Goal: Task Accomplishment & Management: Complete application form

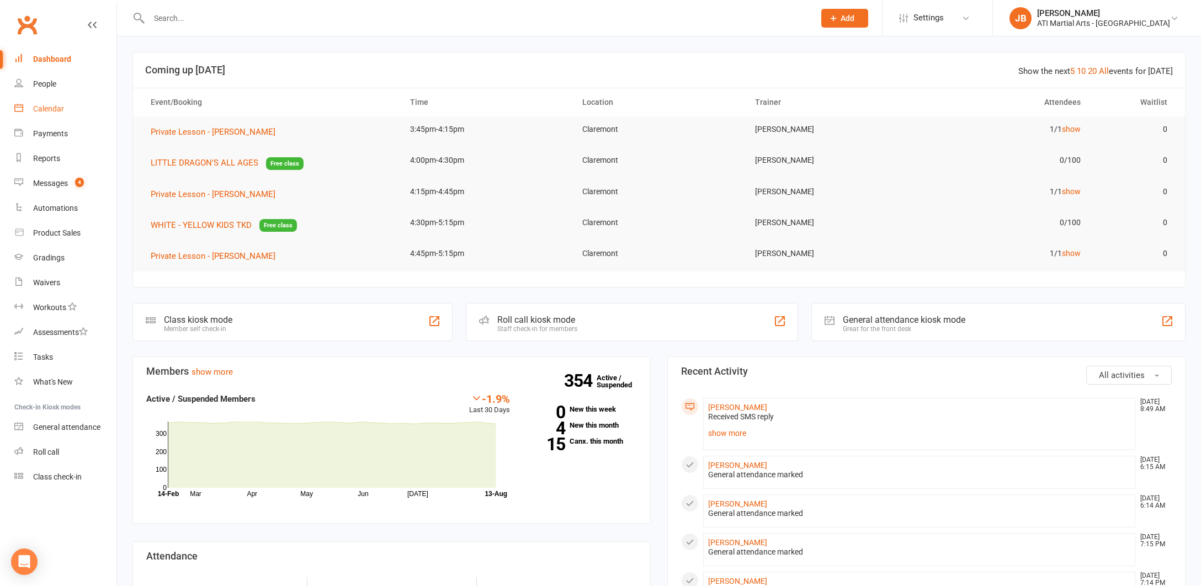
click at [46, 111] on div "Calendar" at bounding box center [48, 108] width 31 height 9
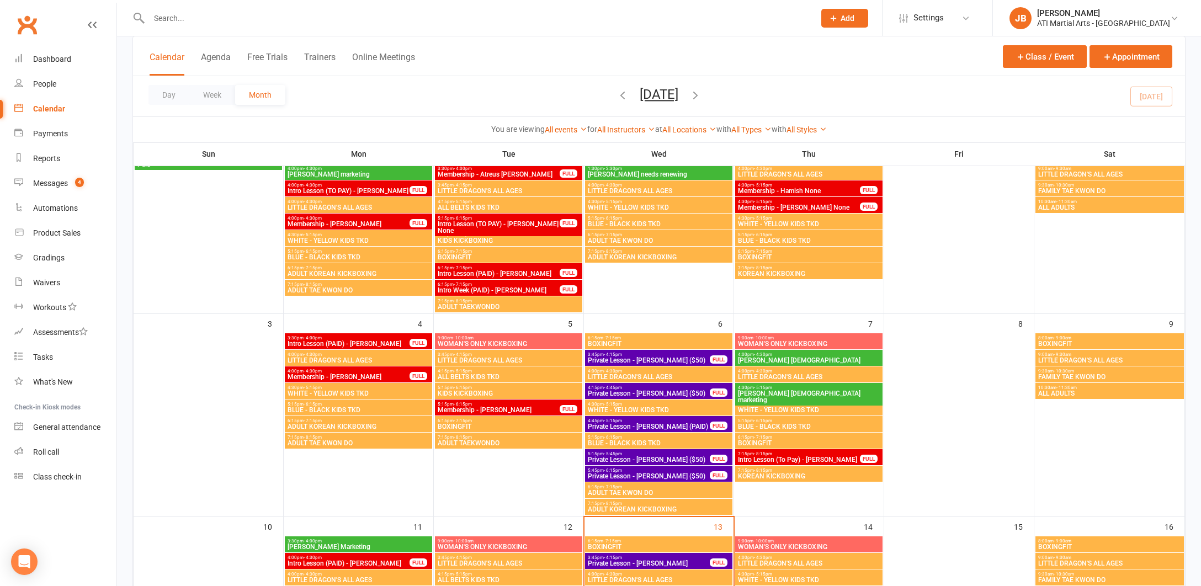
scroll to position [106, 0]
click at [183, 18] on input "text" at bounding box center [476, 17] width 661 height 15
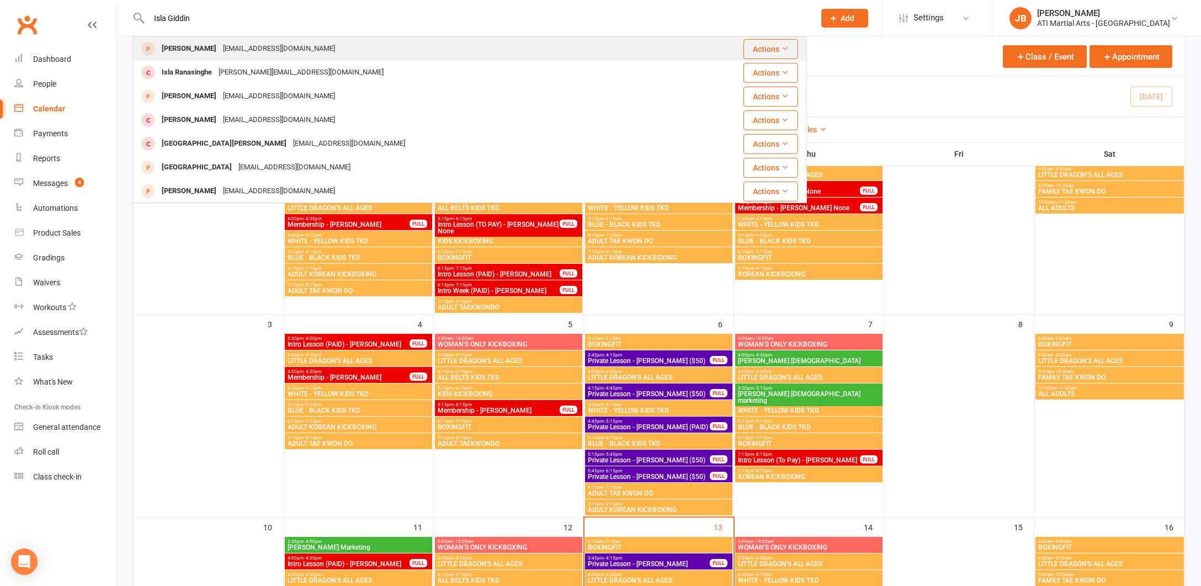
type input "Isla Giddin"
click at [174, 49] on div "Isla Taylor" at bounding box center [188, 49] width 61 height 16
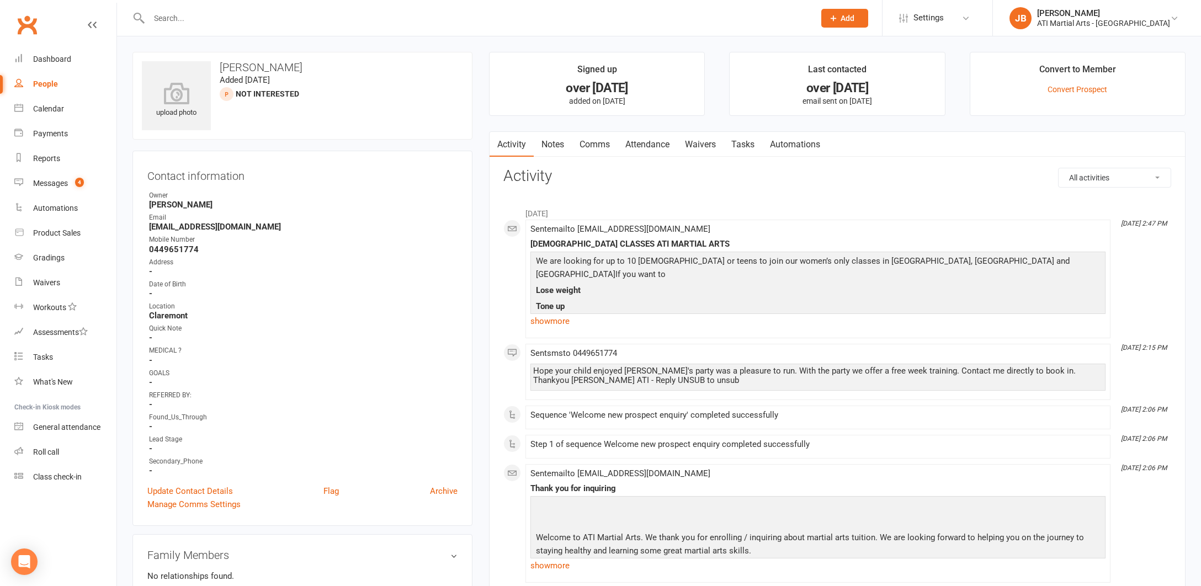
click at [156, 15] on input "text" at bounding box center [476, 17] width 661 height 15
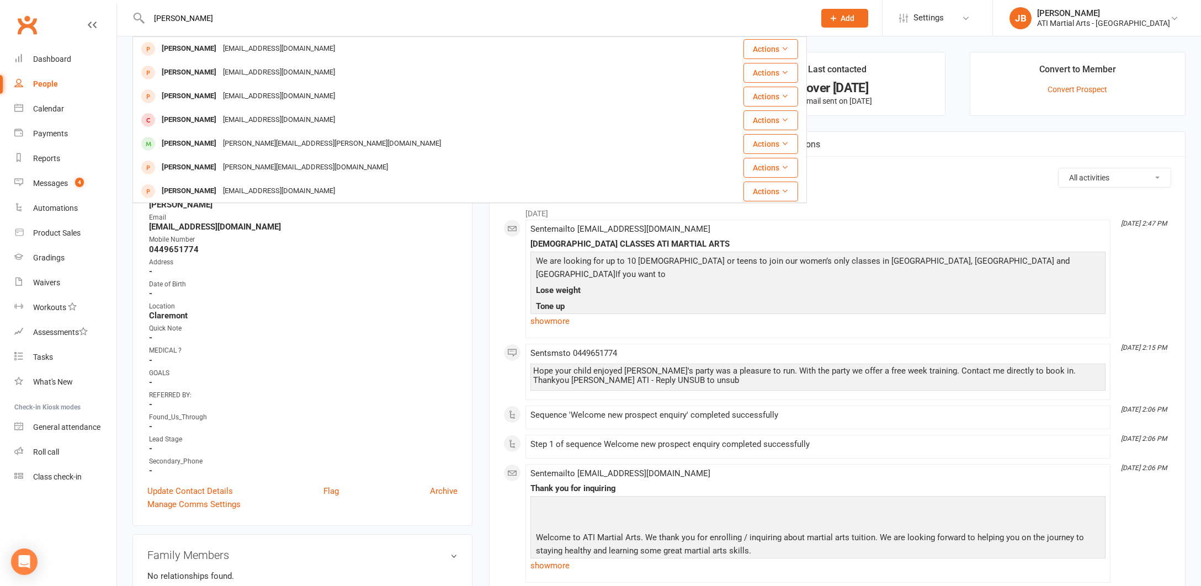
type input "Kelly Gidd"
click at [41, 22] on div "Clubworx" at bounding box center [58, 31] width 117 height 41
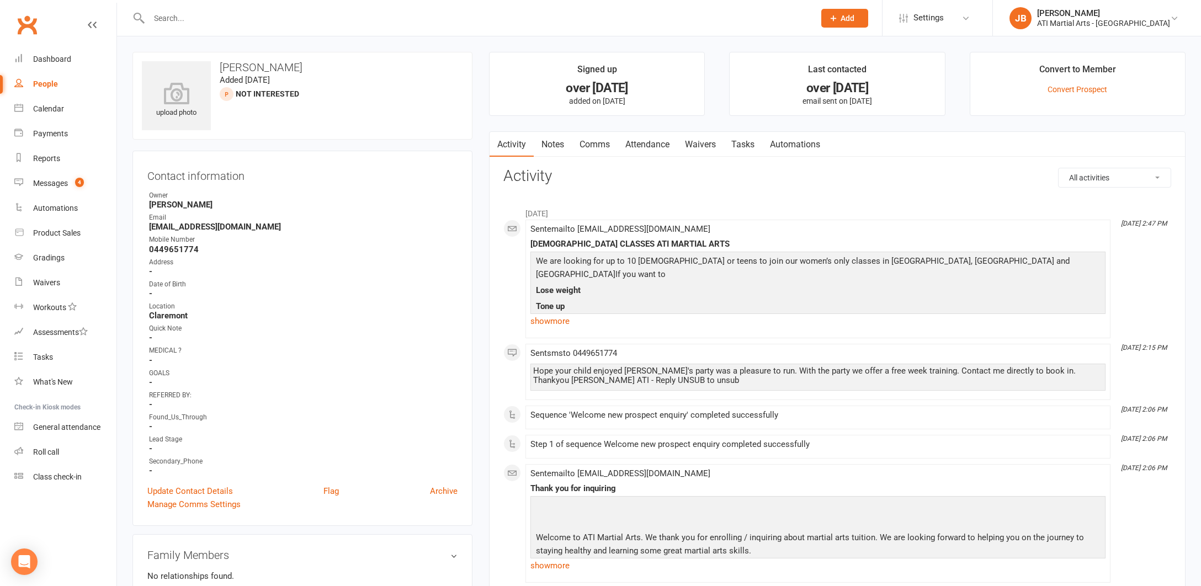
click at [24, 22] on link "Clubworx" at bounding box center [27, 25] width 28 height 28
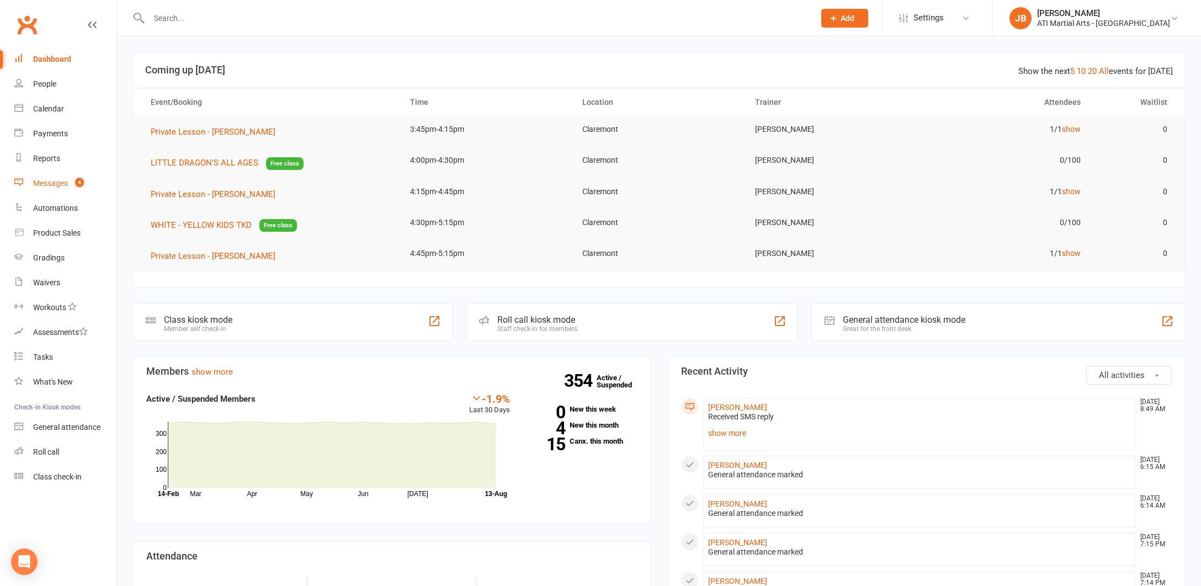
click at [54, 183] on div "Messages" at bounding box center [50, 183] width 35 height 9
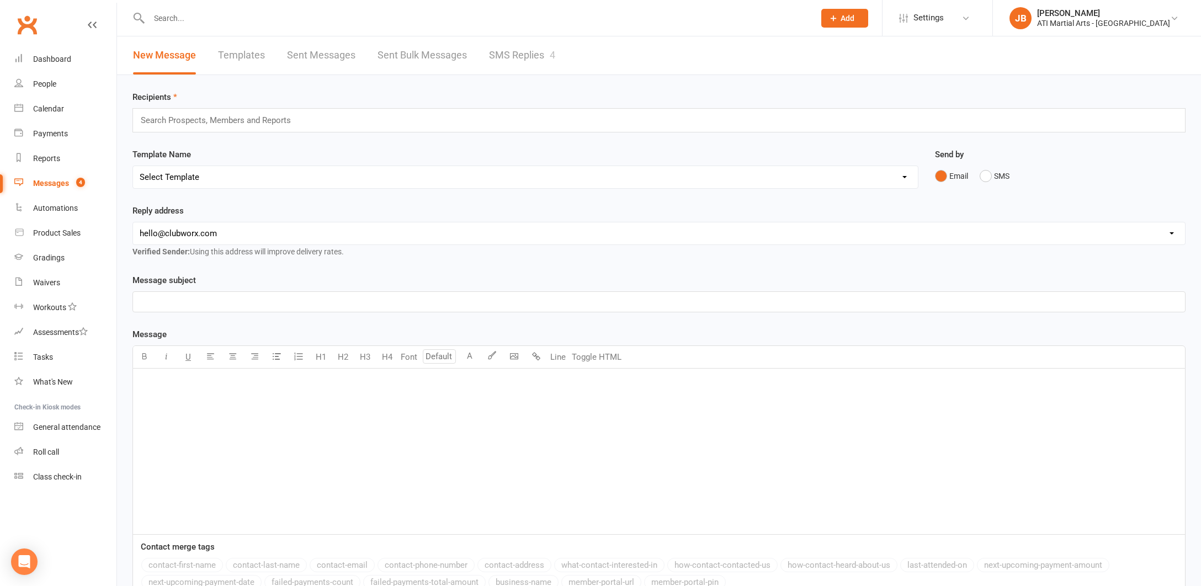
click at [516, 52] on link "SMS Replies 4" at bounding box center [522, 55] width 66 height 38
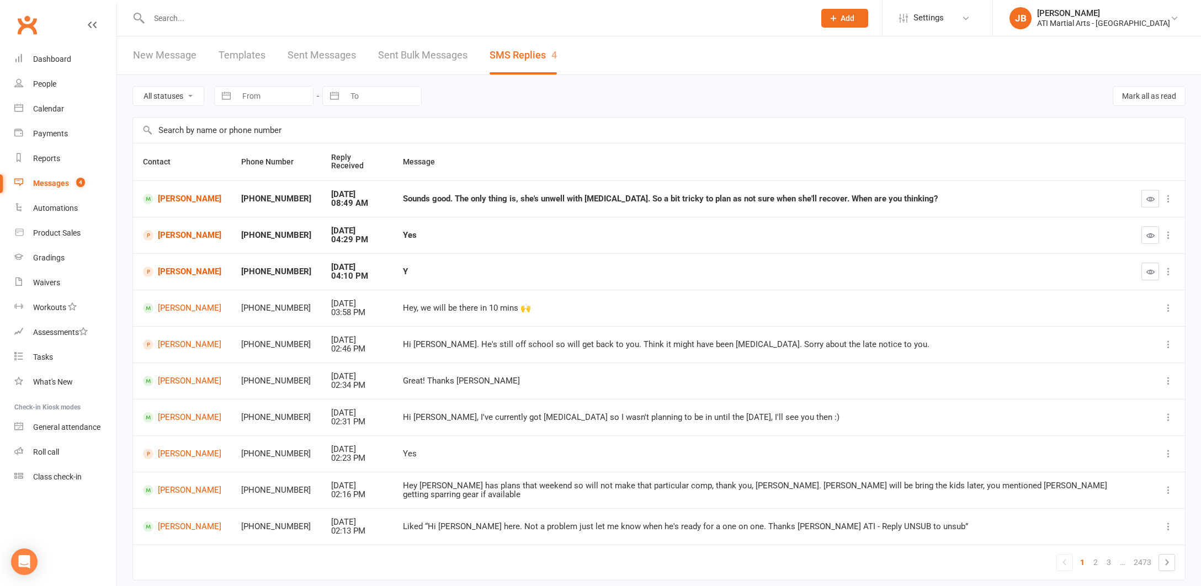
click at [855, 19] on span "Add" at bounding box center [848, 18] width 14 height 9
click at [862, 51] on link "Prospect" at bounding box center [833, 48] width 98 height 25
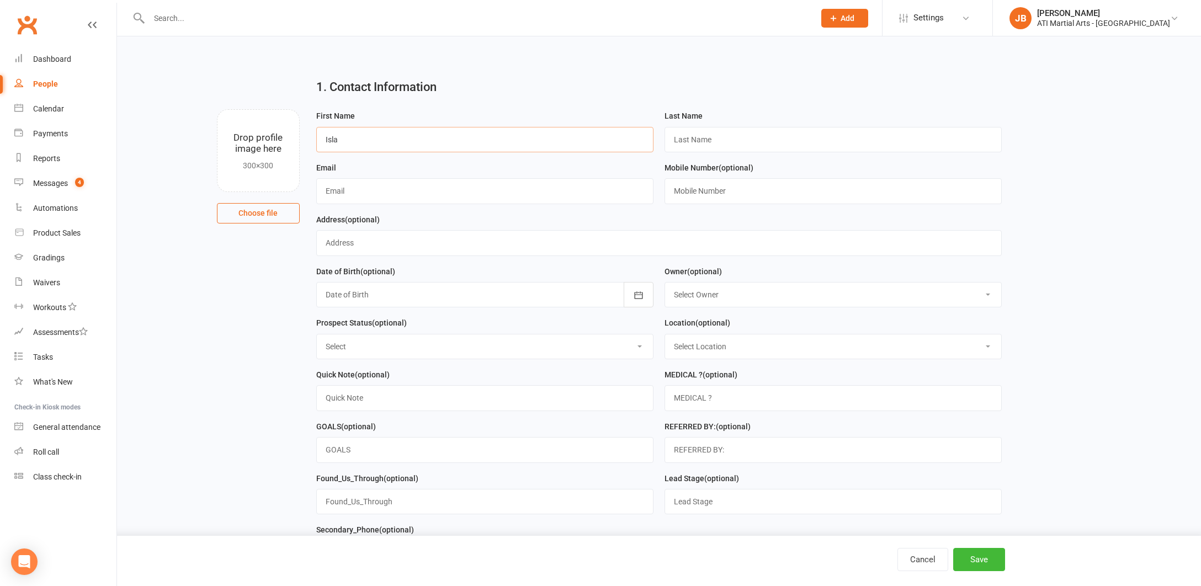
type input "Isla"
type input "Giddins"
type input "da49@iinet"
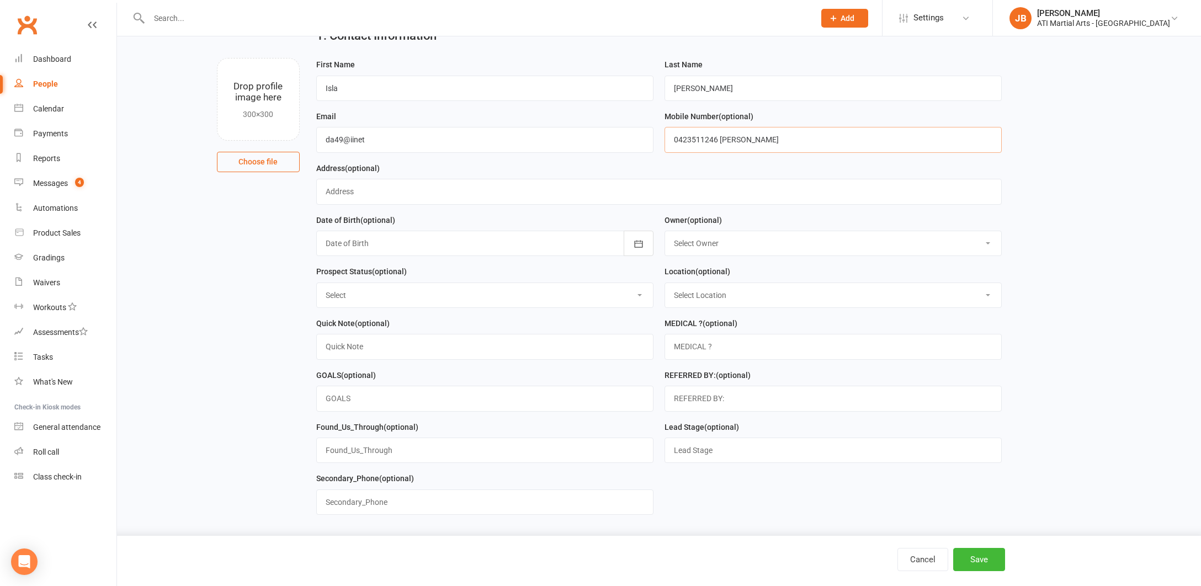
type input "0423511246 Kelly"
type input "15 Allembey St Dalkeith 6009"
click at [428, 249] on div at bounding box center [484, 243] width 337 height 25
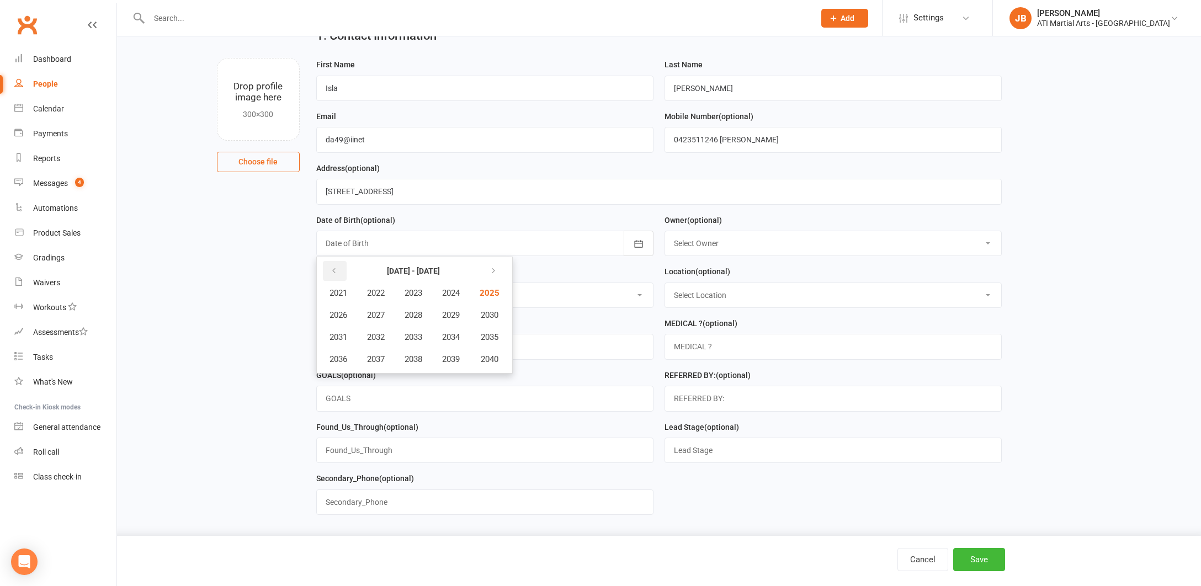
click at [336, 267] on icon "button" at bounding box center [334, 271] width 8 height 9
click at [456, 362] on span "2019" at bounding box center [451, 359] width 18 height 10
click at [447, 337] on span "September" at bounding box center [457, 337] width 40 height 10
click at [363, 315] on span "01" at bounding box center [361, 314] width 9 height 9
type input "01 Sep 2019"
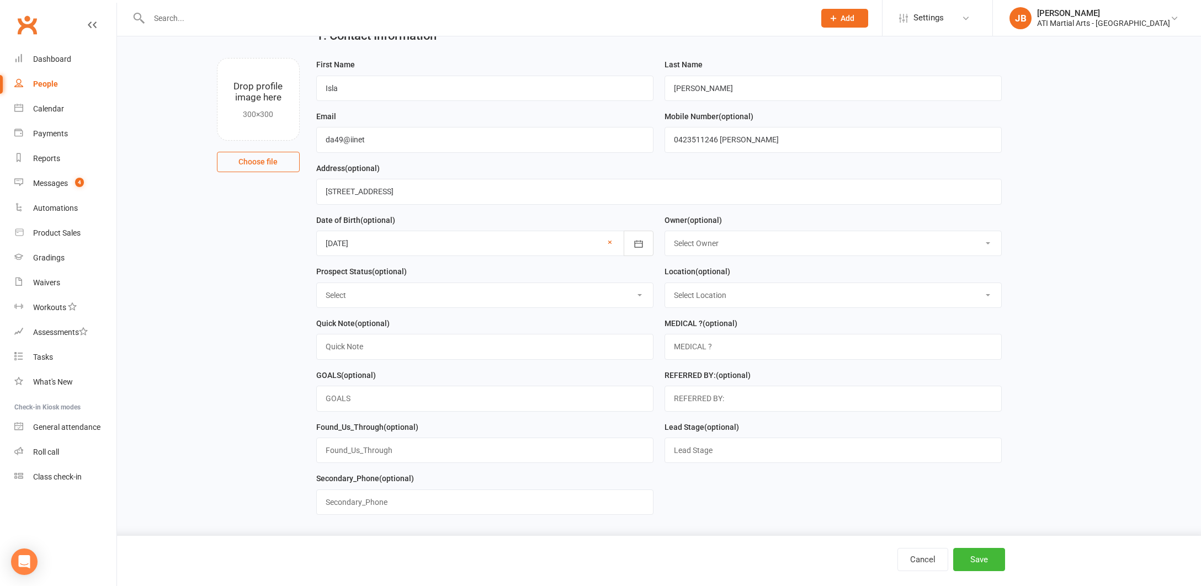
select select "2"
select select "Initial Contact"
select select "0"
click at [354, 345] on input "text" at bounding box center [484, 346] width 337 height 25
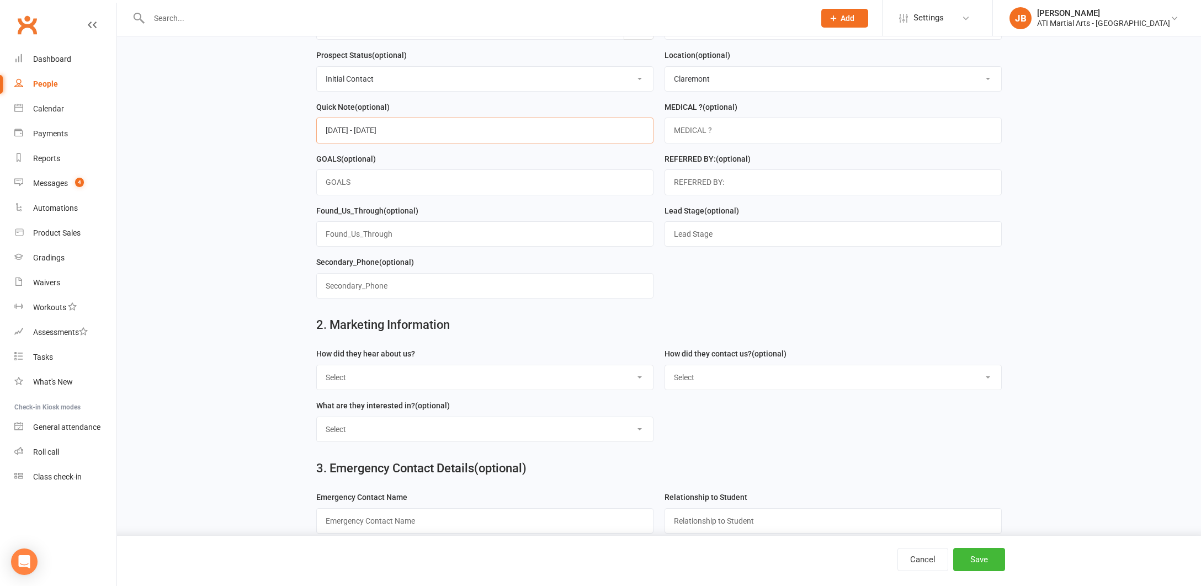
scroll to position [270, 0]
type input "19/8/25 - 19/11/25"
select select "Drive by/ Walk in"
select select "In-Facility"
select select "Classes"
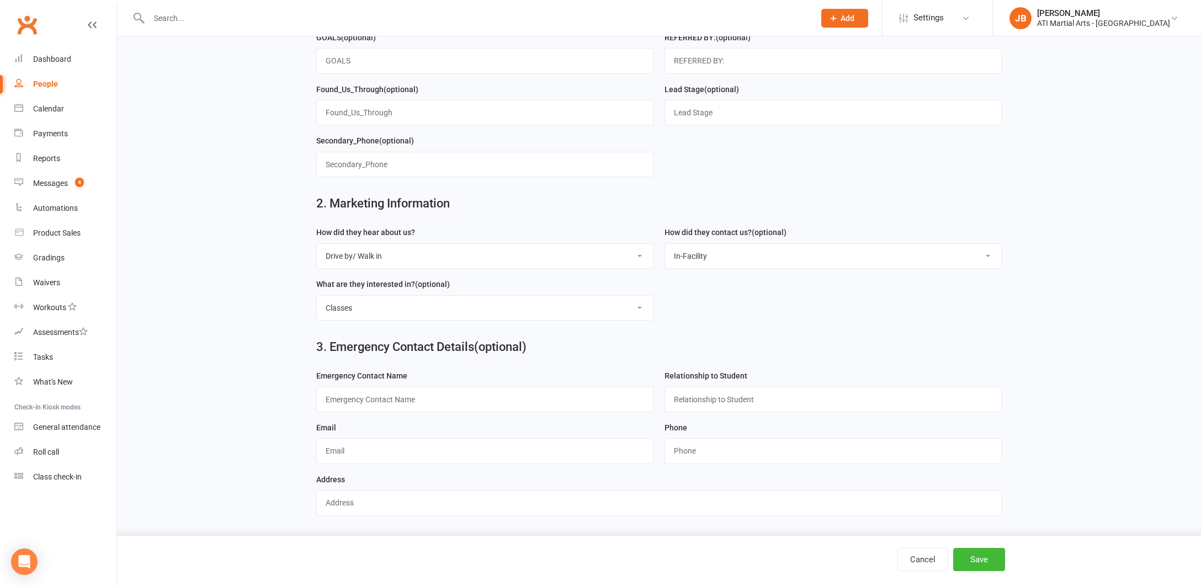
scroll to position [395, 0]
click at [342, 390] on input "text" at bounding box center [484, 399] width 337 height 25
type input "Kelly Giddins"
click at [695, 387] on input "text" at bounding box center [833, 399] width 337 height 25
type input "Mother"
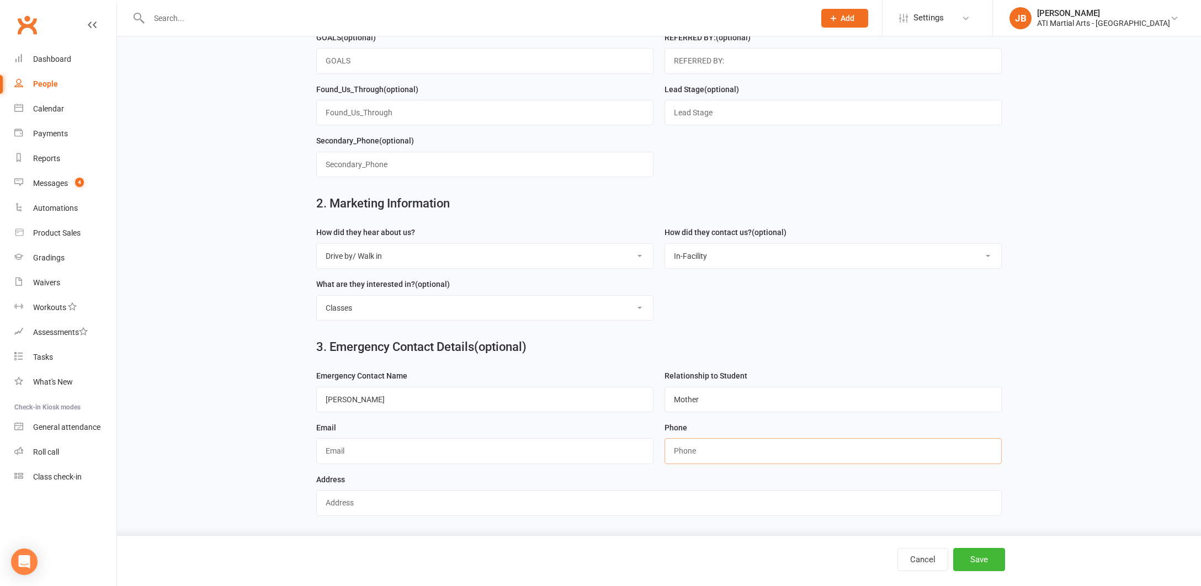
click at [682, 443] on input "string" at bounding box center [833, 450] width 337 height 25
type input "0423511246"
click at [968, 560] on button "Save" at bounding box center [980, 559] width 52 height 23
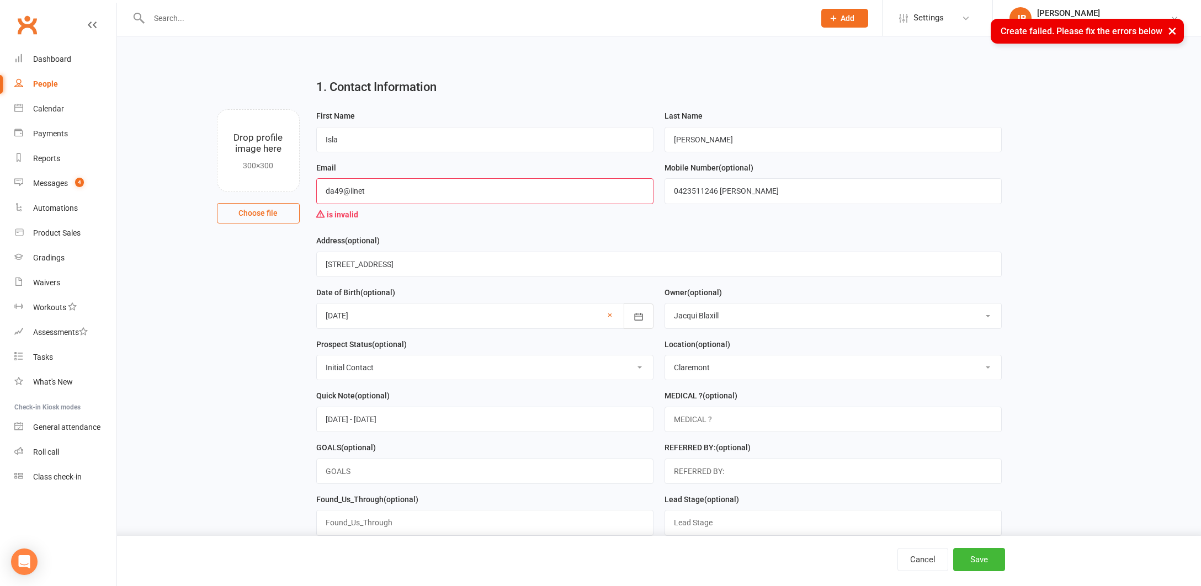
scroll to position [0, 0]
click at [366, 192] on input "da49@iinet" at bounding box center [484, 190] width 337 height 25
type input "d"
type input "[EMAIL_ADDRESS][DOMAIN_NAME]"
click at [990, 561] on button "Save" at bounding box center [980, 559] width 52 height 23
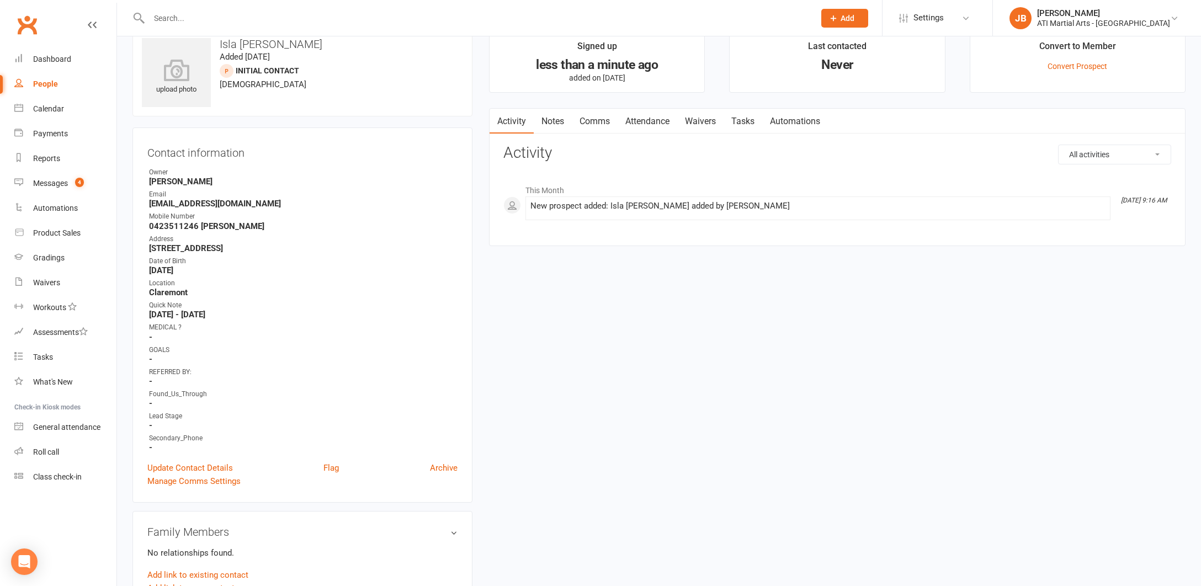
scroll to position [24, 0]
click at [1062, 67] on link "Convert Prospect" at bounding box center [1078, 65] width 60 height 9
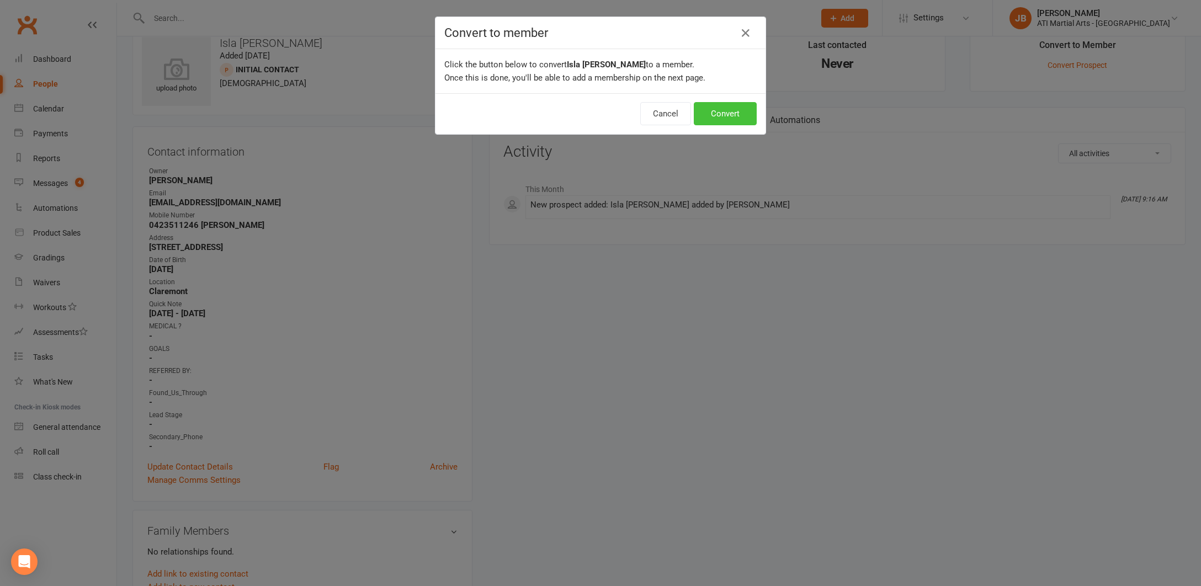
click at [714, 120] on button "Convert" at bounding box center [725, 113] width 63 height 23
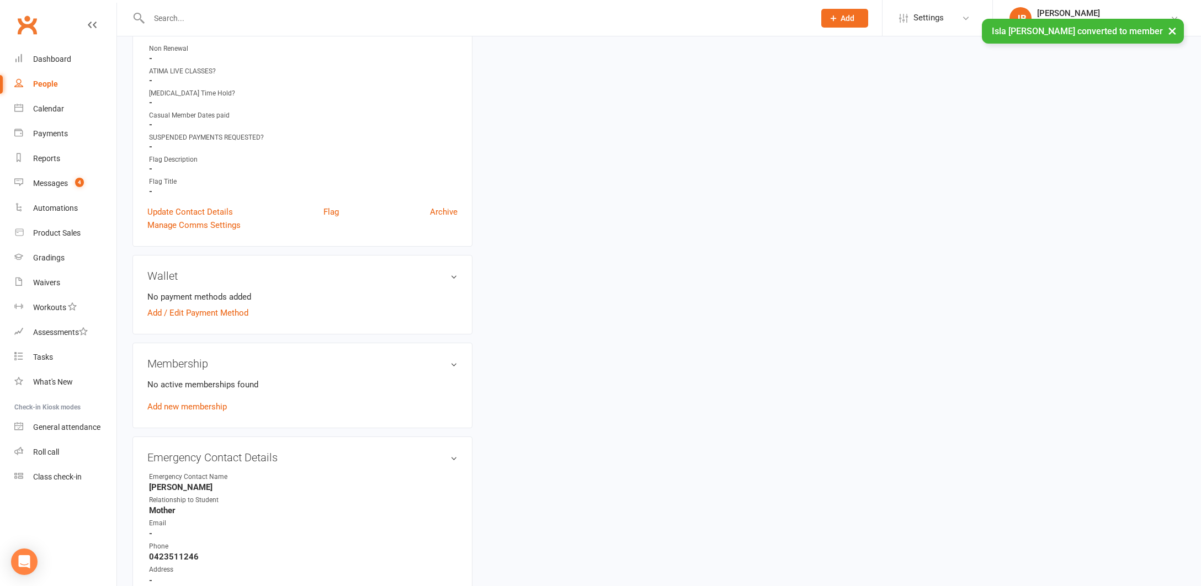
scroll to position [660, 0]
click at [204, 402] on link "Add new membership" at bounding box center [187, 404] width 80 height 10
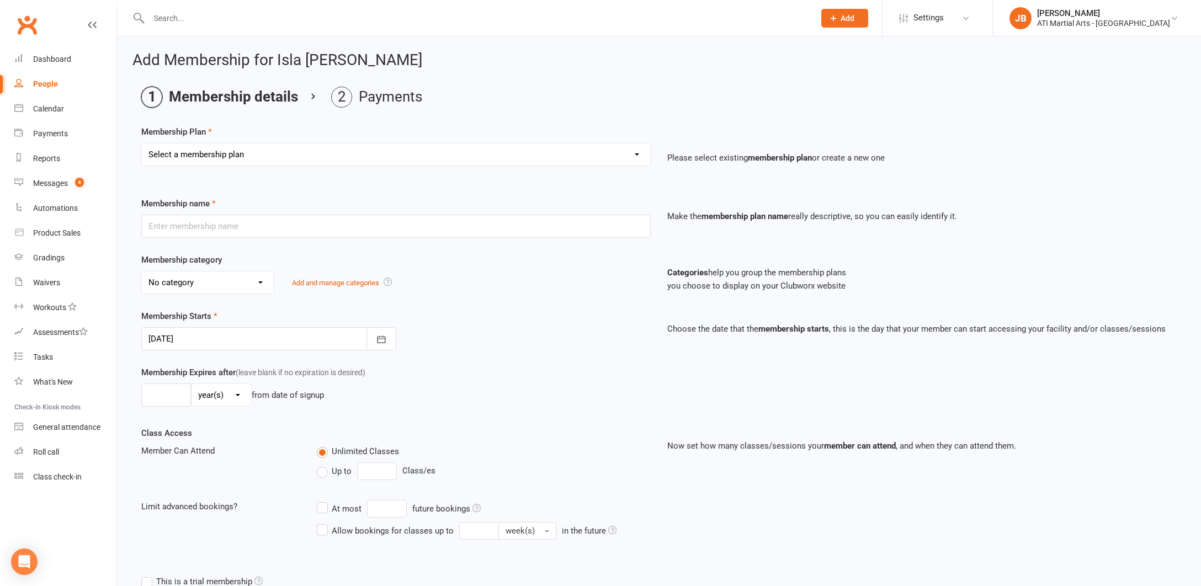
select select "16"
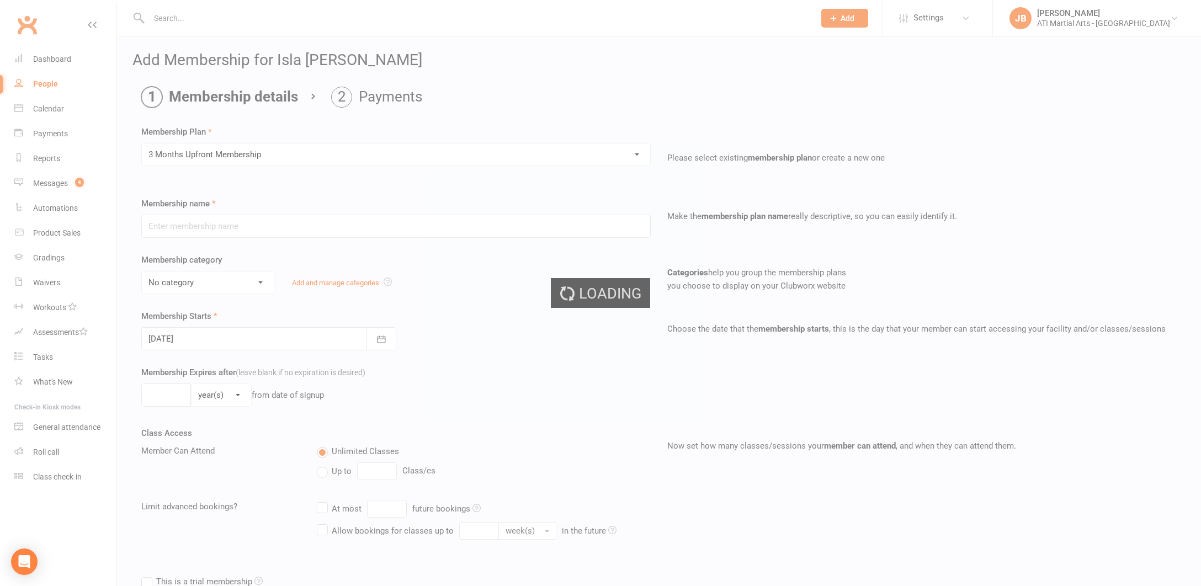
type input "3 Months Upfront Membership"
type input "3"
select select "2"
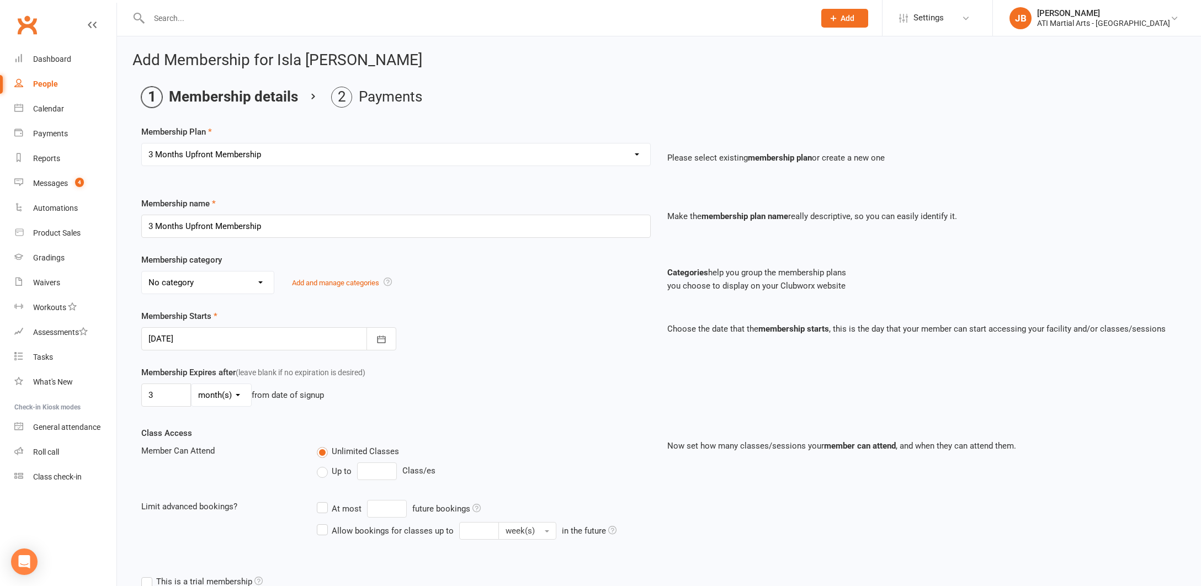
select select "12"
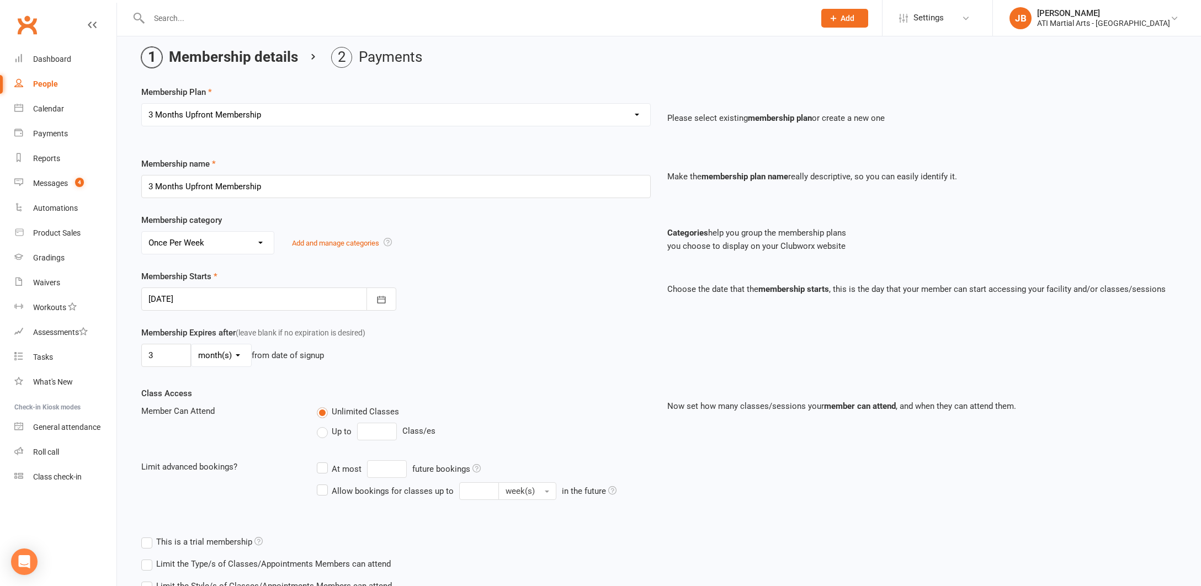
scroll to position [40, 0]
click at [207, 303] on div at bounding box center [268, 299] width 255 height 23
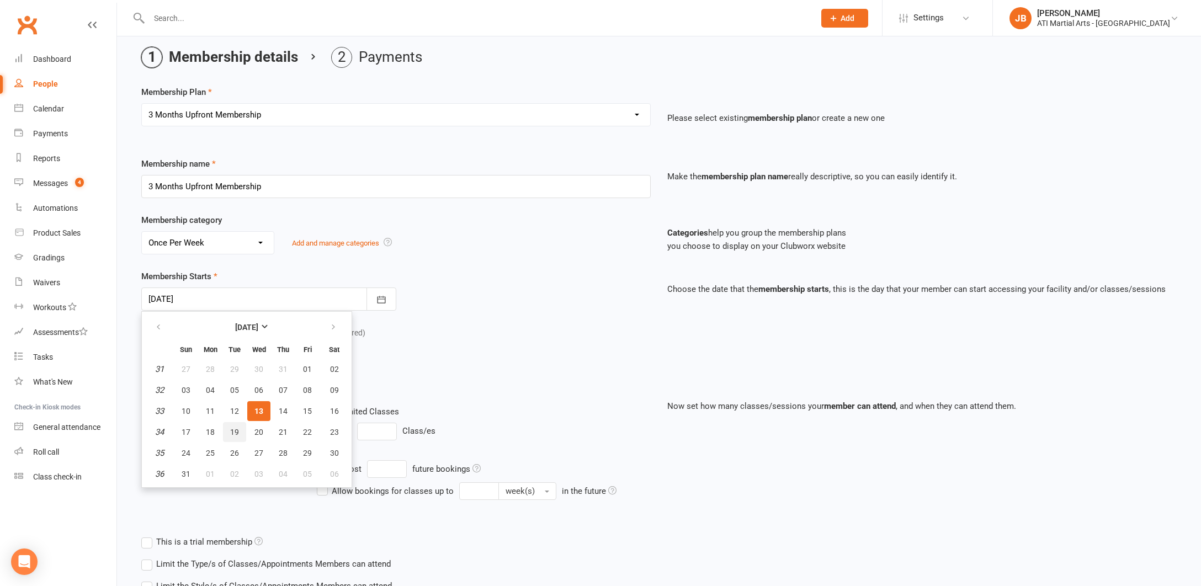
click at [236, 433] on span "19" at bounding box center [234, 432] width 9 height 9
type input "19 Aug 2025"
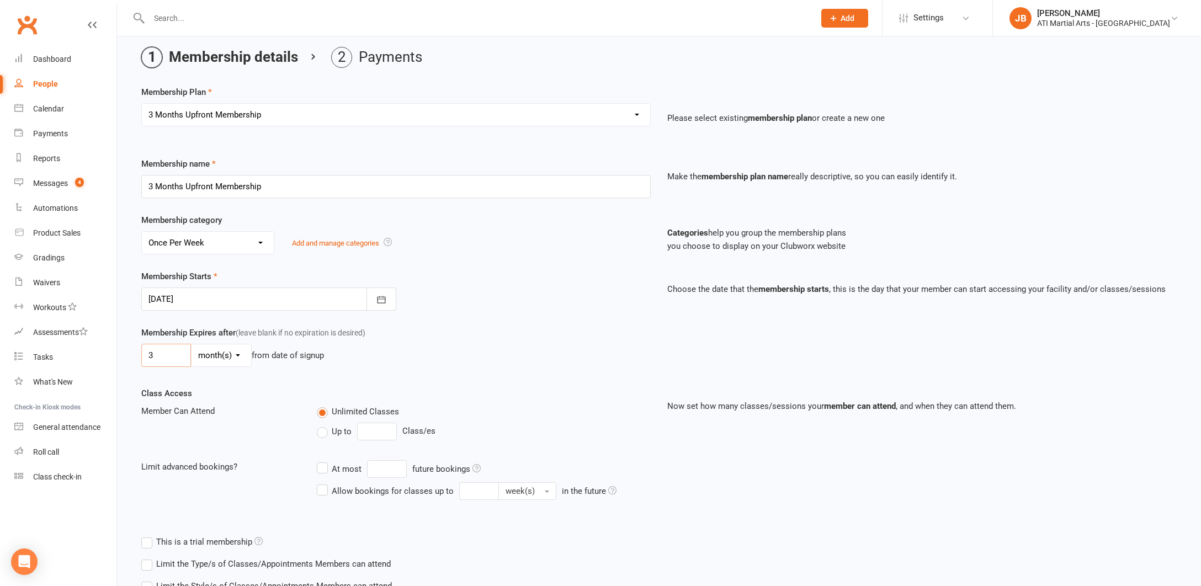
click at [156, 355] on input "3" at bounding box center [166, 355] width 50 height 23
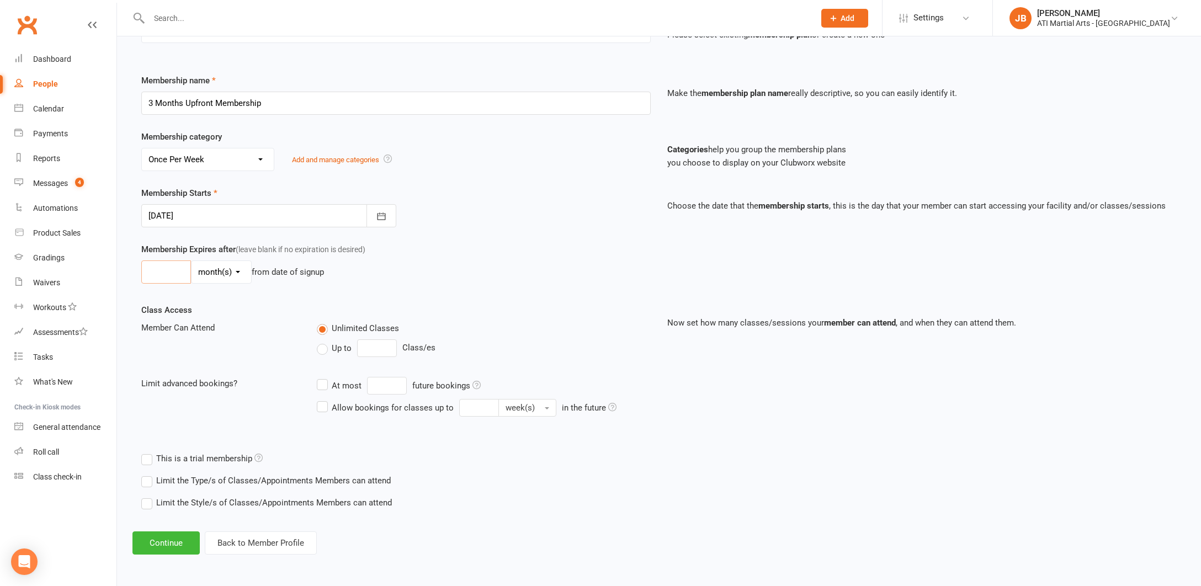
scroll to position [132, 0]
click at [166, 533] on button "Continue" at bounding box center [166, 543] width 67 height 23
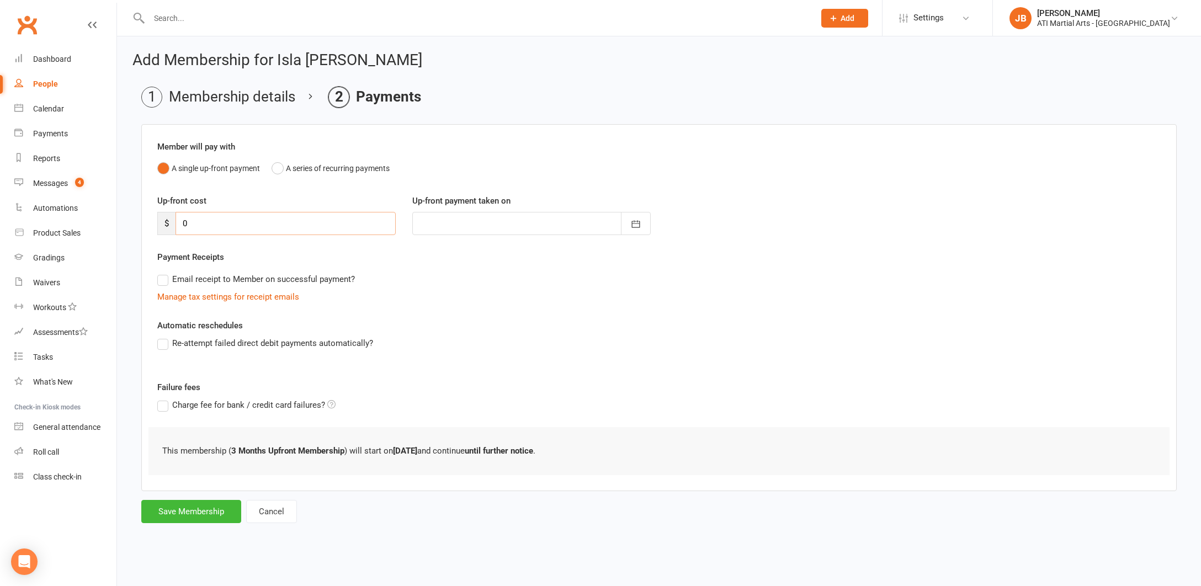
click at [194, 222] on input "0" at bounding box center [286, 223] width 220 height 23
type input "3"
type input "13 Aug 2025"
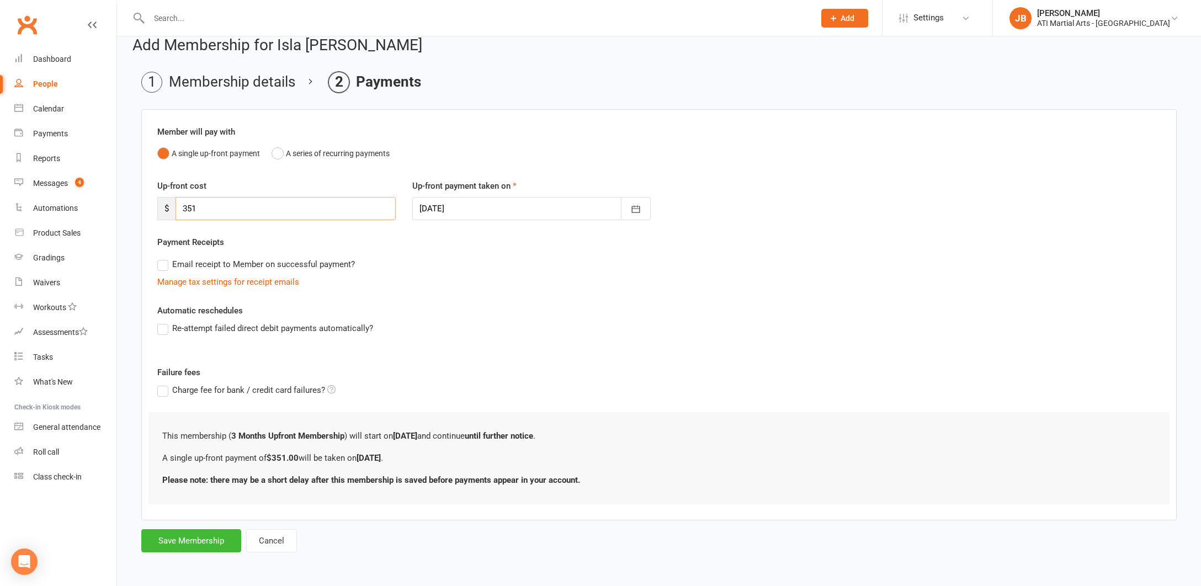
scroll to position [24, 0]
type input "351"
click at [220, 531] on button "Save Membership" at bounding box center [191, 541] width 100 height 23
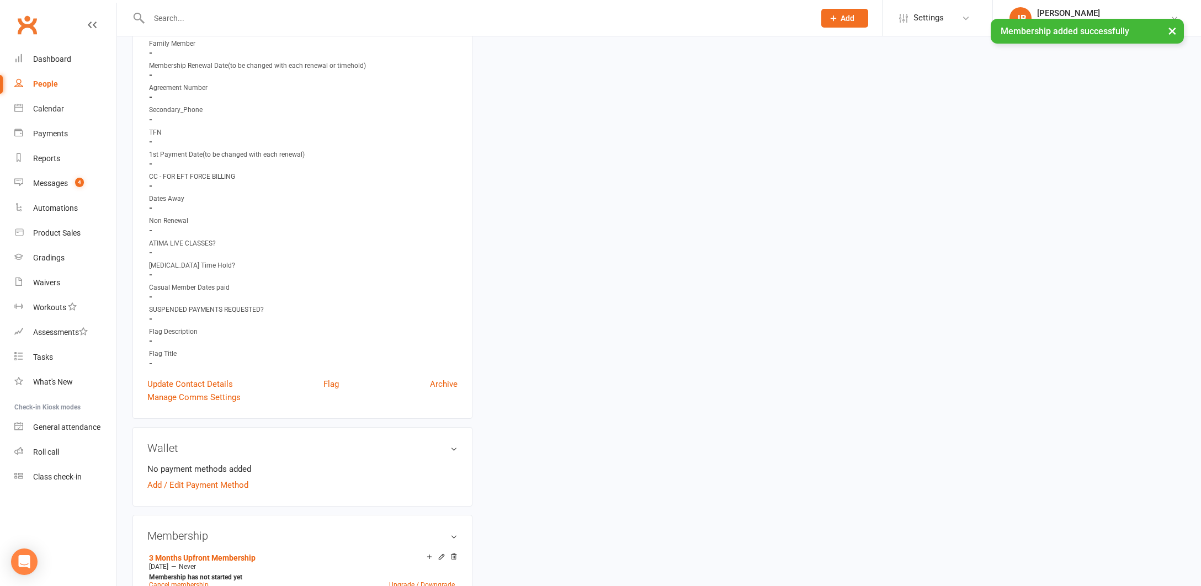
scroll to position [495, 0]
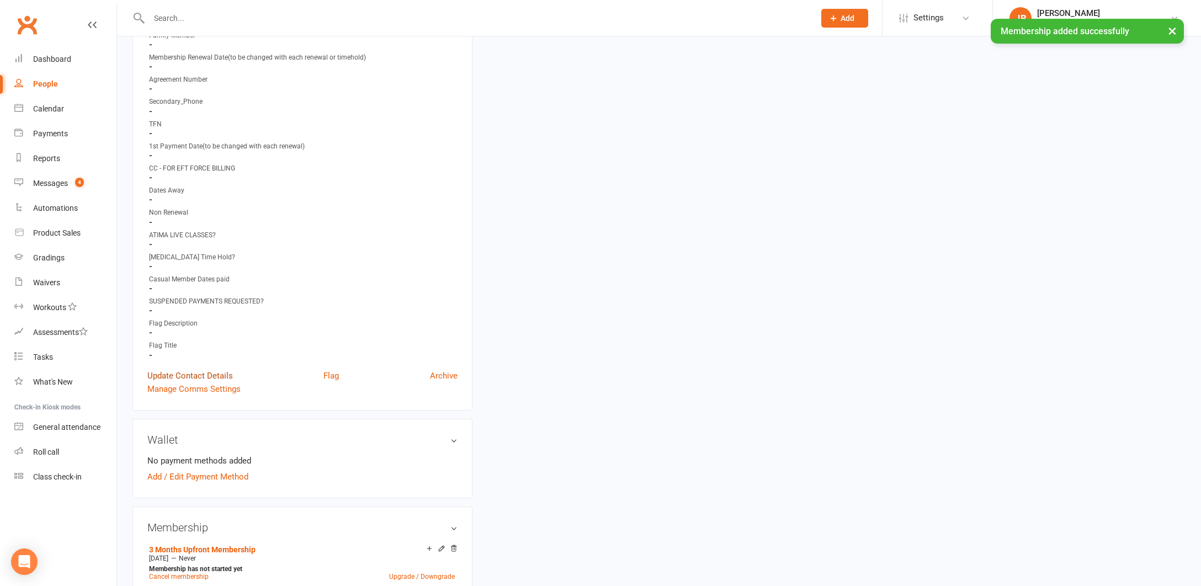
click at [188, 375] on link "Update Contact Details" at bounding box center [190, 375] width 86 height 13
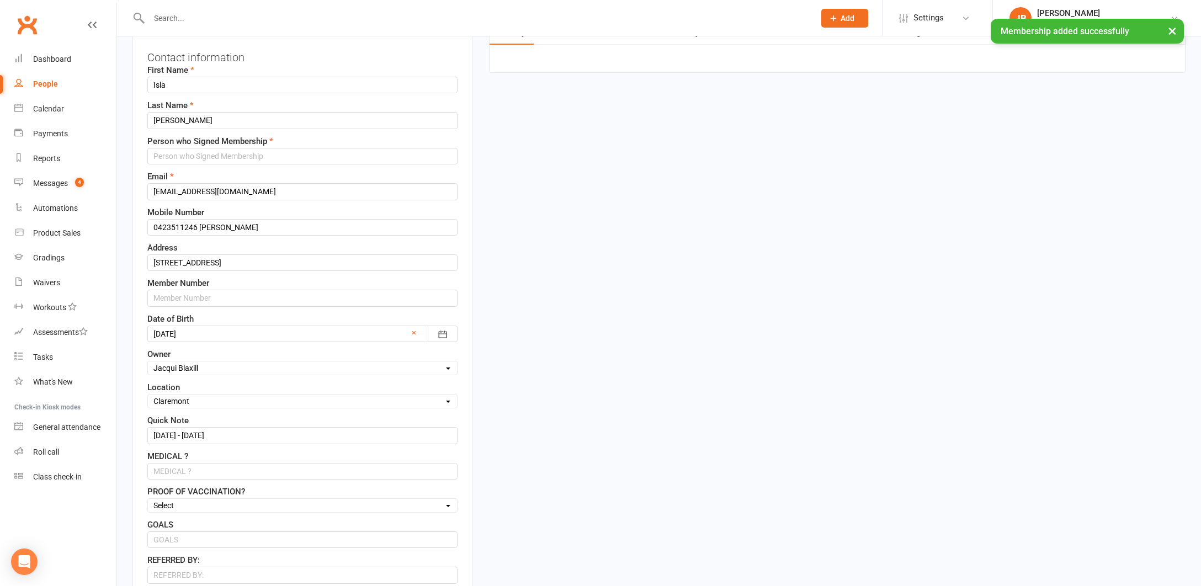
scroll to position [52, 0]
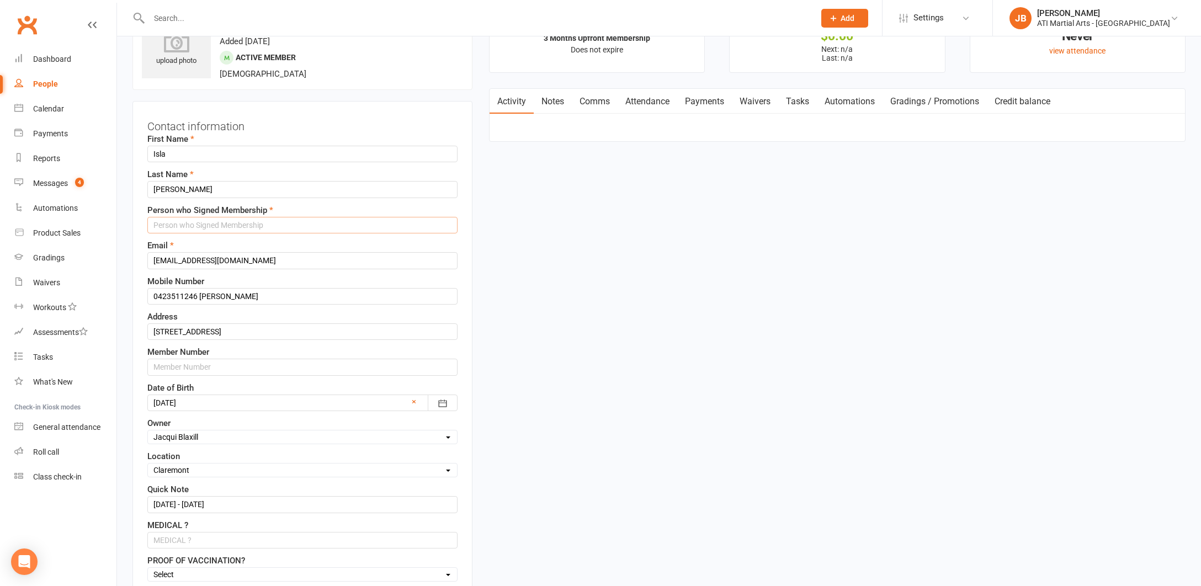
click at [200, 227] on input "text" at bounding box center [302, 225] width 310 height 17
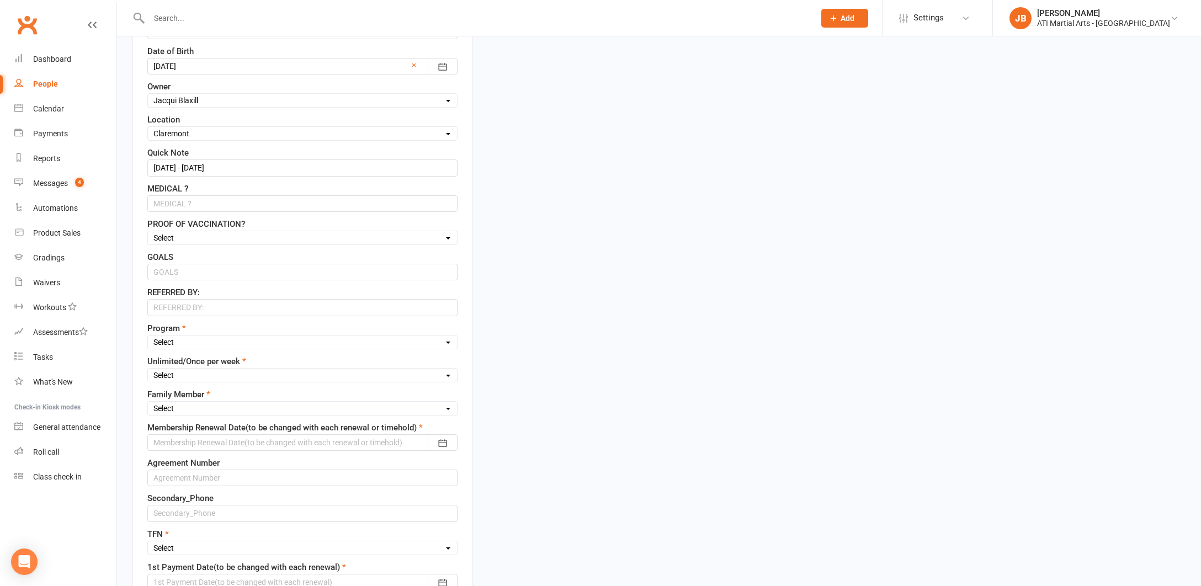
scroll to position [393, 0]
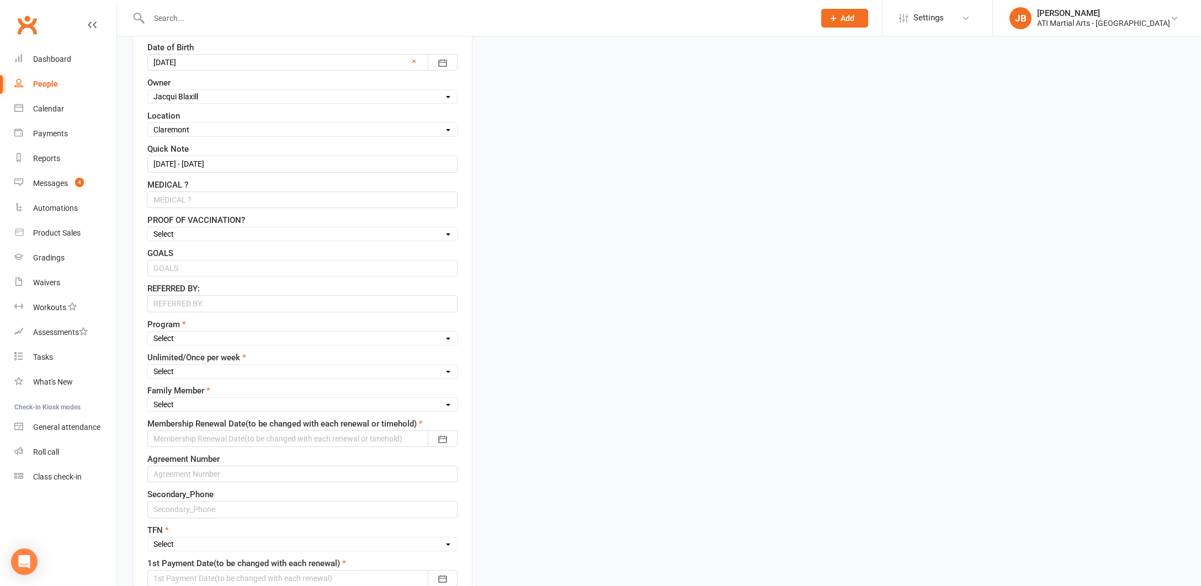
type input "Kelly Giddins"
select select "Little Dragons"
select select "Once Per week"
select select "1st"
click at [172, 439] on div at bounding box center [302, 439] width 310 height 17
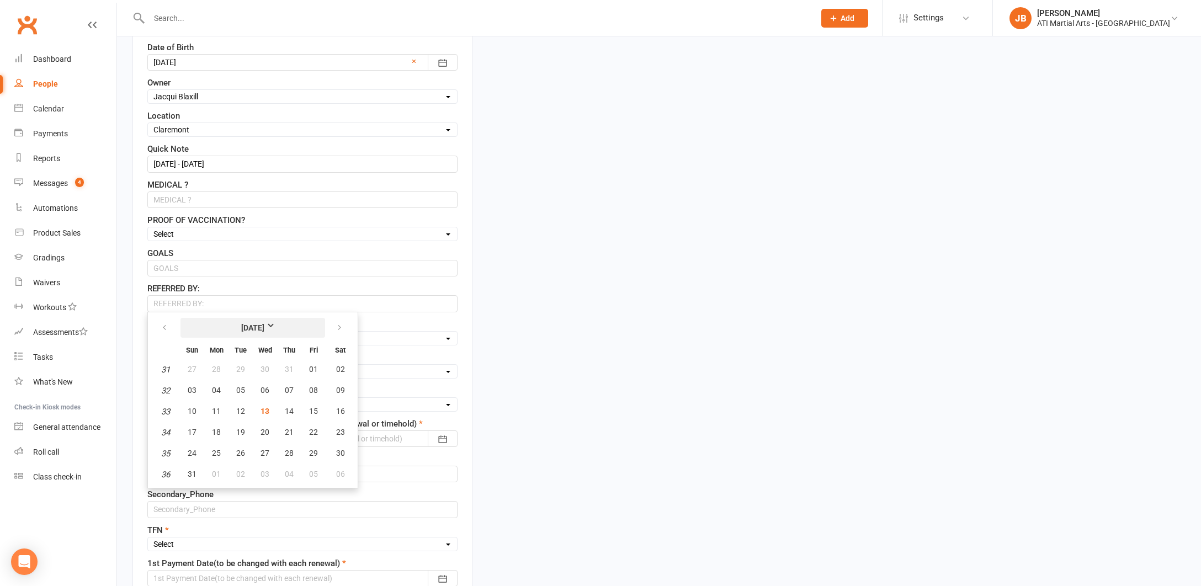
click at [280, 326] on strong "August 2025" at bounding box center [252, 328] width 63 height 12
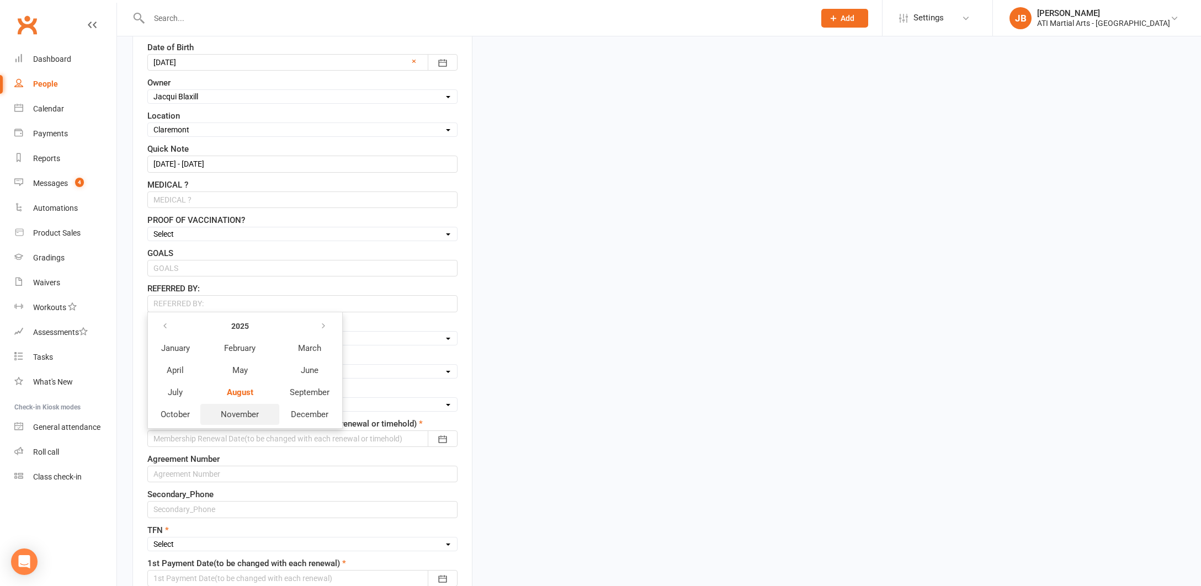
click at [242, 417] on span "November" at bounding box center [240, 415] width 38 height 10
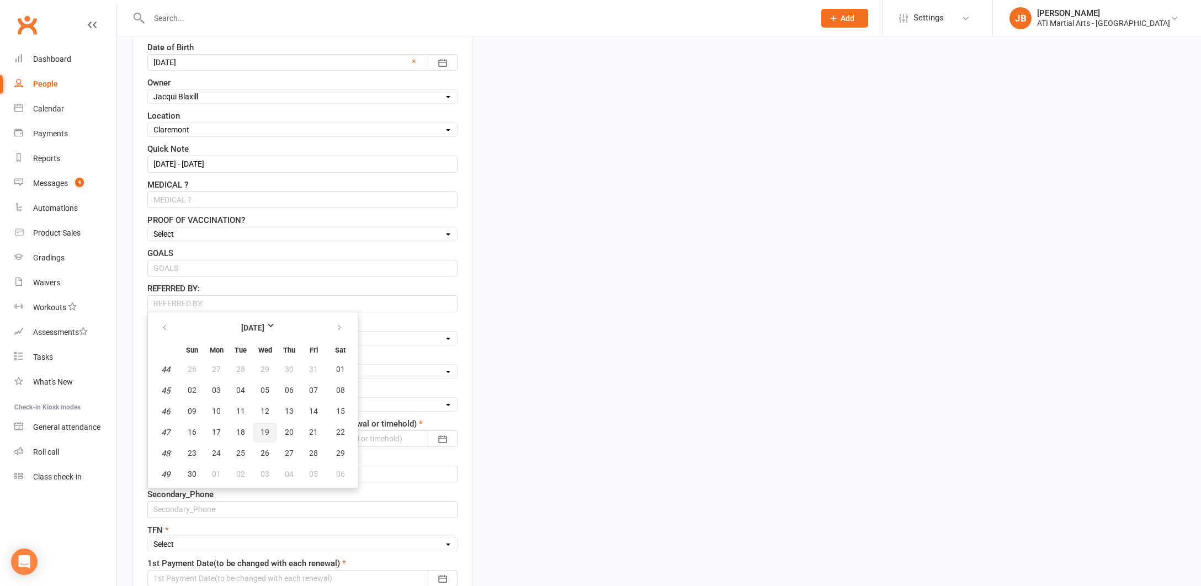
click at [266, 434] on span "19" at bounding box center [265, 432] width 9 height 9
type input "19 Nov 2025"
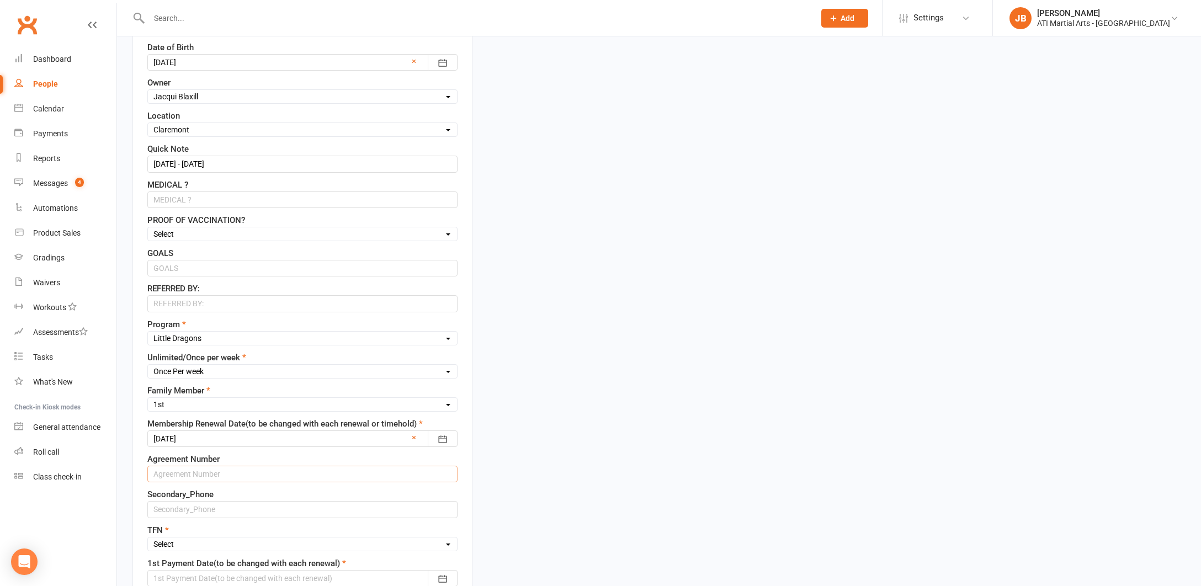
click at [192, 475] on input "text" at bounding box center [302, 474] width 310 height 17
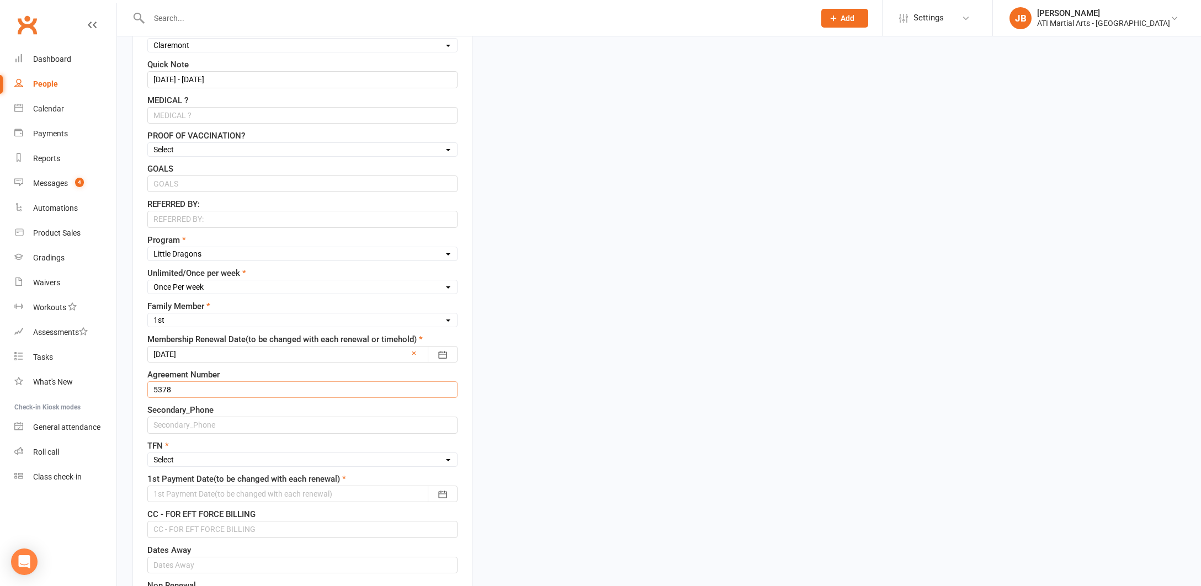
scroll to position [489, 0]
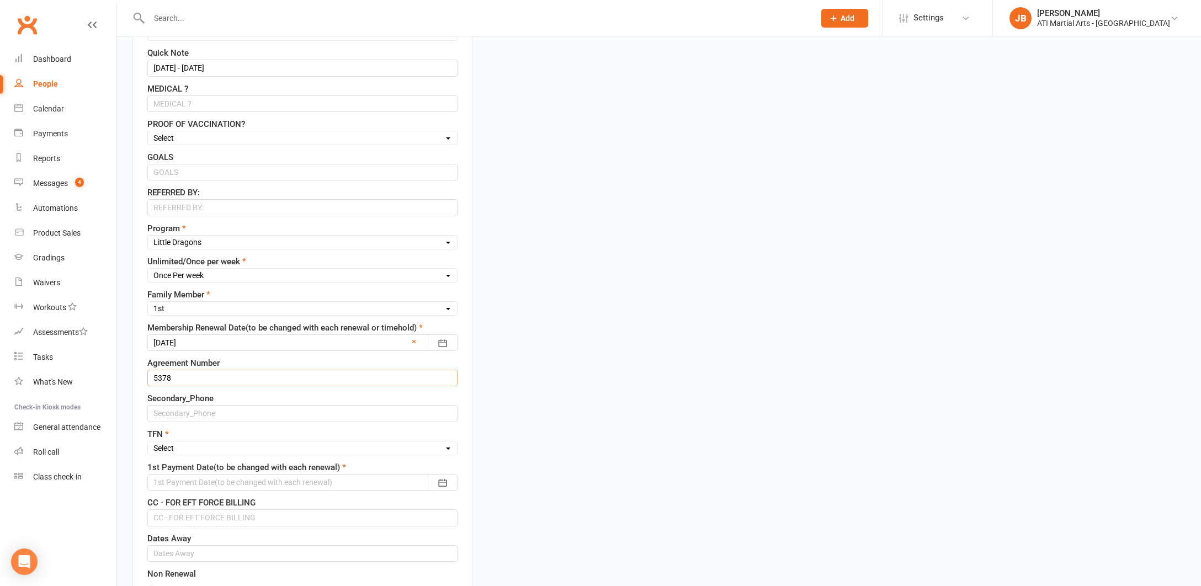
type input "5378"
select select "No"
click at [171, 481] on div at bounding box center [302, 482] width 310 height 17
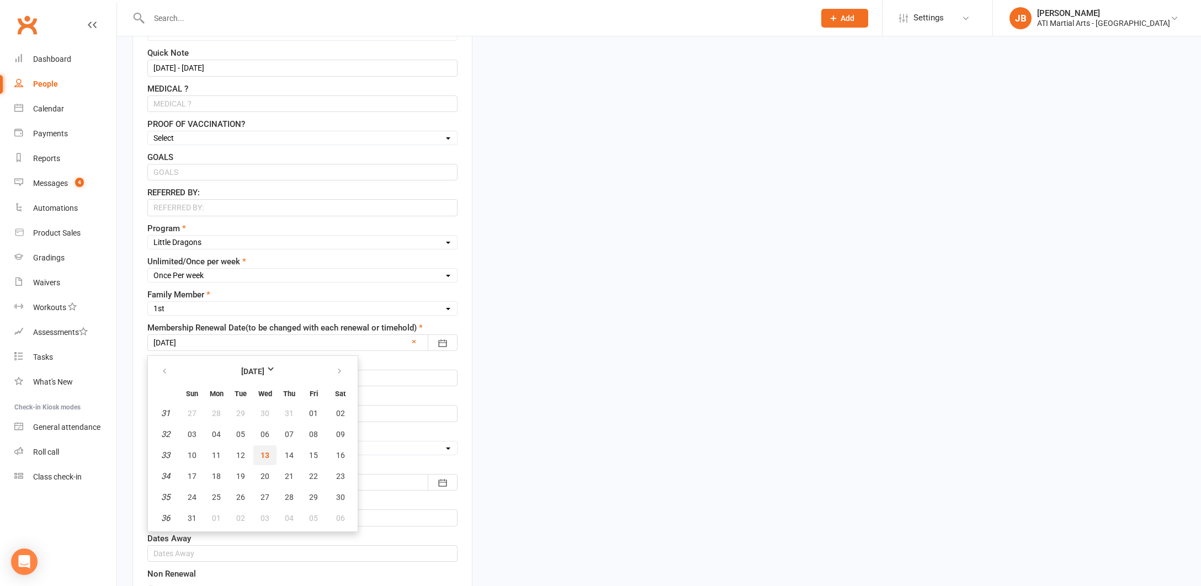
click at [264, 457] on span "13" at bounding box center [265, 455] width 9 height 9
type input "13 Aug 2025"
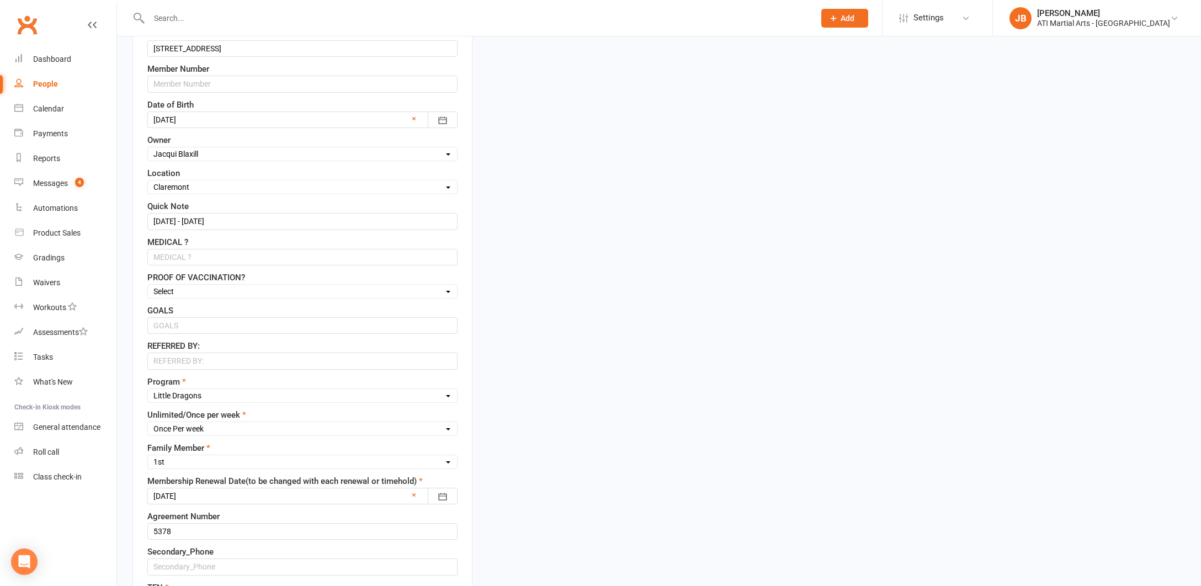
scroll to position [329, 0]
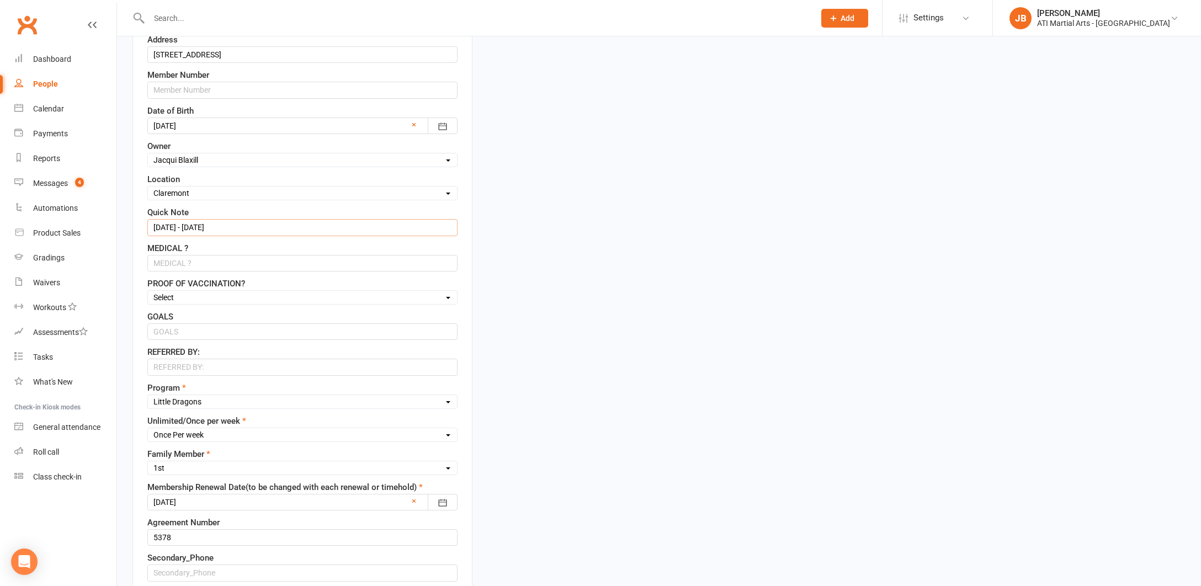
click at [243, 226] on input "19/8/25 - 19/11/25" at bounding box center [302, 227] width 310 height 17
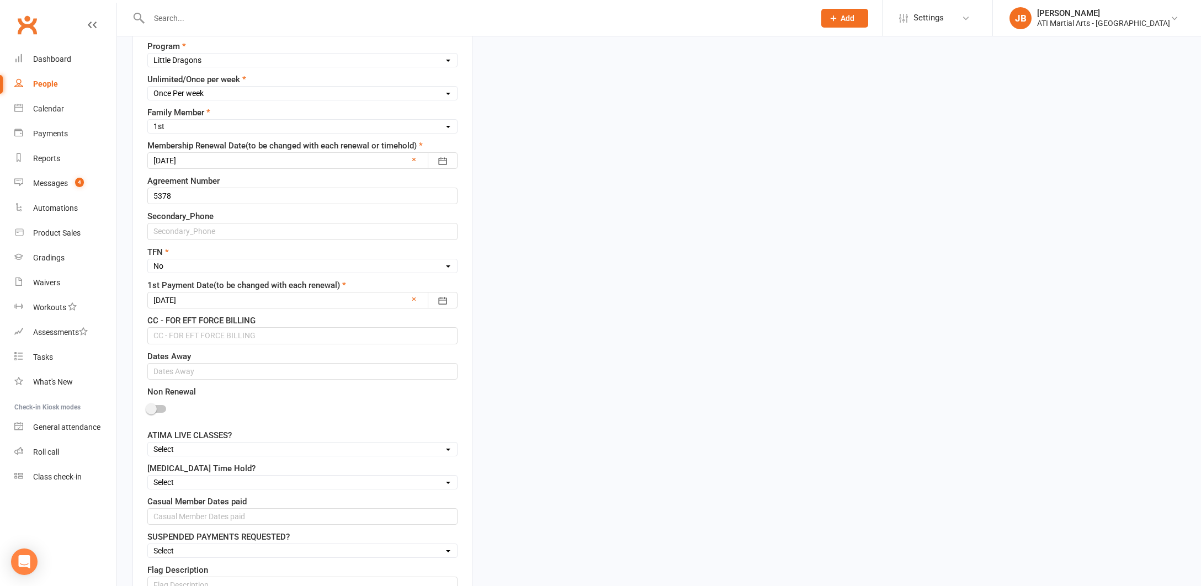
scroll to position [682, 0]
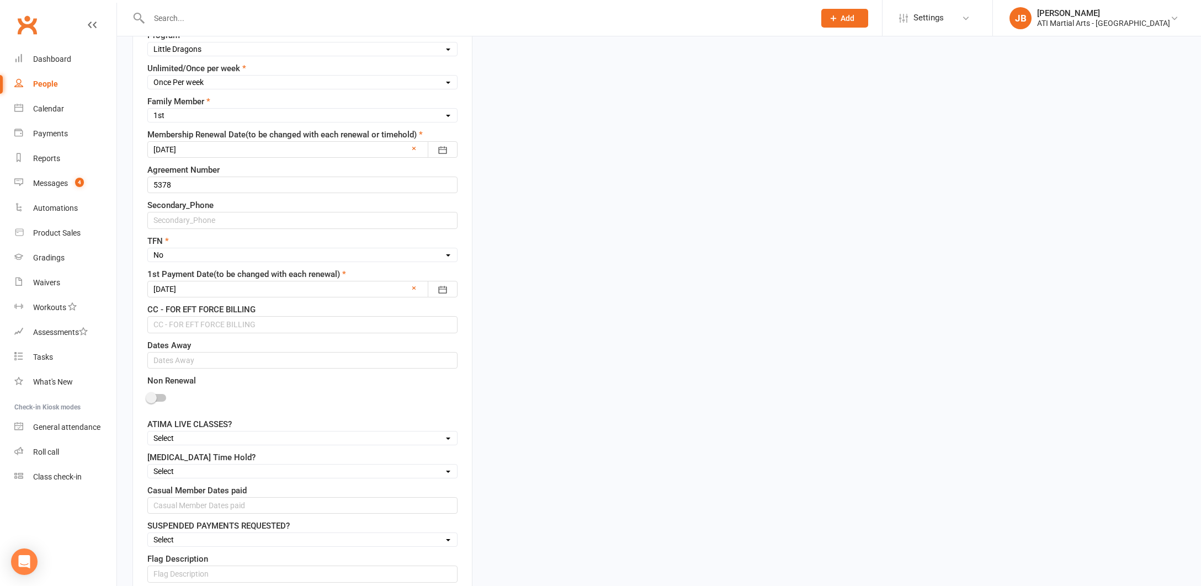
type input "19/8/25 - 19/11/25 Upfront"
click at [199, 322] on input "text" at bounding box center [302, 324] width 310 height 17
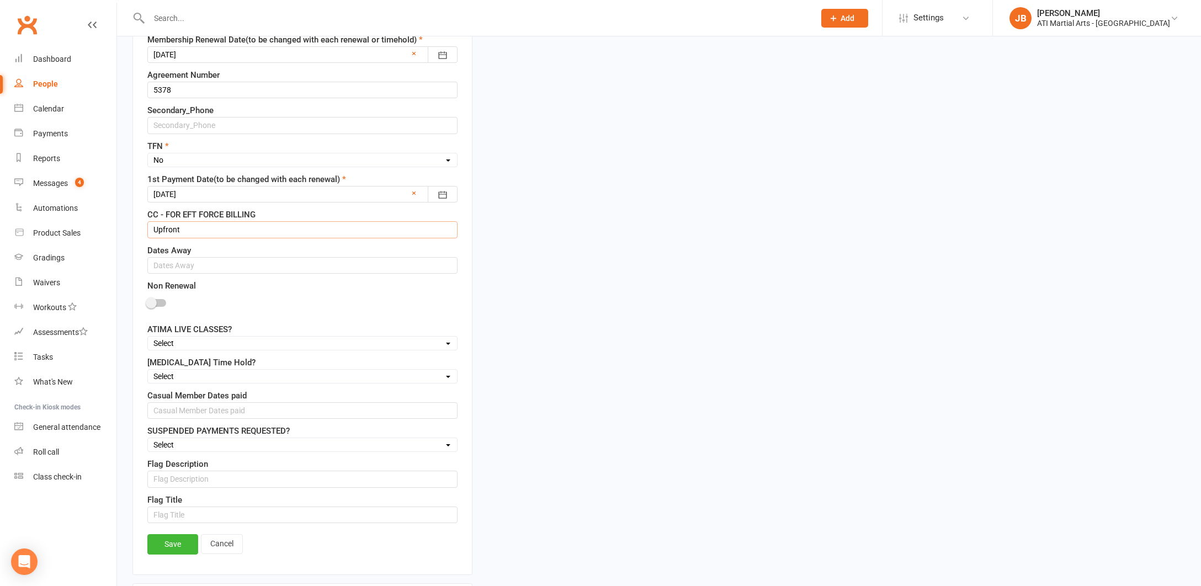
scroll to position [816, 0]
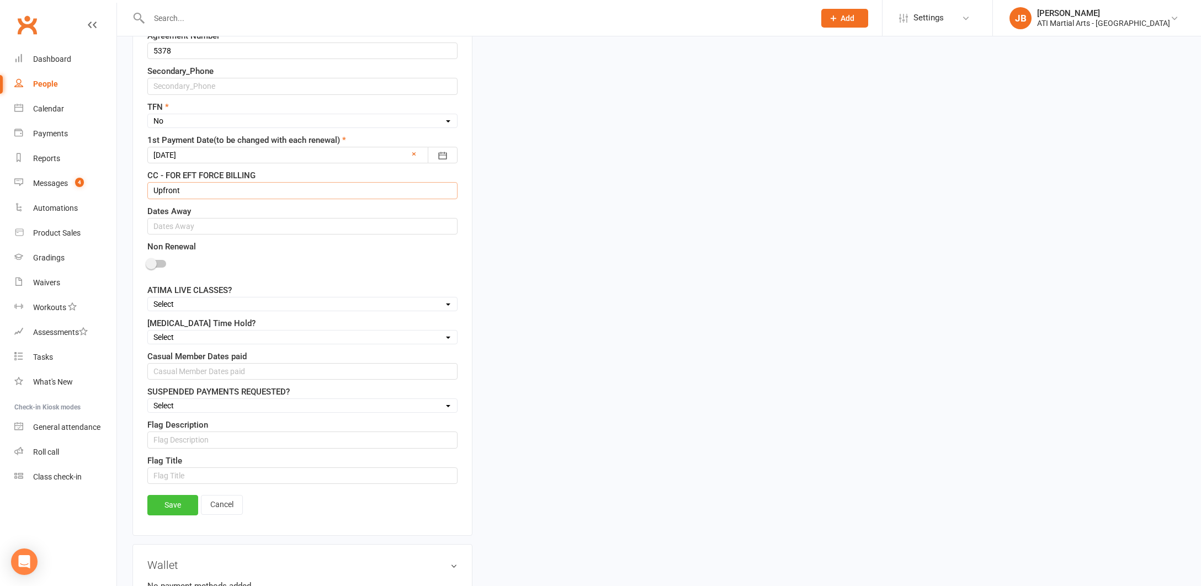
type input "Upfront"
click at [163, 508] on link "Save" at bounding box center [172, 505] width 51 height 20
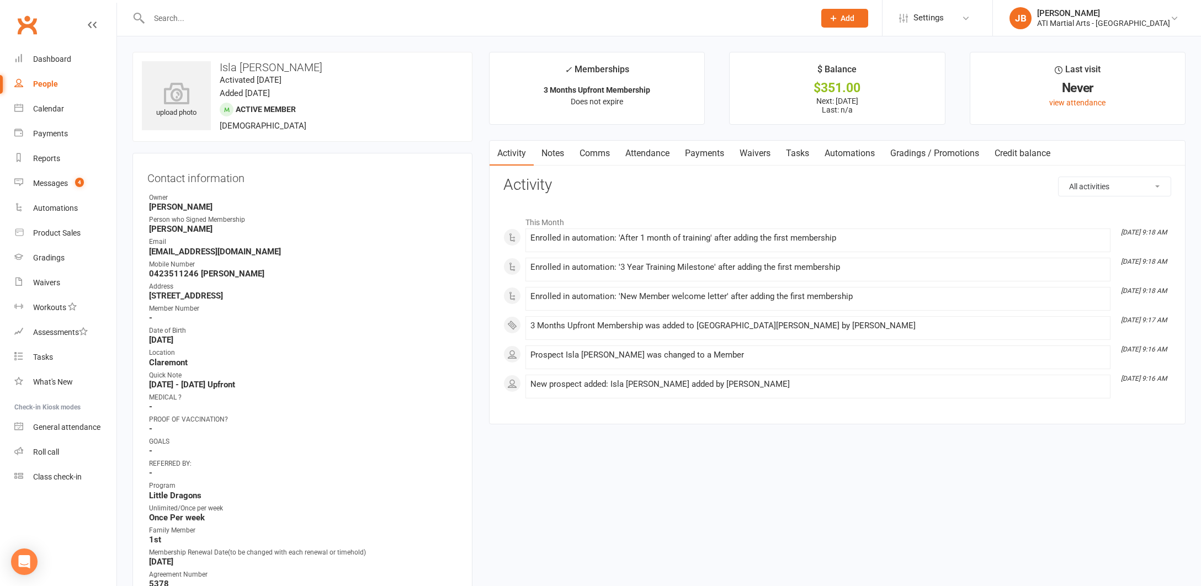
scroll to position [0, 0]
click at [591, 154] on link "Comms" at bounding box center [595, 153] width 46 height 25
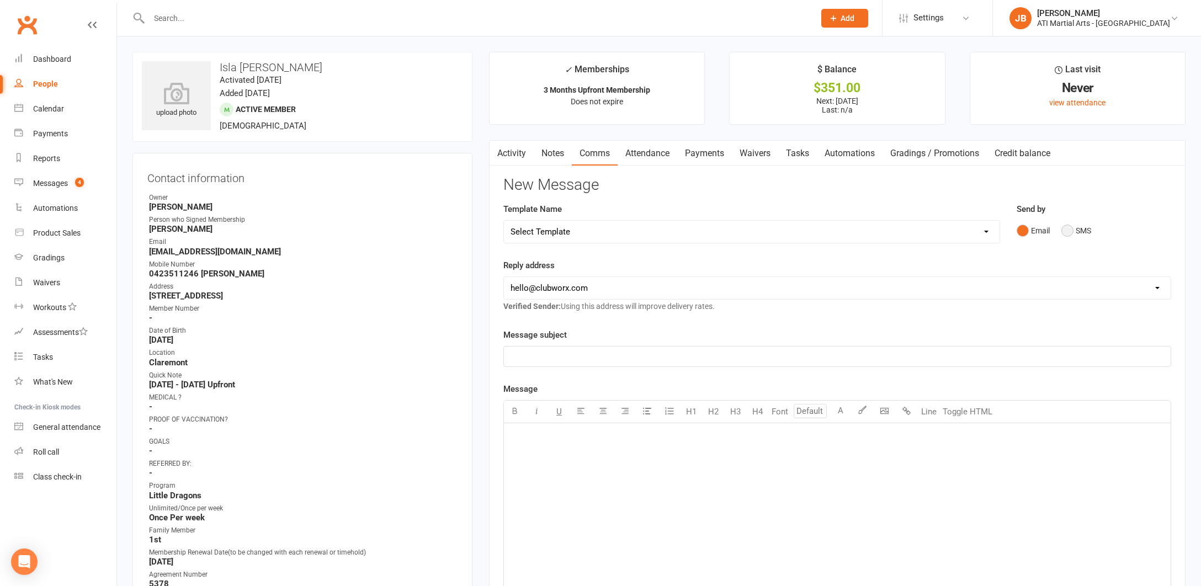
click at [1068, 229] on button "SMS" at bounding box center [1077, 230] width 30 height 21
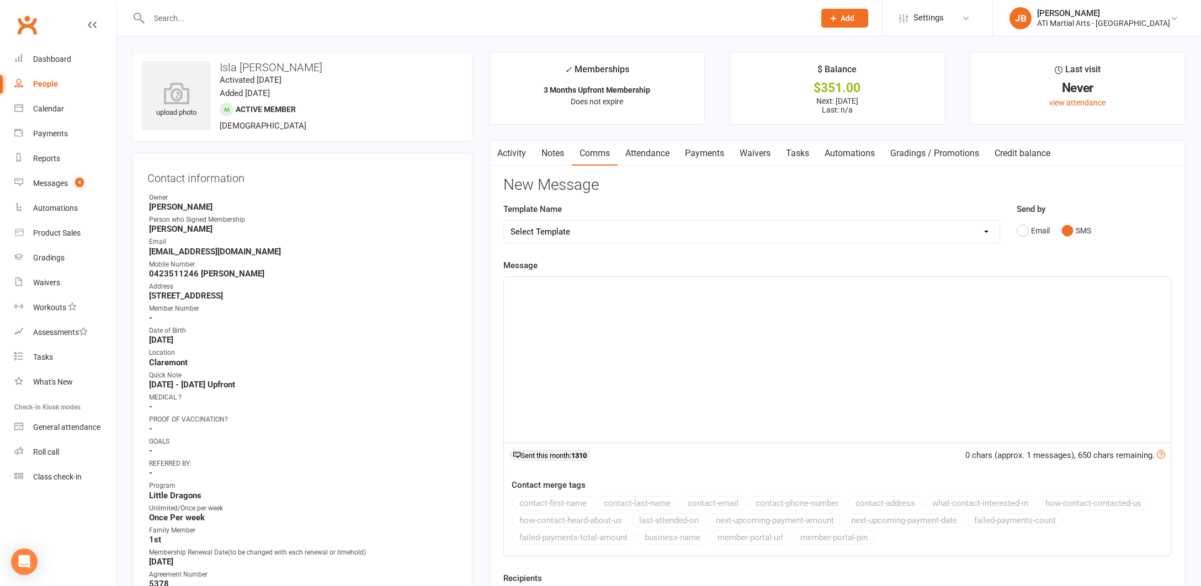
click at [558, 298] on div "﻿" at bounding box center [837, 360] width 667 height 166
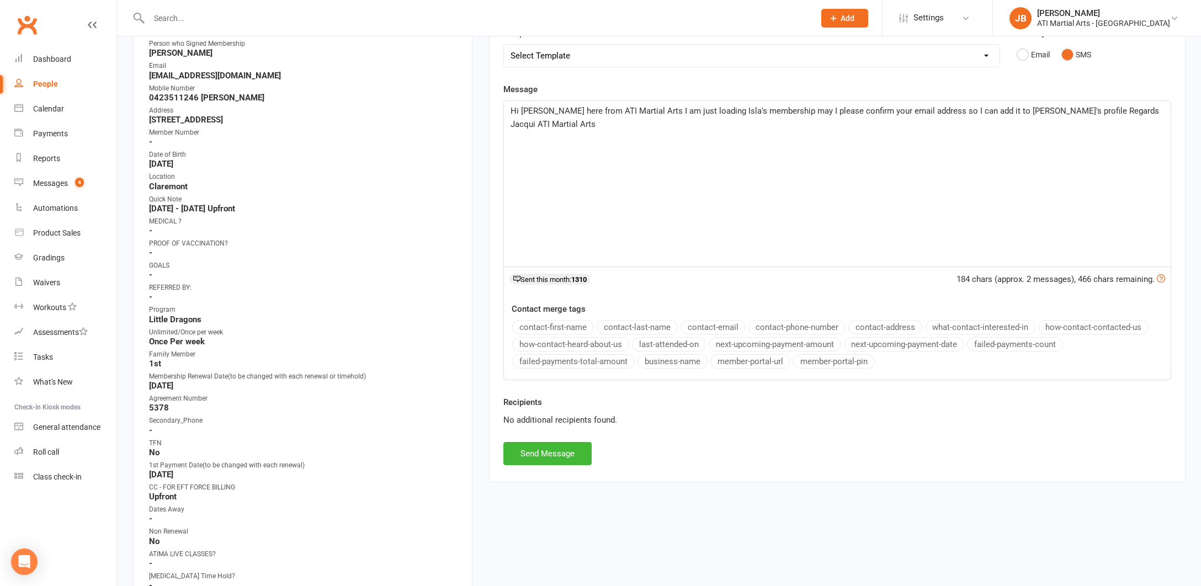
scroll to position [195, 0]
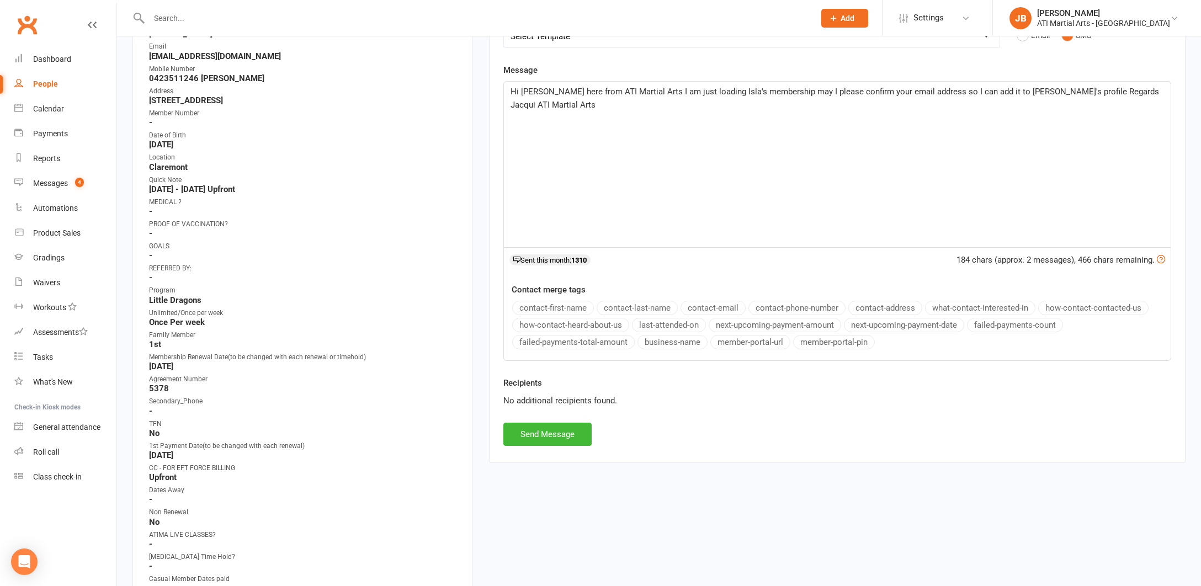
click at [567, 431] on button "Send Message" at bounding box center [548, 434] width 88 height 23
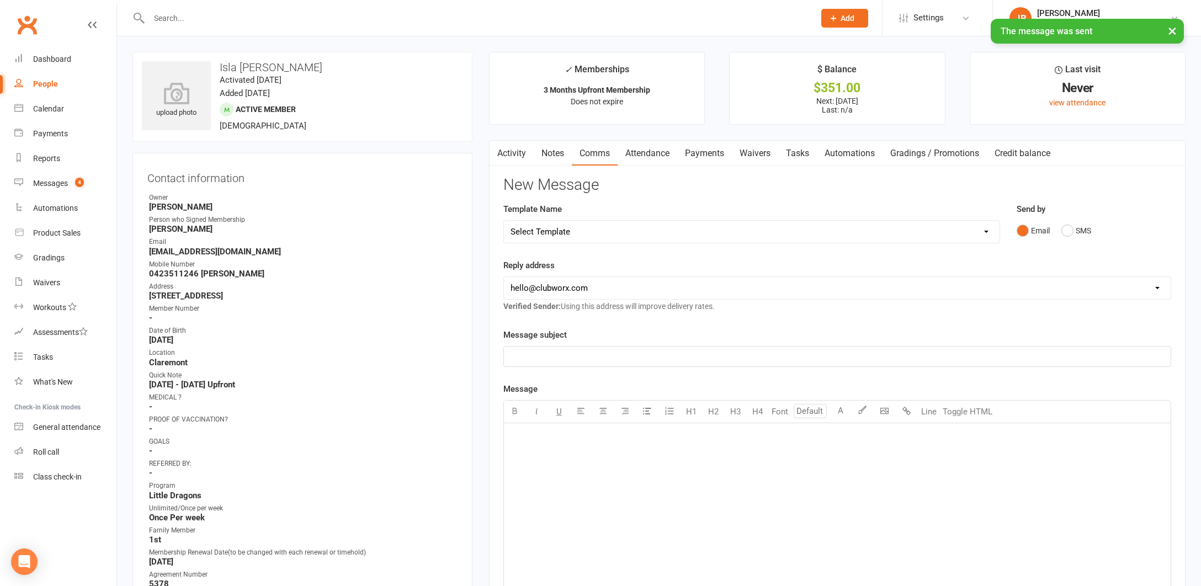
scroll to position [0, 1]
click at [55, 19] on div "× The message was sent" at bounding box center [593, 19] width 1187 height 0
click at [27, 24] on link "Clubworx" at bounding box center [27, 25] width 28 height 28
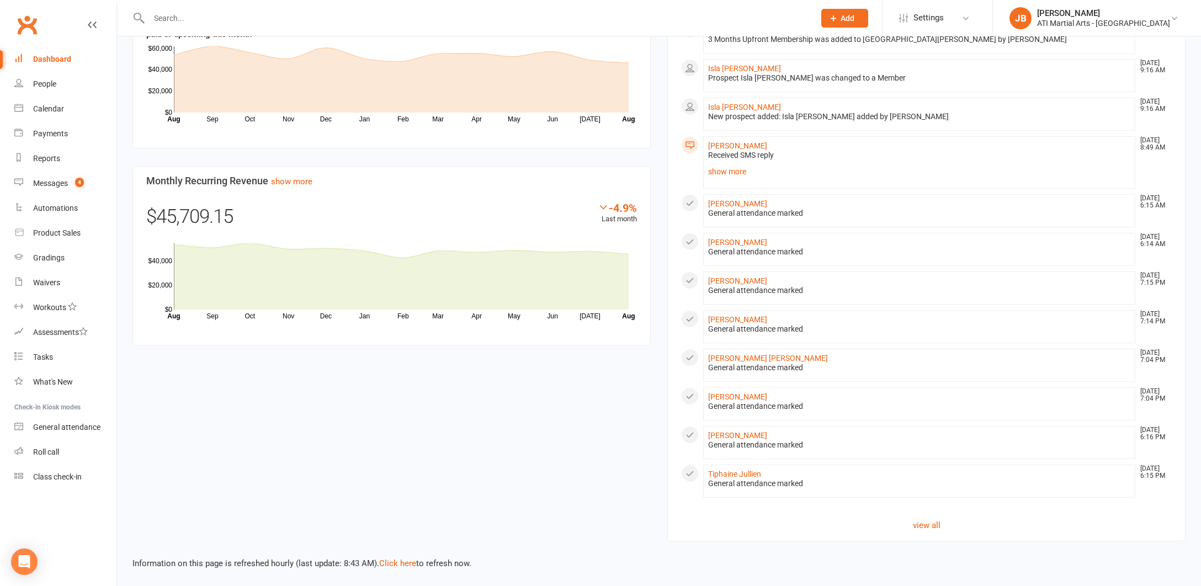
scroll to position [755, 0]
click at [394, 559] on link "Click here" at bounding box center [397, 564] width 37 height 10
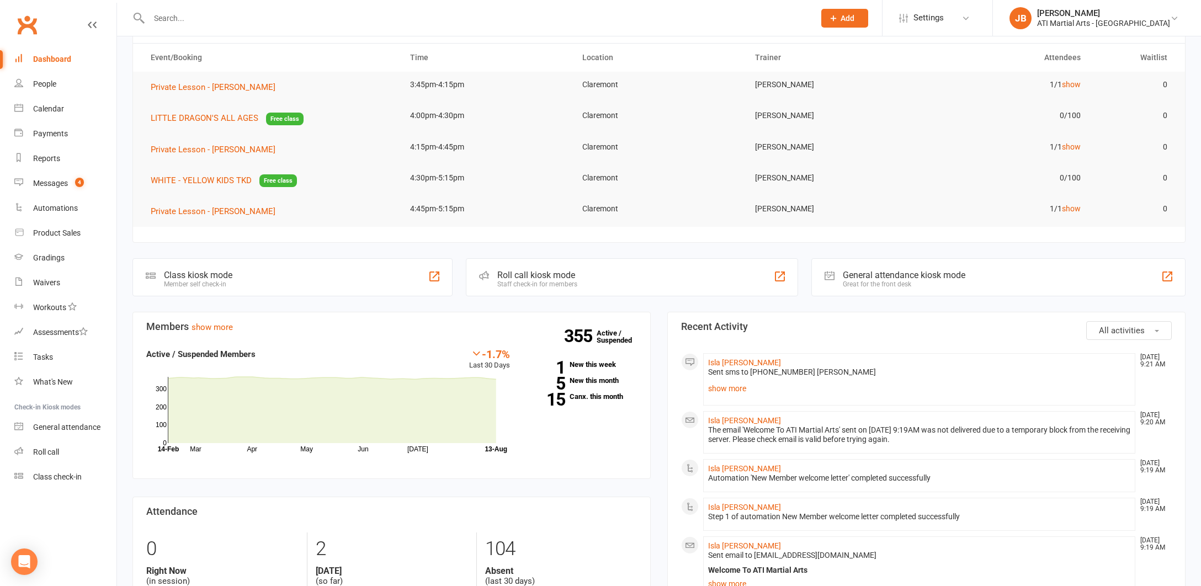
scroll to position [43, 0]
drag, startPoint x: 47, startPoint y: 25, endPoint x: 40, endPoint y: 24, distance: 7.2
click at [46, 25] on div "Clubworx" at bounding box center [58, 31] width 117 height 41
click at [28, 25] on link "Clubworx" at bounding box center [27, 25] width 28 height 28
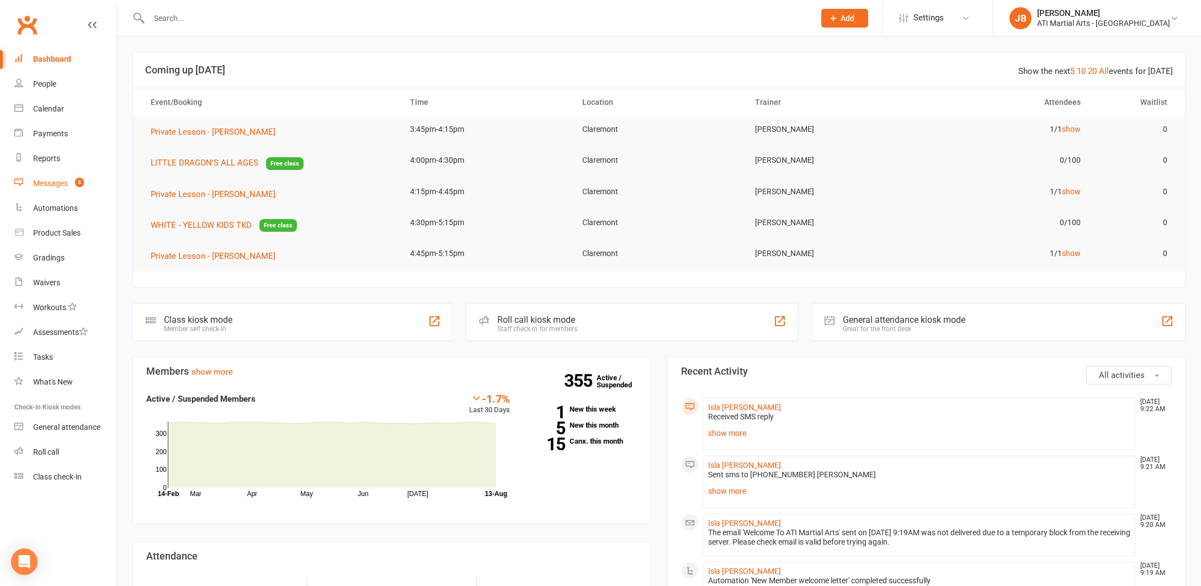
scroll to position [0, 1]
click at [54, 186] on div "Messages" at bounding box center [50, 183] width 35 height 9
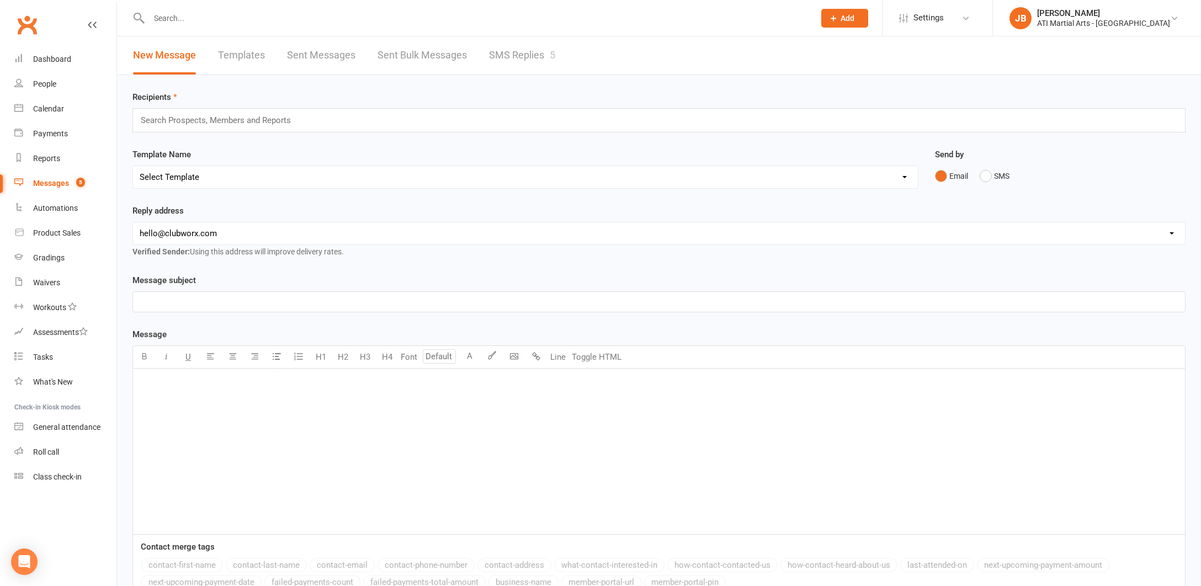
scroll to position [1, 0]
click at [505, 55] on link "SMS Replies 5" at bounding box center [522, 54] width 66 height 38
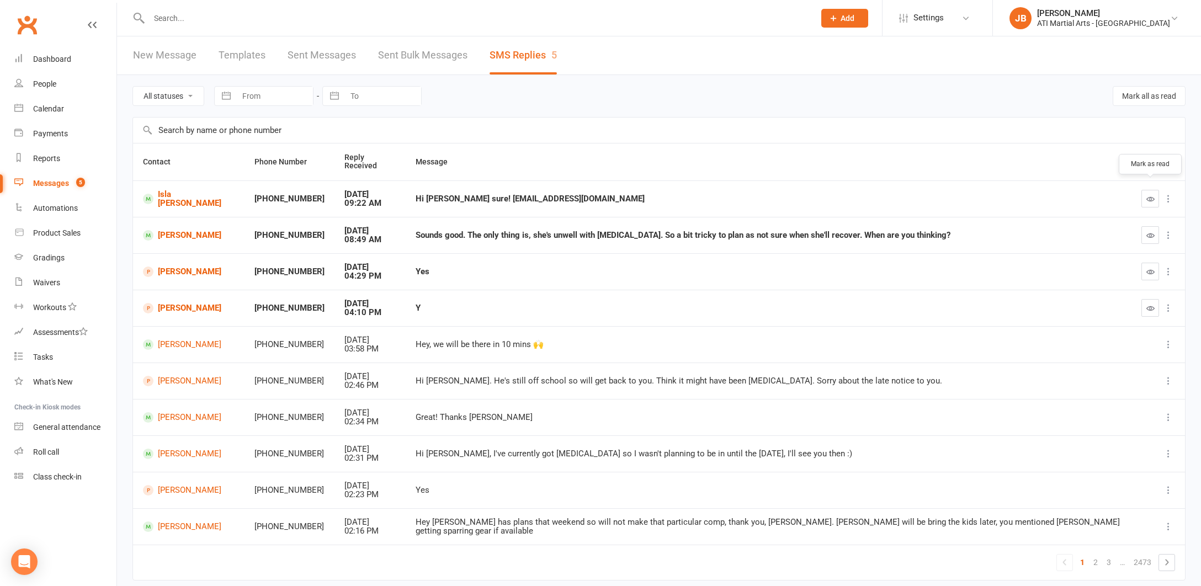
drag, startPoint x: 1151, startPoint y: 189, endPoint x: 707, endPoint y: 288, distance: 455.2
click at [1151, 195] on icon "button" at bounding box center [1151, 199] width 8 height 8
click at [187, 192] on link "Isla [PERSON_NAME]" at bounding box center [189, 199] width 92 height 18
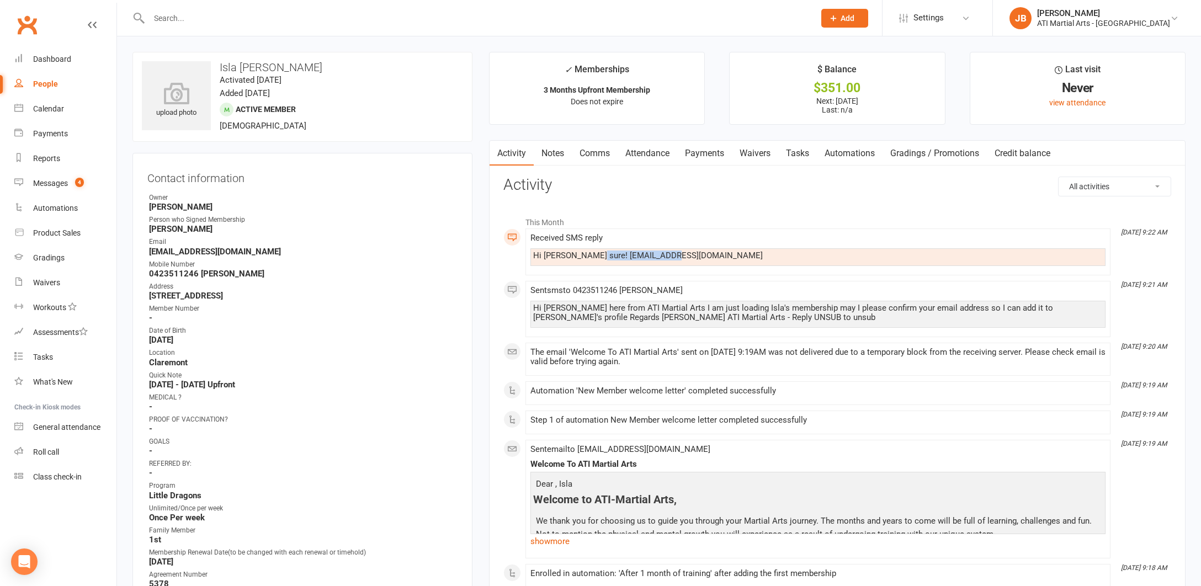
drag, startPoint x: 590, startPoint y: 252, endPoint x: 669, endPoint y: 256, distance: 79.0
click at [669, 256] on div "Hi Jacqui sure! Arnetk01@gmail.com" at bounding box center [818, 255] width 570 height 9
copy div "Arnetk01@gmail.com"
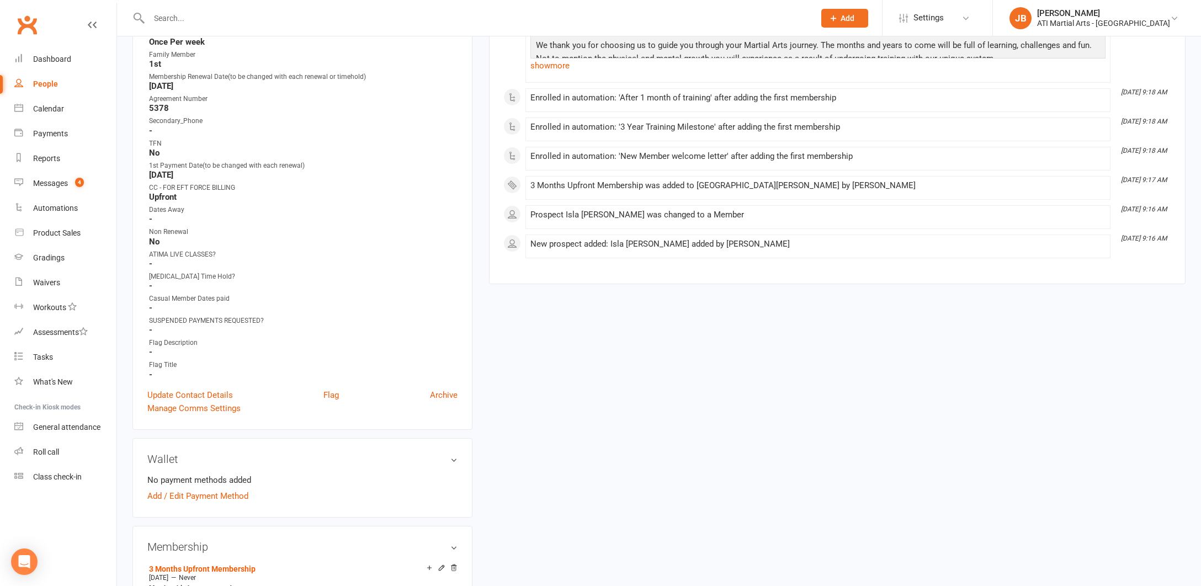
scroll to position [496, 0]
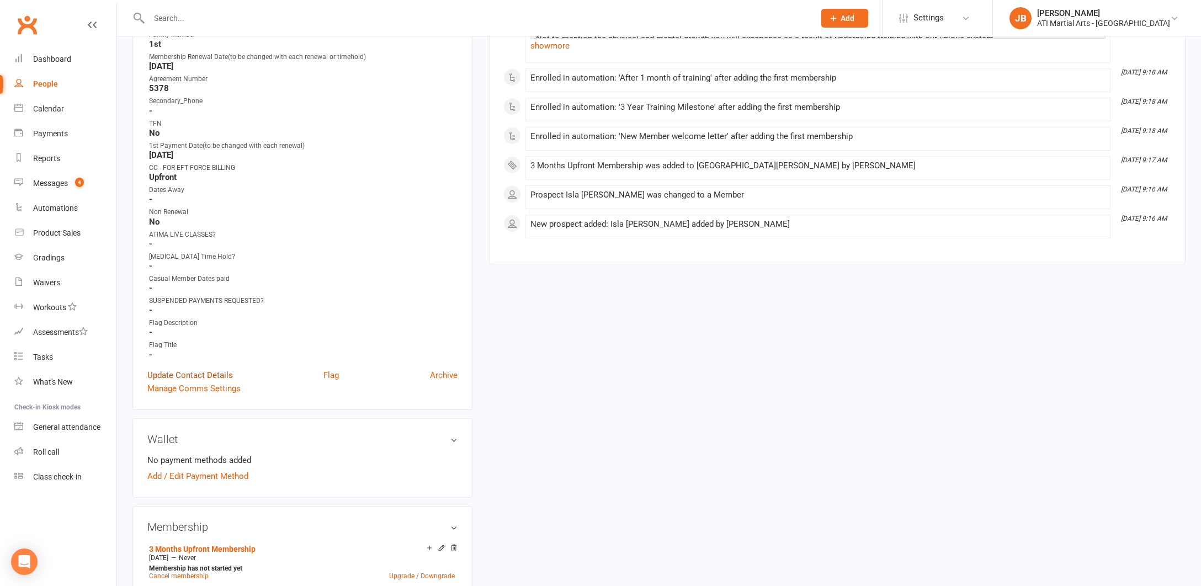
click at [194, 374] on link "Update Contact Details" at bounding box center [190, 375] width 86 height 13
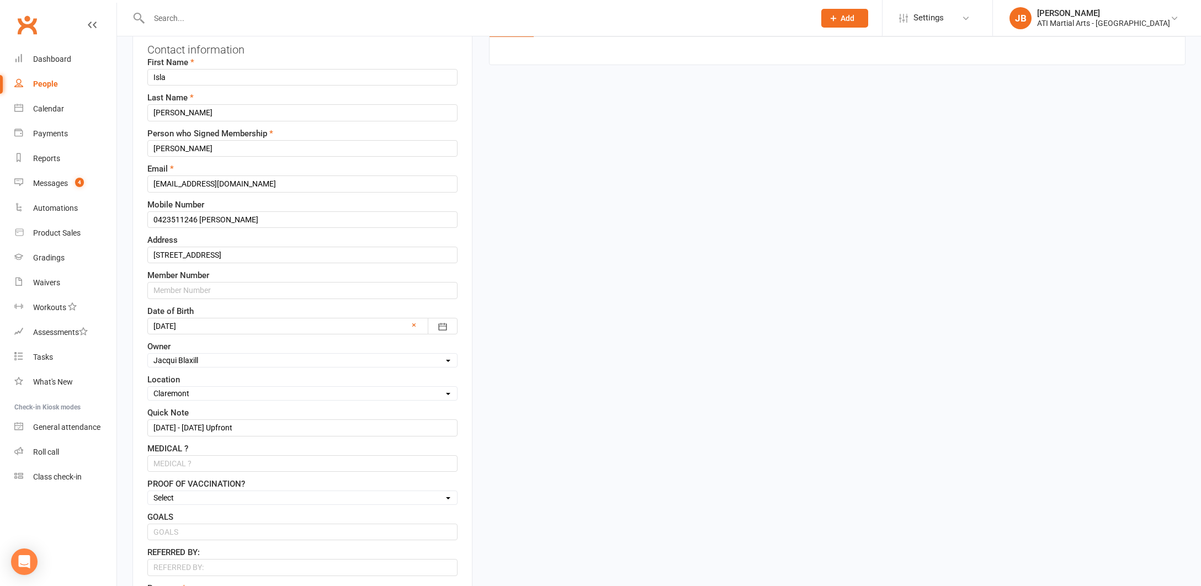
scroll to position [52, 0]
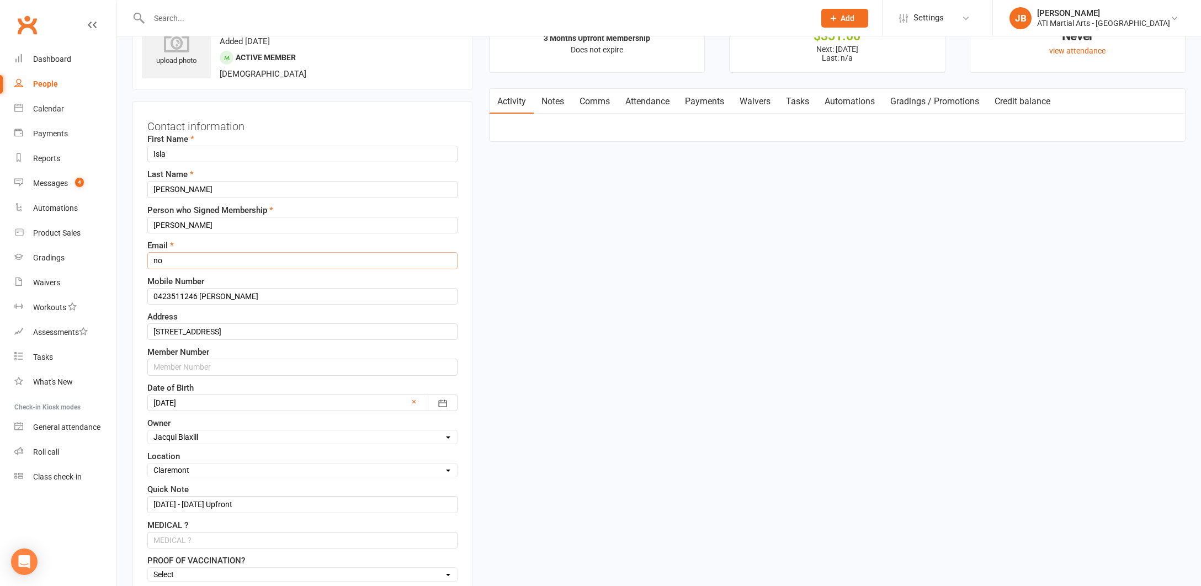
type input "n"
paste input "Arnetk01@gmail.com"
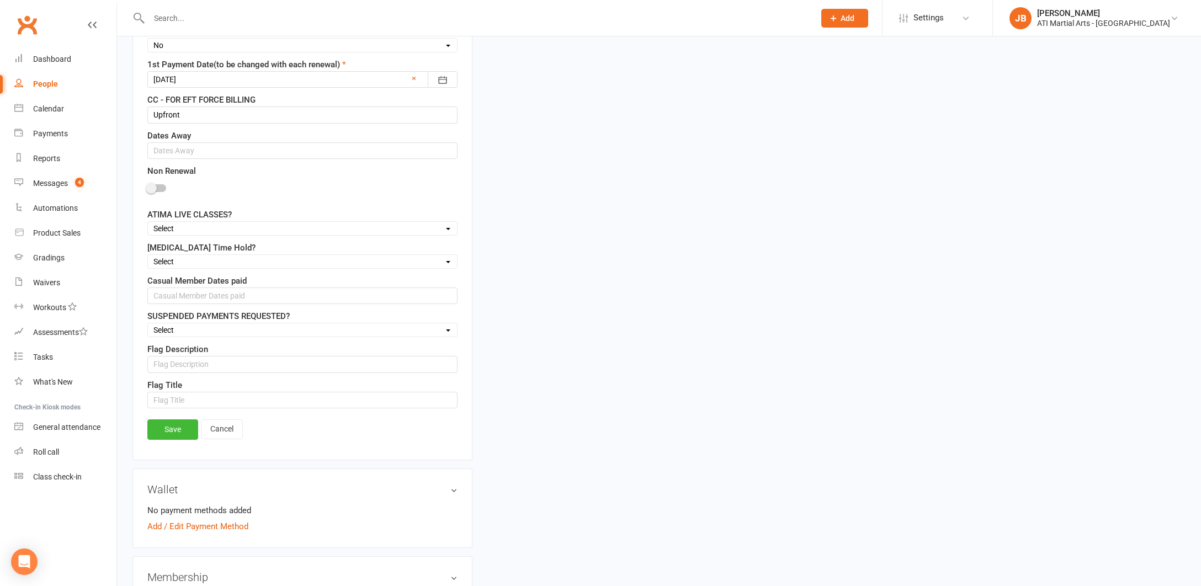
scroll to position [901, 0]
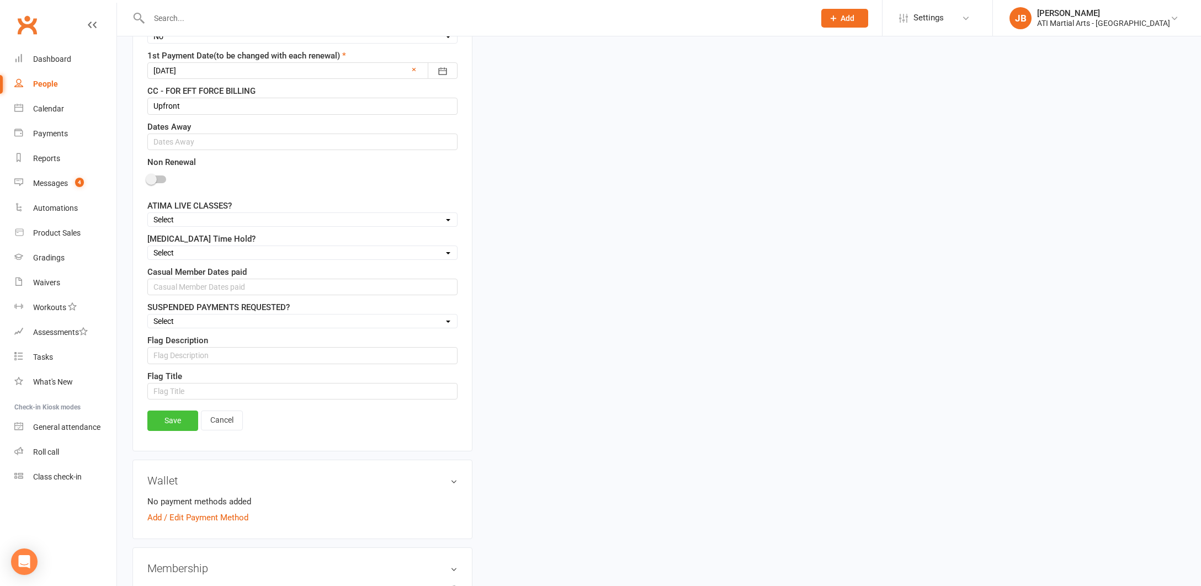
type input "Arnetk01@gmail.com"
click at [181, 425] on link "Save" at bounding box center [172, 421] width 51 height 20
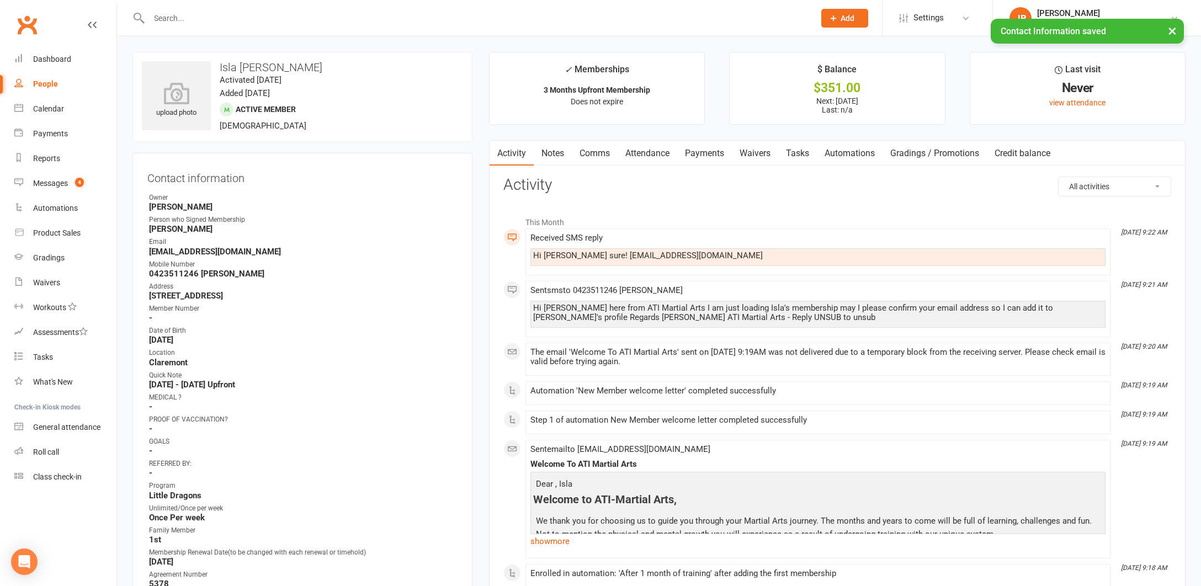
scroll to position [0, 1]
click at [597, 153] on link "Comms" at bounding box center [595, 153] width 46 height 25
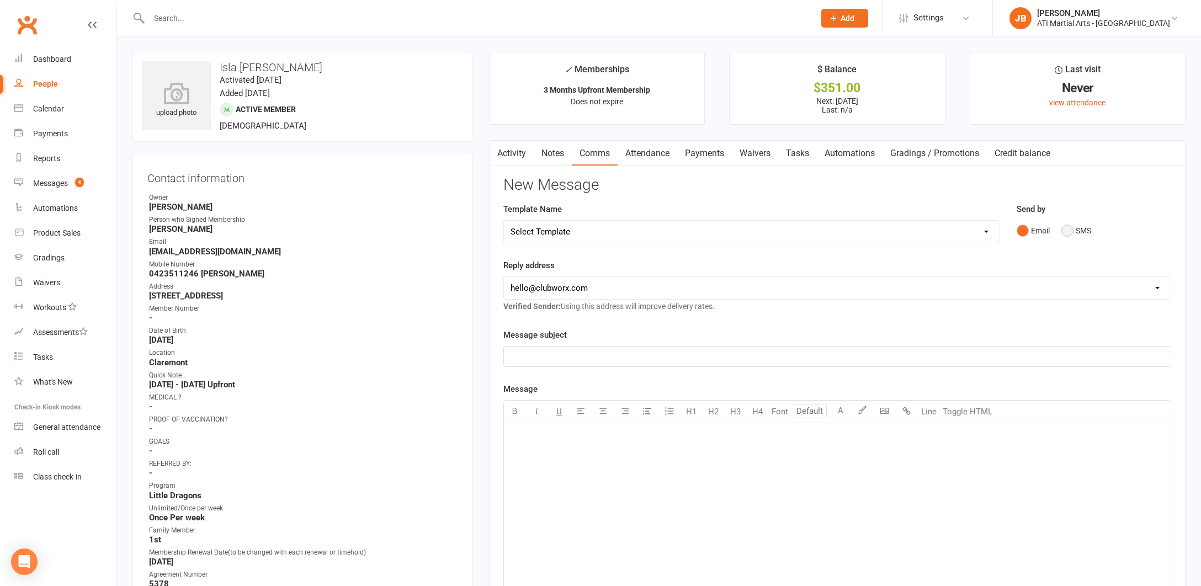
click at [1069, 230] on button "SMS" at bounding box center [1077, 230] width 30 height 21
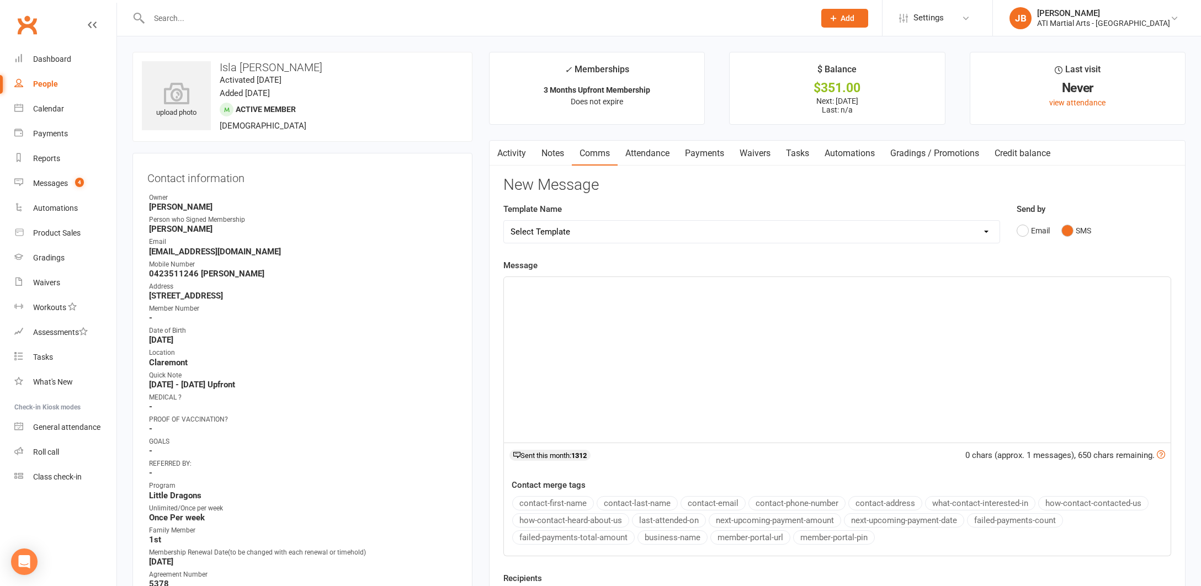
click at [556, 290] on p "﻿" at bounding box center [838, 286] width 654 height 13
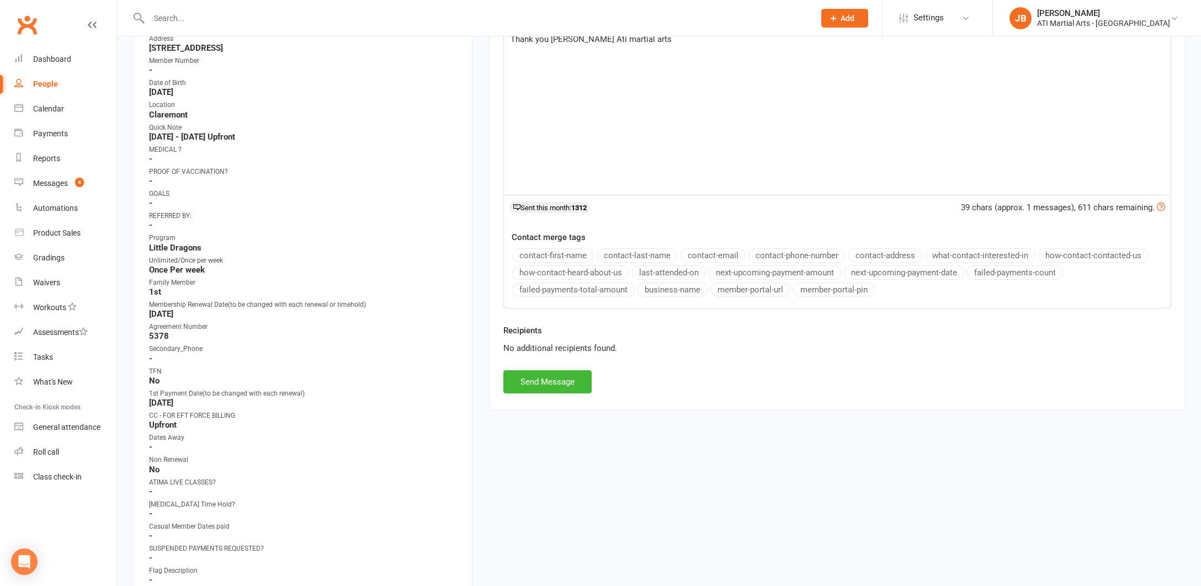
scroll to position [331, 0]
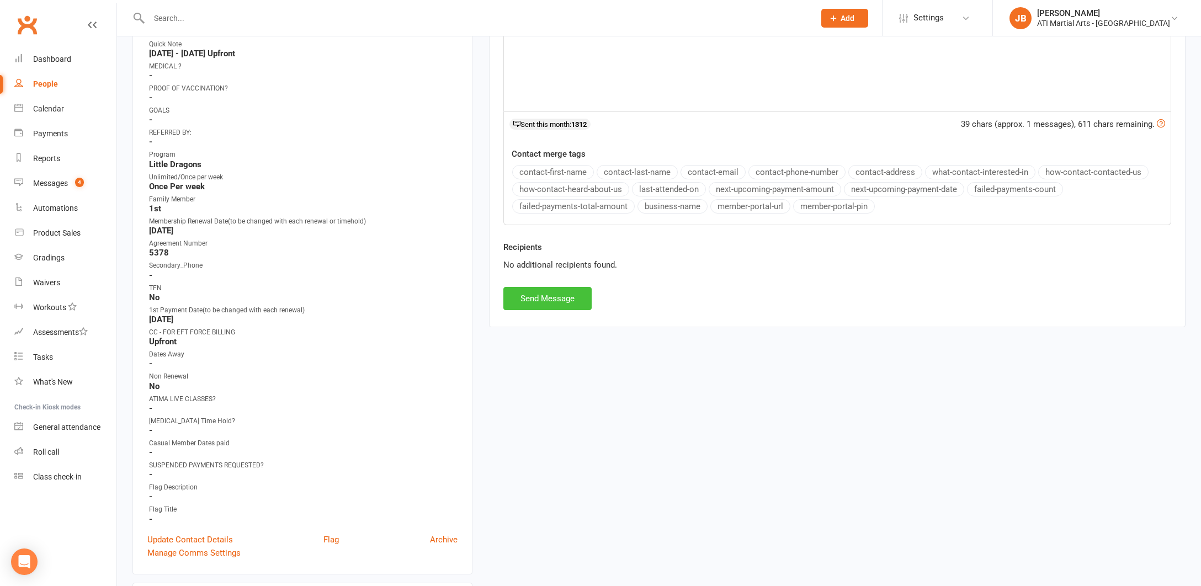
click at [566, 300] on button "Send Message" at bounding box center [548, 298] width 88 height 23
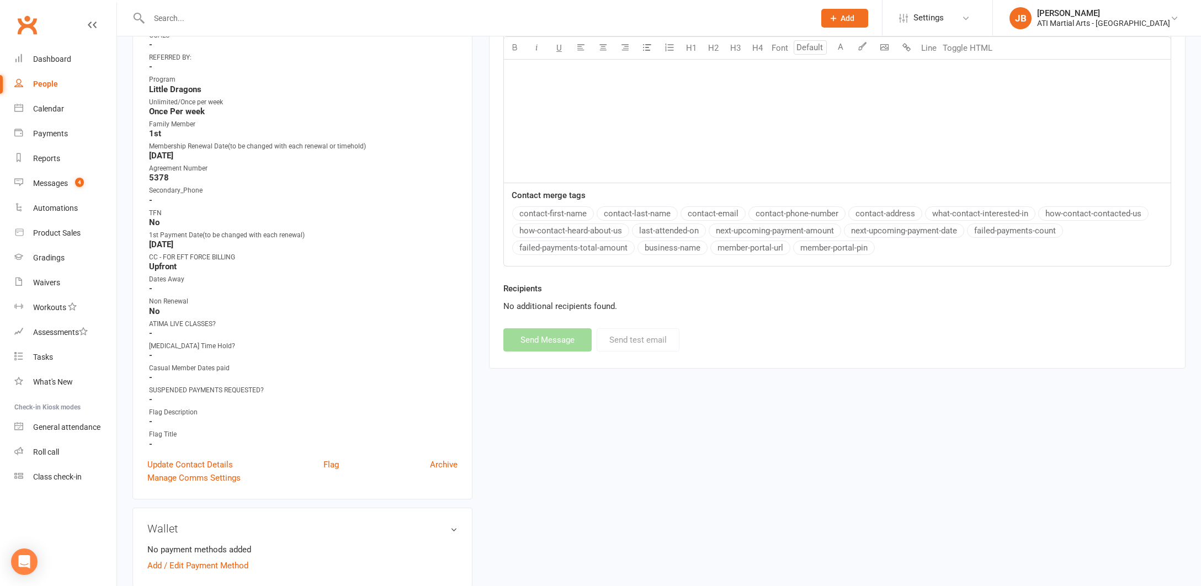
scroll to position [413, 0]
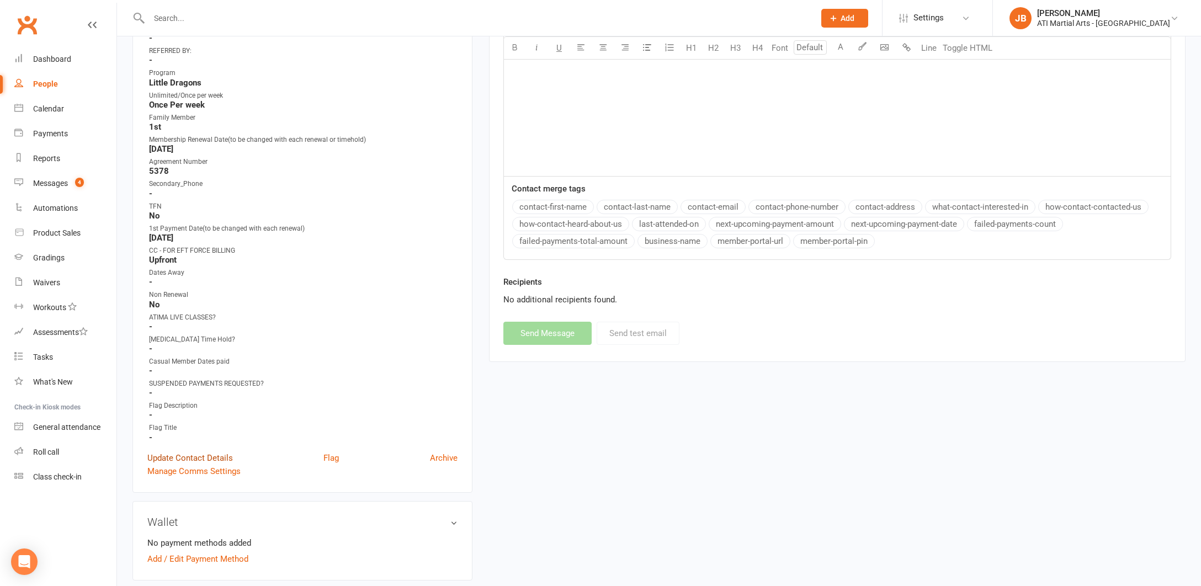
click at [195, 457] on link "Update Contact Details" at bounding box center [190, 458] width 86 height 13
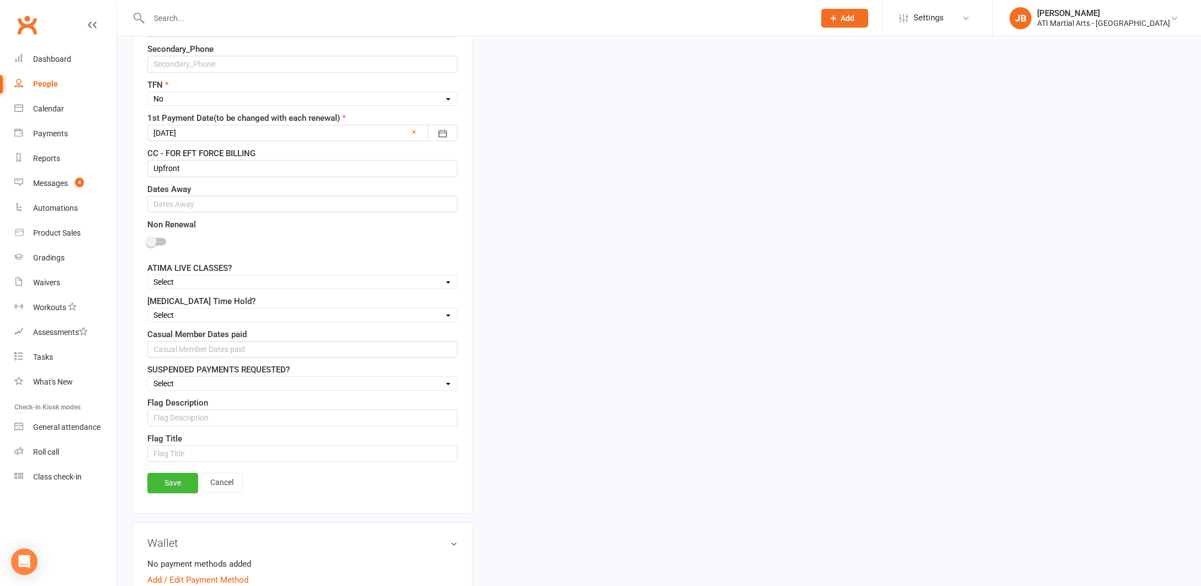
scroll to position [848, 0]
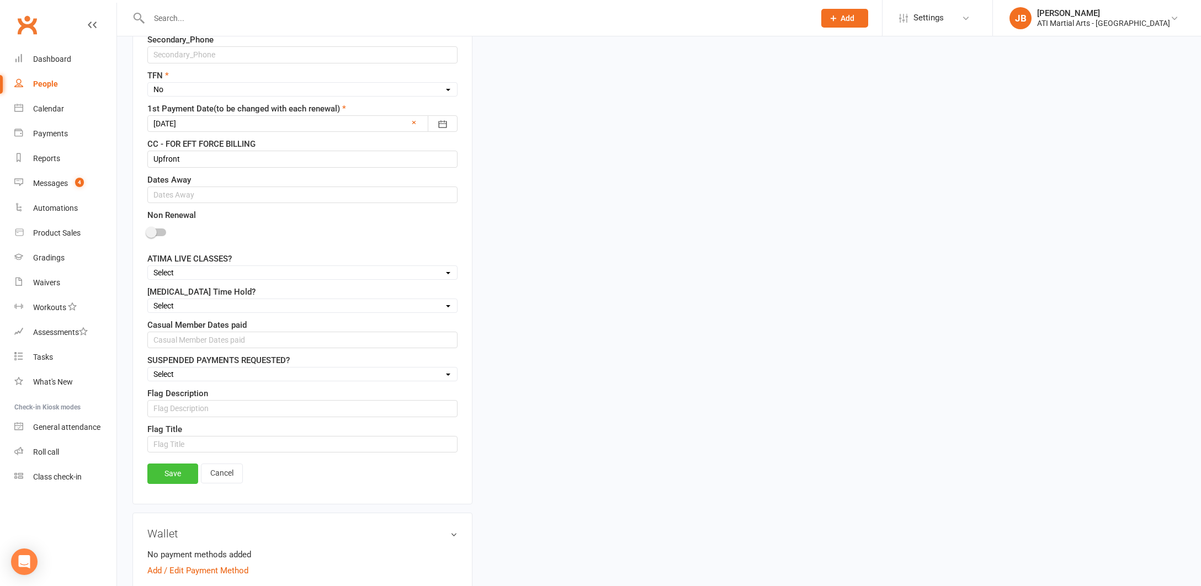
type input "arnetk01@gmail.com"
click at [178, 473] on link "Save" at bounding box center [172, 474] width 51 height 20
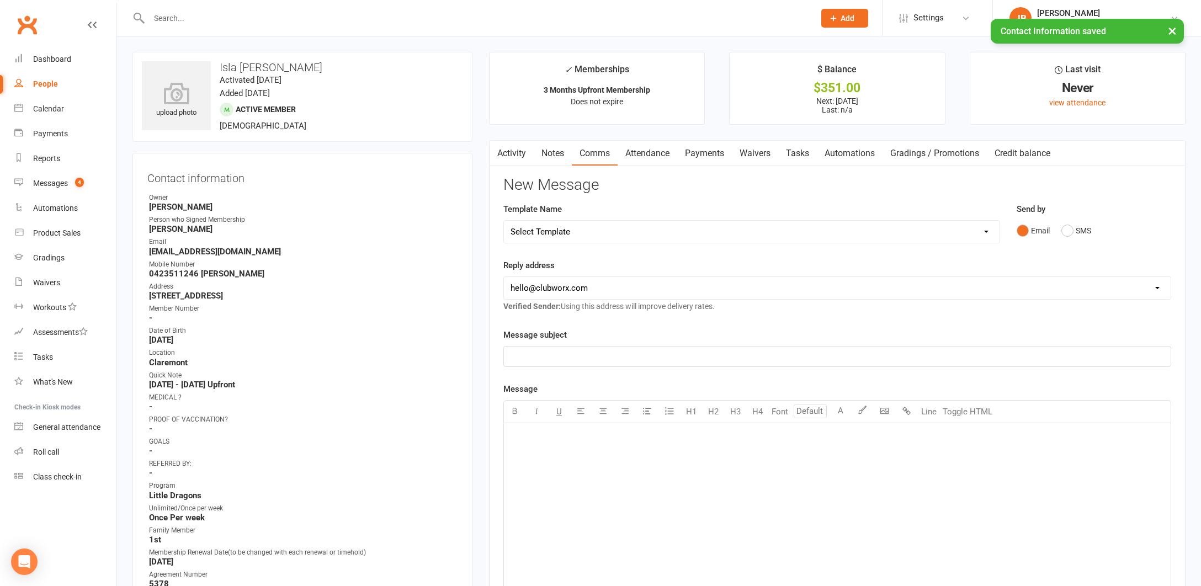
scroll to position [0, 9]
click at [507, 152] on link "Activity" at bounding box center [512, 153] width 44 height 25
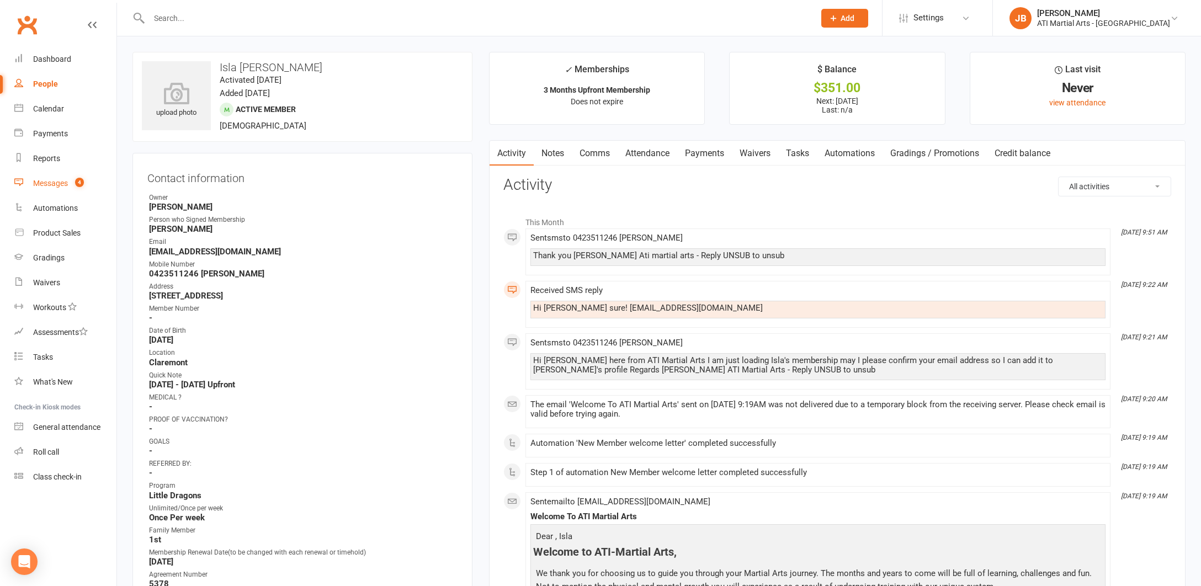
click at [38, 187] on div "Messages" at bounding box center [50, 183] width 35 height 9
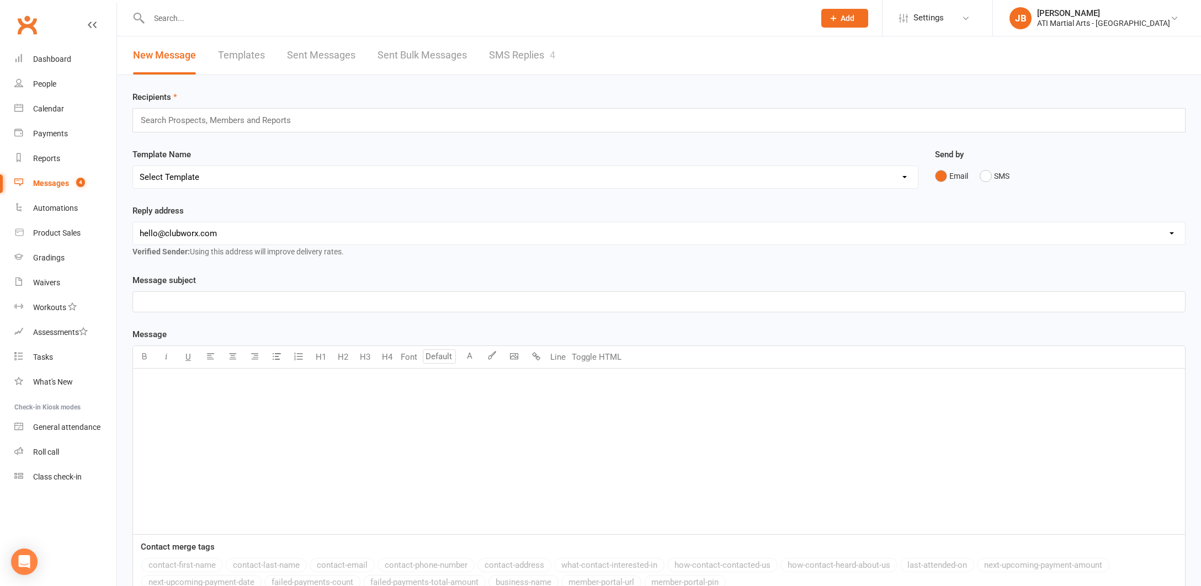
click at [513, 56] on link "SMS Replies 4" at bounding box center [522, 55] width 66 height 38
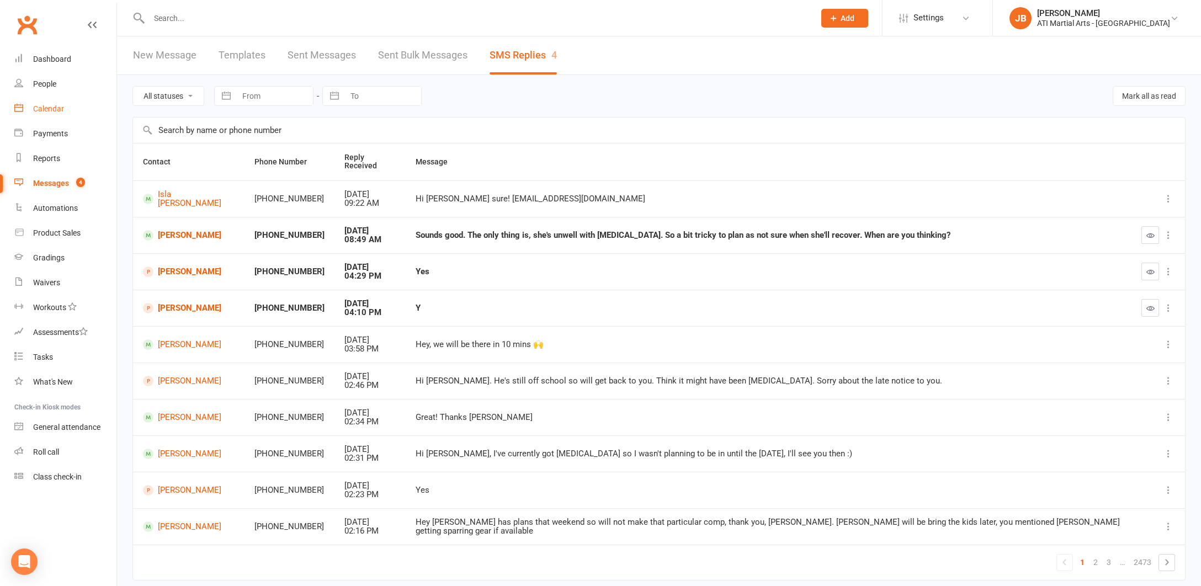
click at [44, 110] on div "Calendar" at bounding box center [48, 108] width 31 height 9
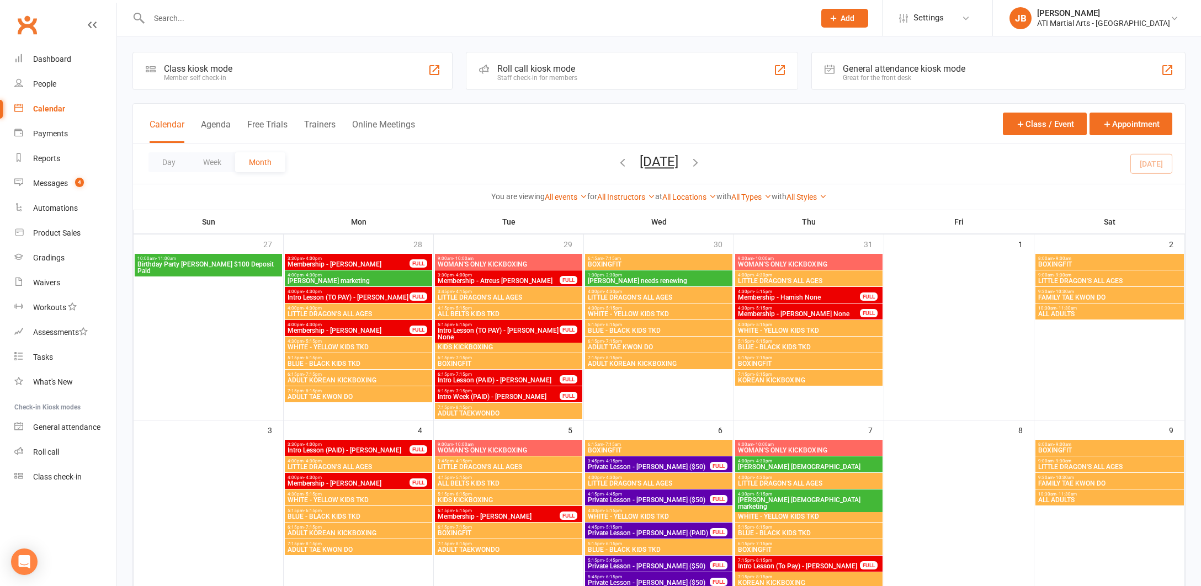
click at [30, 25] on link "Clubworx" at bounding box center [27, 25] width 28 height 28
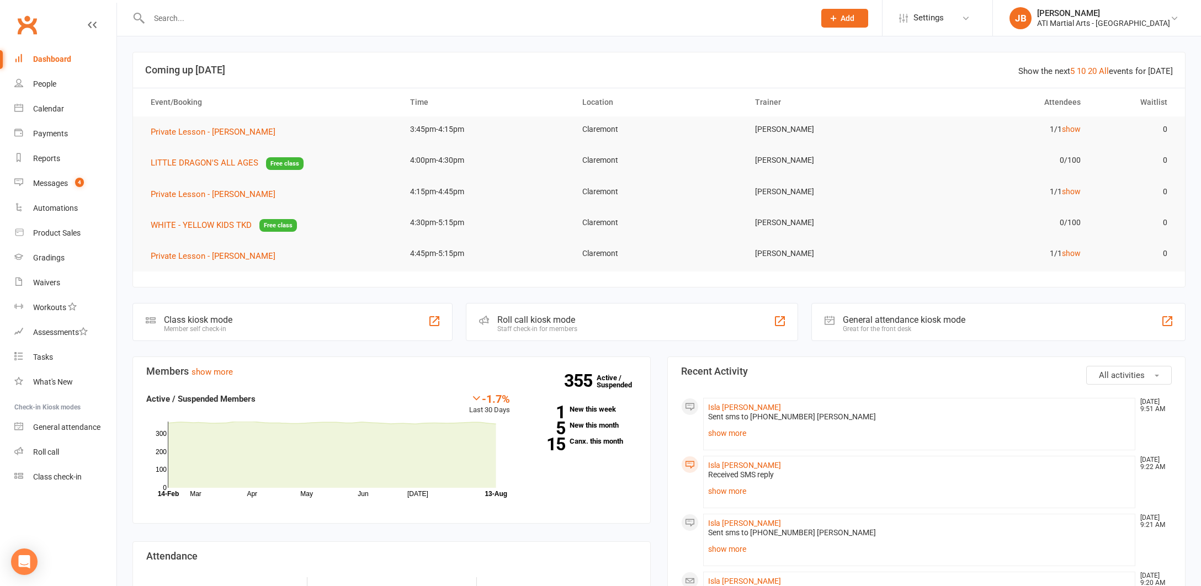
click at [168, 19] on input "text" at bounding box center [476, 17] width 661 height 15
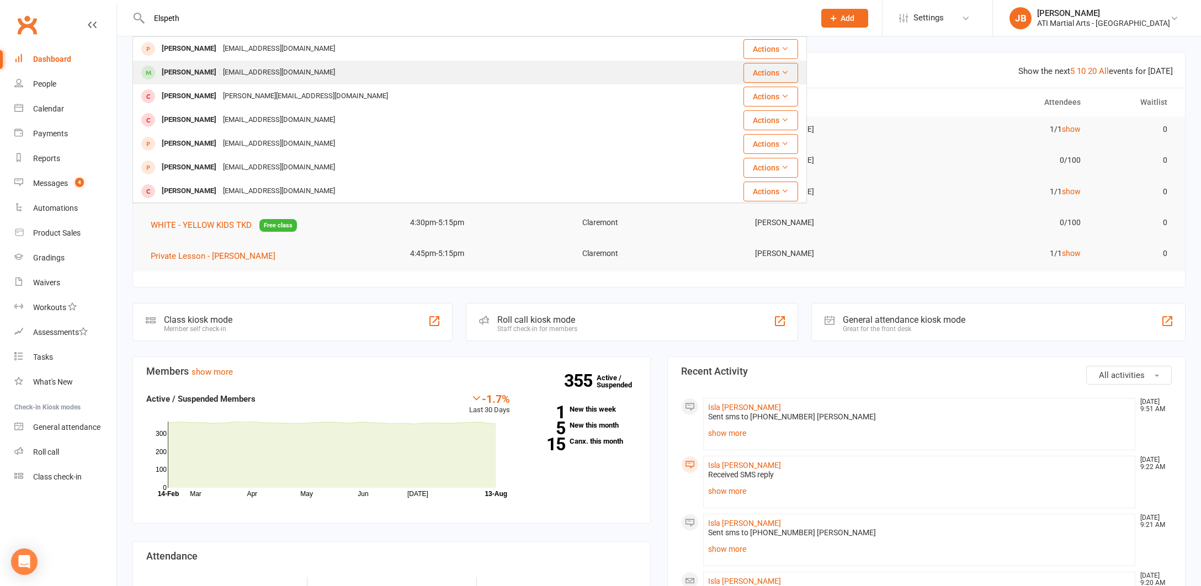
type input "Elspeth"
click at [187, 75] on div "[PERSON_NAME]" at bounding box center [188, 73] width 61 height 16
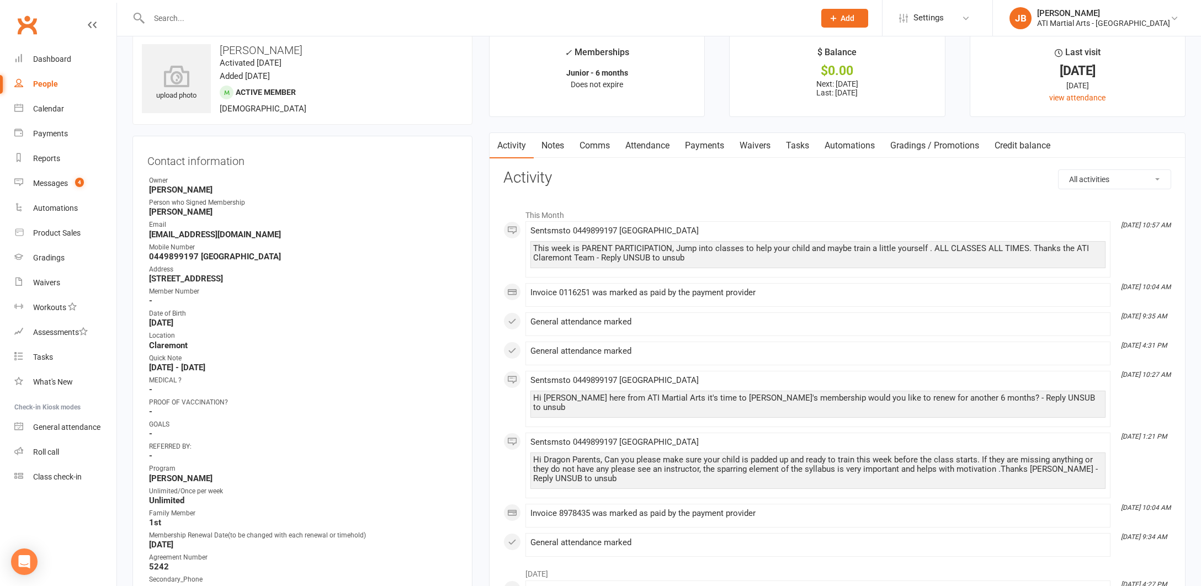
scroll to position [16, 0]
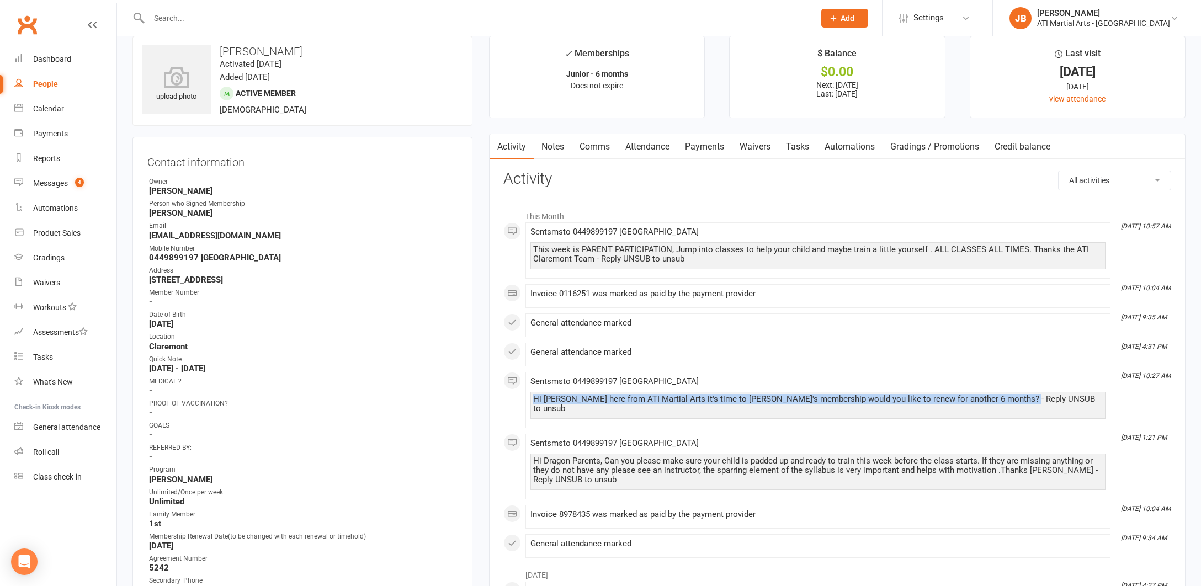
drag, startPoint x: 534, startPoint y: 395, endPoint x: 1012, endPoint y: 399, distance: 477.6
click at [1012, 399] on div "Hi [PERSON_NAME] here from ATI Martial Arts it's time to [PERSON_NAME]'s member…" at bounding box center [818, 404] width 570 height 19
copy div "Hi [PERSON_NAME] here from ATI Martial Arts it's time to [PERSON_NAME]'s member…"
click at [598, 146] on link "Comms" at bounding box center [595, 146] width 46 height 25
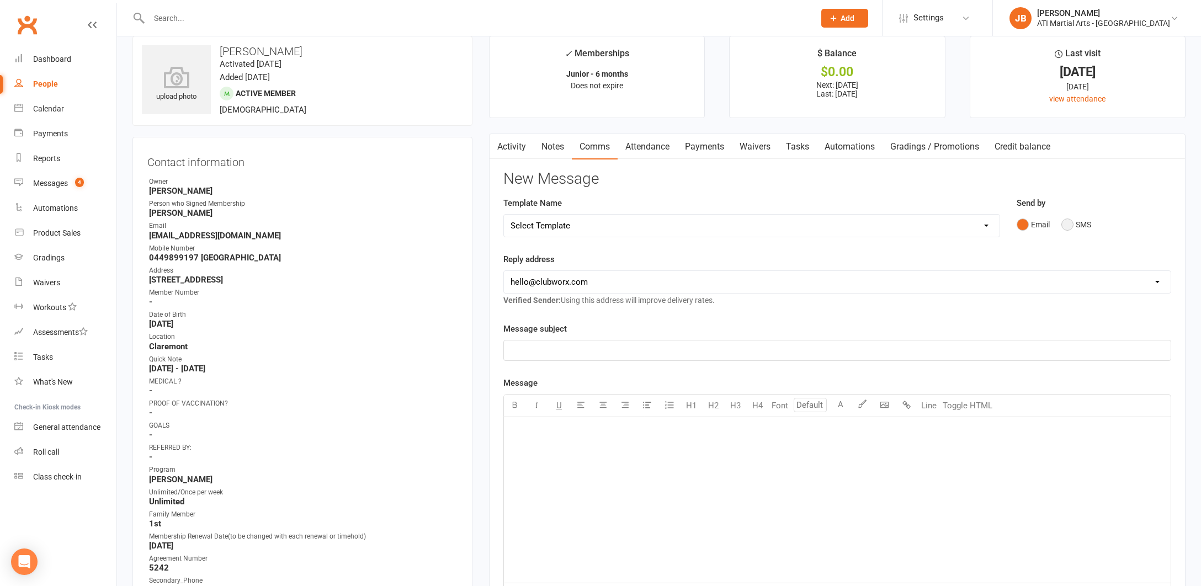
click at [1068, 225] on button "SMS" at bounding box center [1077, 224] width 30 height 21
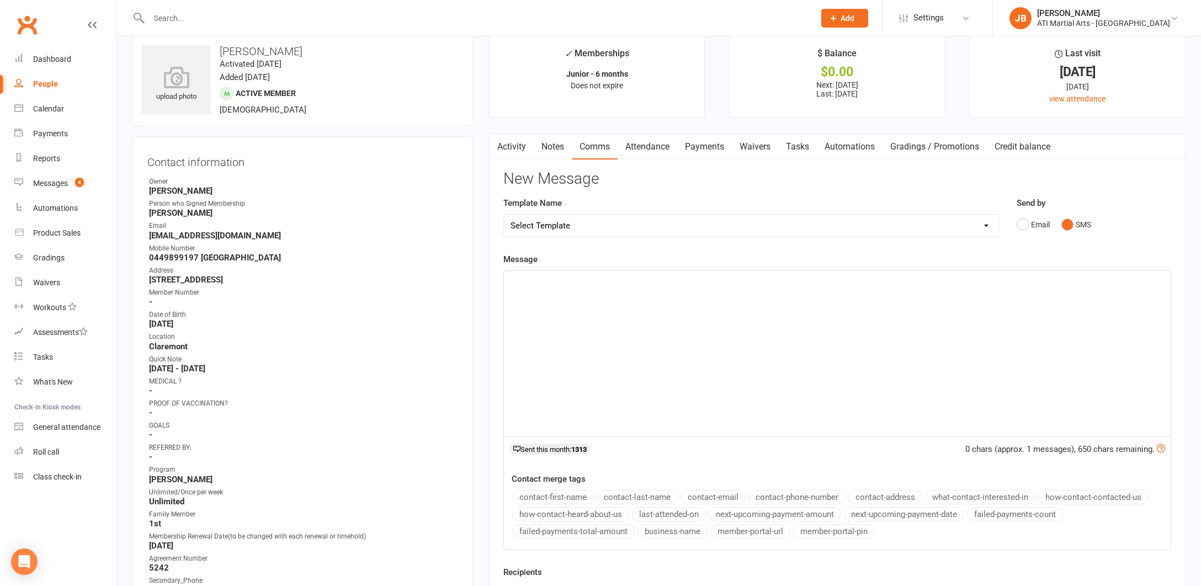
click at [566, 320] on div "﻿" at bounding box center [837, 354] width 667 height 166
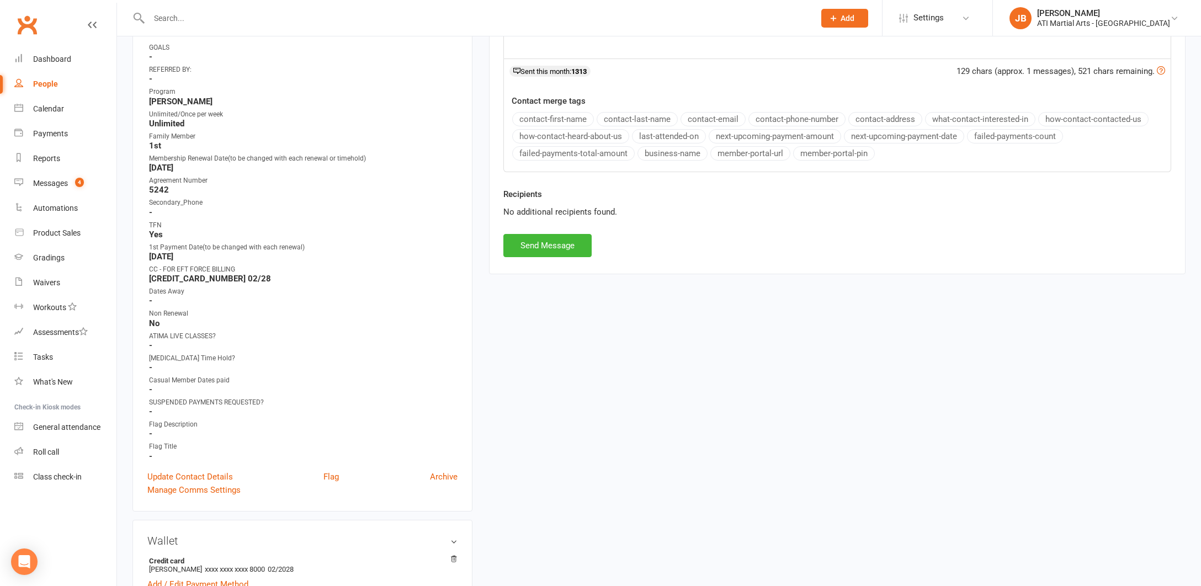
scroll to position [410, 0]
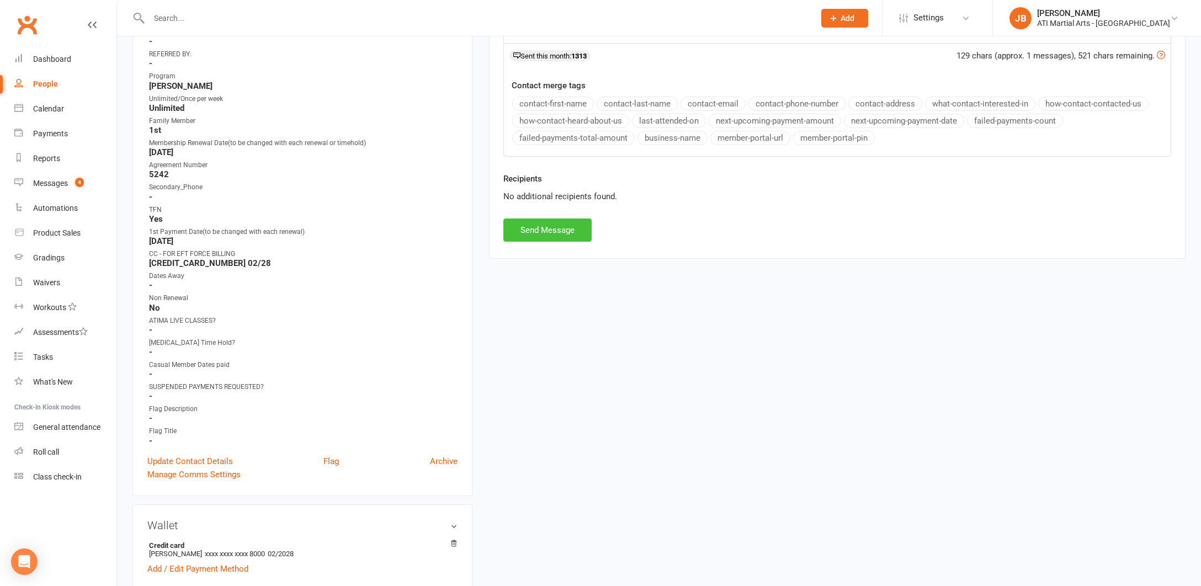
click at [541, 232] on button "Send Message" at bounding box center [548, 230] width 88 height 23
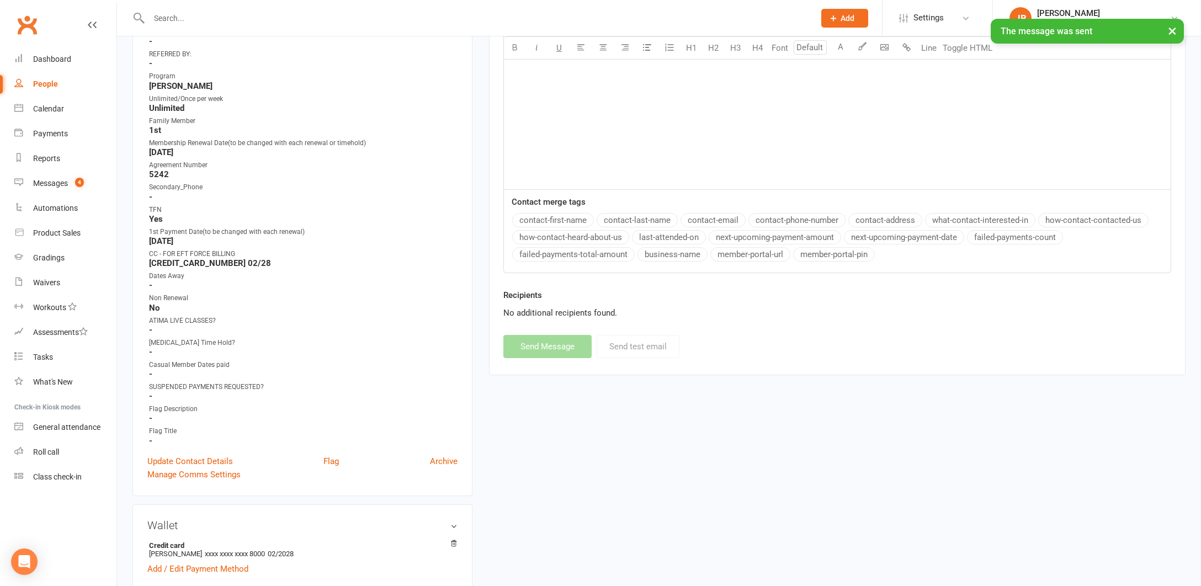
scroll to position [411, 0]
click at [171, 20] on input "text" at bounding box center [476, 17] width 661 height 15
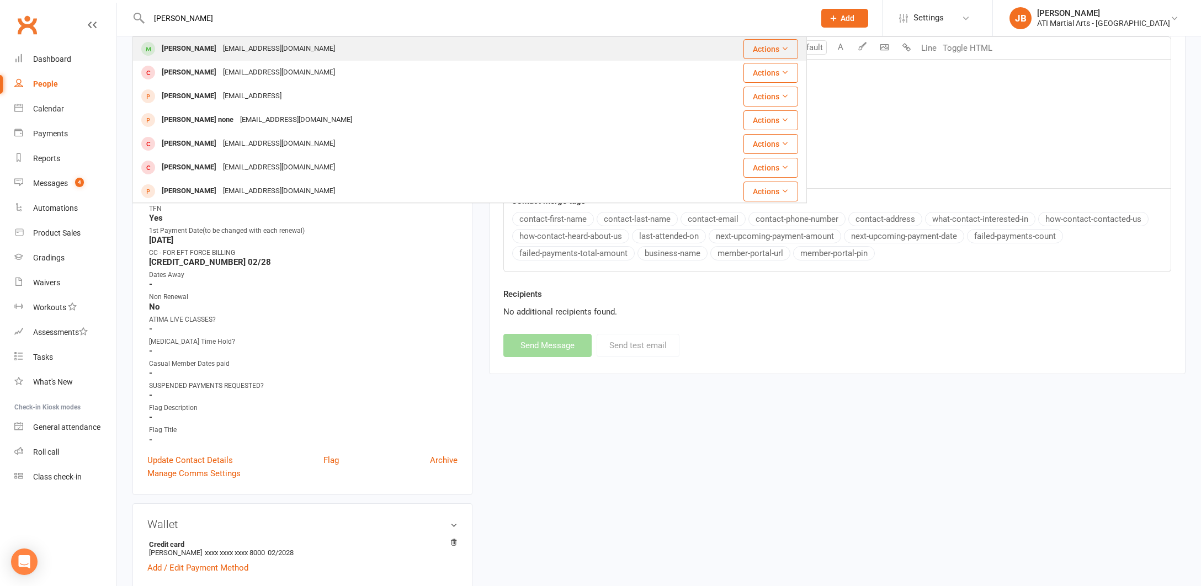
type input "[PERSON_NAME]"
click at [181, 50] on div "[PERSON_NAME]" at bounding box center [188, 49] width 61 height 16
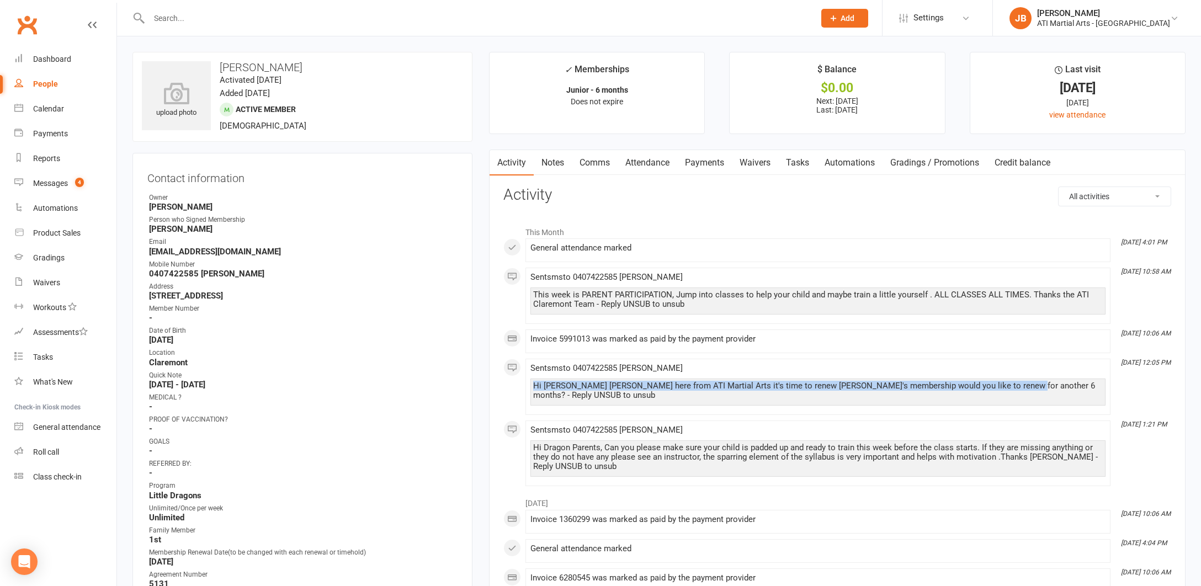
drag, startPoint x: 533, startPoint y: 382, endPoint x: 1008, endPoint y: 381, distance: 474.8
click at [1008, 382] on div "Hi [PERSON_NAME] [PERSON_NAME] here from ATI Martial Arts it's time to renew [P…" at bounding box center [818, 391] width 570 height 19
copy div "Hi [PERSON_NAME] [PERSON_NAME] here from ATI Martial Arts it's time to renew [P…"
click at [594, 161] on link "Comms" at bounding box center [595, 162] width 46 height 25
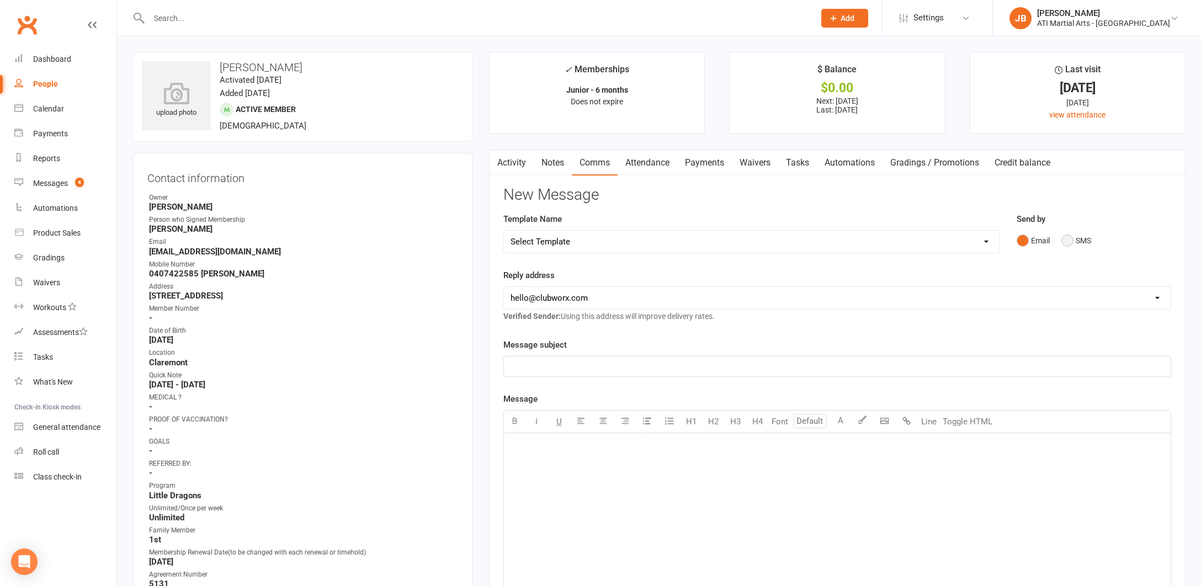
click at [1068, 240] on button "SMS" at bounding box center [1077, 240] width 30 height 21
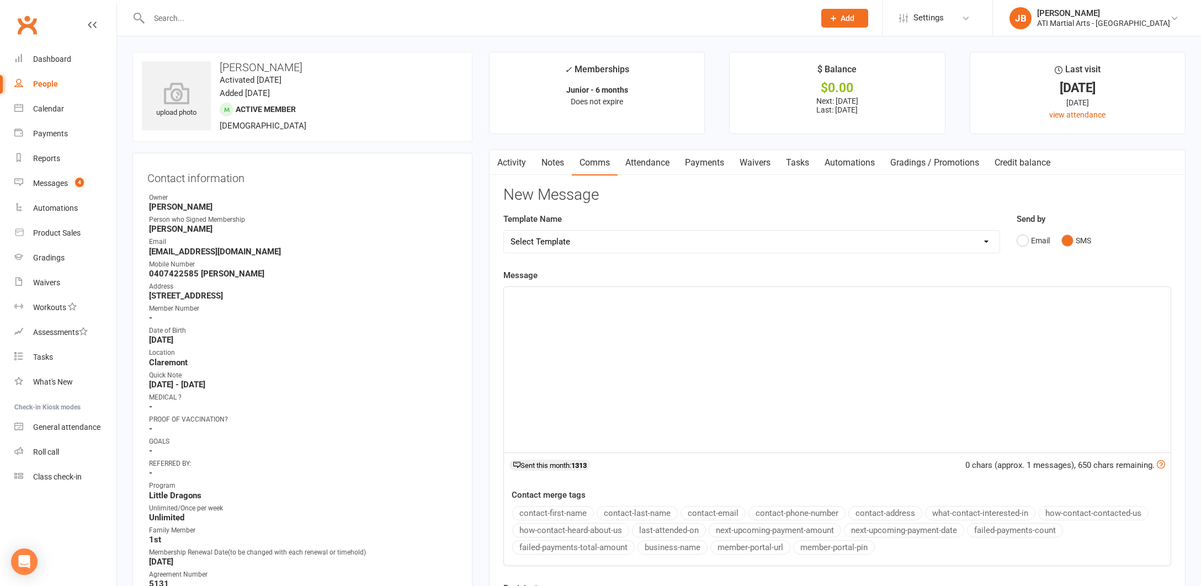
click at [532, 306] on div "﻿" at bounding box center [837, 370] width 667 height 166
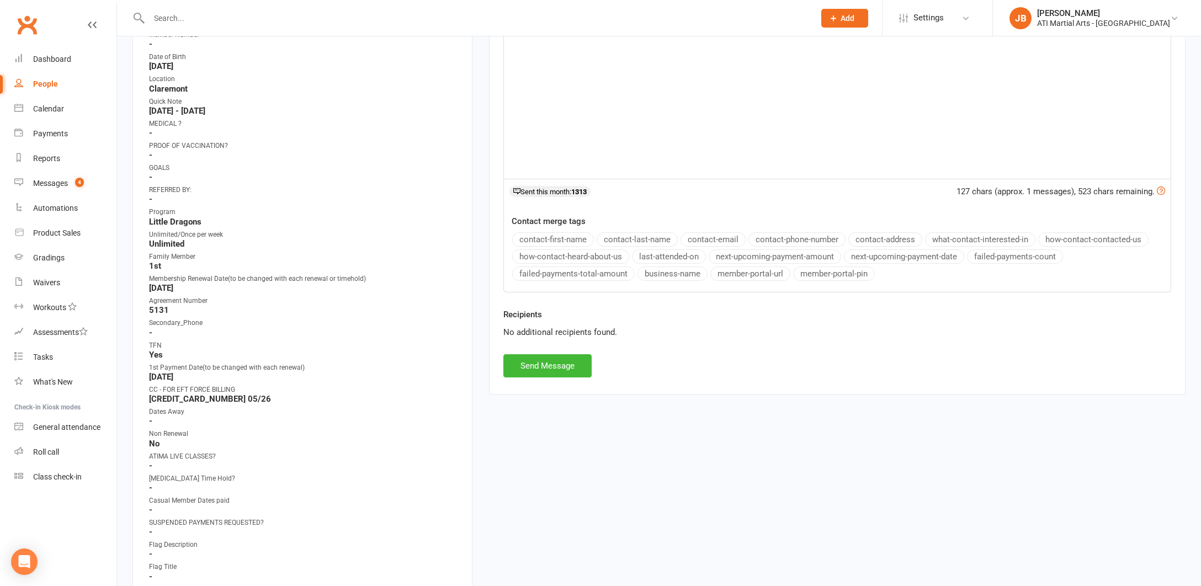
scroll to position [343, 0]
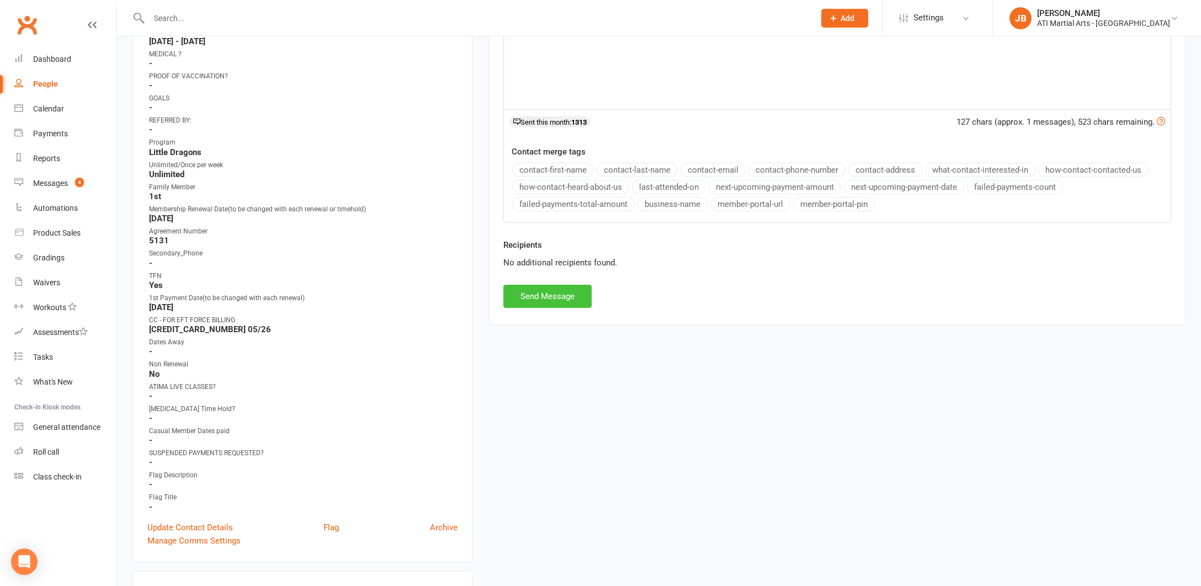
click at [527, 297] on button "Send Message" at bounding box center [548, 296] width 88 height 23
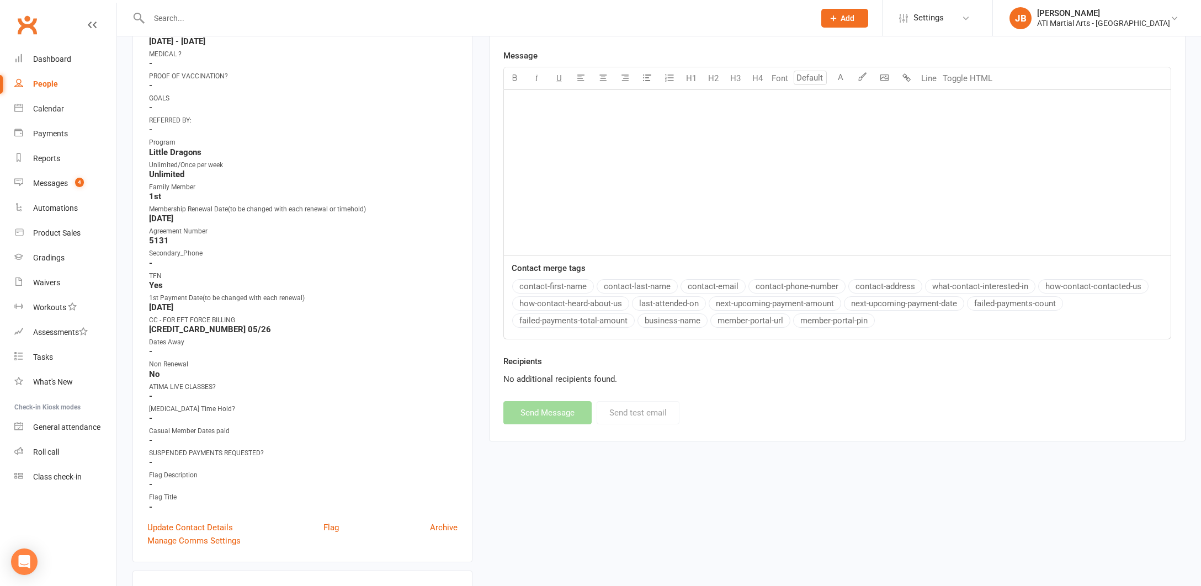
click at [179, 19] on input "text" at bounding box center [476, 17] width 661 height 15
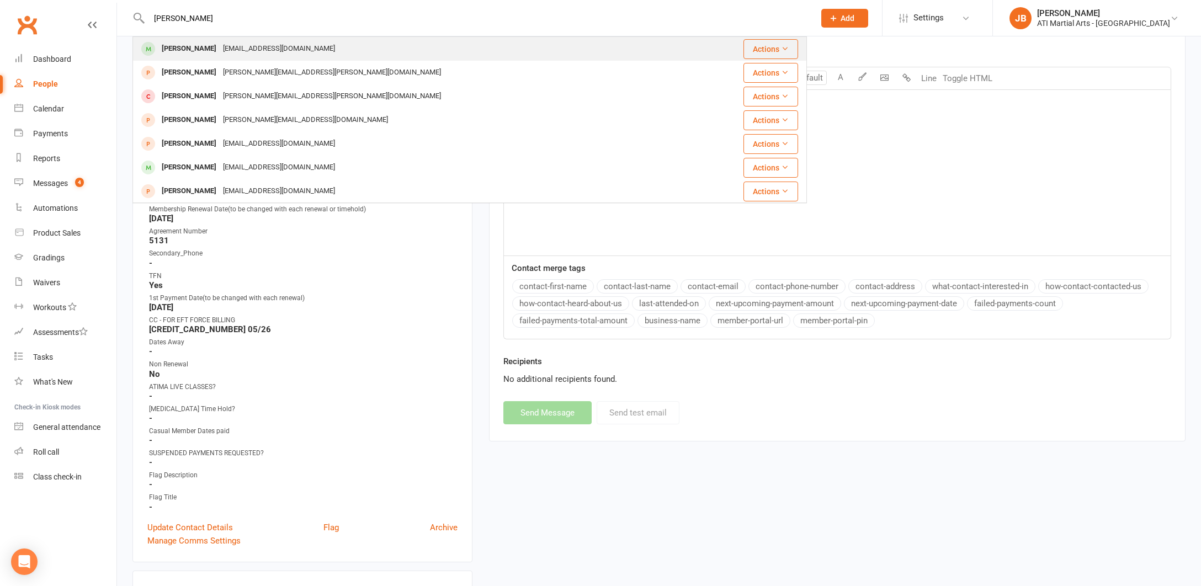
type input "[PERSON_NAME]"
click at [186, 49] on div "[PERSON_NAME]" at bounding box center [188, 49] width 61 height 16
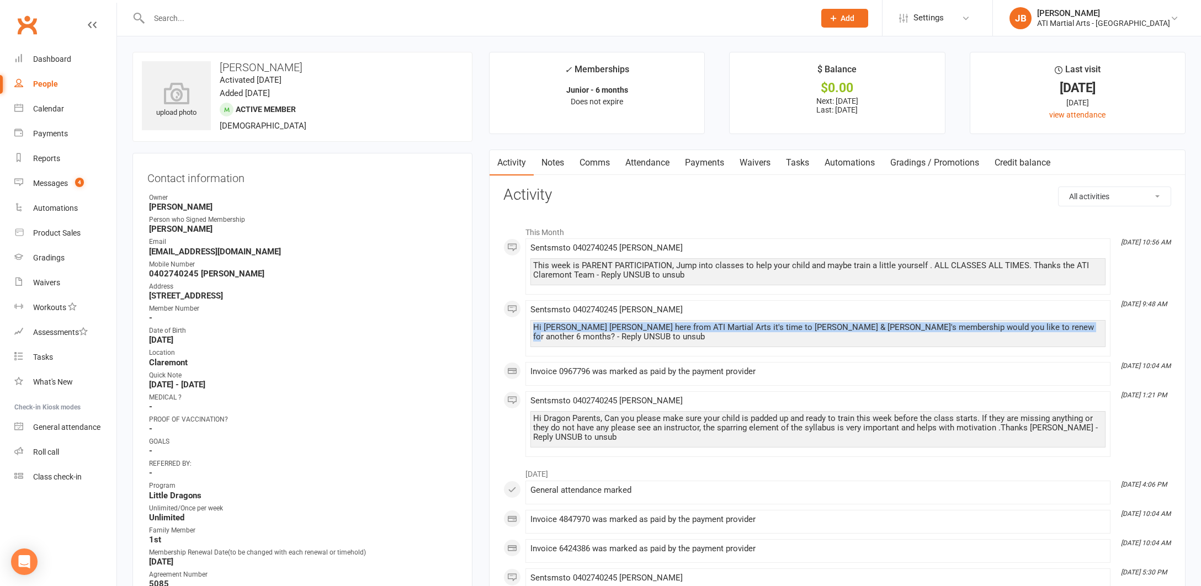
drag, startPoint x: 534, startPoint y: 324, endPoint x: 1058, endPoint y: 326, distance: 524.0
click at [1058, 326] on div "Hi [PERSON_NAME] [PERSON_NAME] here from ATI Martial Arts it's time to [PERSON_…" at bounding box center [818, 332] width 570 height 19
copy div "Hi [PERSON_NAME] [PERSON_NAME] here from ATI Martial Arts it's time to renew [P…"
click at [600, 160] on link "Comms" at bounding box center [595, 162] width 46 height 25
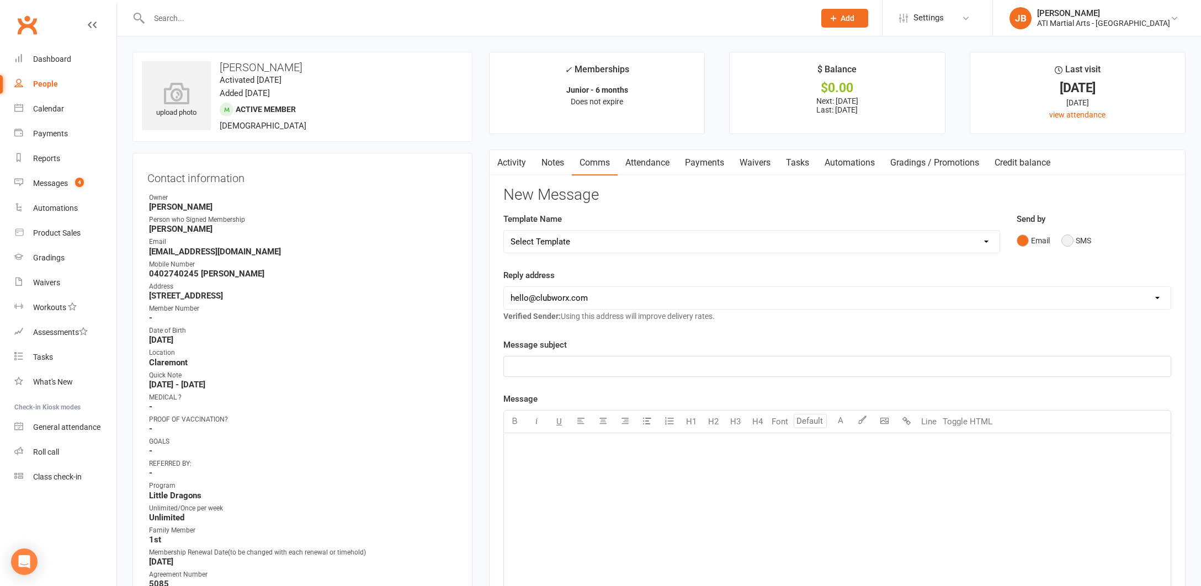
click at [1068, 239] on button "SMS" at bounding box center [1077, 240] width 30 height 21
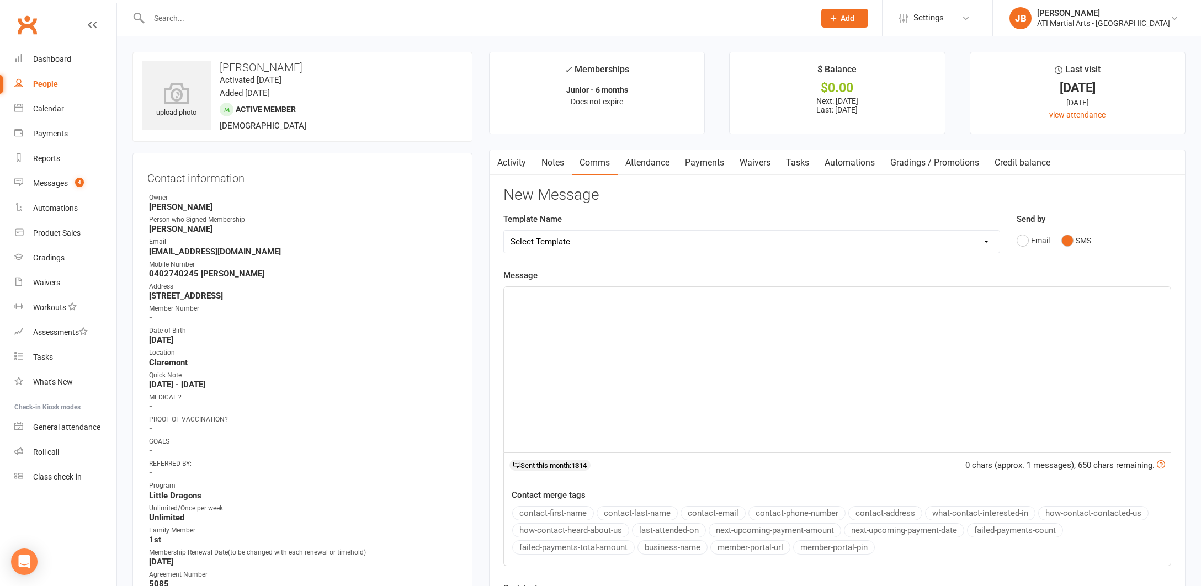
click at [557, 308] on div "﻿" at bounding box center [837, 370] width 667 height 166
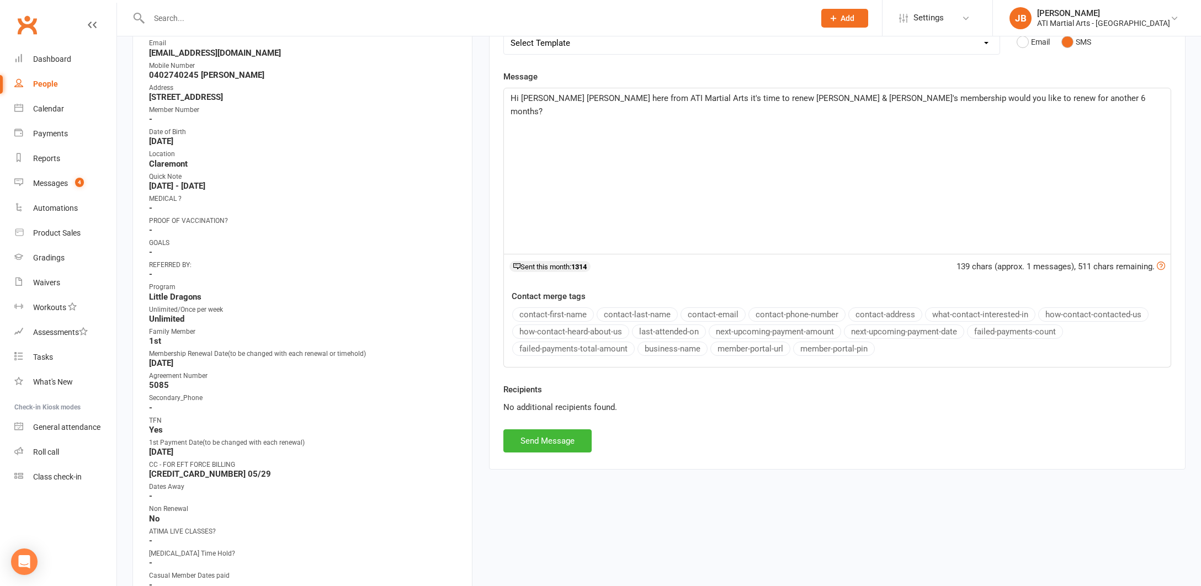
scroll to position [246, 0]
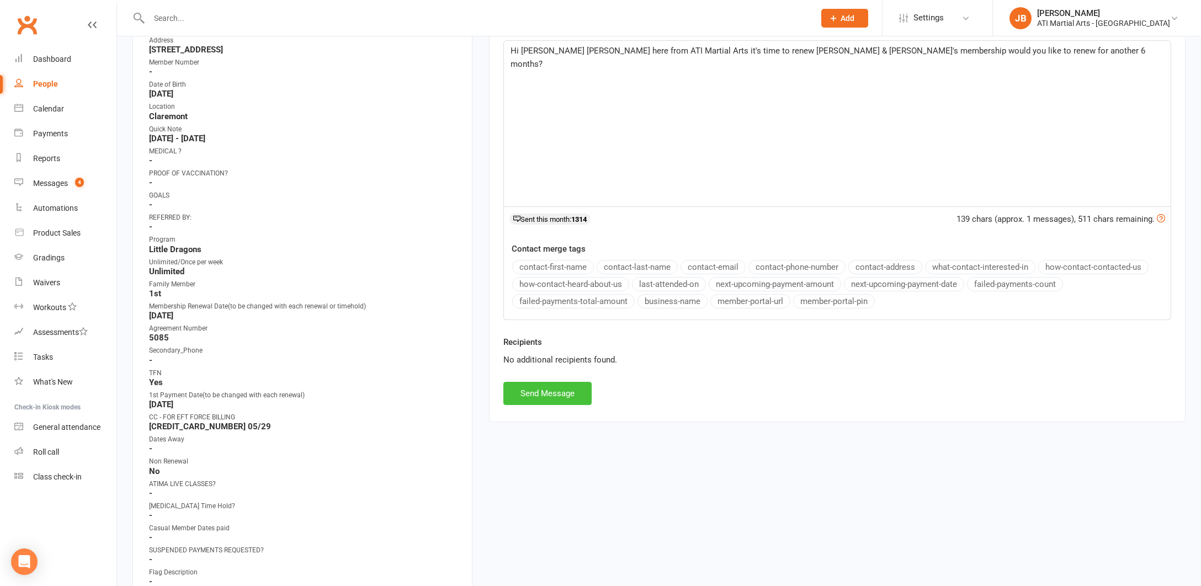
click at [542, 391] on button "Send Message" at bounding box center [548, 393] width 88 height 23
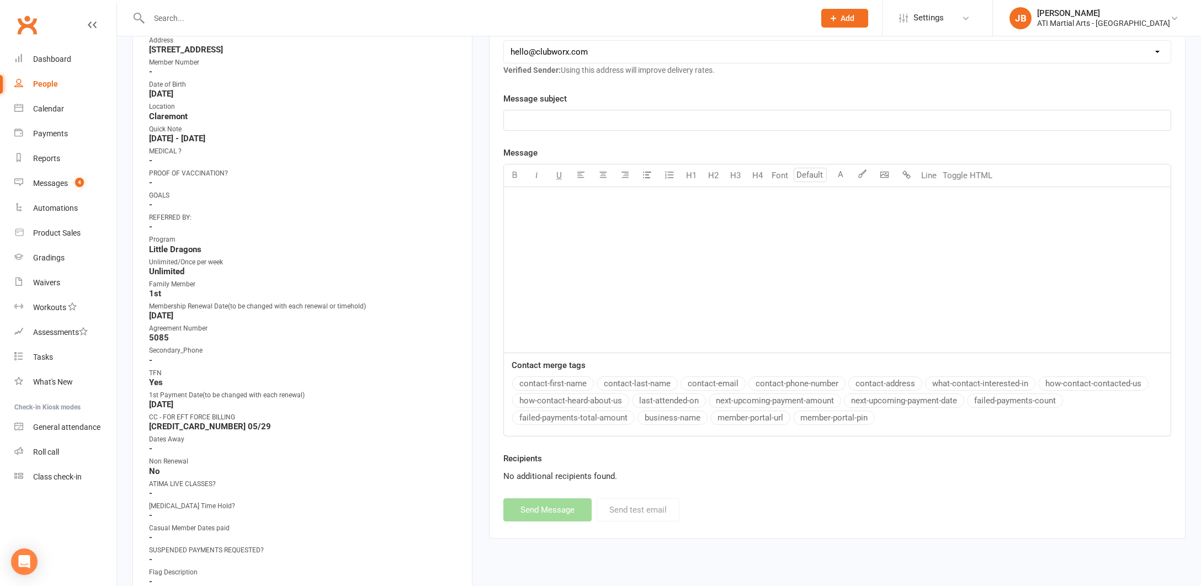
click at [161, 19] on input "text" at bounding box center [476, 17] width 661 height 15
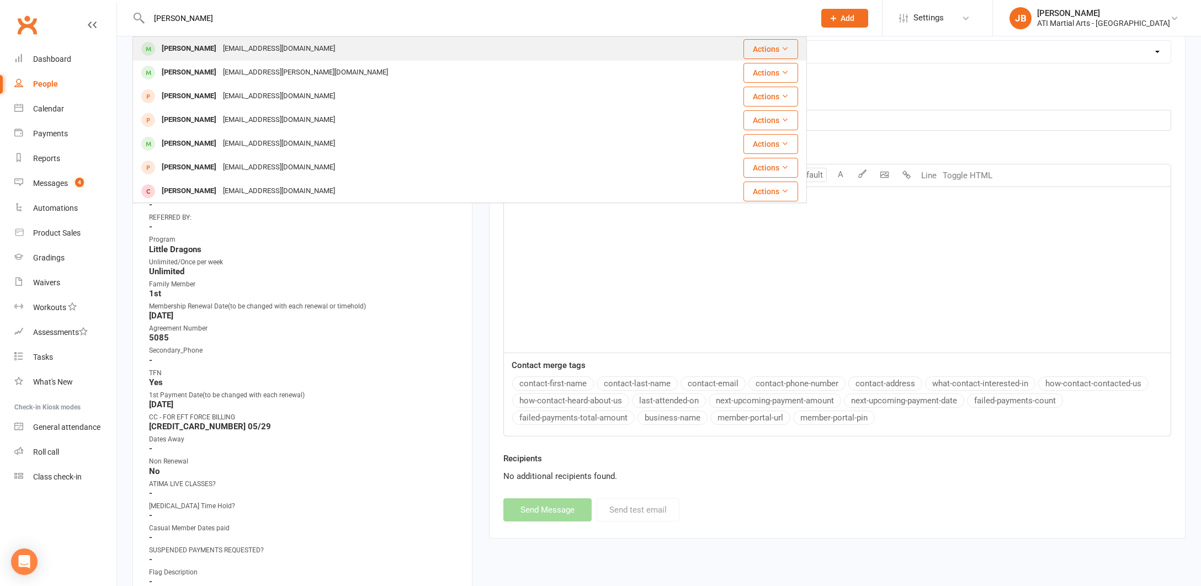
type input "[PERSON_NAME]"
click at [172, 50] on div "[PERSON_NAME]" at bounding box center [188, 49] width 61 height 16
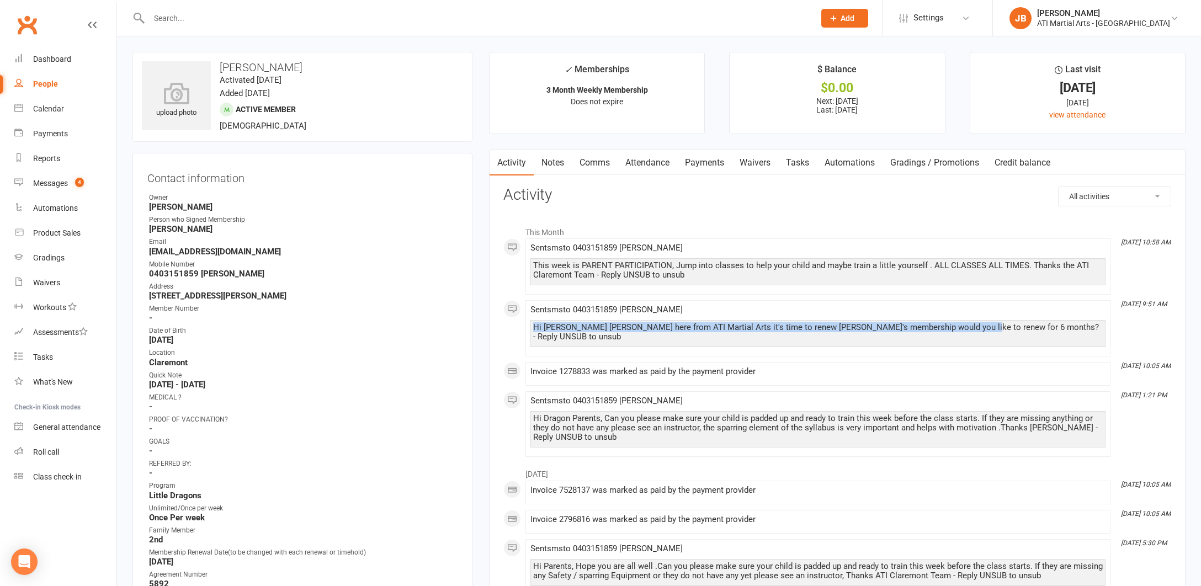
drag, startPoint x: 544, startPoint y: 324, endPoint x: 960, endPoint y: 327, distance: 415.8
click at [960, 327] on div "Hi [PERSON_NAME] [PERSON_NAME] here from ATI Martial Arts it's time to renew [P…" at bounding box center [818, 332] width 570 height 19
copy div "Hi [PERSON_NAME] [PERSON_NAME] here from ATI Martial Arts it's time to renew [P…"
click at [601, 162] on link "Comms" at bounding box center [595, 162] width 46 height 25
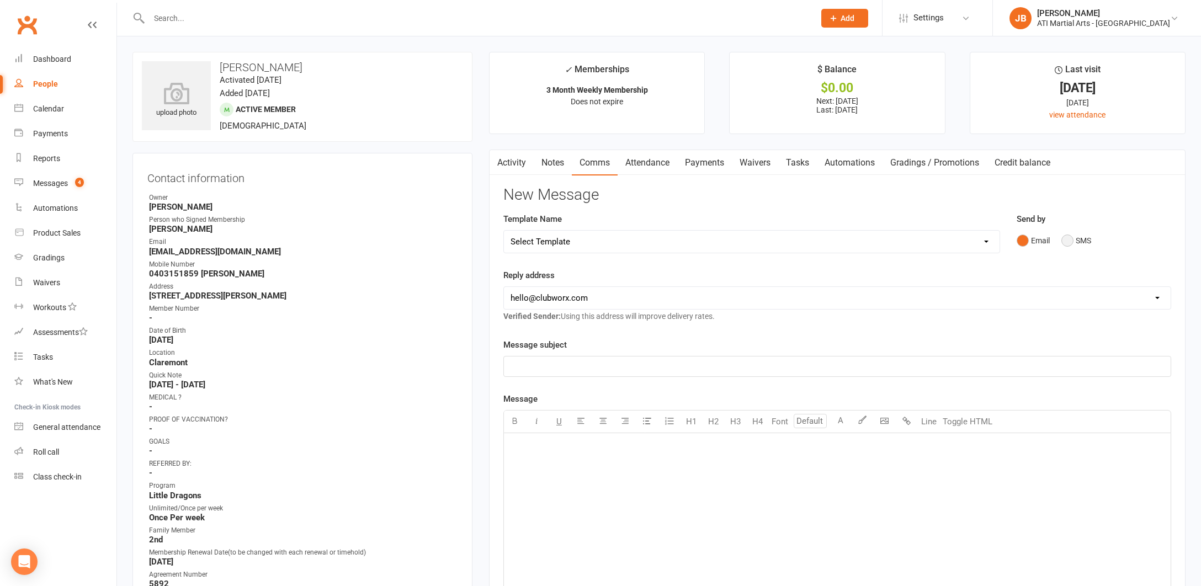
click at [1069, 239] on button "SMS" at bounding box center [1077, 240] width 30 height 21
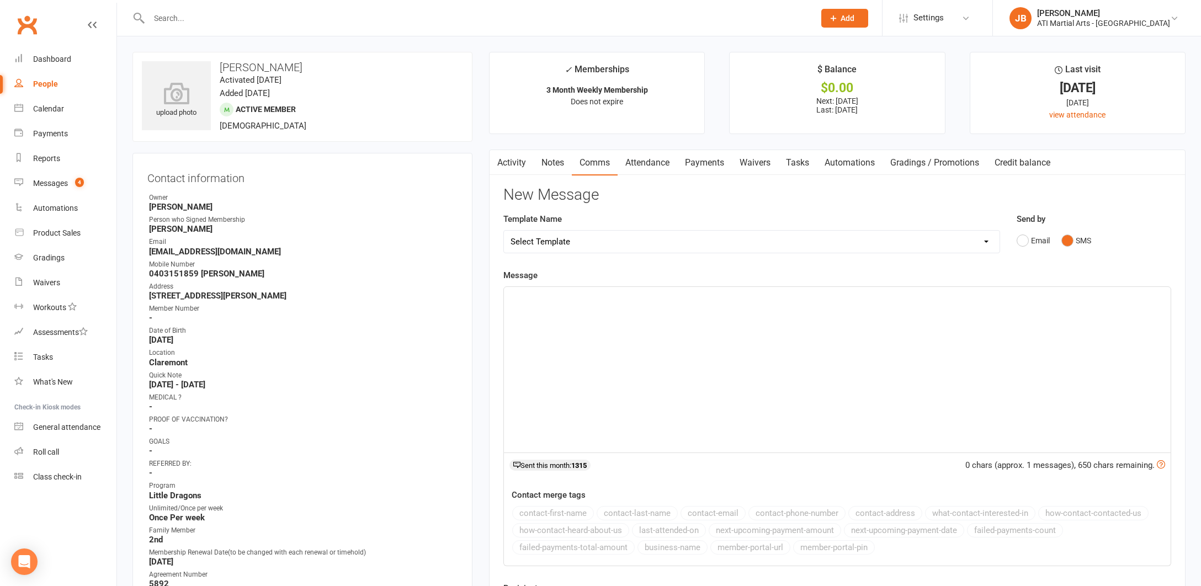
click at [550, 306] on div "﻿" at bounding box center [837, 370] width 667 height 166
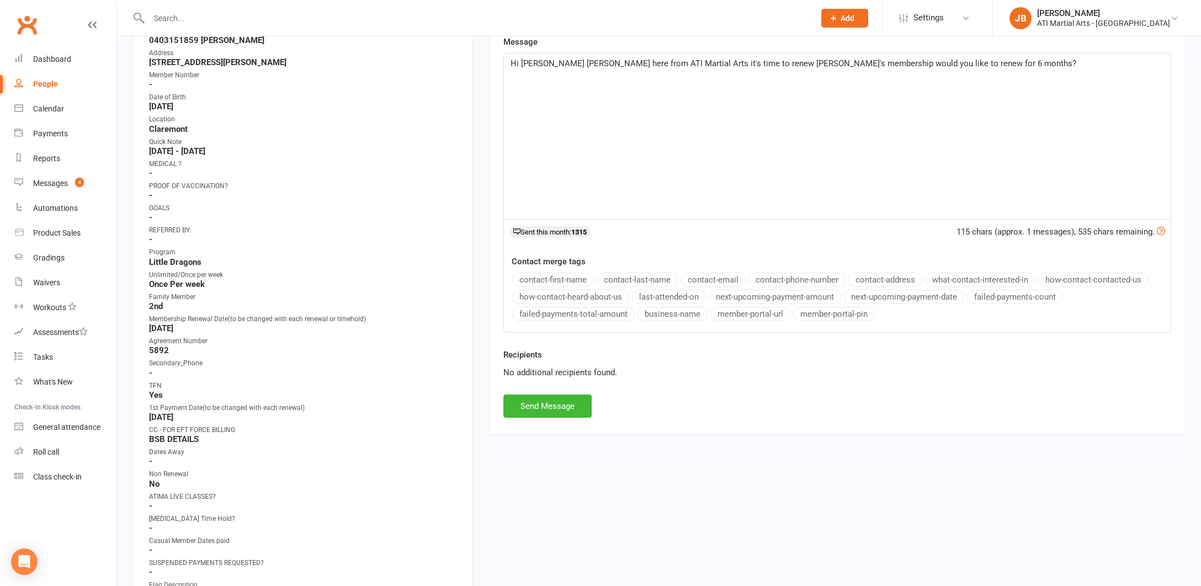
scroll to position [243, 0]
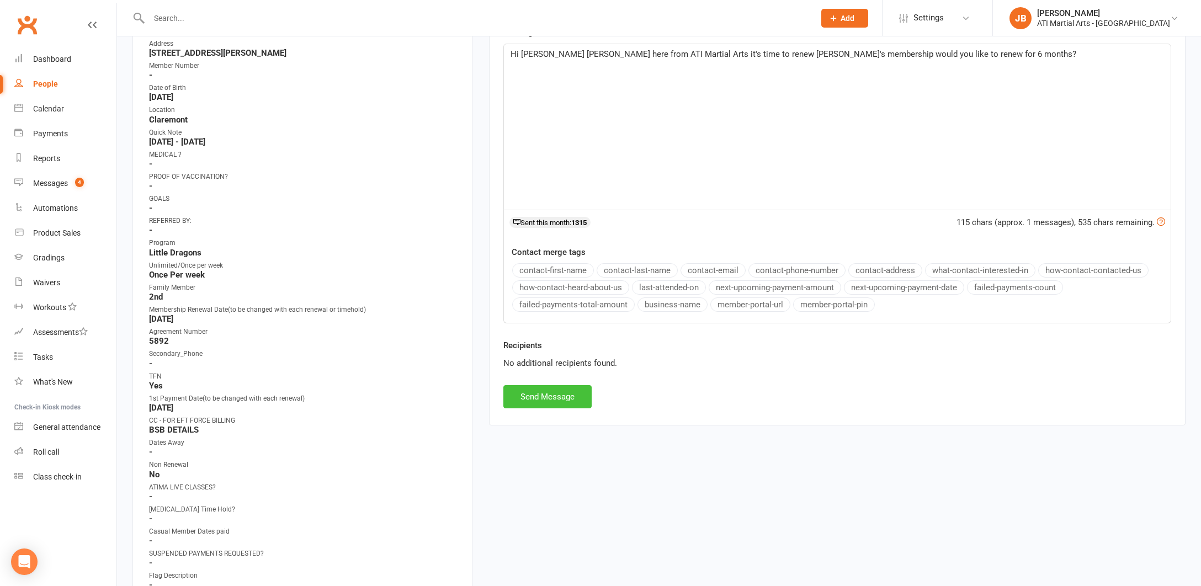
click at [549, 395] on button "Send Message" at bounding box center [548, 396] width 88 height 23
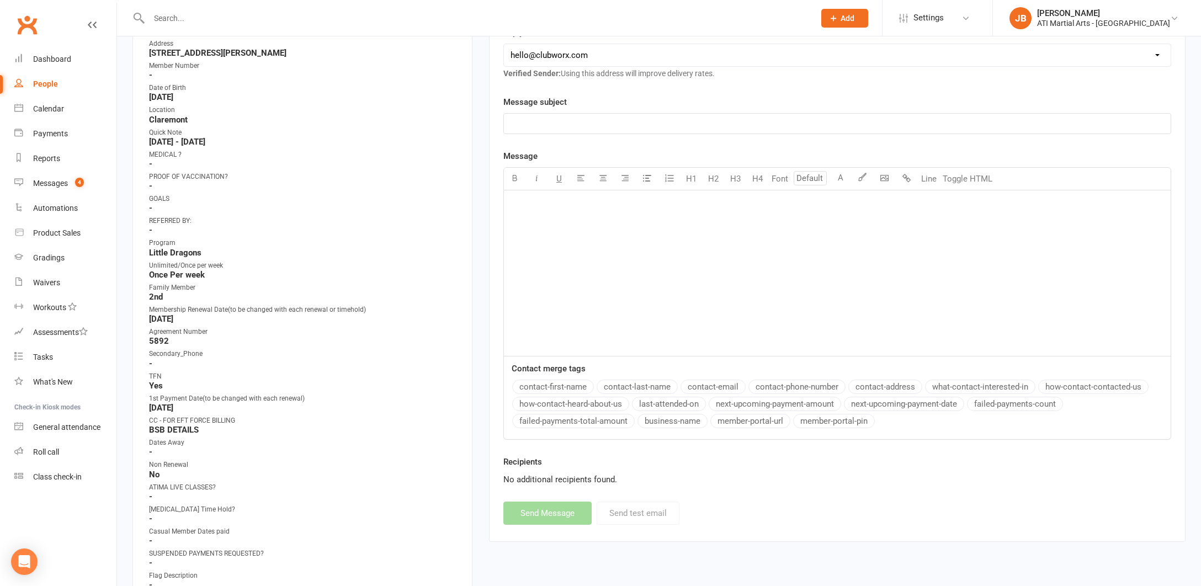
click at [178, 15] on input "text" at bounding box center [476, 17] width 661 height 15
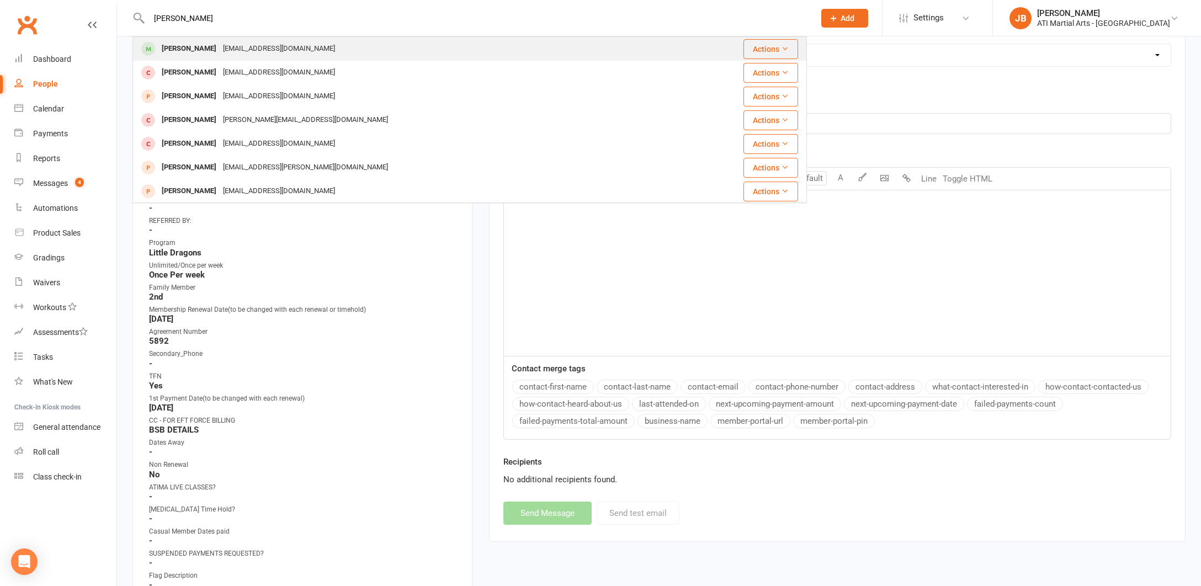
type input "[PERSON_NAME]"
click at [190, 47] on div "[PERSON_NAME]" at bounding box center [188, 49] width 61 height 16
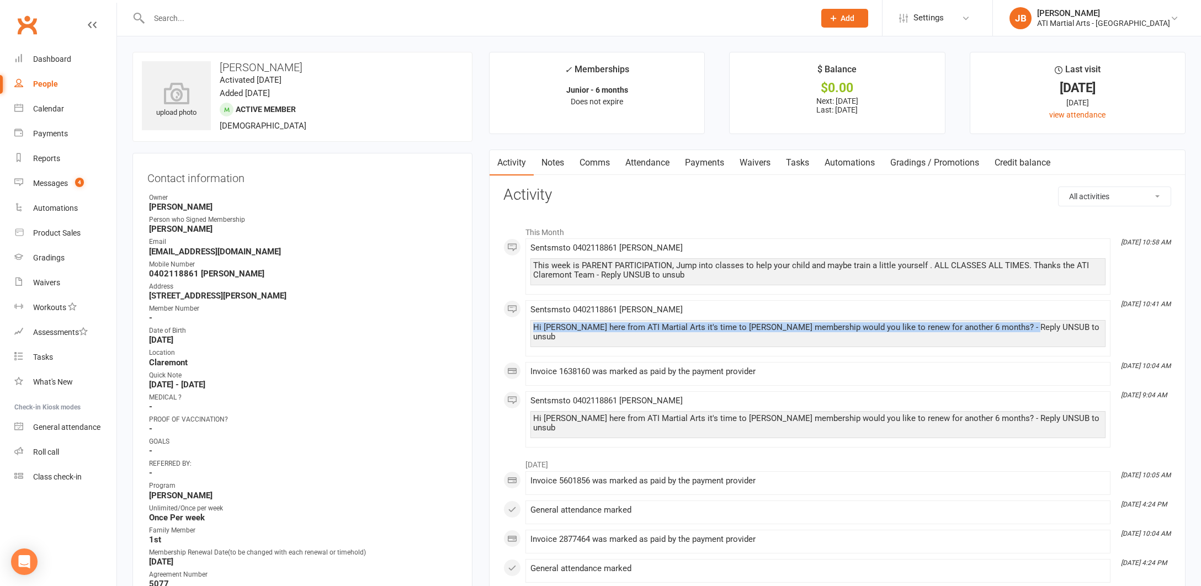
drag, startPoint x: 533, startPoint y: 324, endPoint x: 1018, endPoint y: 329, distance: 484.8
click at [1018, 329] on div "Hi [PERSON_NAME] here from ATI Martial Arts it's time to [PERSON_NAME] membersh…" at bounding box center [818, 332] width 570 height 19
copy div "Hi [PERSON_NAME] here from ATI Martial Arts it's time to [PERSON_NAME] membersh…"
click at [599, 161] on link "Comms" at bounding box center [595, 162] width 46 height 25
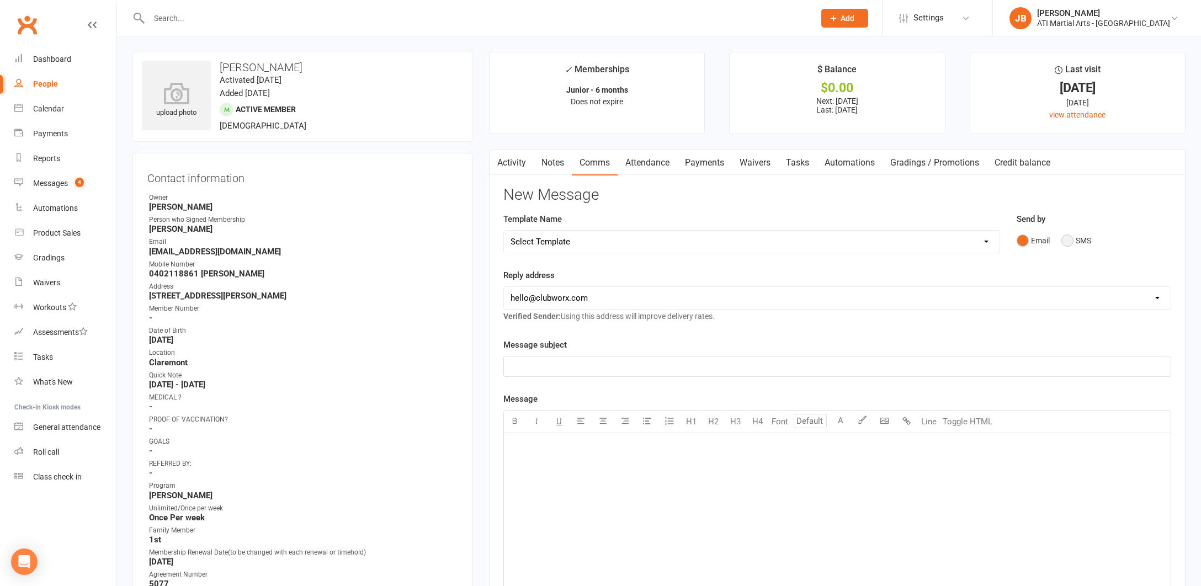
click at [1068, 239] on button "SMS" at bounding box center [1077, 240] width 30 height 21
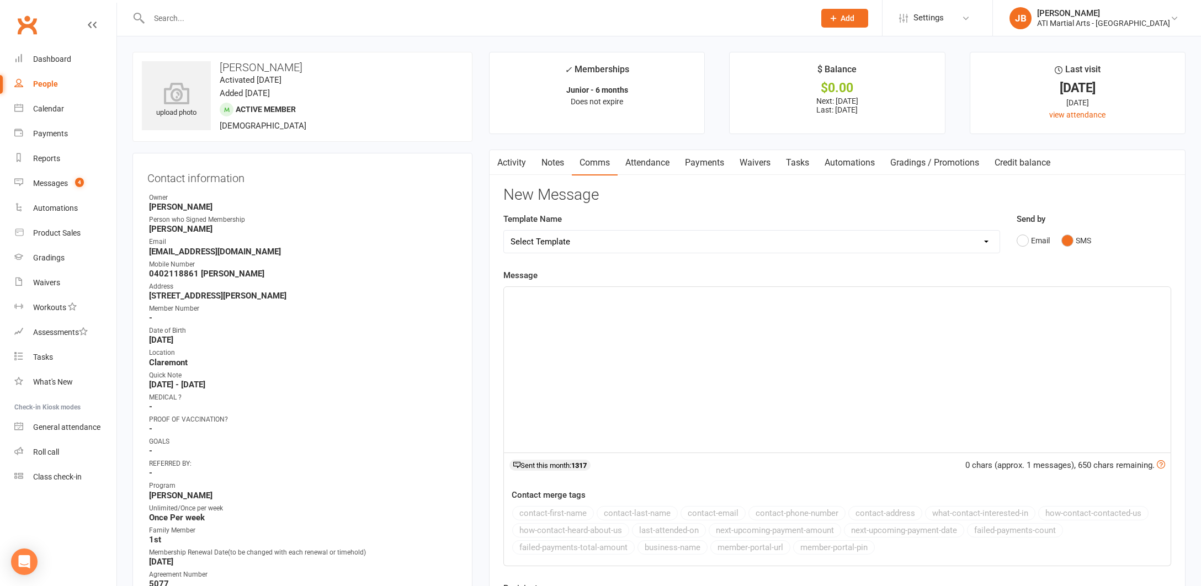
click at [537, 310] on div "﻿" at bounding box center [837, 370] width 667 height 166
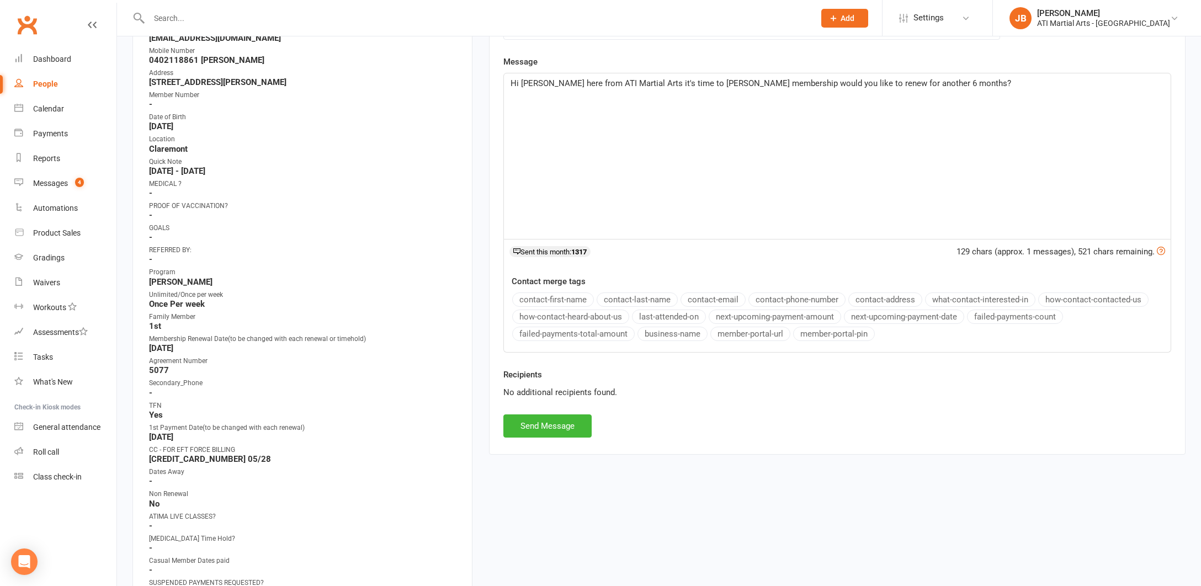
scroll to position [243, 0]
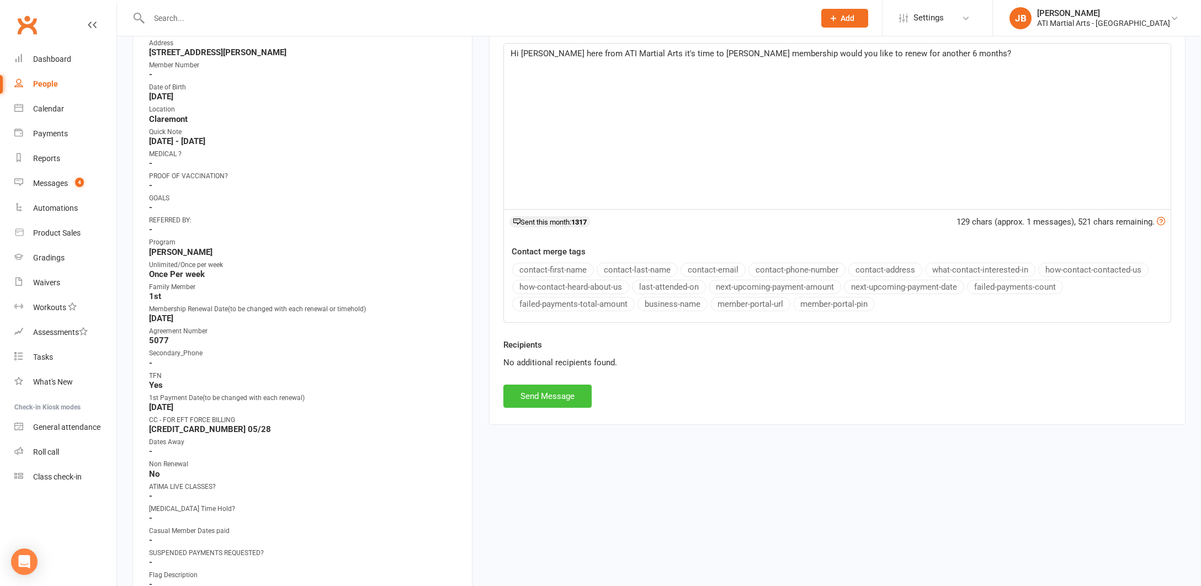
click at [556, 393] on button "Send Message" at bounding box center [548, 396] width 88 height 23
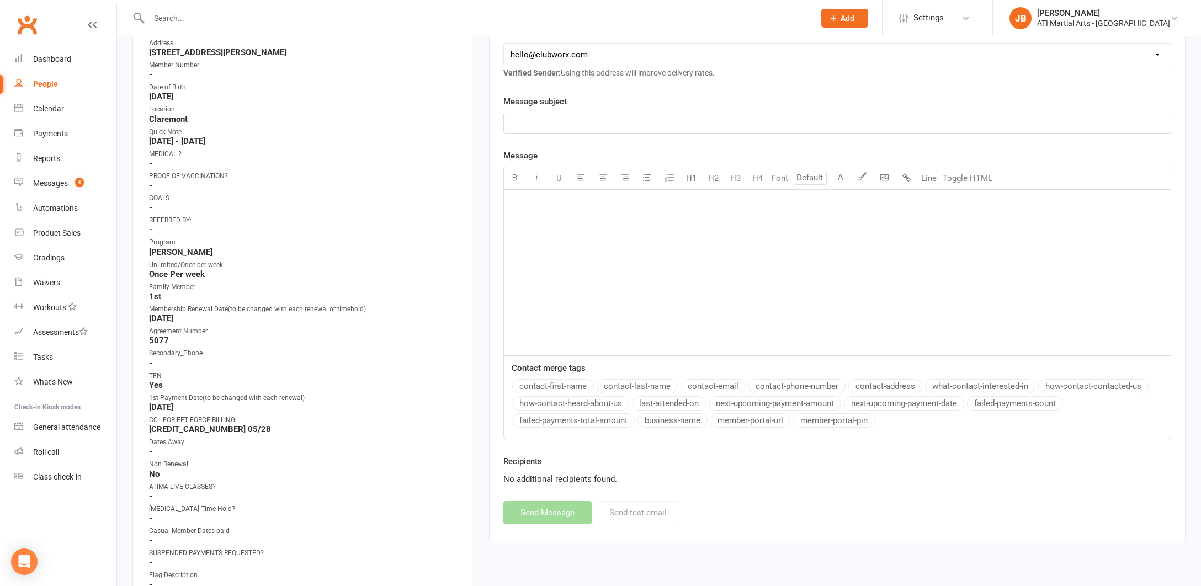
click at [28, 25] on link "Clubworx" at bounding box center [27, 25] width 28 height 28
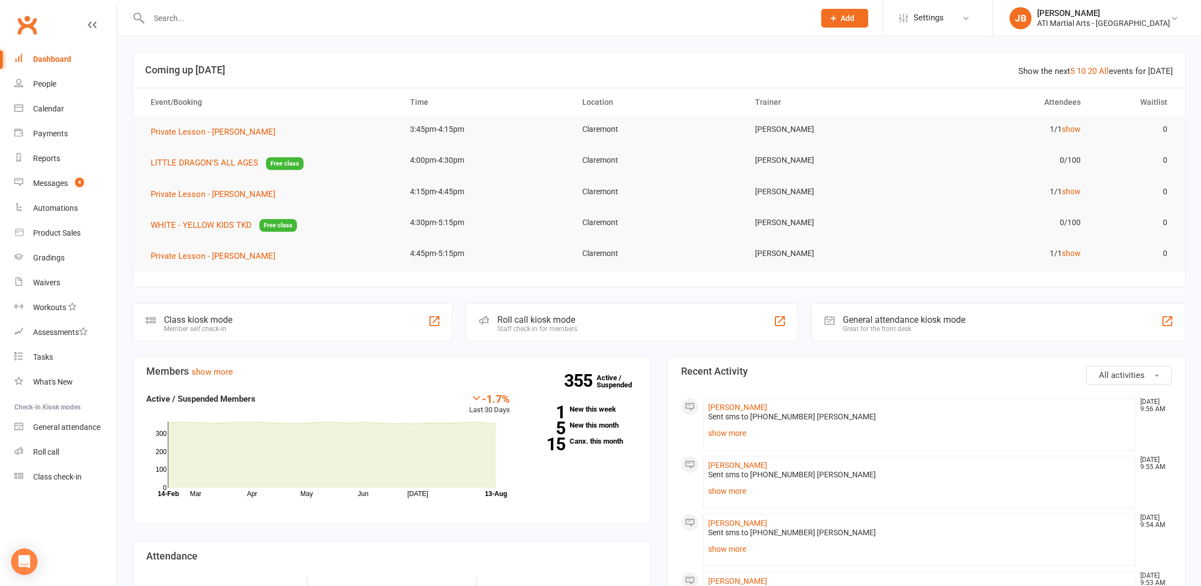
click at [27, 25] on link "Clubworx" at bounding box center [27, 25] width 28 height 28
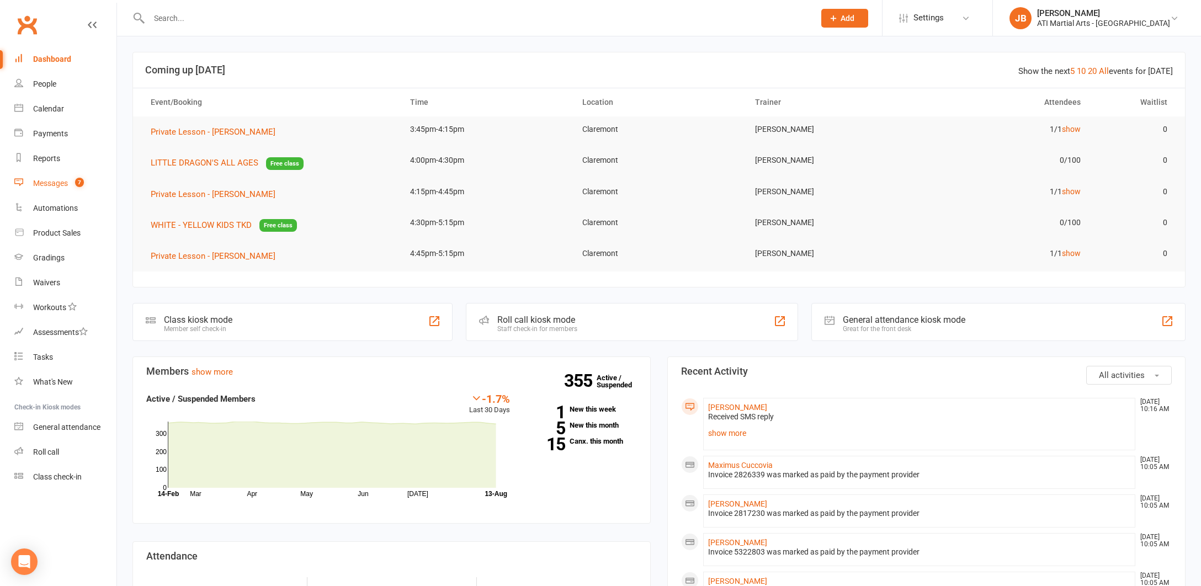
click at [44, 185] on div "Messages" at bounding box center [50, 183] width 35 height 9
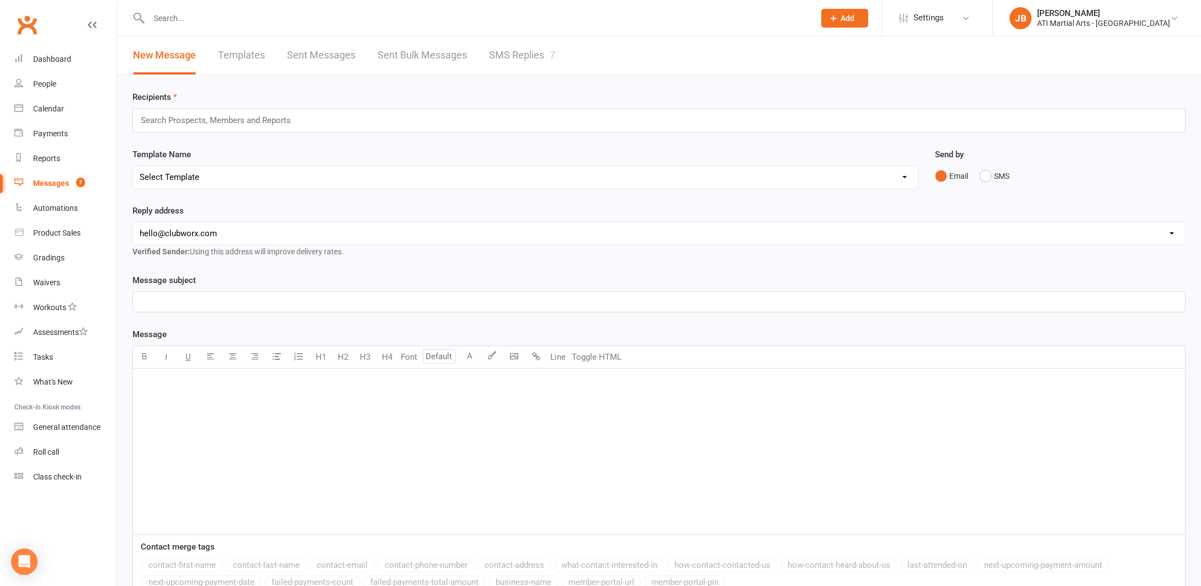
click at [518, 53] on link "SMS Replies 7" at bounding box center [522, 55] width 66 height 38
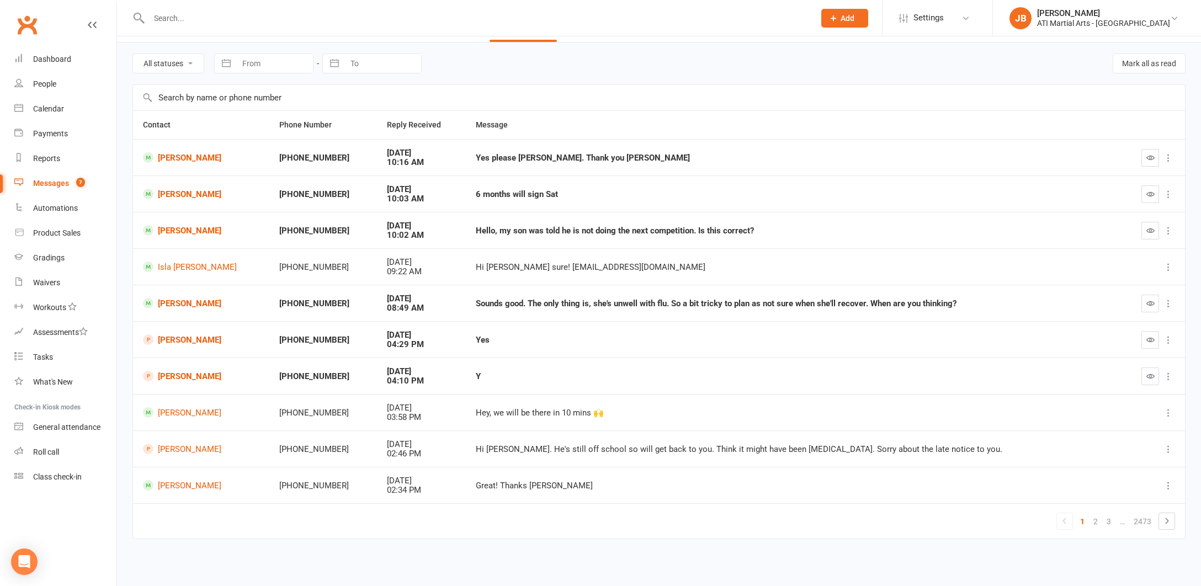
scroll to position [36, 0]
click at [1150, 190] on icon "button" at bounding box center [1151, 194] width 8 height 8
click at [183, 190] on link "[PERSON_NAME]" at bounding box center [201, 194] width 117 height 10
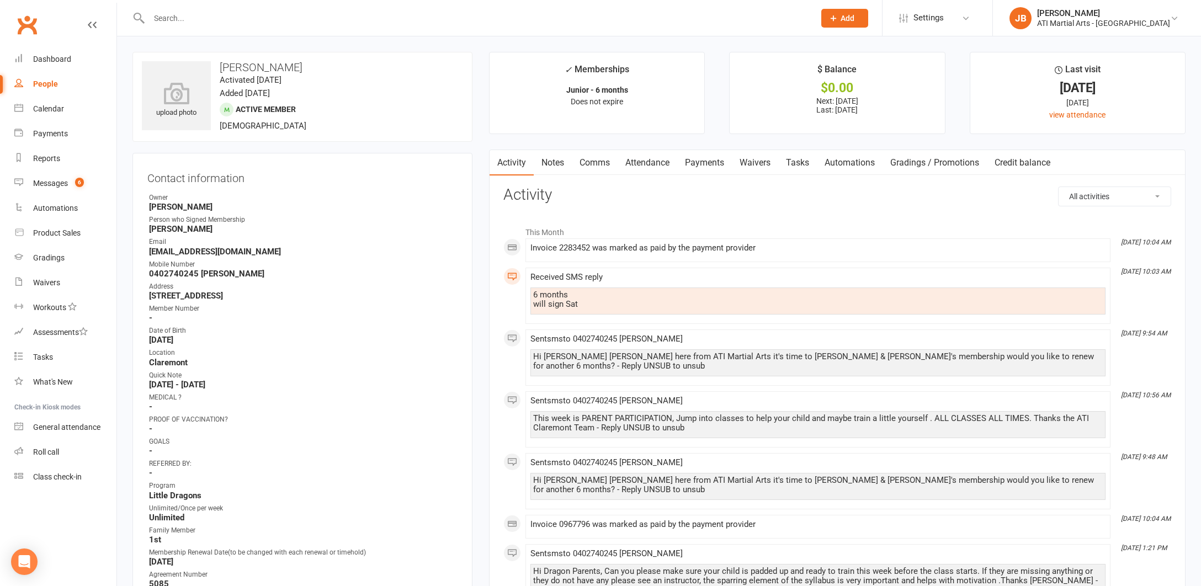
click at [595, 163] on link "Comms" at bounding box center [595, 162] width 46 height 25
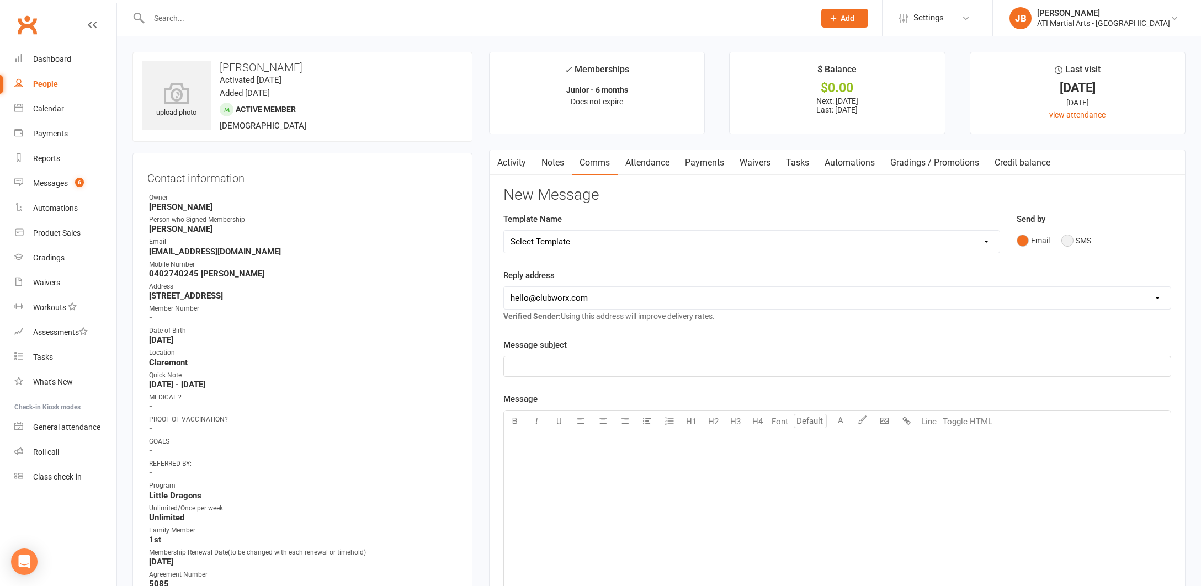
click at [1070, 241] on button "SMS" at bounding box center [1077, 240] width 30 height 21
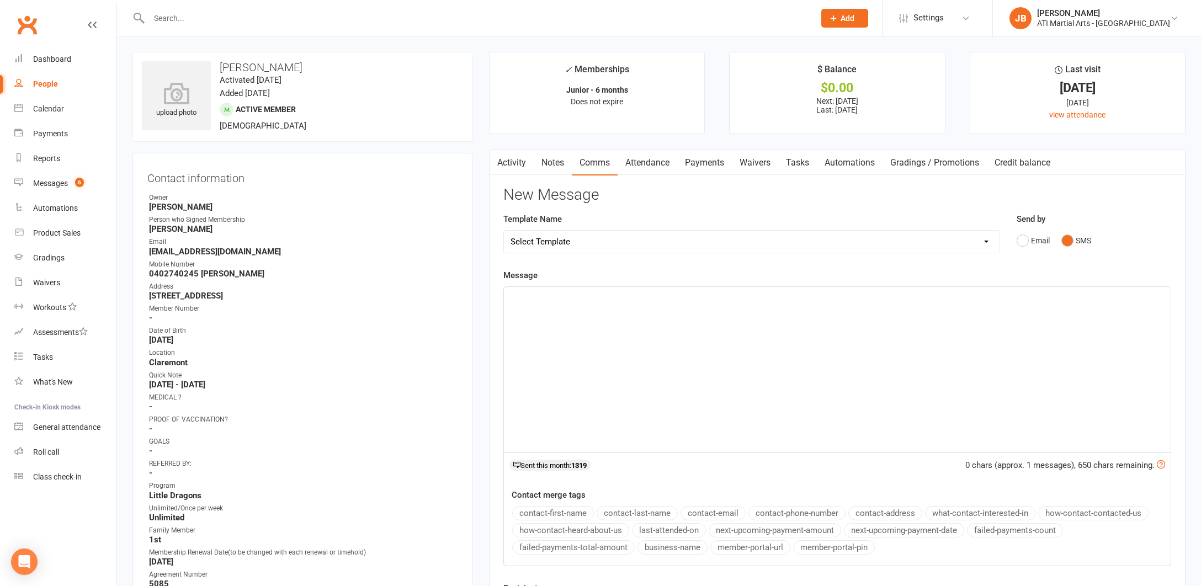
click at [554, 304] on div "﻿" at bounding box center [837, 370] width 667 height 166
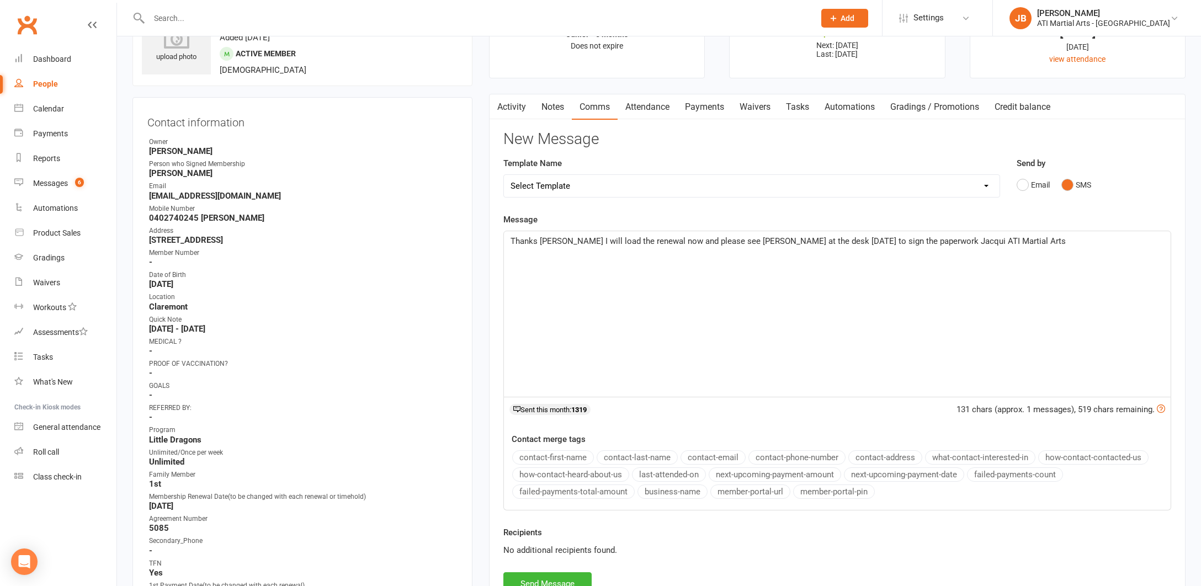
scroll to position [135, 0]
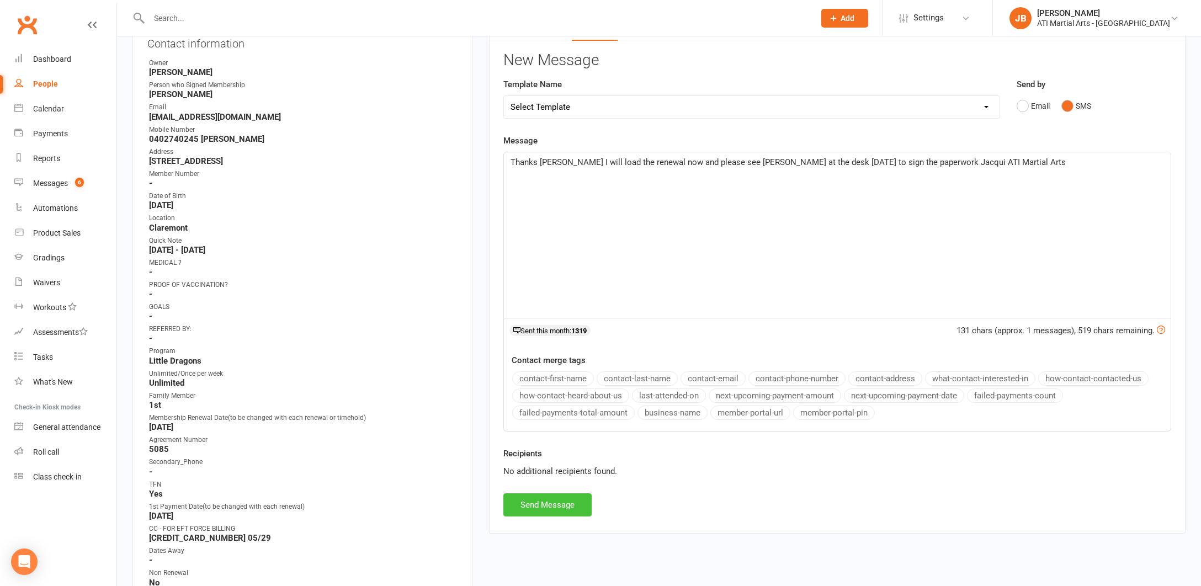
drag, startPoint x: 617, startPoint y: 382, endPoint x: 560, endPoint y: 506, distance: 136.6
click at [560, 506] on button "Send Message" at bounding box center [548, 505] width 88 height 23
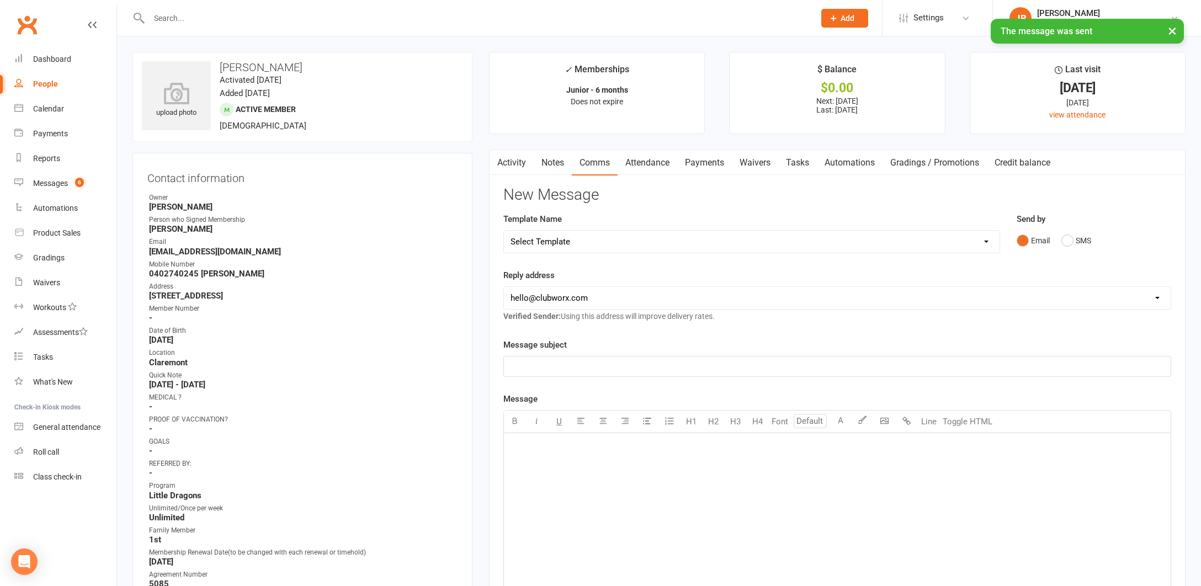
scroll to position [0, 0]
click at [506, 161] on link "Activity" at bounding box center [512, 162] width 44 height 25
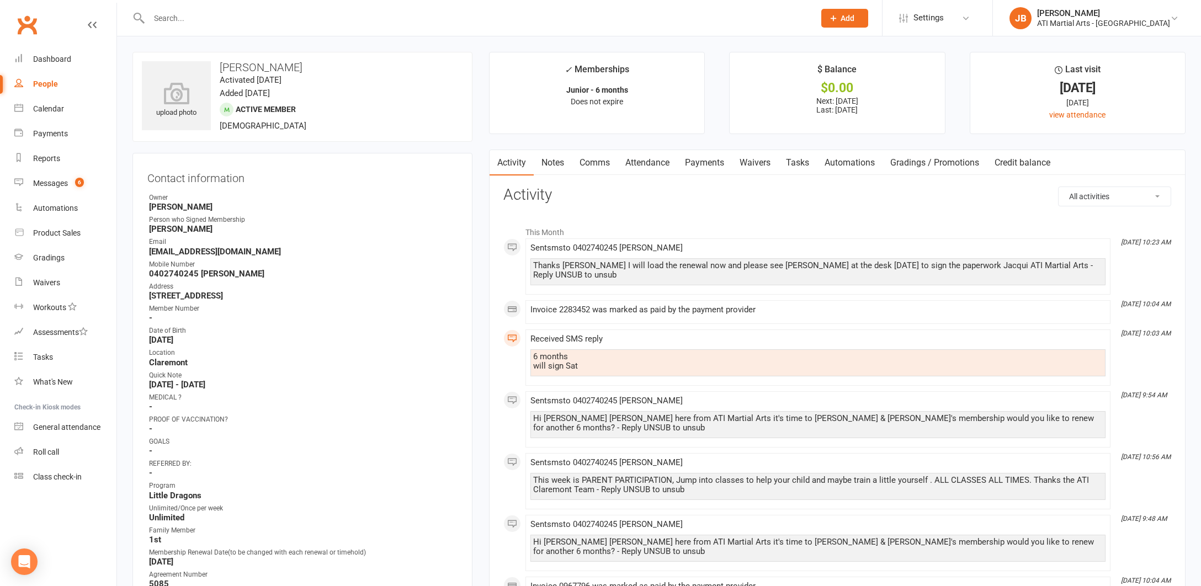
click at [713, 162] on link "Payments" at bounding box center [704, 162] width 55 height 25
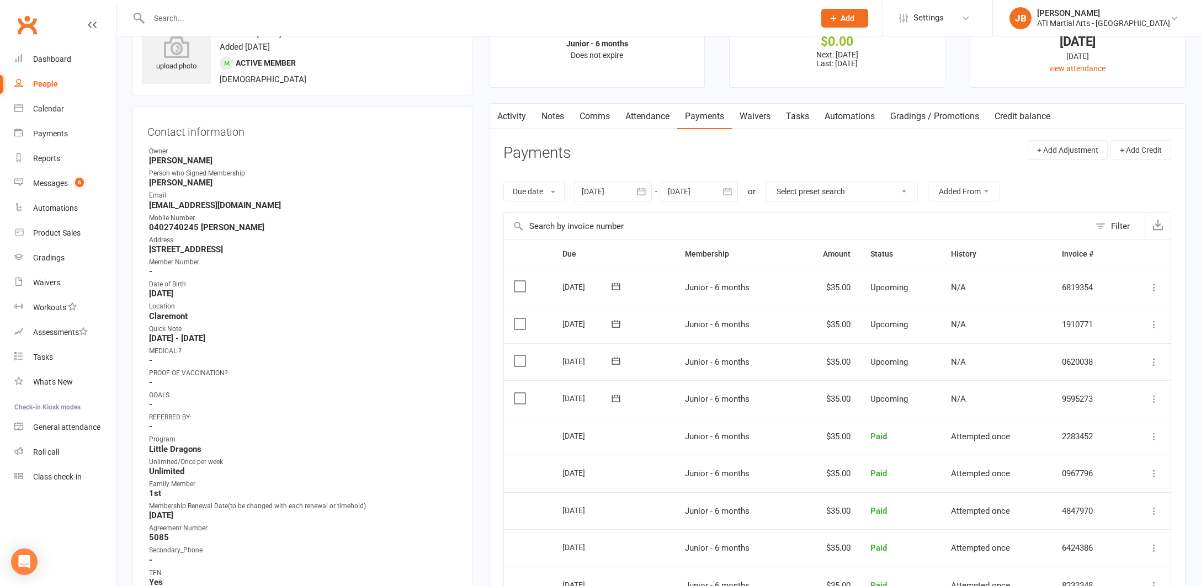
scroll to position [33, 0]
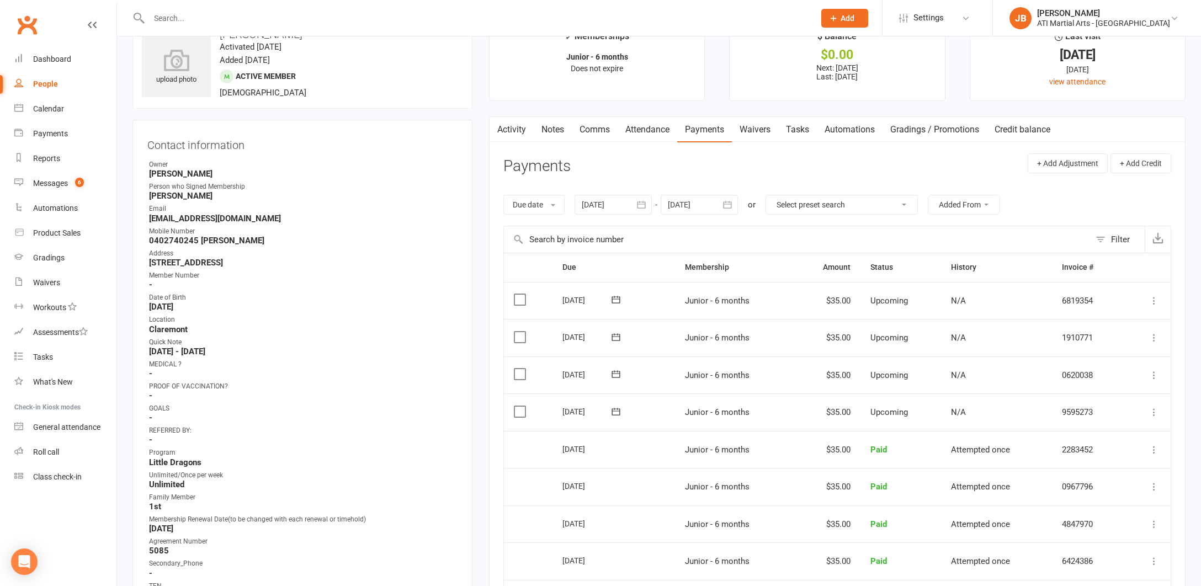
click at [512, 129] on link "Activity" at bounding box center [512, 129] width 44 height 25
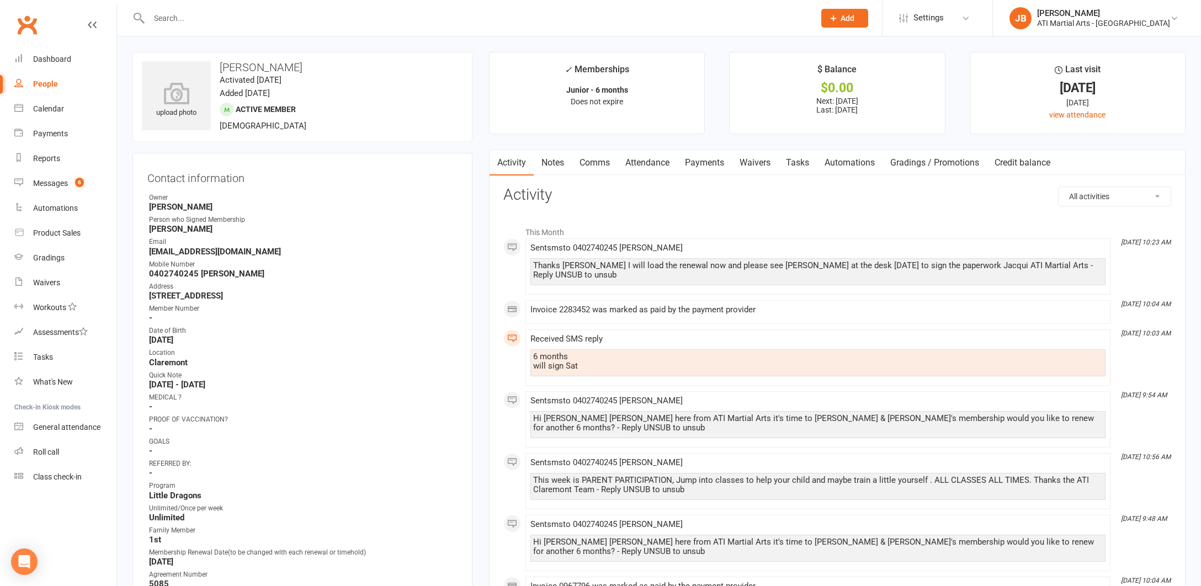
click at [694, 162] on link "Payments" at bounding box center [704, 162] width 55 height 25
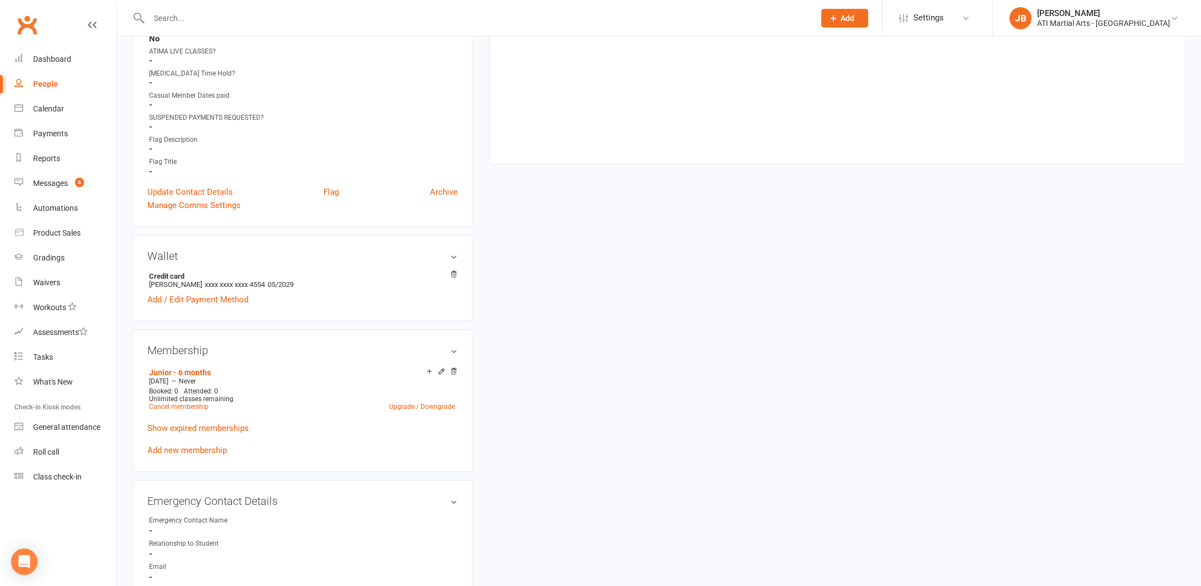
scroll to position [696, 0]
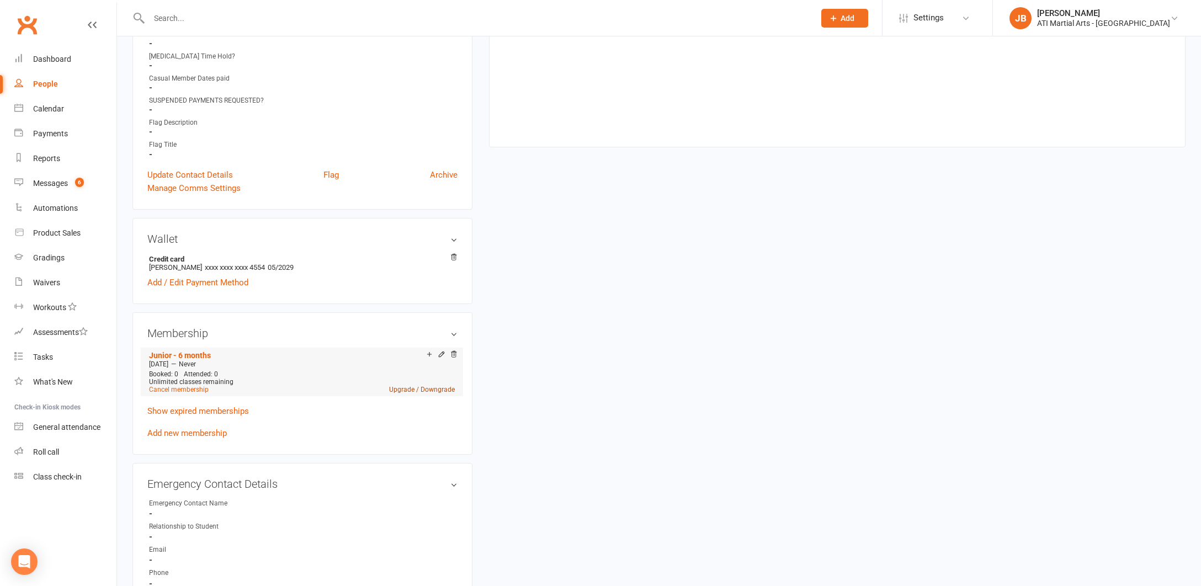
click at [401, 388] on link "Upgrade / Downgrade" at bounding box center [422, 390] width 66 height 8
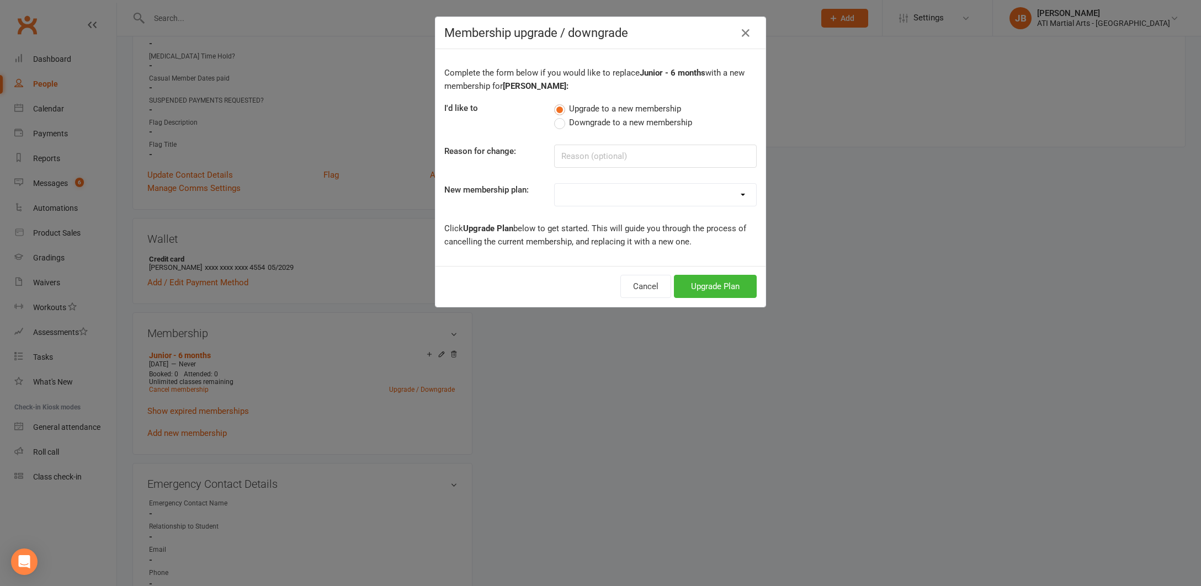
select select "4"
click at [696, 289] on button "Upgrade Plan" at bounding box center [715, 286] width 83 height 23
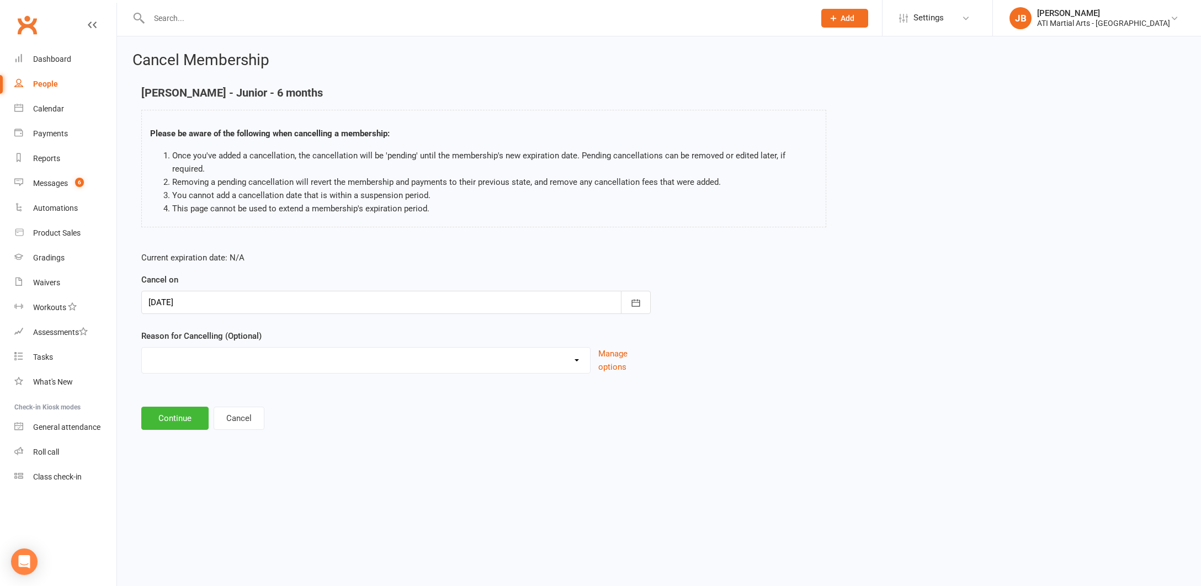
select select "2"
click at [194, 407] on input at bounding box center [396, 418] width 510 height 23
type input "Renewal Loaded"
click at [177, 463] on button "Continue" at bounding box center [174, 474] width 67 height 23
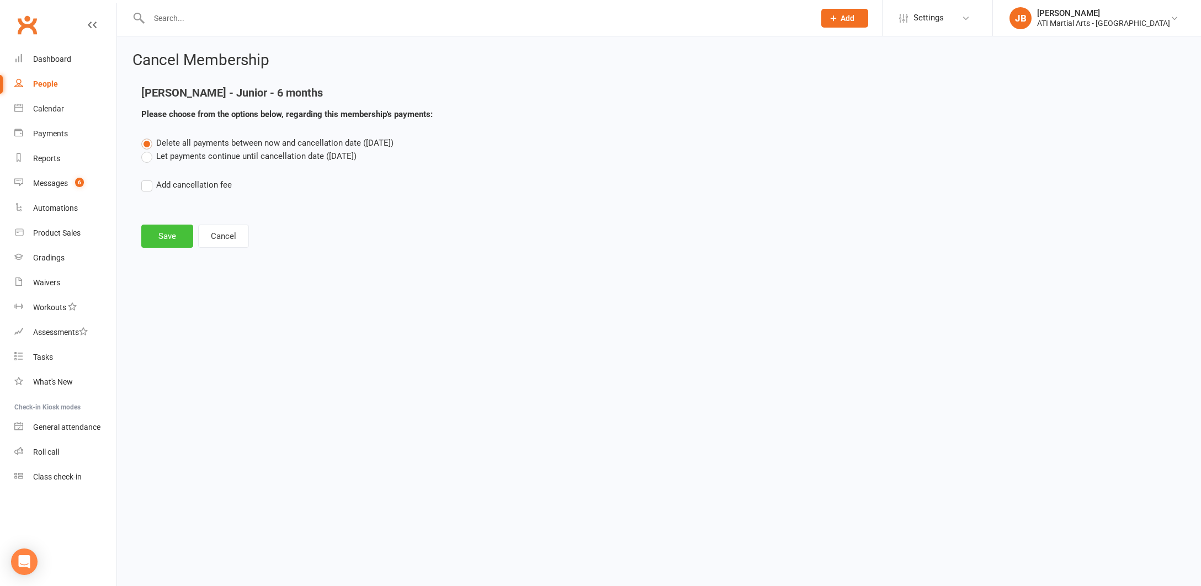
click at [177, 237] on button "Save" at bounding box center [167, 236] width 52 height 23
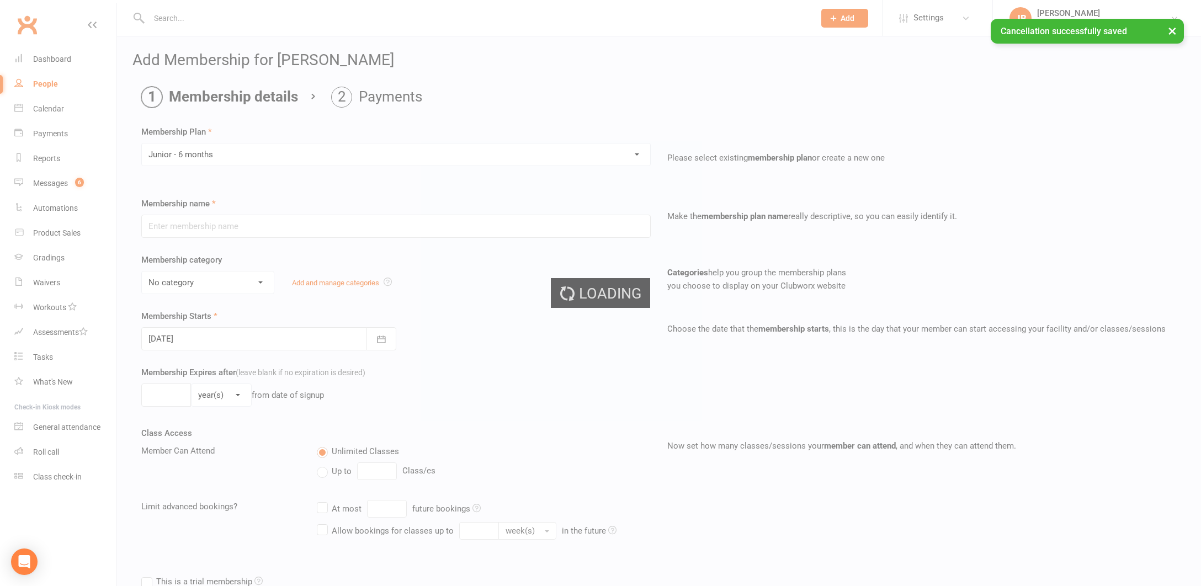
type input "Junior - 6 months"
select select "16"
type input "0"
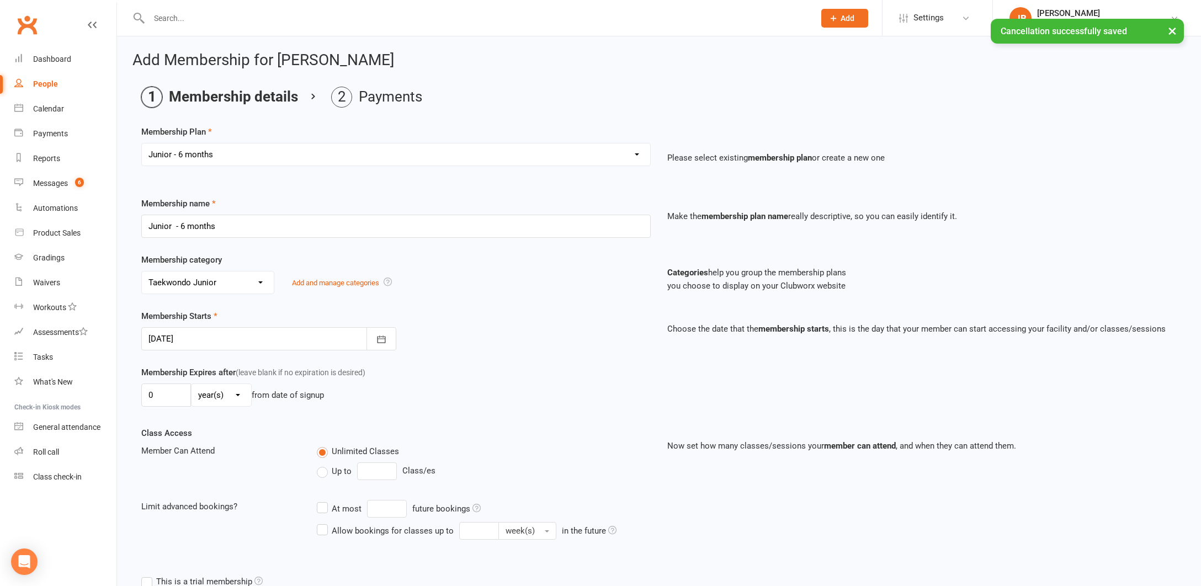
select select "11"
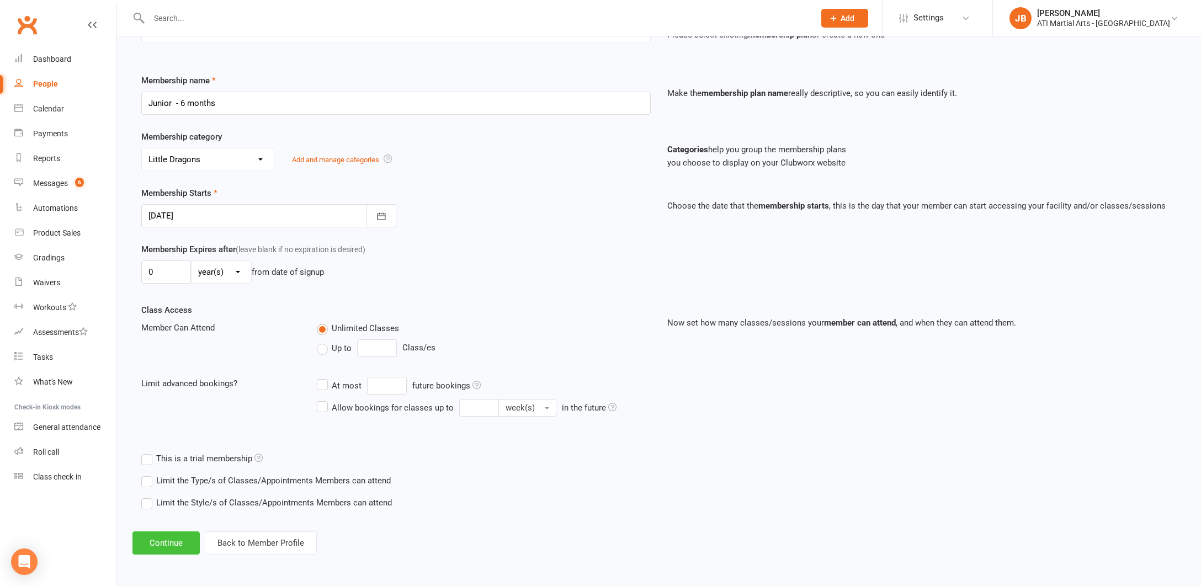
scroll to position [132, 0]
click at [170, 534] on button "Continue" at bounding box center [166, 543] width 67 height 23
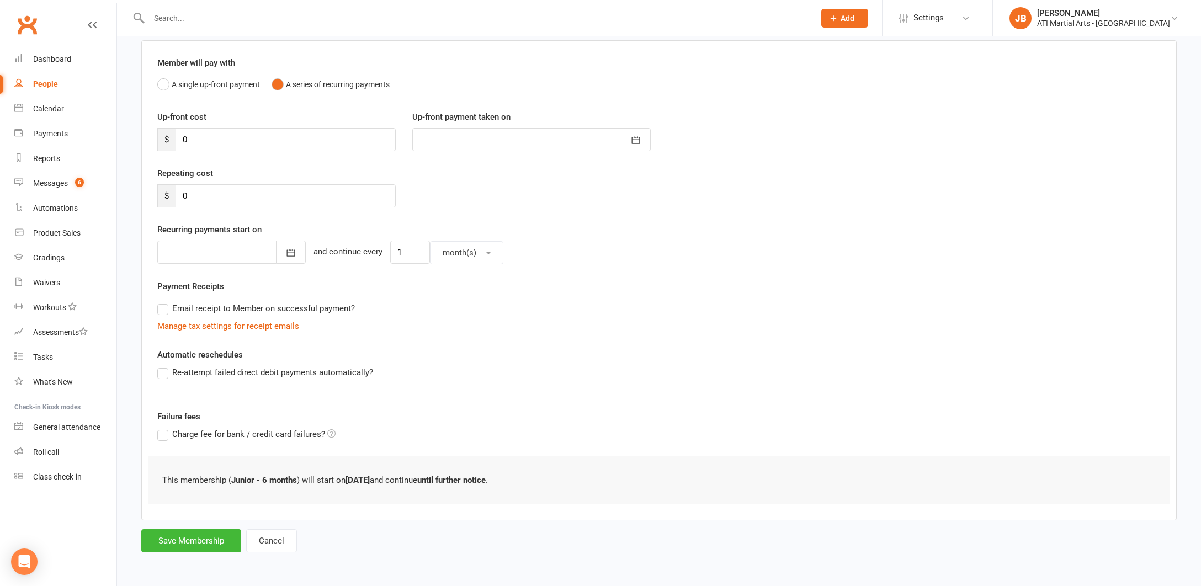
scroll to position [0, 0]
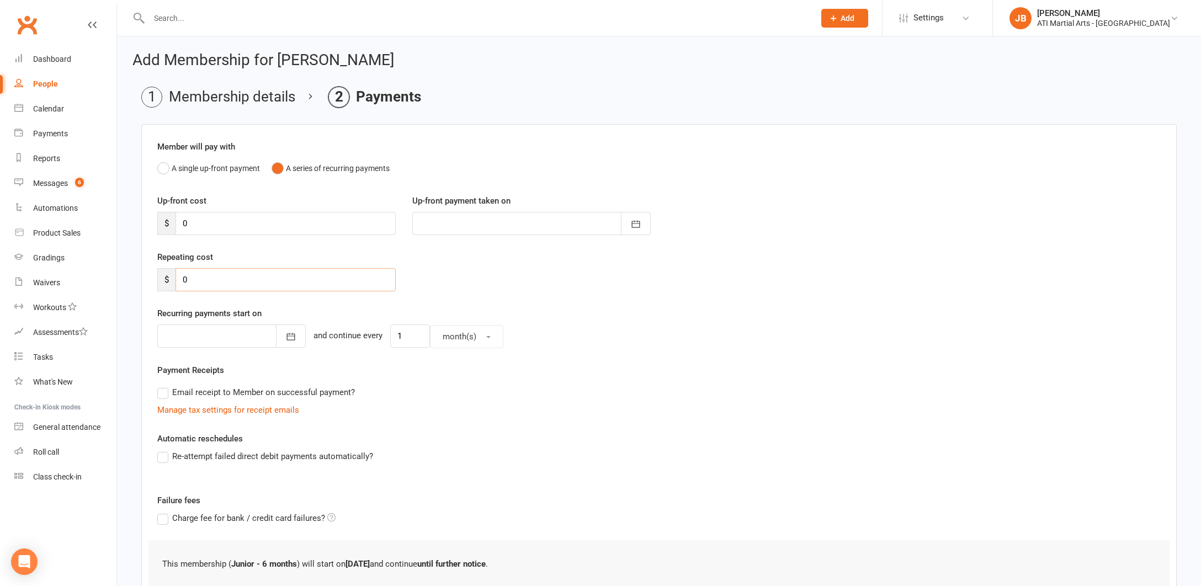
click at [192, 278] on input "0" at bounding box center [286, 279] width 220 height 23
type input "35"
click at [199, 338] on div at bounding box center [231, 336] width 149 height 23
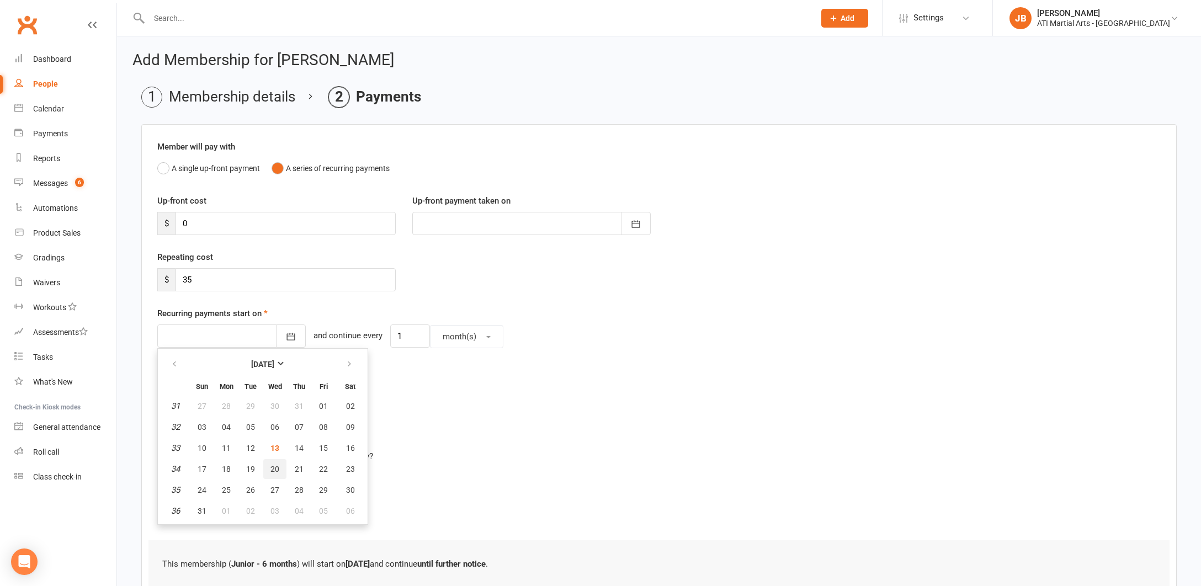
click at [276, 473] on button "20" at bounding box center [274, 469] width 23 height 20
type input "20 Aug 2025"
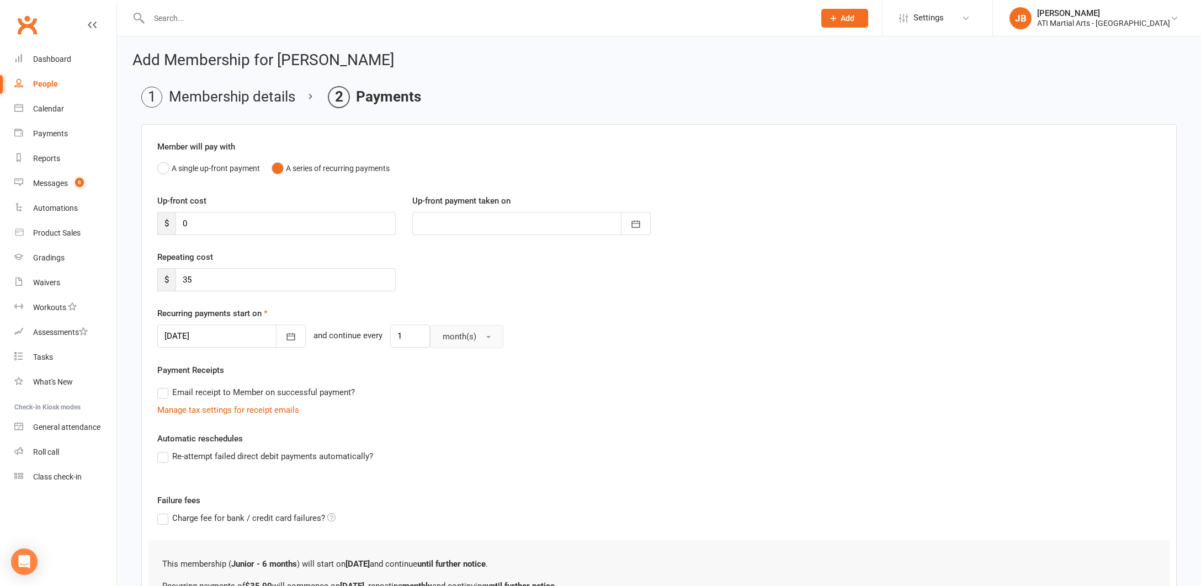
click at [486, 337] on span "button" at bounding box center [488, 337] width 4 height 2
click at [456, 383] on span "week(s)" at bounding box center [454, 385] width 29 height 10
click at [242, 345] on div at bounding box center [231, 336] width 149 height 23
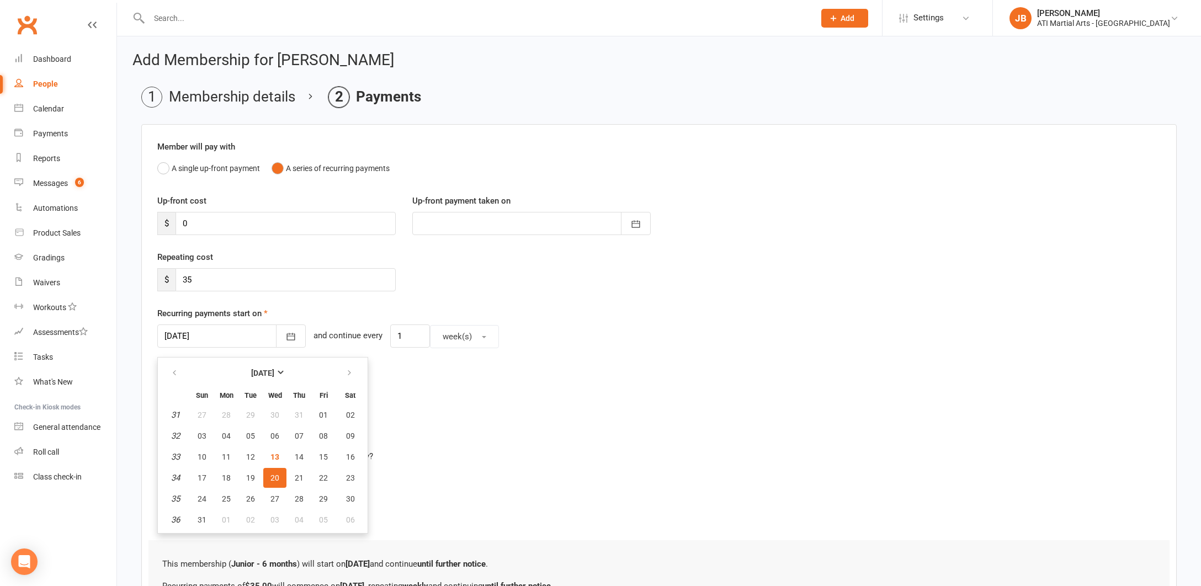
click at [404, 391] on div "Email receipt to Member on successful payment?" at bounding box center [655, 393] width 1013 height 22
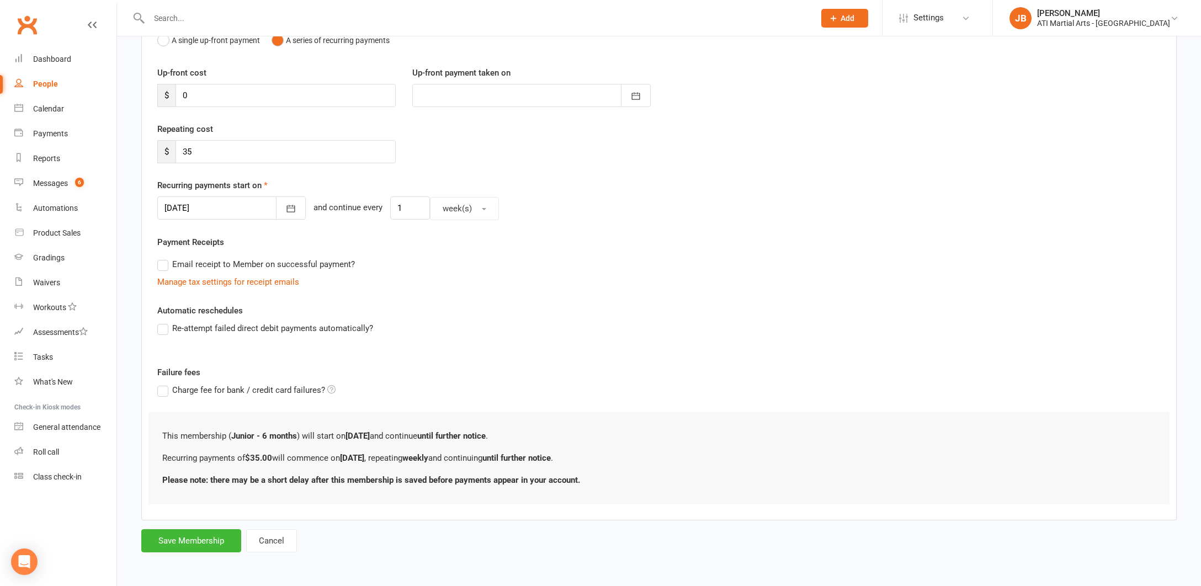
scroll to position [137, 0]
click at [220, 530] on button "Save Membership" at bounding box center [191, 541] width 100 height 23
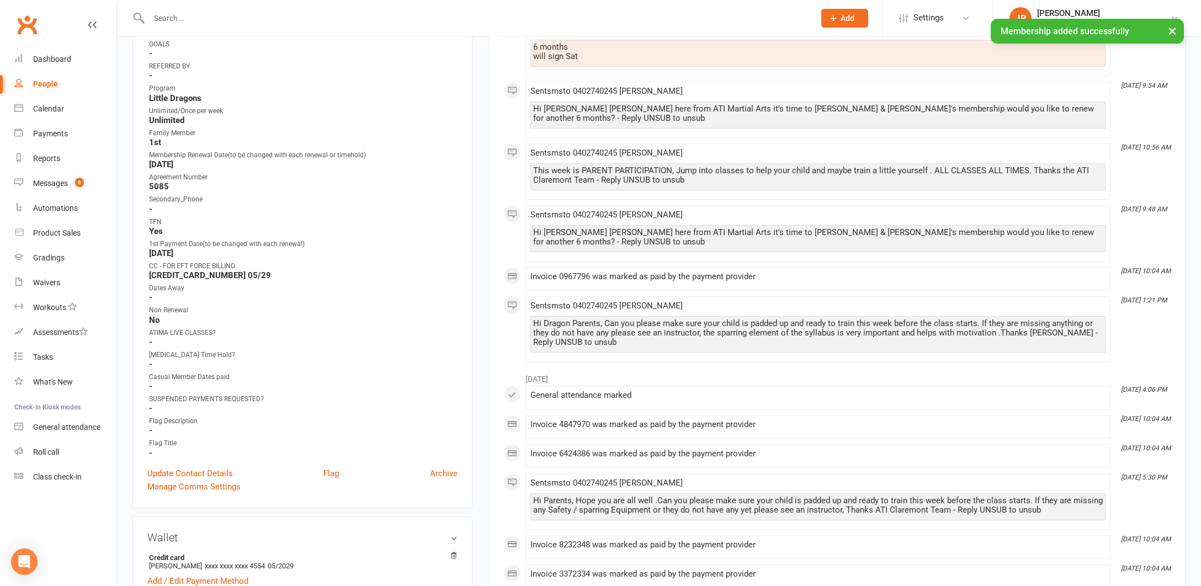
scroll to position [399, 0]
click at [186, 470] on link "Update Contact Details" at bounding box center [190, 471] width 86 height 13
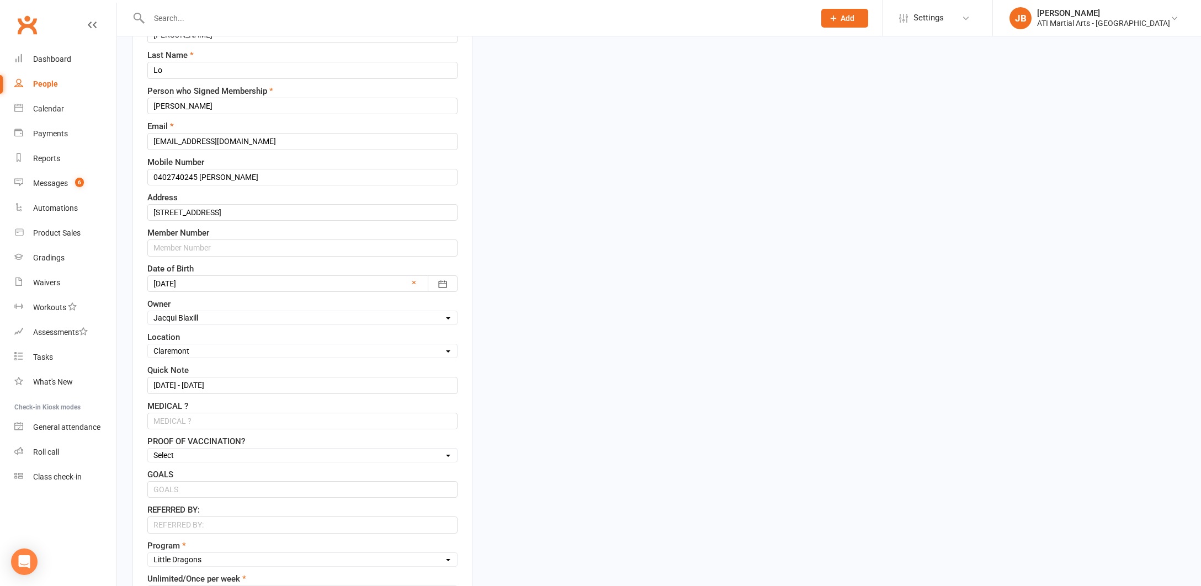
scroll to position [185, 0]
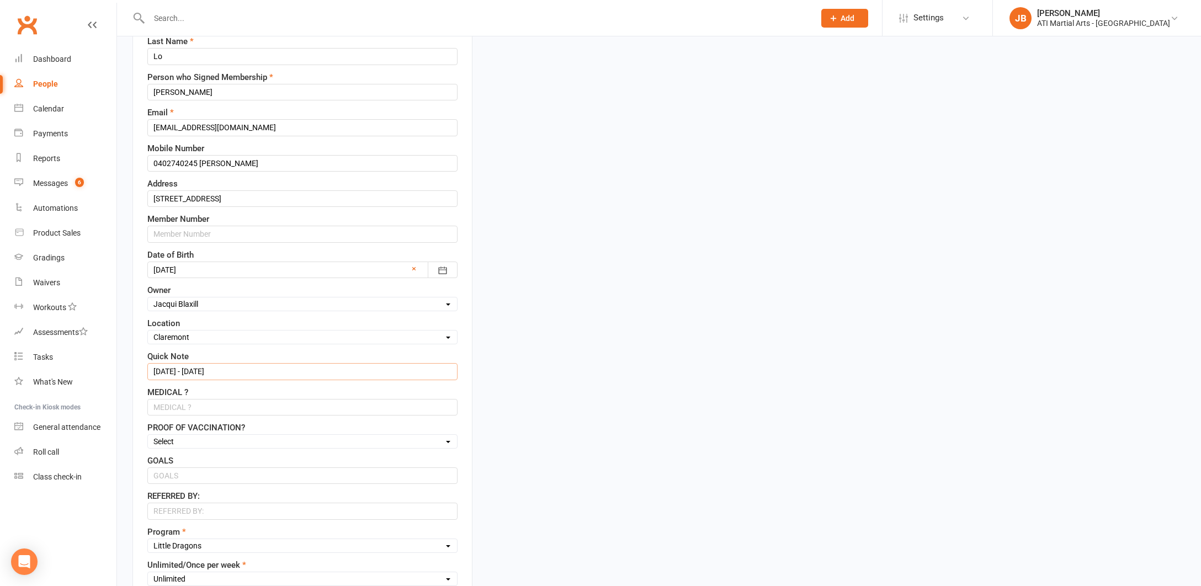
click at [221, 373] on input "10/2/25 - 10/8/25" at bounding box center [302, 371] width 310 height 17
type input "1"
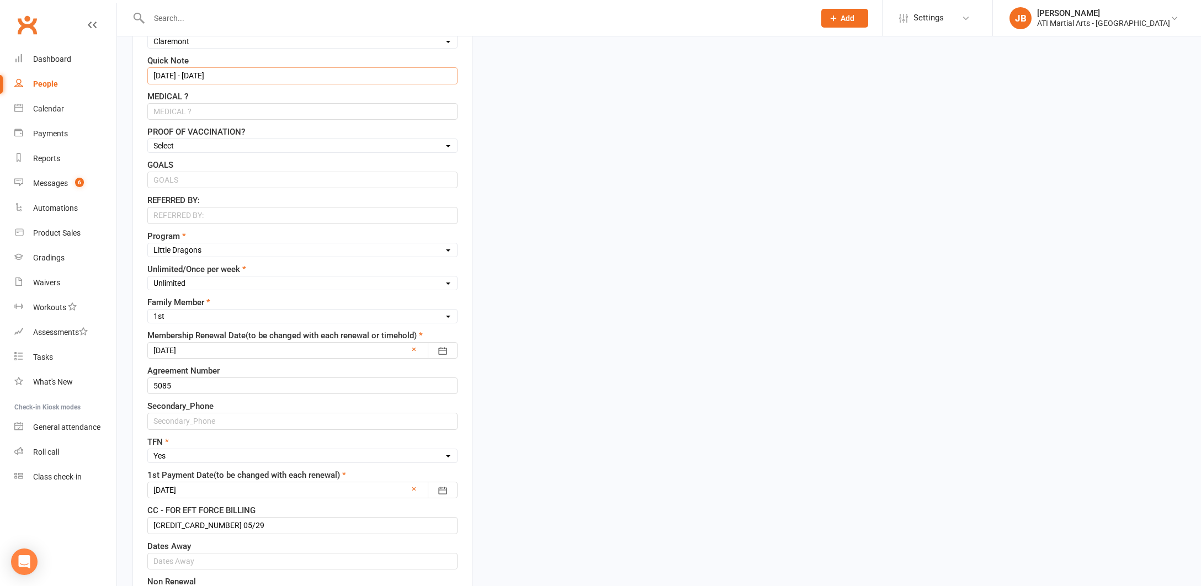
scroll to position [485, 0]
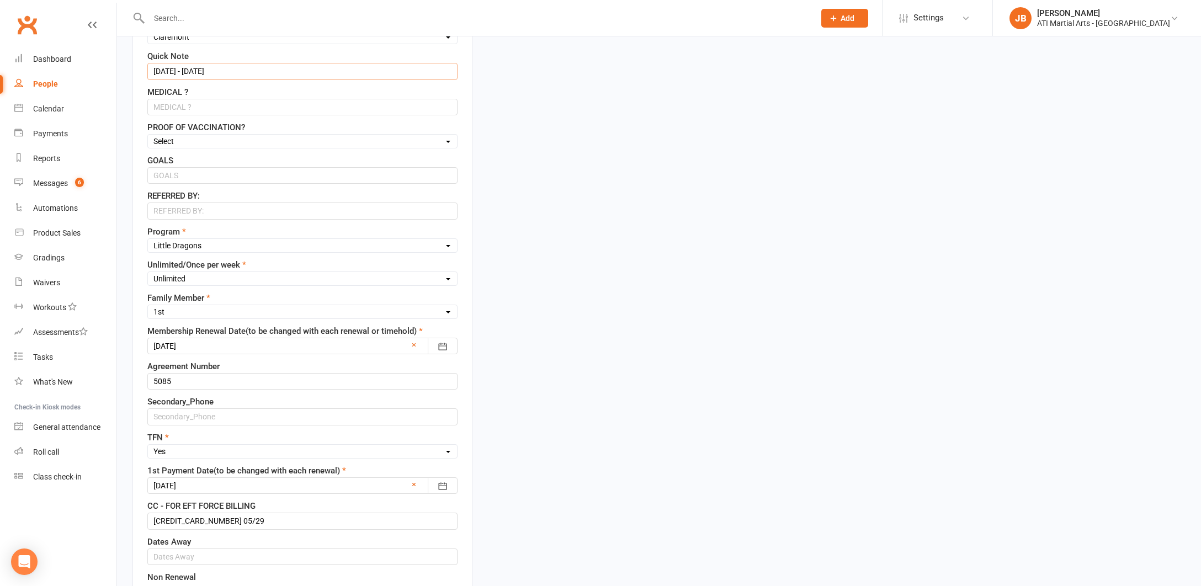
type input "13/8/25 - 13/2/26"
click at [215, 346] on div at bounding box center [302, 346] width 310 height 17
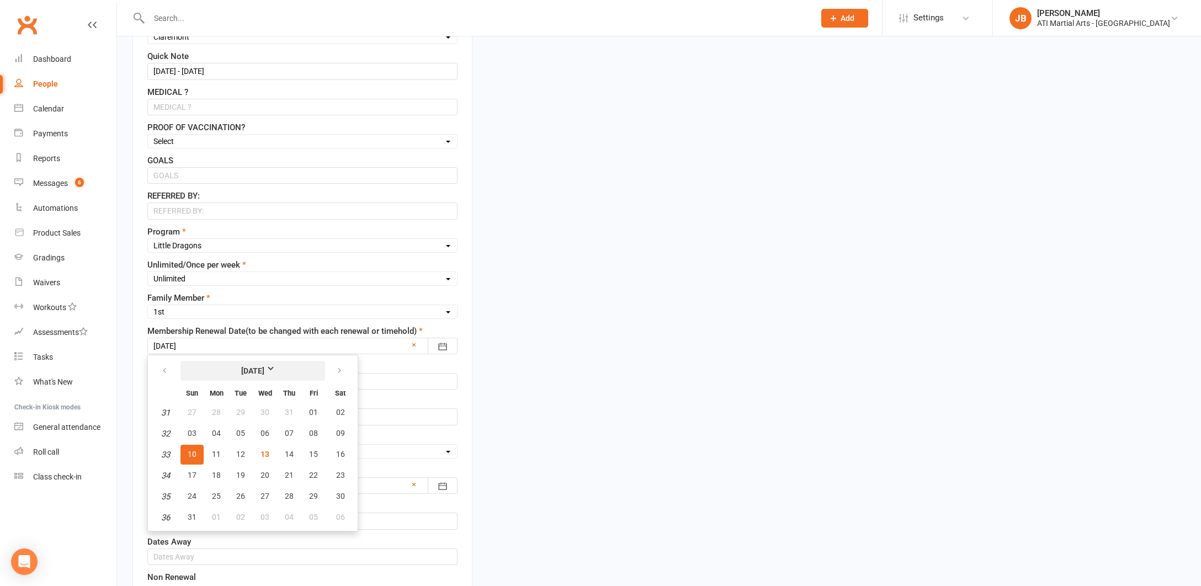
click at [282, 368] on strong "August 2025" at bounding box center [252, 371] width 63 height 12
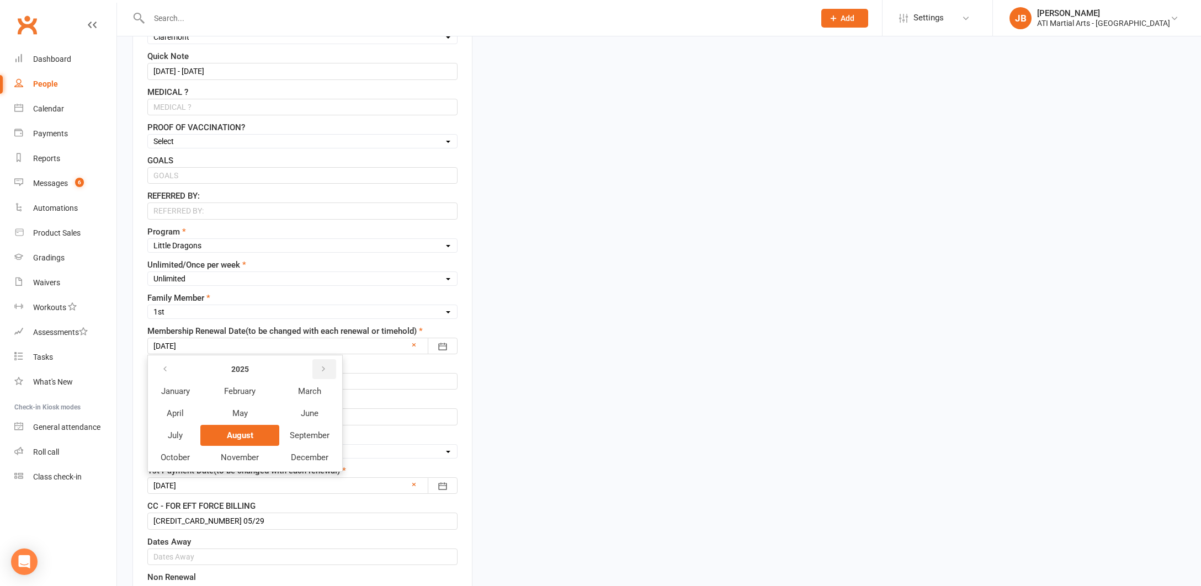
click at [324, 368] on icon "button" at bounding box center [324, 369] width 8 height 9
click at [253, 390] on span "February" at bounding box center [239, 392] width 31 height 10
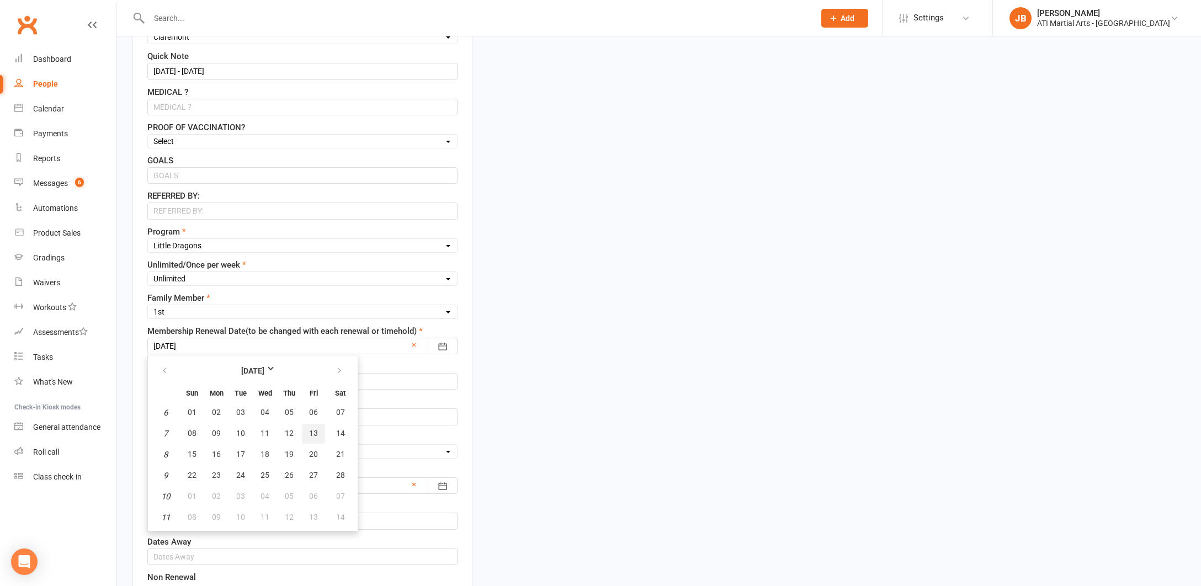
click at [313, 436] on span "13" at bounding box center [313, 433] width 9 height 9
type input "13 Feb 2026"
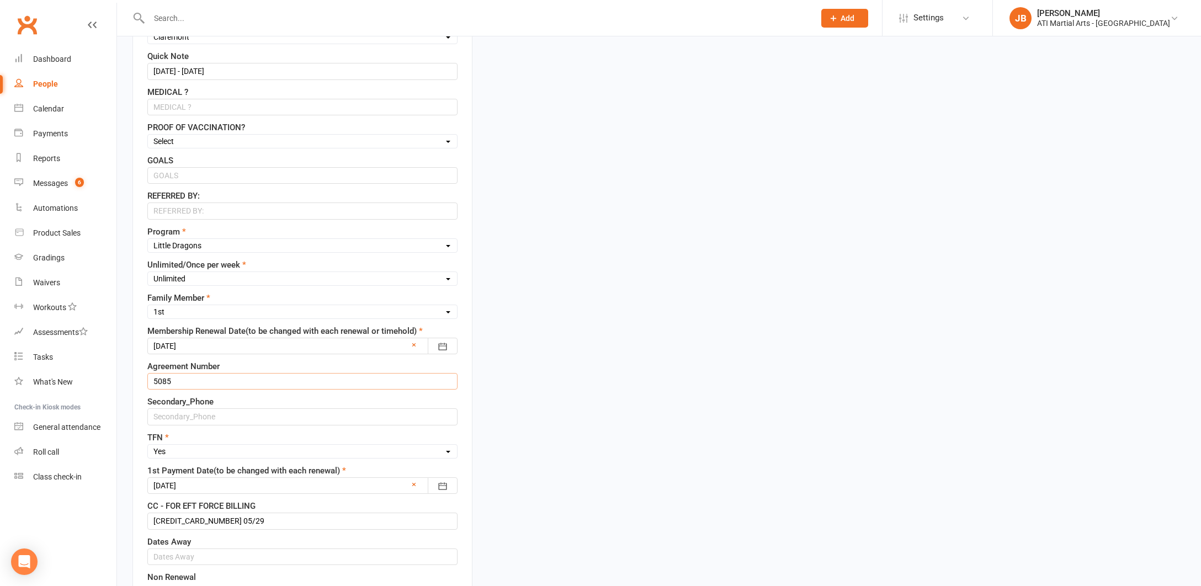
click at [178, 380] on input "5085" at bounding box center [302, 381] width 310 height 17
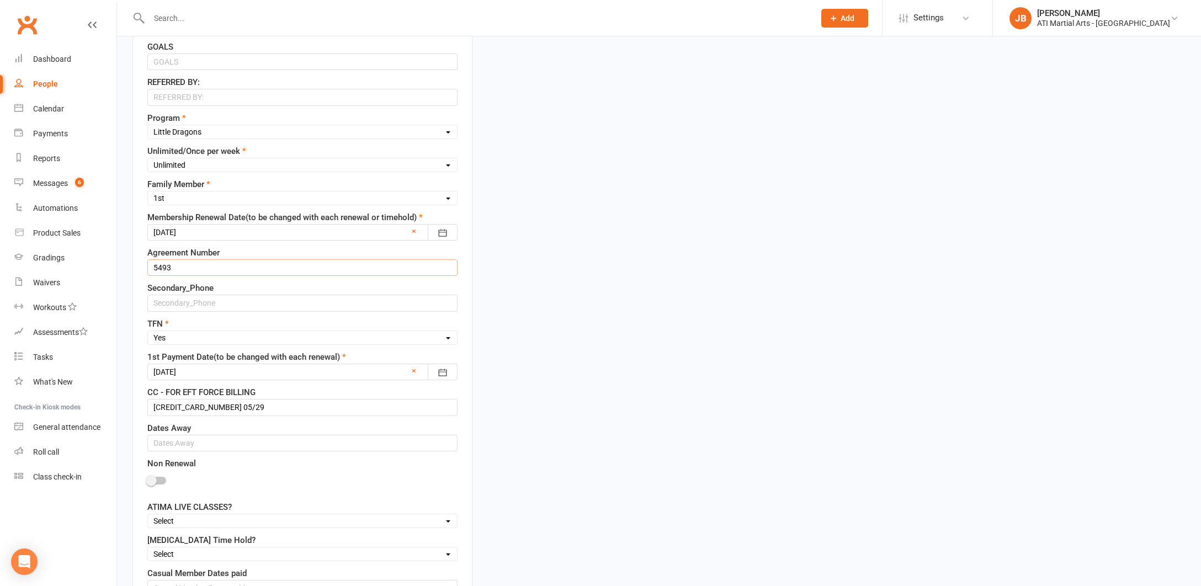
scroll to position [605, 0]
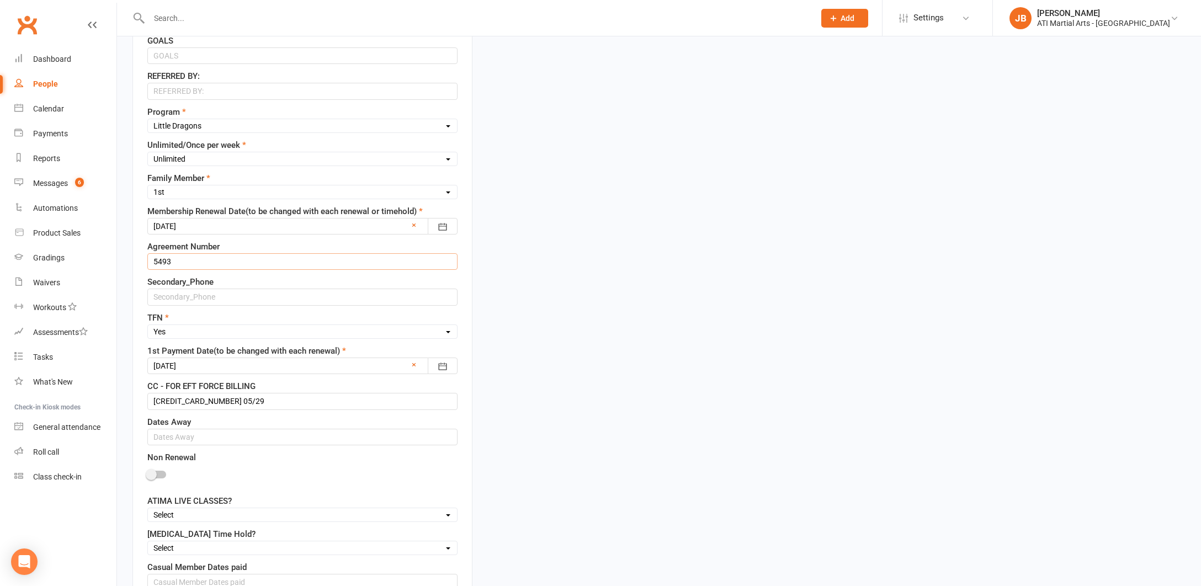
type input "5493"
click at [213, 366] on div at bounding box center [302, 366] width 310 height 17
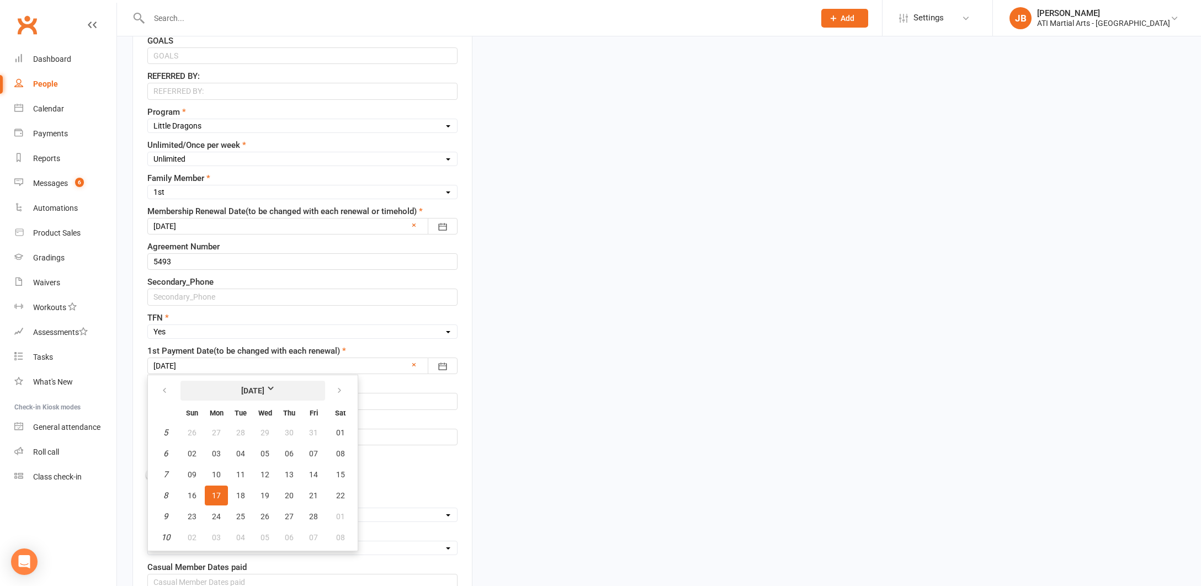
click at [285, 387] on strong "February 2025" at bounding box center [252, 391] width 63 height 12
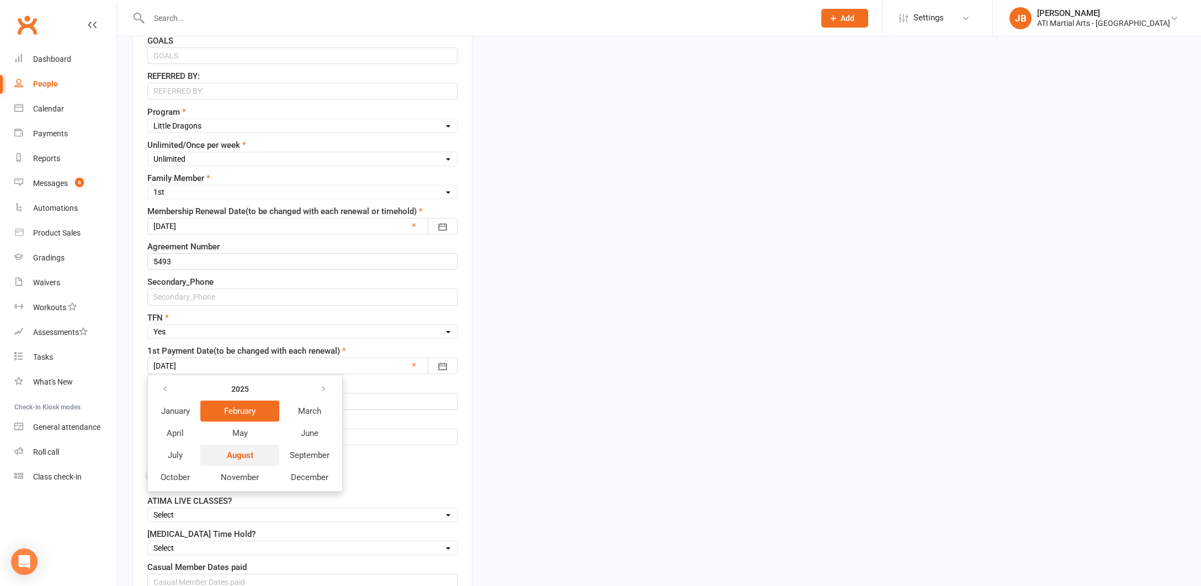
click at [256, 455] on button "August" at bounding box center [239, 455] width 79 height 21
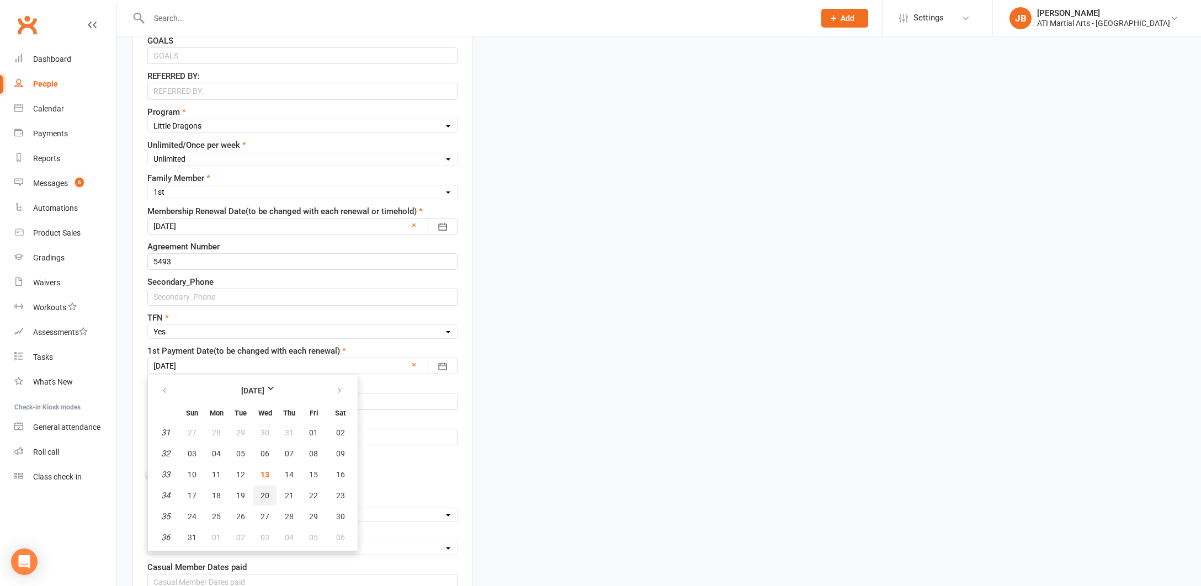
click at [267, 500] on button "20" at bounding box center [264, 496] width 23 height 20
type input "20 Aug 2025"
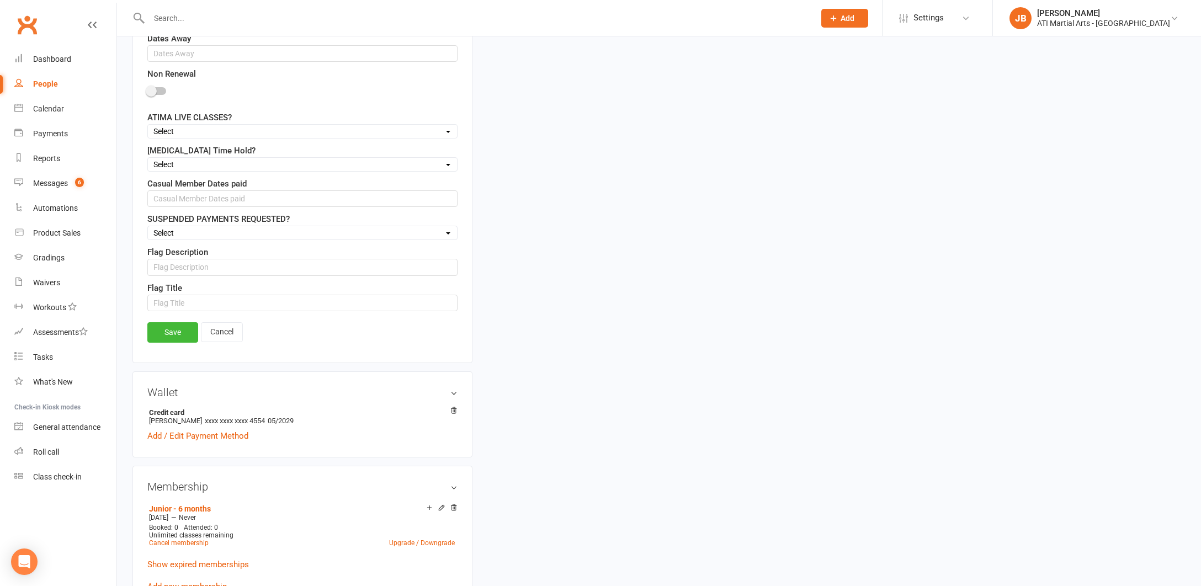
scroll to position [1029, 0]
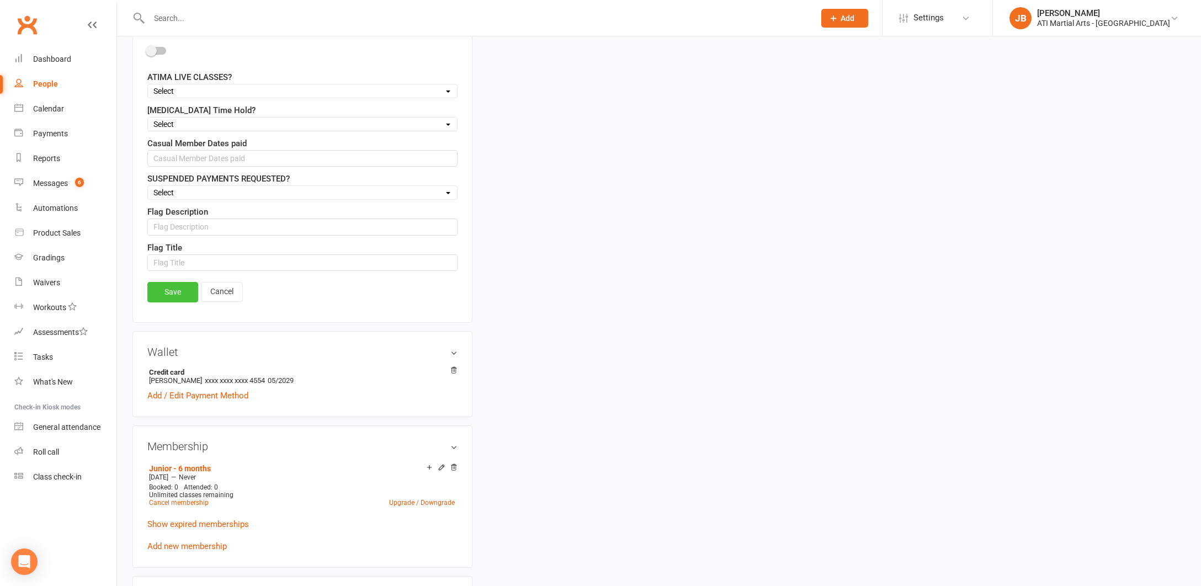
click at [178, 293] on link "Save" at bounding box center [172, 292] width 51 height 20
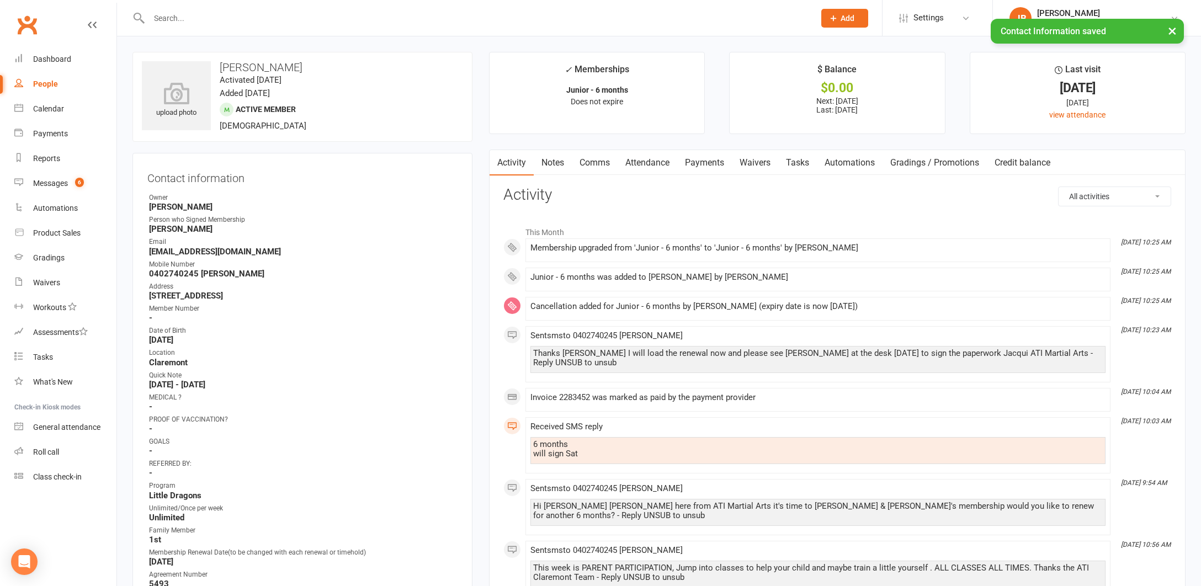
scroll to position [0, 1]
click at [179, 21] on input "text" at bounding box center [476, 17] width 661 height 15
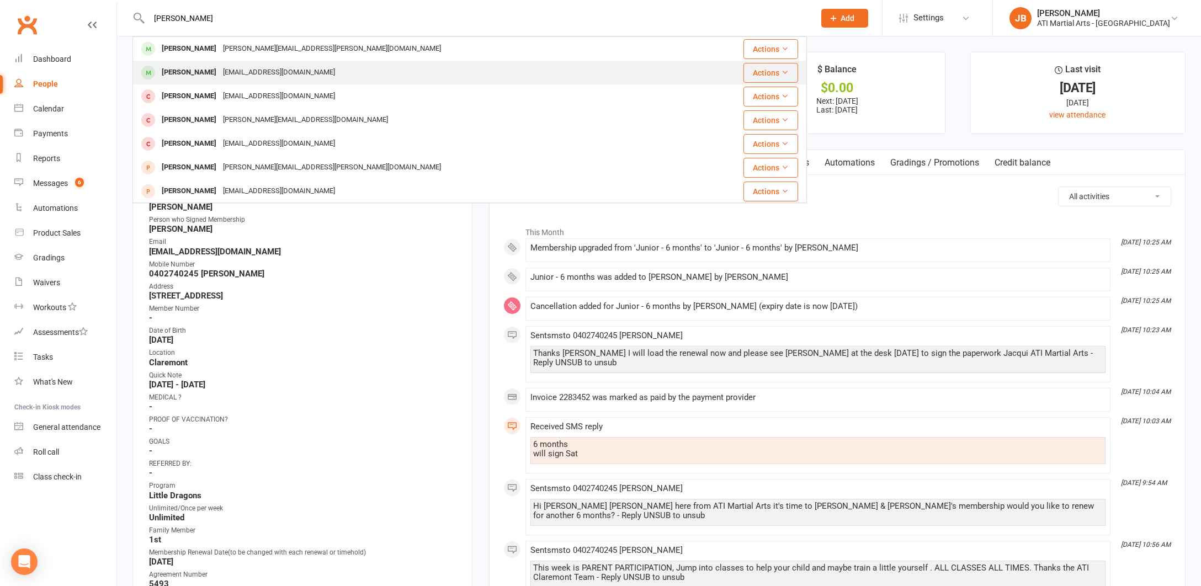
type input "[PERSON_NAME]"
click at [183, 73] on div "[PERSON_NAME]" at bounding box center [188, 73] width 61 height 16
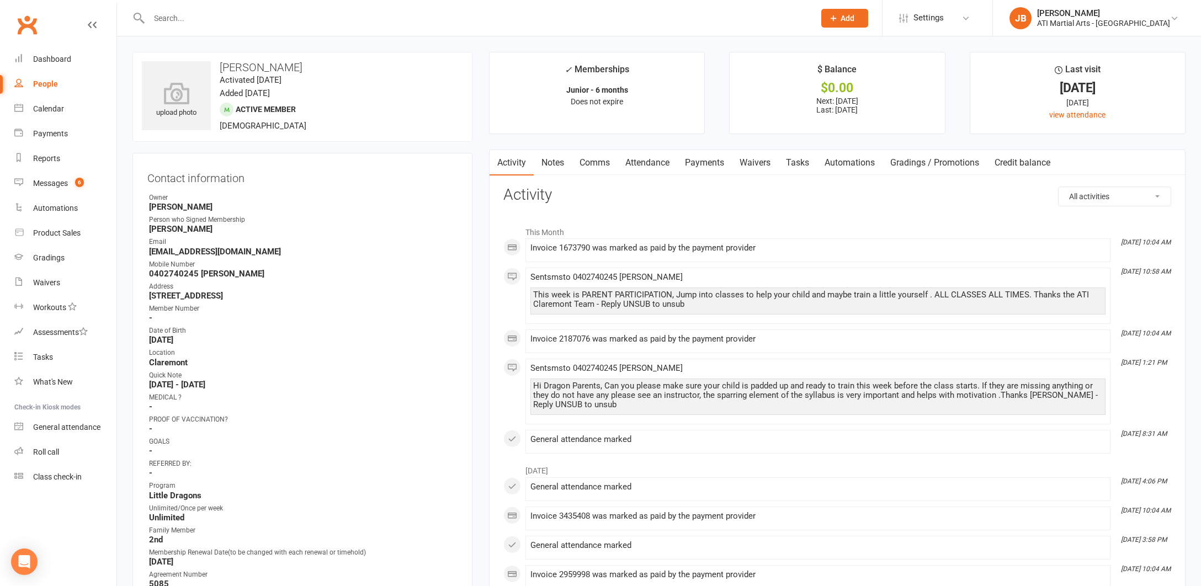
click at [702, 163] on link "Payments" at bounding box center [704, 162] width 55 height 25
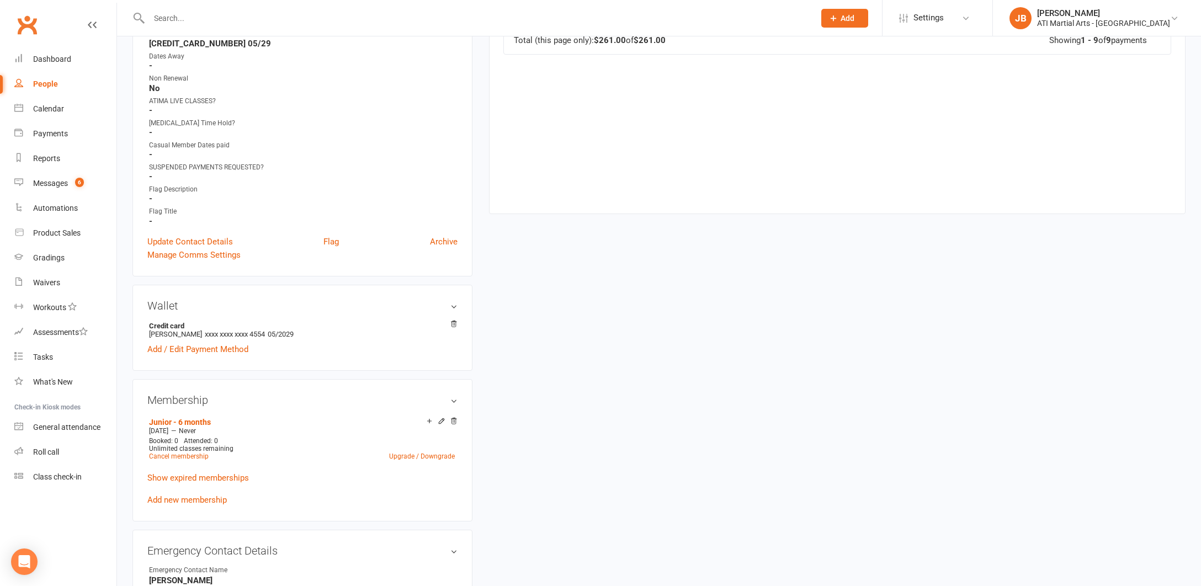
scroll to position [632, 0]
click at [398, 452] on link "Upgrade / Downgrade" at bounding box center [422, 455] width 66 height 8
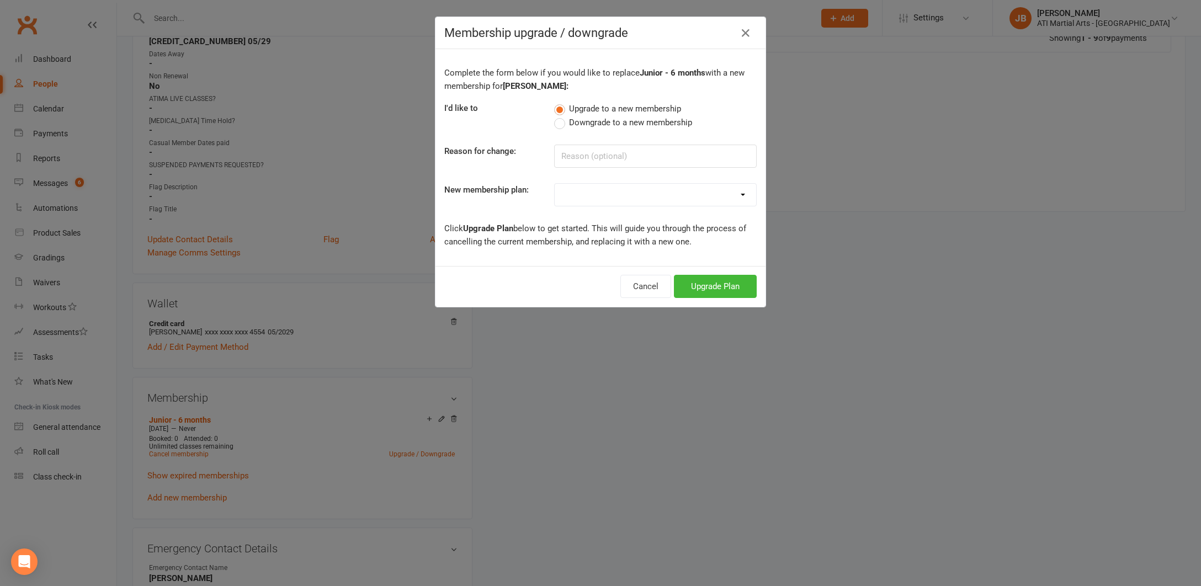
select select "4"
click at [700, 292] on button "Upgrade Plan" at bounding box center [715, 286] width 83 height 23
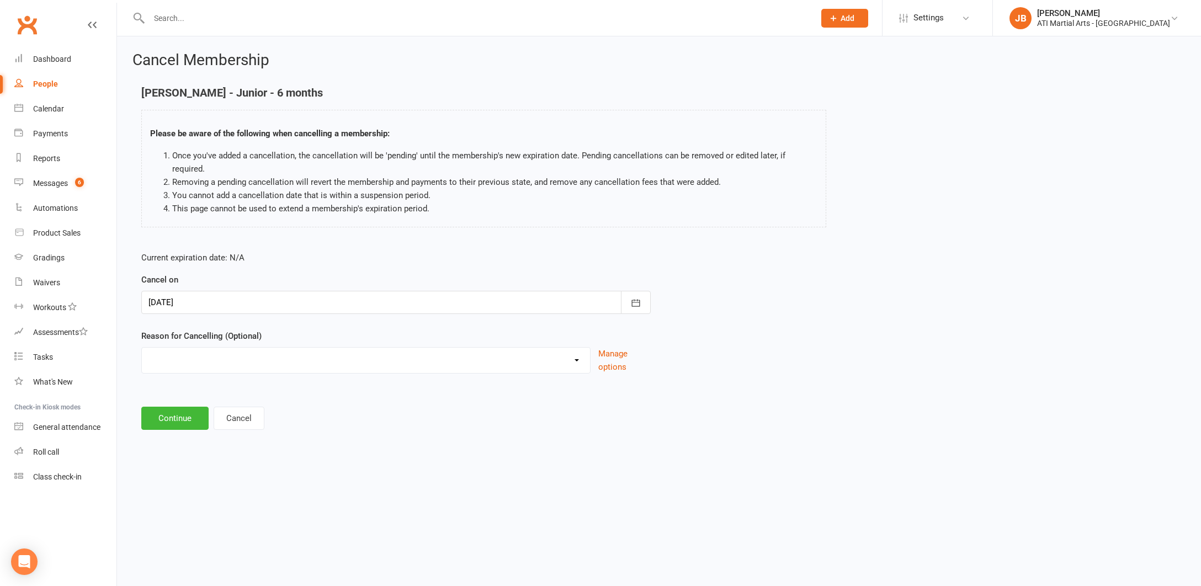
select select "2"
click at [170, 407] on input at bounding box center [396, 418] width 510 height 23
type input "Renewal Loaded"
click at [172, 464] on button "Continue" at bounding box center [174, 474] width 67 height 23
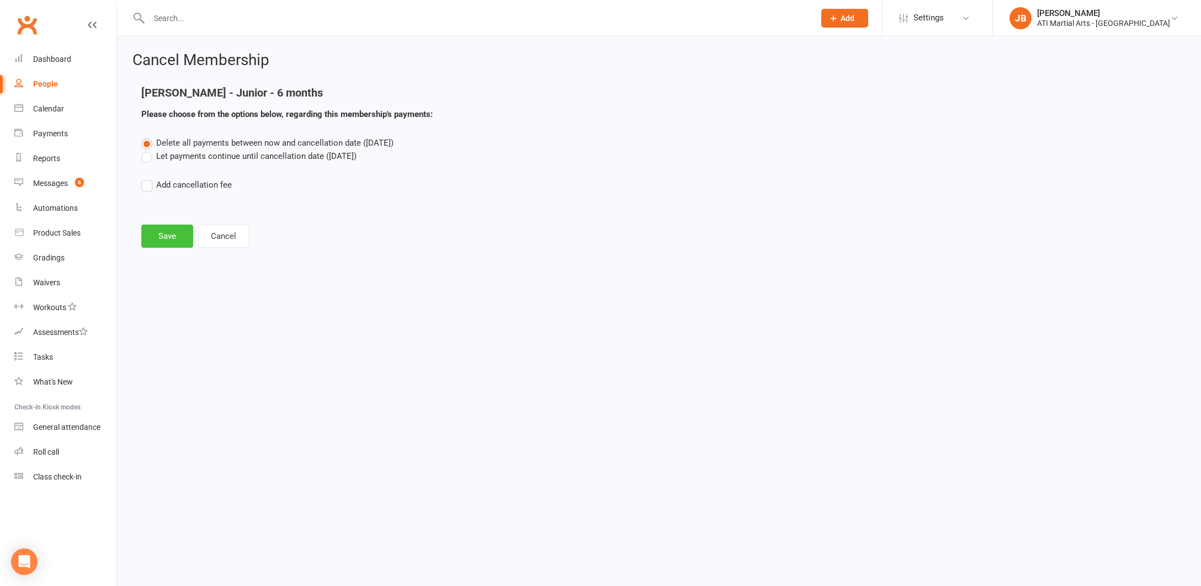
click at [166, 237] on button "Save" at bounding box center [167, 236] width 52 height 23
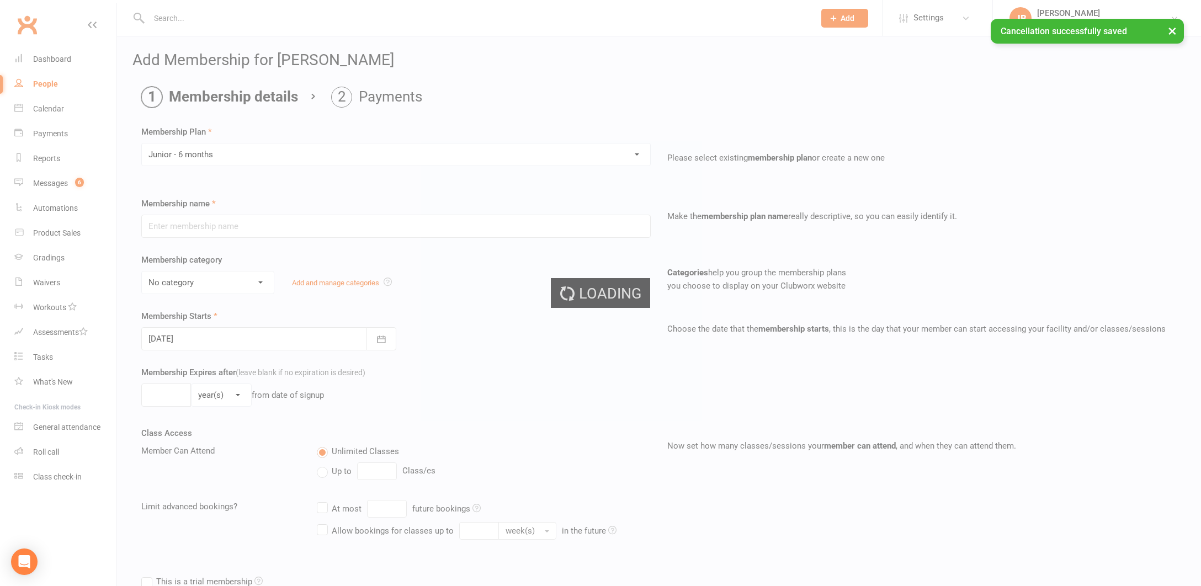
type input "Junior - 6 months"
select select "16"
type input "0"
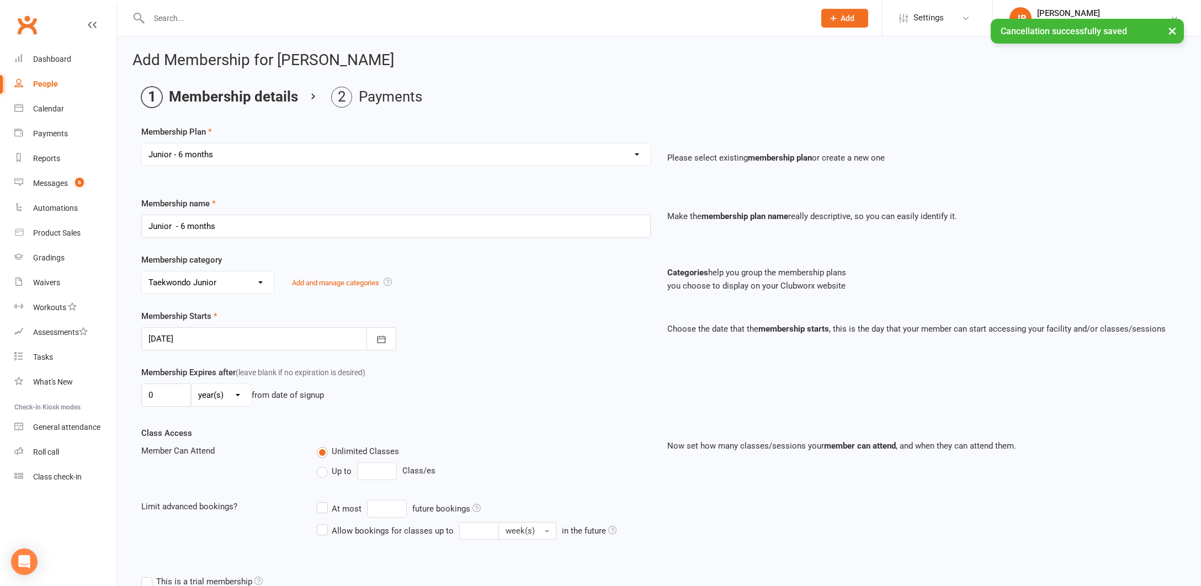
select select "11"
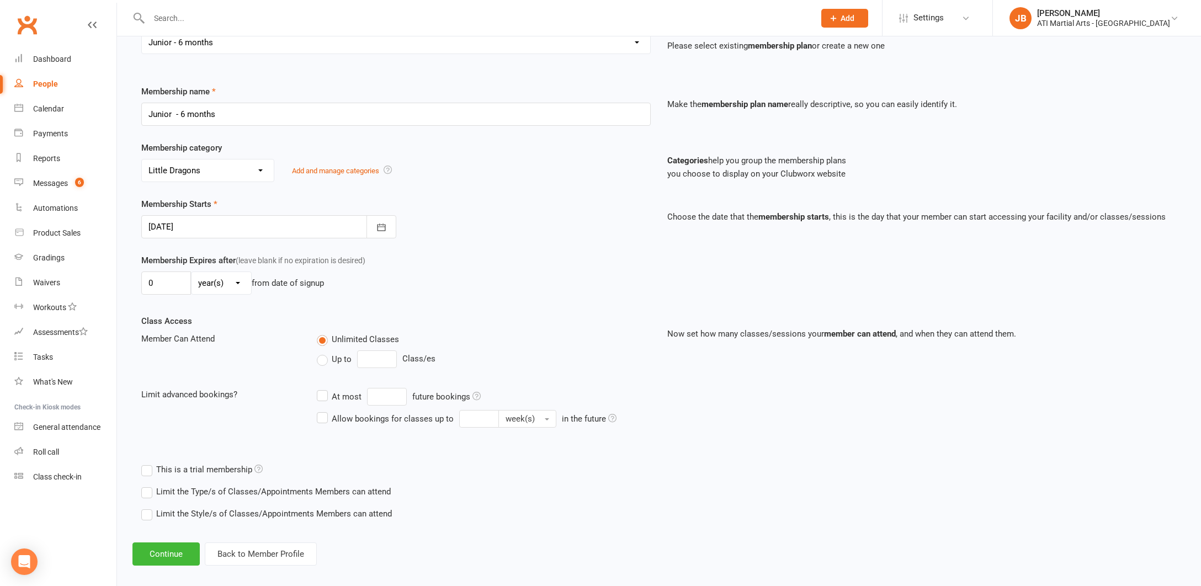
scroll to position [118, 0]
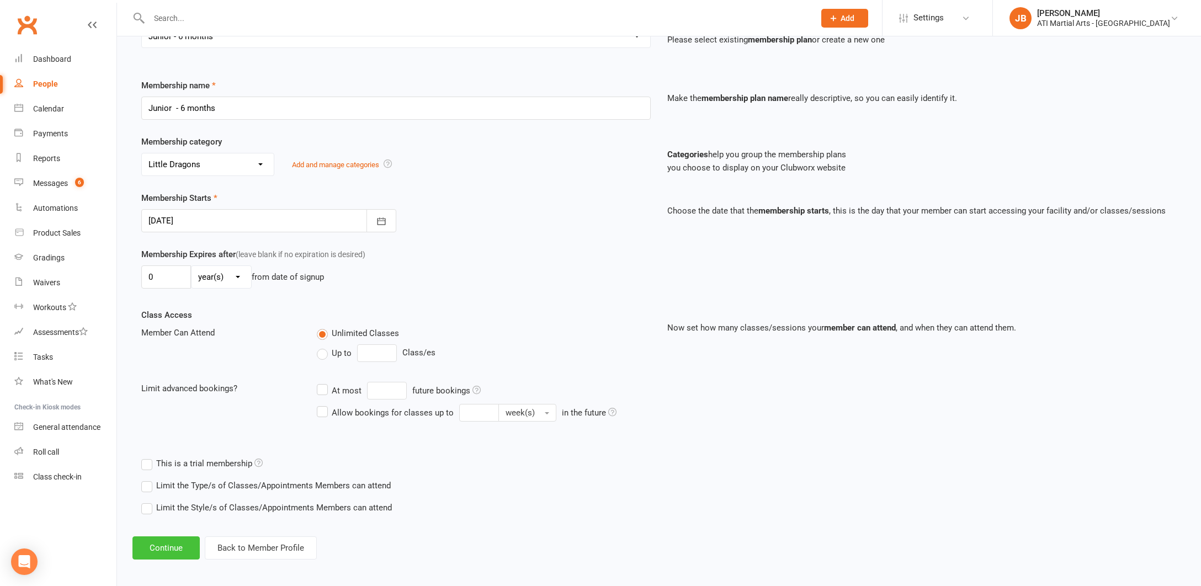
click at [160, 548] on button "Continue" at bounding box center [166, 548] width 67 height 23
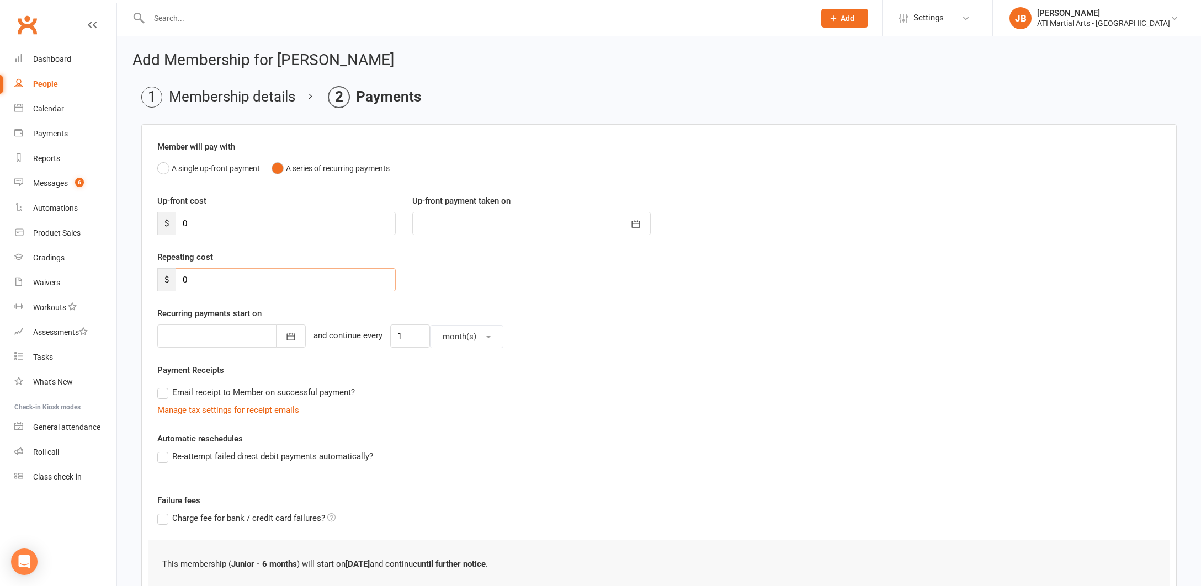
click at [188, 279] on input "0" at bounding box center [286, 279] width 220 height 23
type input "29"
click at [202, 339] on div at bounding box center [231, 336] width 149 height 23
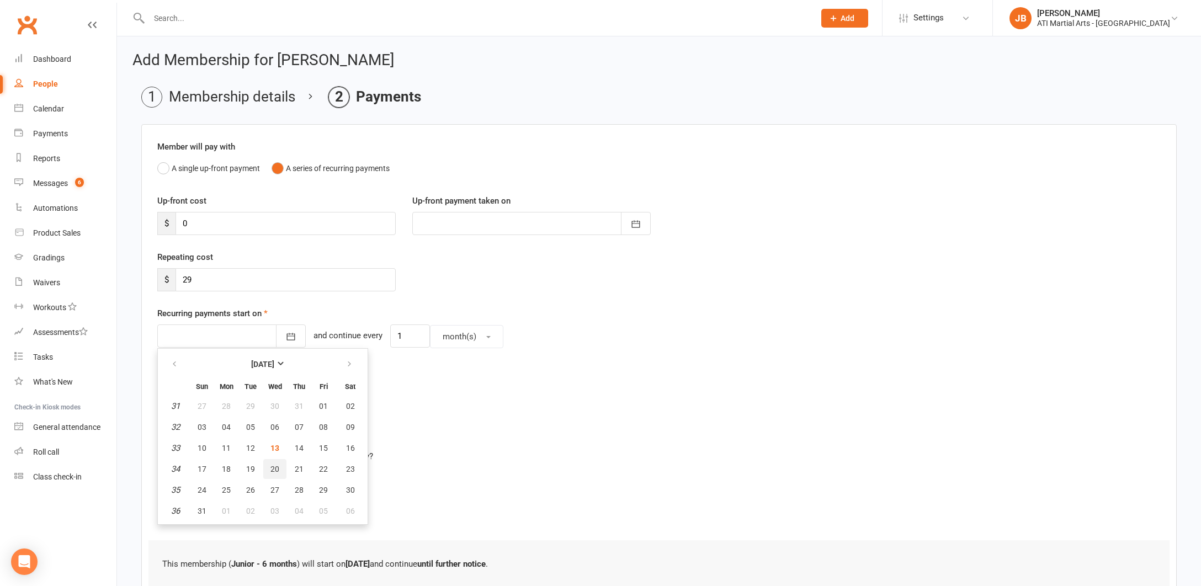
click at [274, 470] on span "20" at bounding box center [275, 469] width 9 height 9
type input "20 Aug 2025"
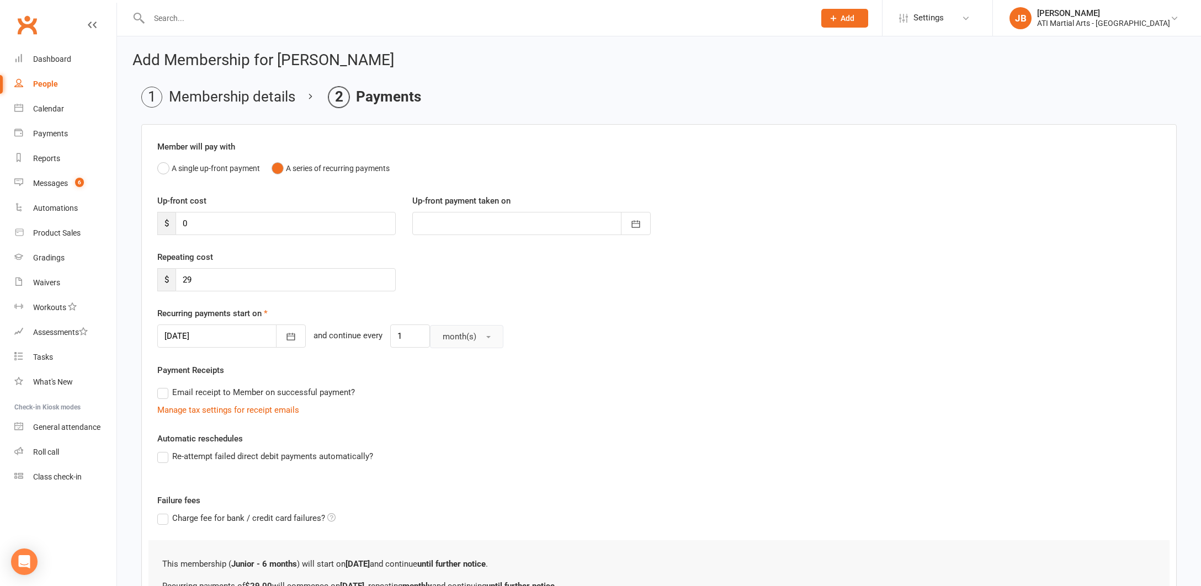
click at [480, 338] on button "month(s)" at bounding box center [466, 336] width 73 height 23
click at [453, 385] on span "week(s)" at bounding box center [454, 385] width 29 height 10
click at [257, 346] on div at bounding box center [231, 336] width 149 height 23
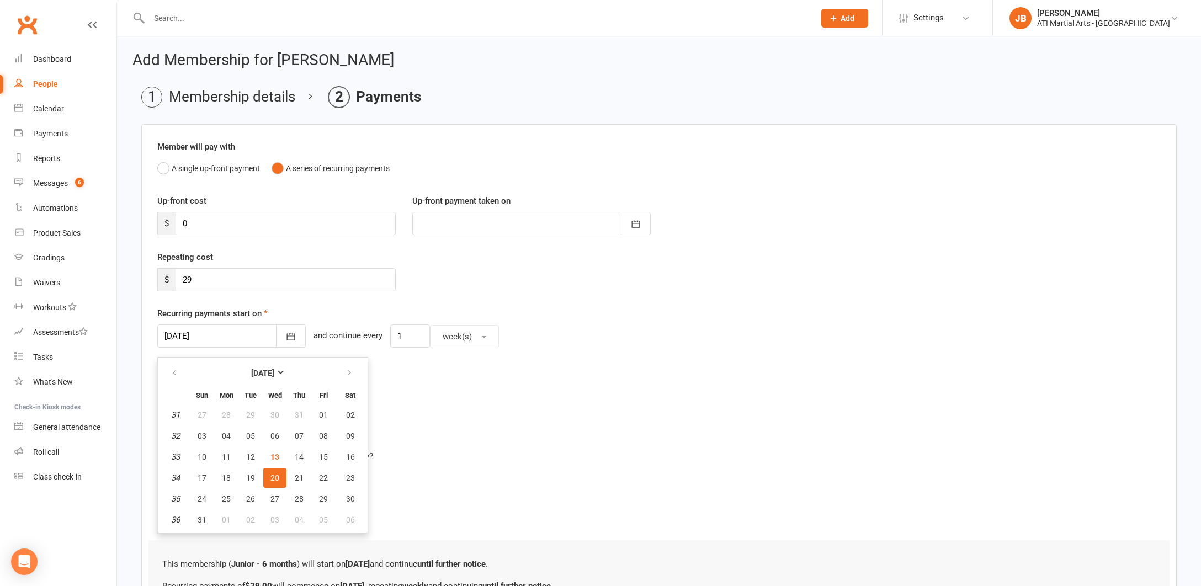
click at [406, 387] on div "Email receipt to Member on successful payment?" at bounding box center [655, 393] width 1013 height 22
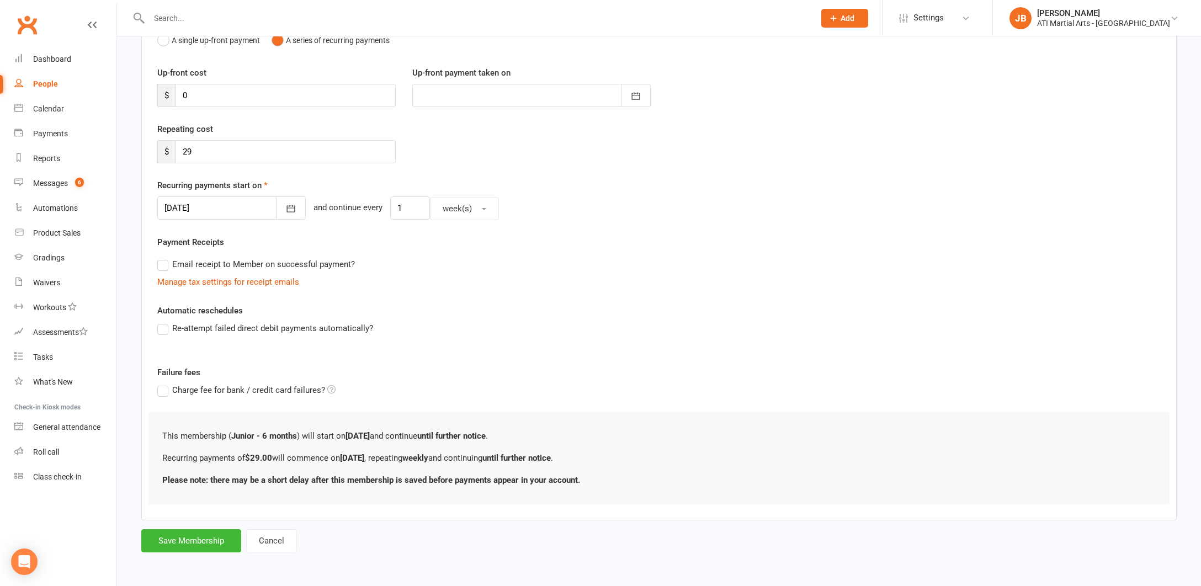
scroll to position [137, 0]
click at [182, 532] on button "Save Membership" at bounding box center [191, 541] width 100 height 23
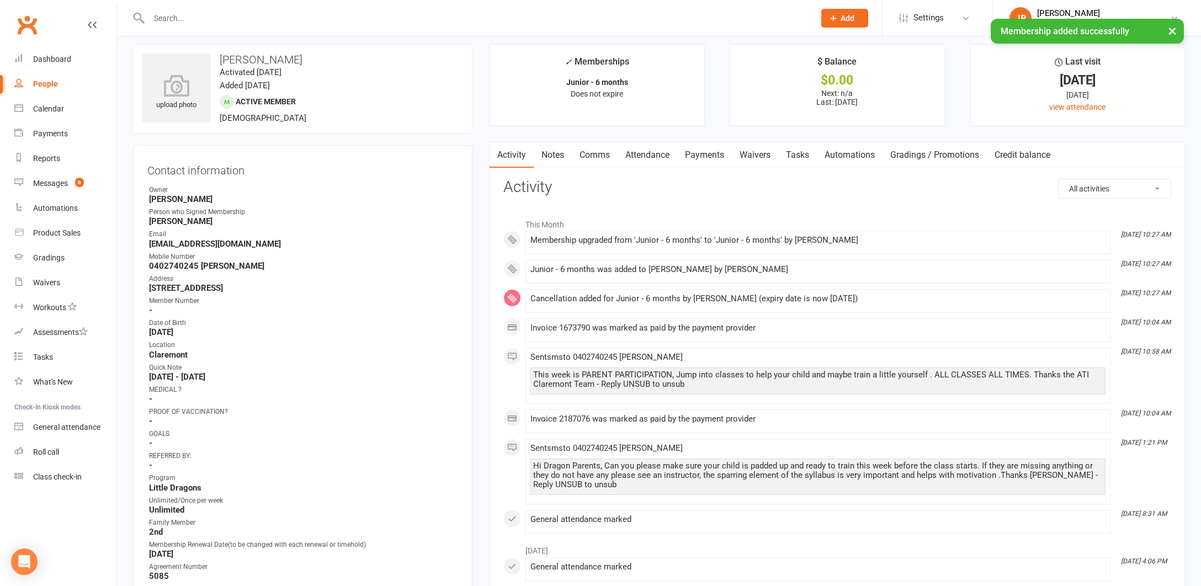
scroll to position [8, 0]
click at [703, 155] on link "Payments" at bounding box center [704, 154] width 55 height 25
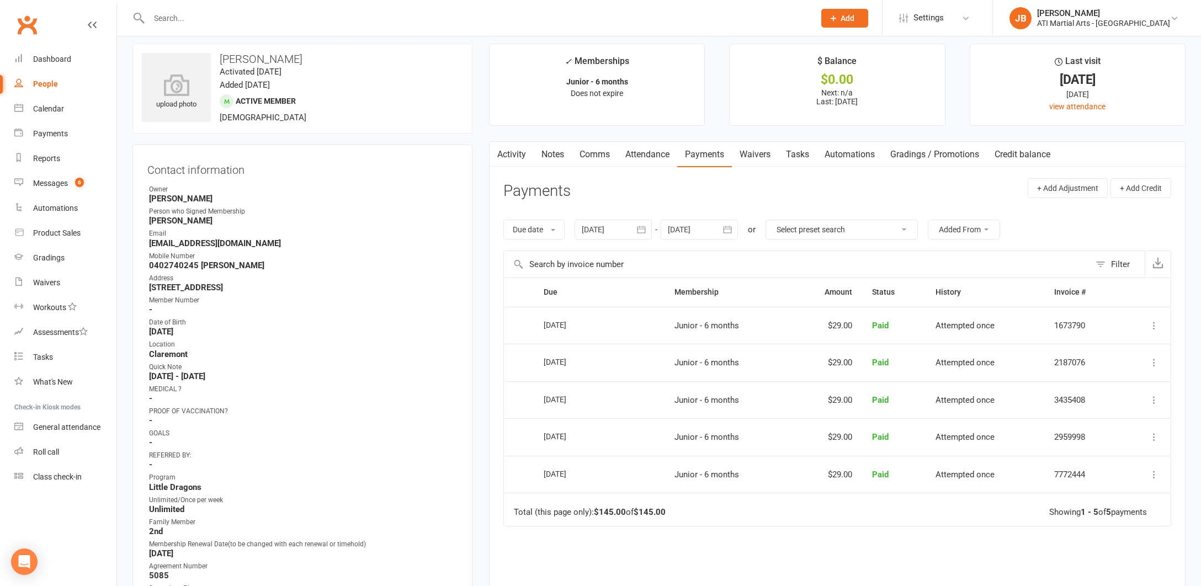
click at [585, 230] on div at bounding box center [613, 230] width 77 height 20
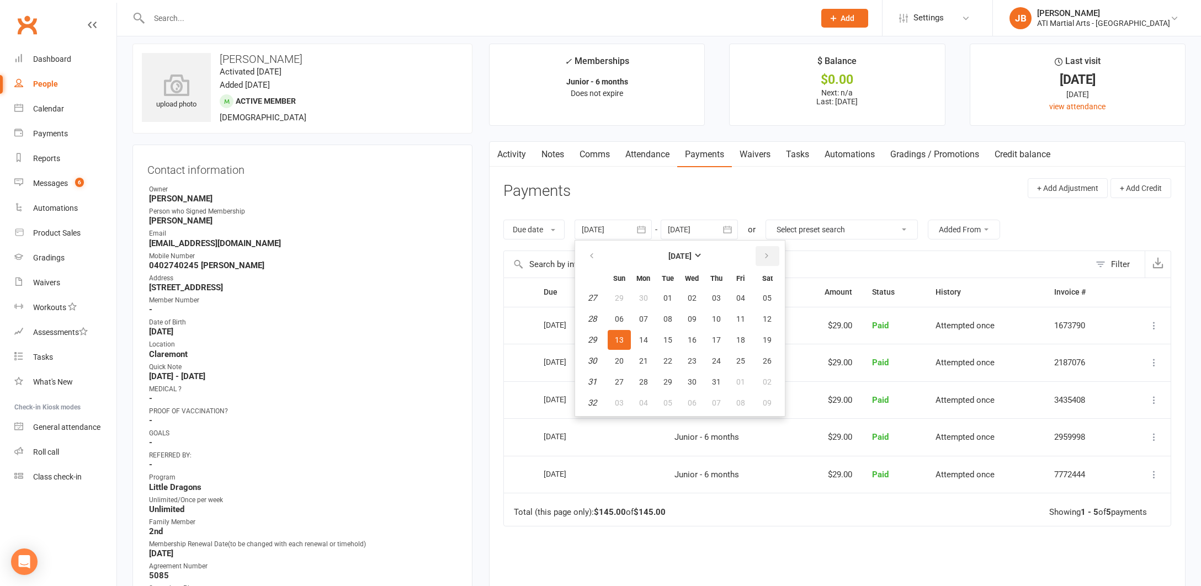
click at [765, 255] on icon "button" at bounding box center [767, 256] width 8 height 9
click at [698, 360] on button "20" at bounding box center [692, 361] width 23 height 20
type input "20 Aug 2025"
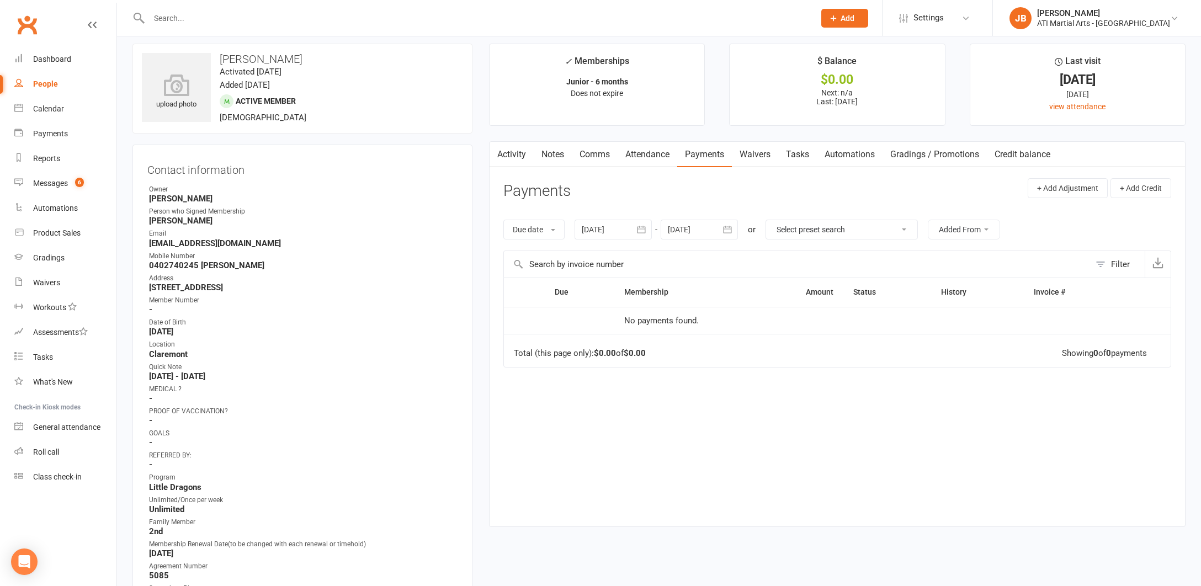
click at [511, 153] on link "Activity" at bounding box center [512, 154] width 44 height 25
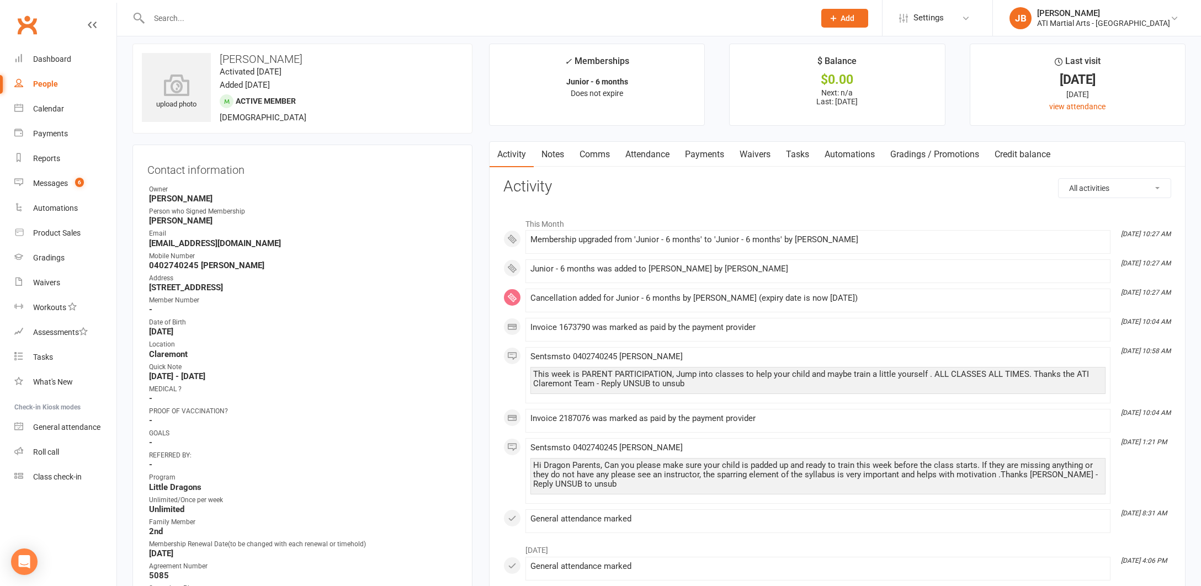
click at [706, 155] on link "Payments" at bounding box center [704, 154] width 55 height 25
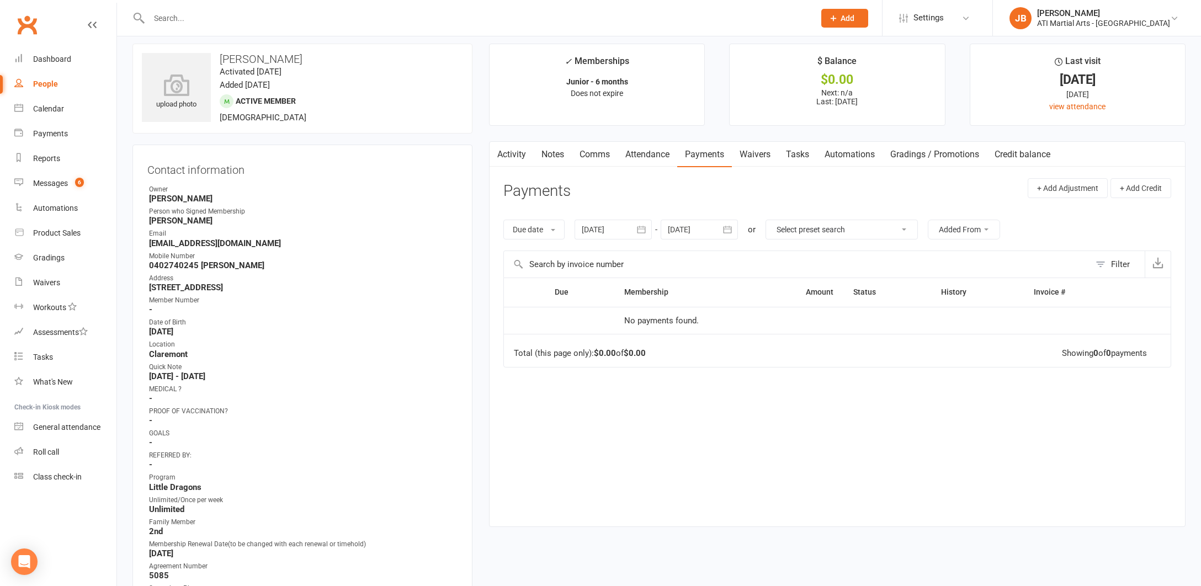
click at [508, 155] on link "Activity" at bounding box center [512, 154] width 44 height 25
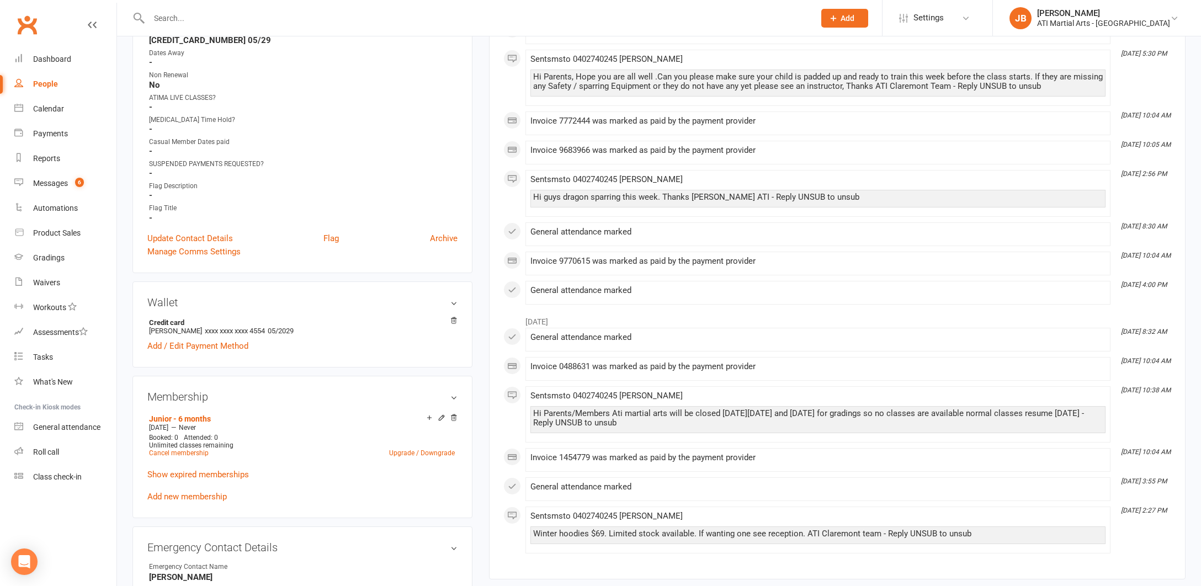
scroll to position [634, 0]
click at [213, 235] on link "Update Contact Details" at bounding box center [190, 237] width 86 height 13
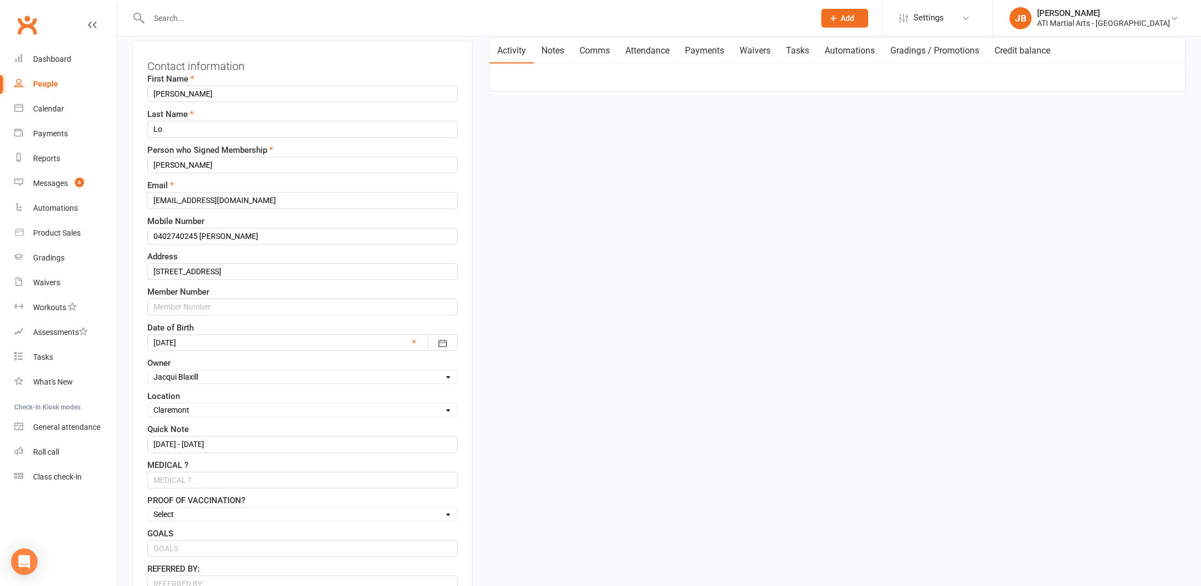
scroll to position [136, 0]
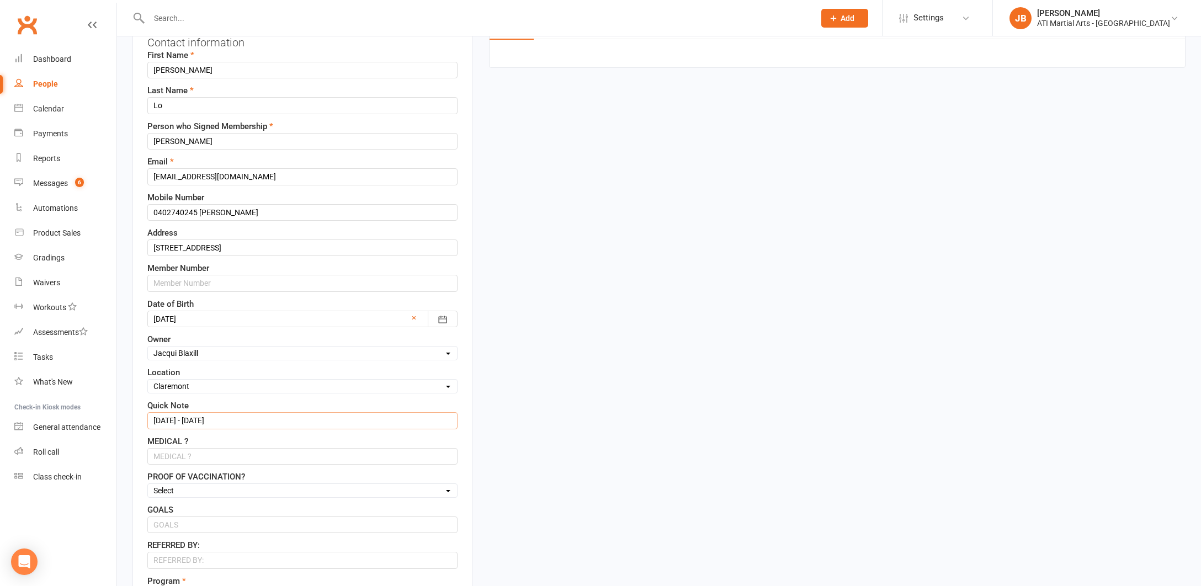
click at [226, 420] on input "10/2/25 - 10/8/25" at bounding box center [302, 420] width 310 height 17
type input "1"
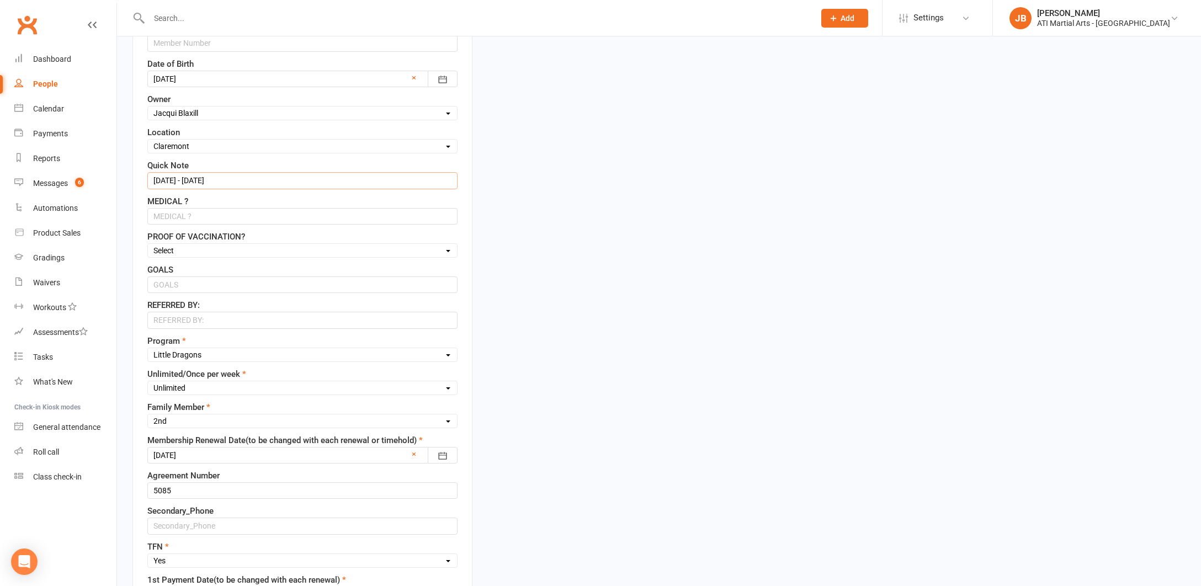
scroll to position [387, 0]
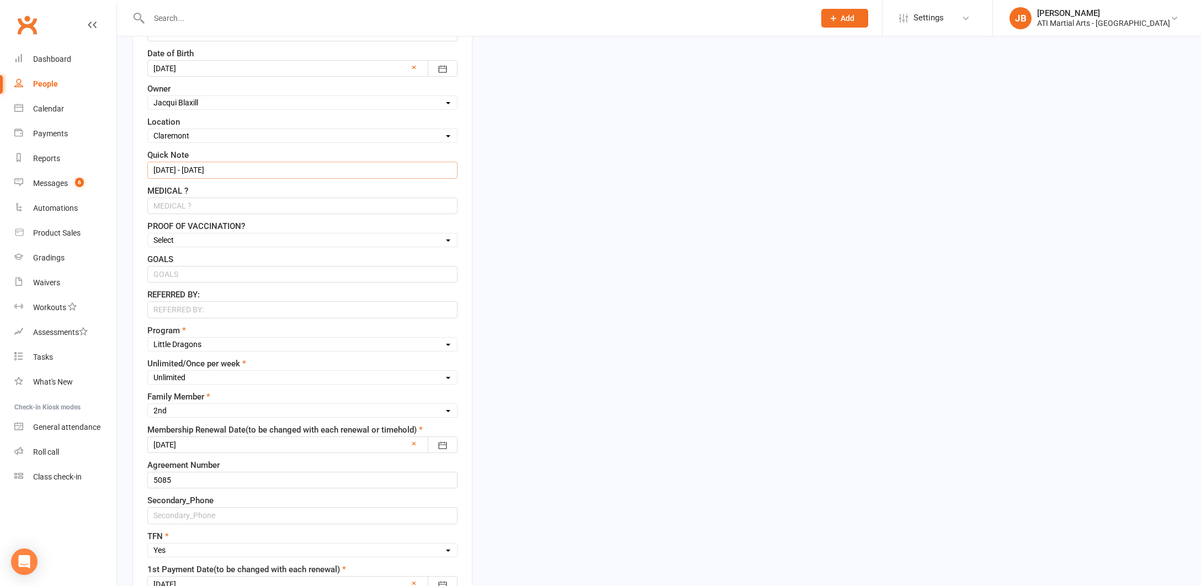
type input "13/8/25 - 13/2/26"
click at [207, 447] on div at bounding box center [302, 445] width 310 height 17
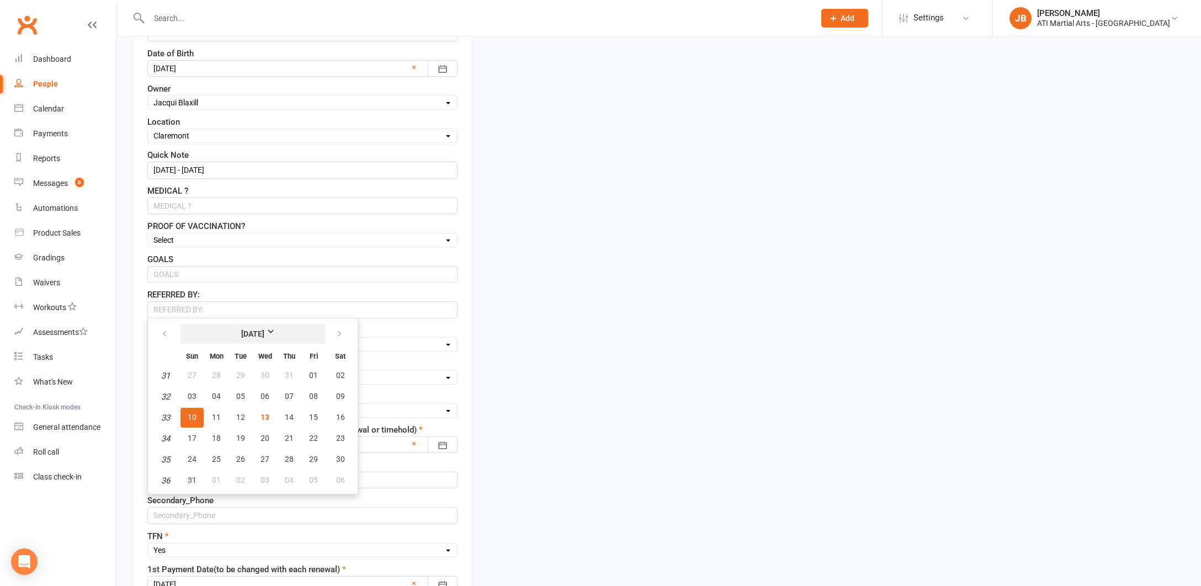
click at [282, 332] on strong "August 2025" at bounding box center [252, 334] width 63 height 12
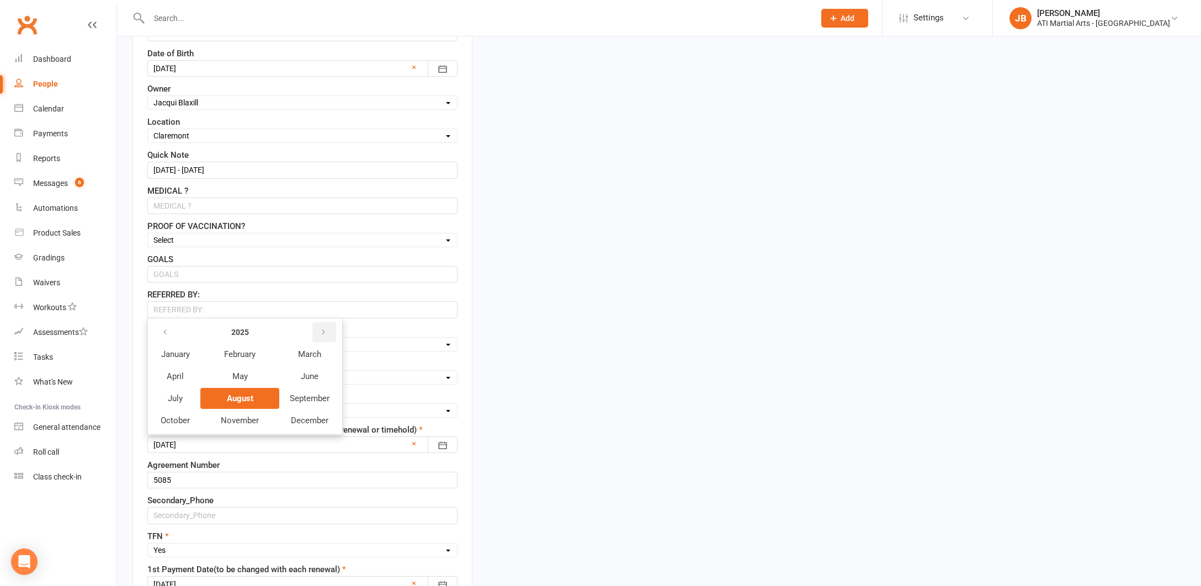
click at [319, 332] on button "button" at bounding box center [325, 332] width 24 height 20
click at [255, 355] on span "February" at bounding box center [239, 355] width 31 height 10
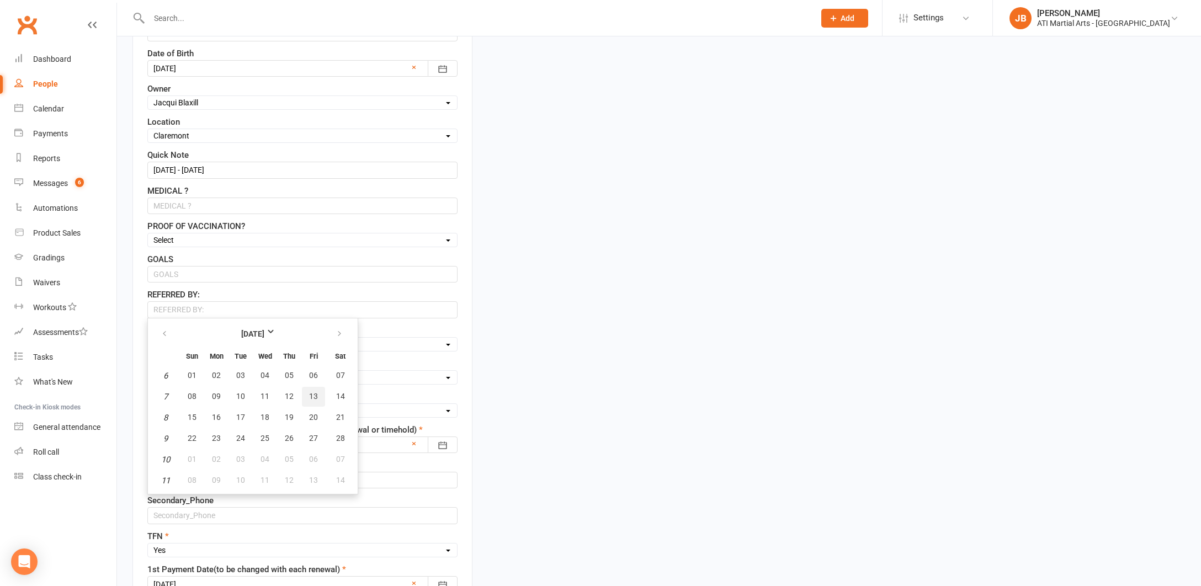
click at [311, 396] on span "13" at bounding box center [313, 396] width 9 height 9
type input "13 Feb 2026"
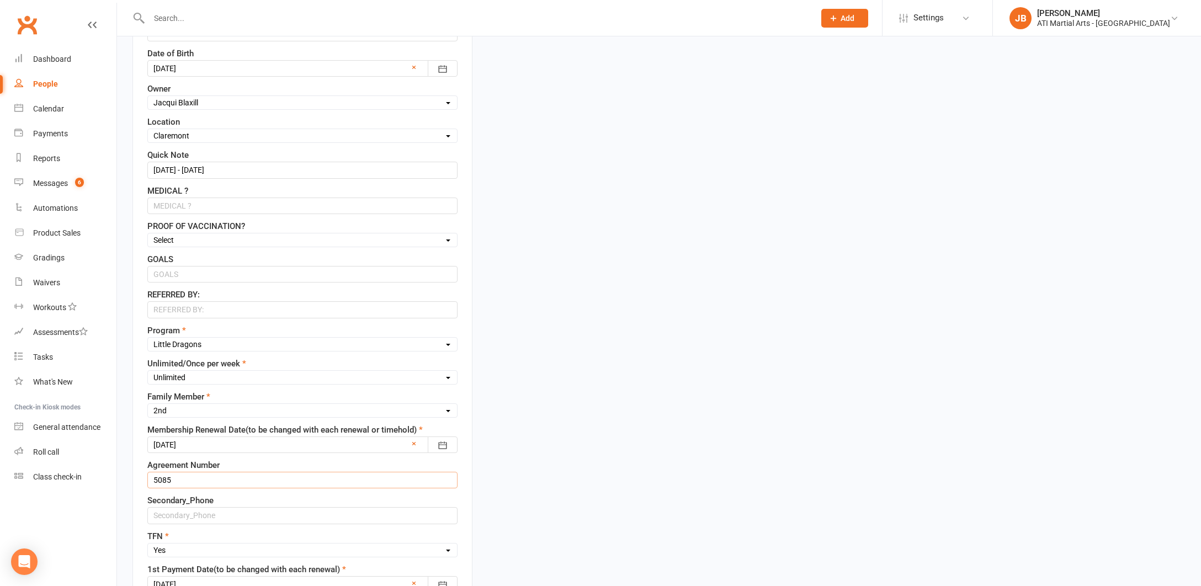
click at [183, 479] on input "5085" at bounding box center [302, 480] width 310 height 17
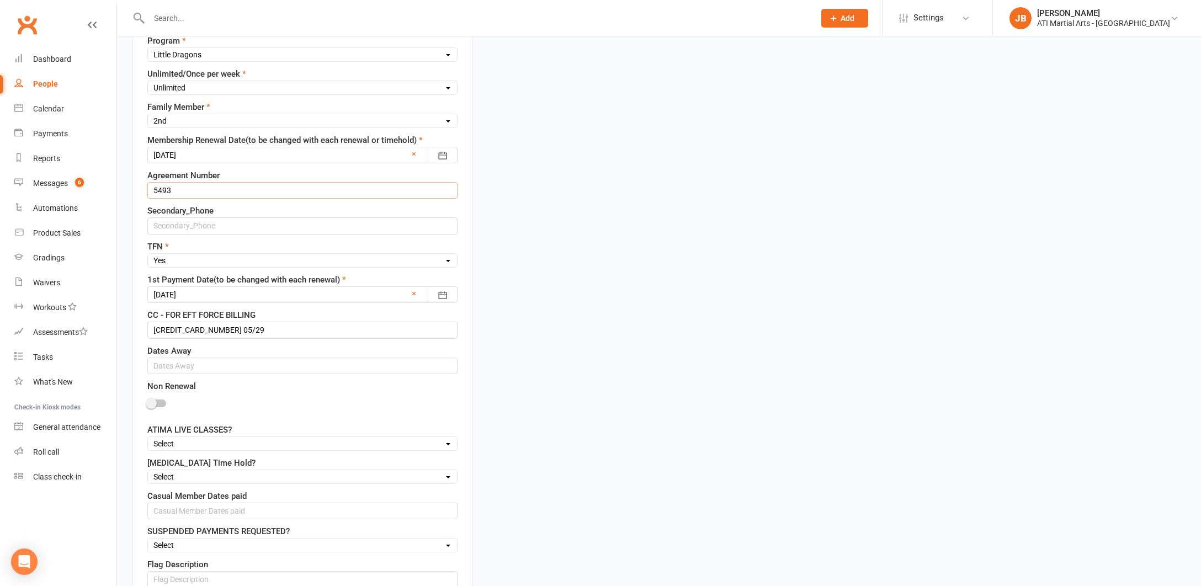
scroll to position [689, 0]
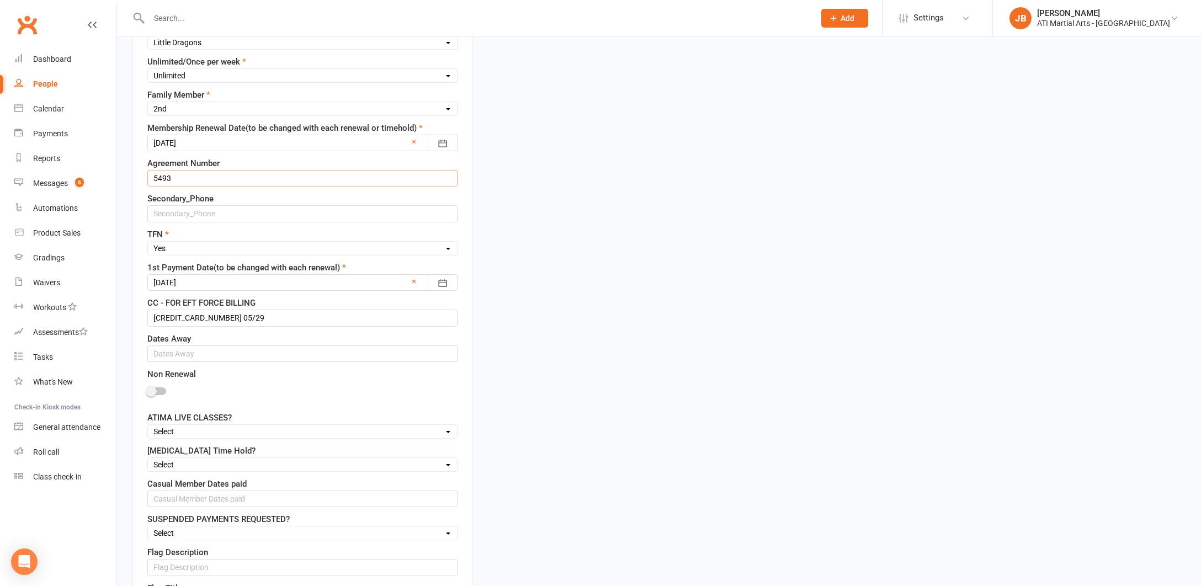
type input "5493"
click at [207, 282] on div at bounding box center [302, 282] width 310 height 17
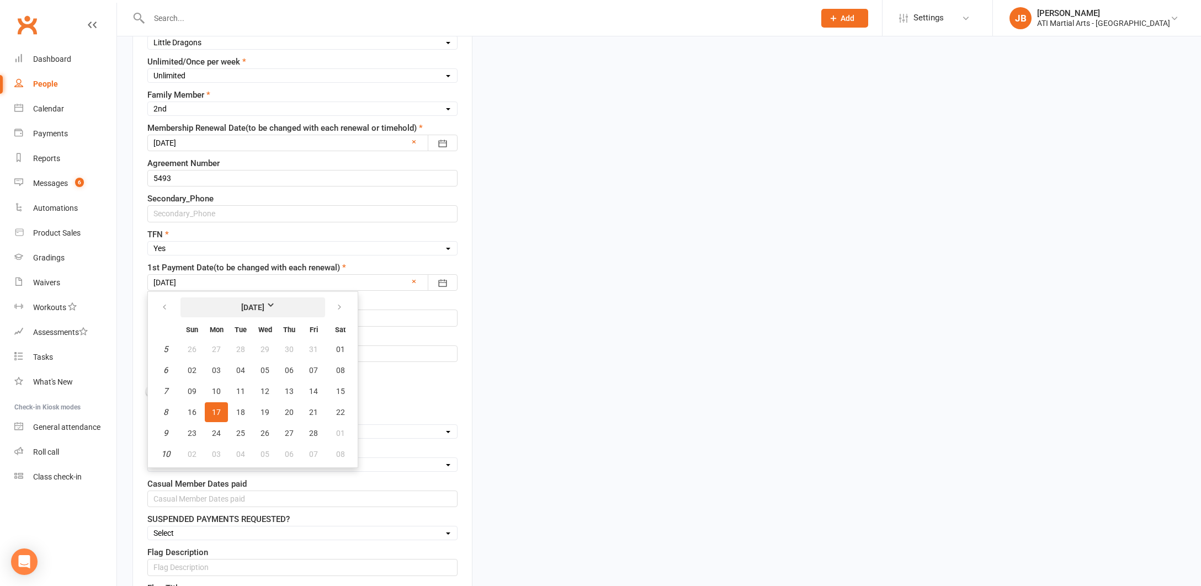
click at [285, 306] on strong "February 2025" at bounding box center [252, 307] width 63 height 12
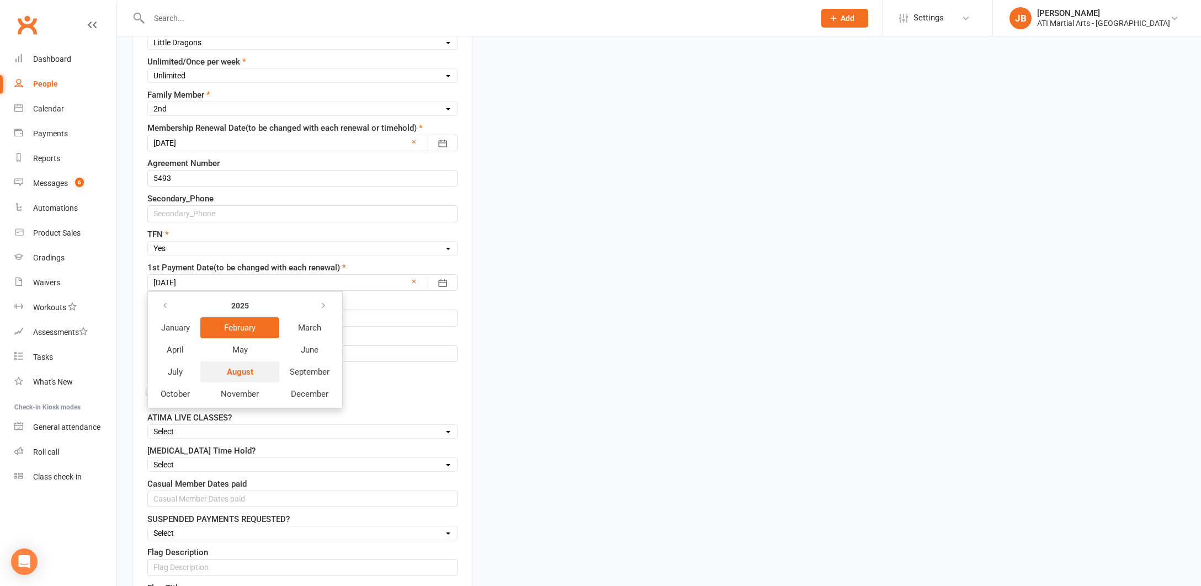
click at [251, 372] on span "August" at bounding box center [240, 372] width 27 height 10
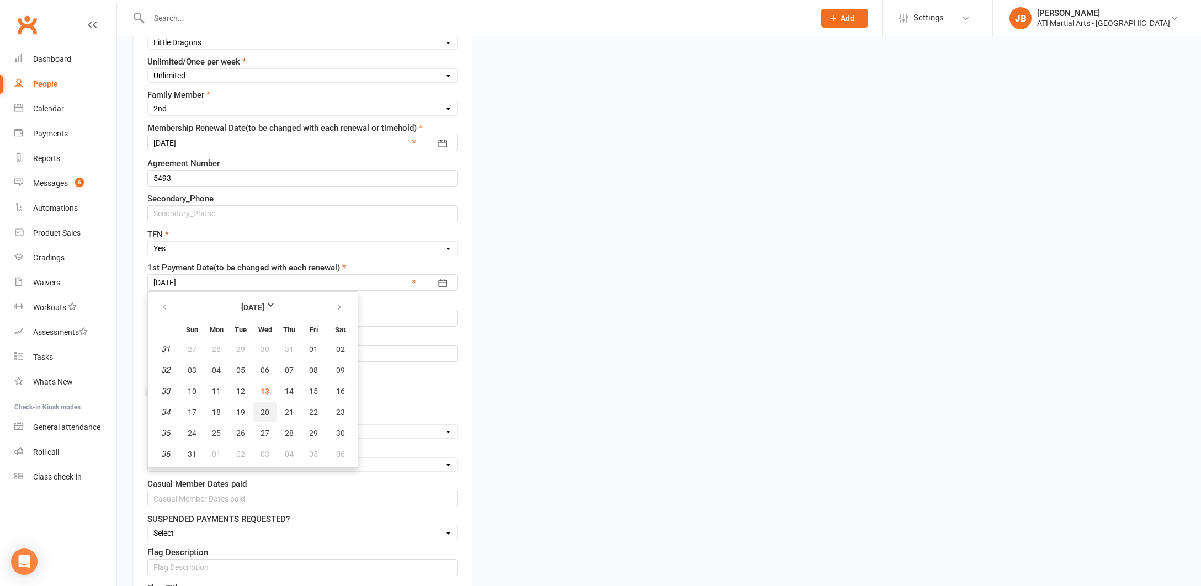
click at [265, 409] on span "20" at bounding box center [265, 412] width 9 height 9
type input "20 Aug 2025"
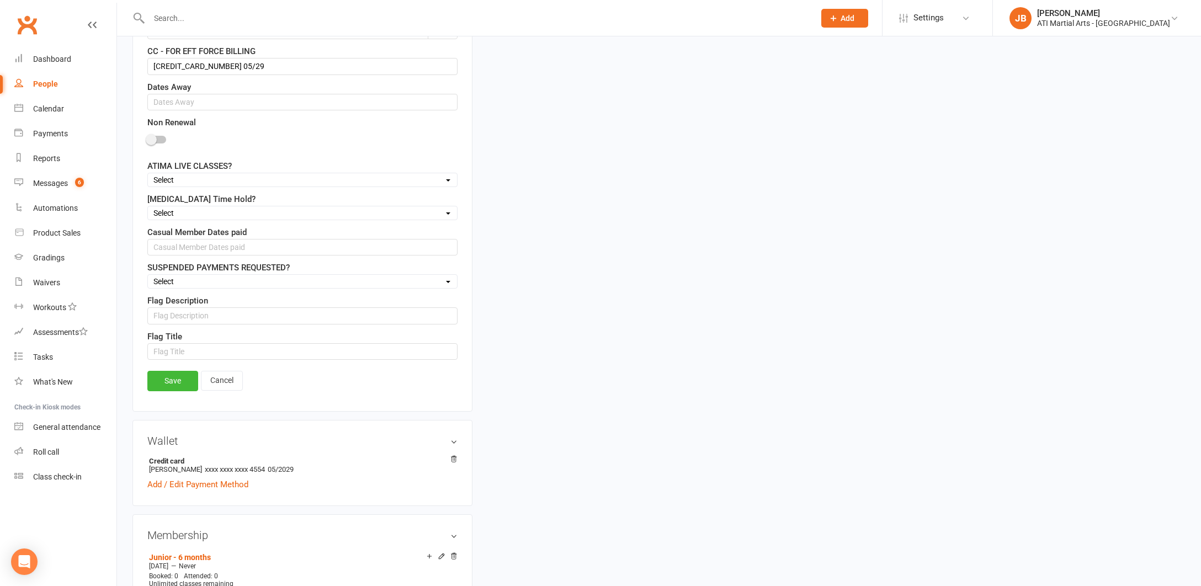
scroll to position [986, 0]
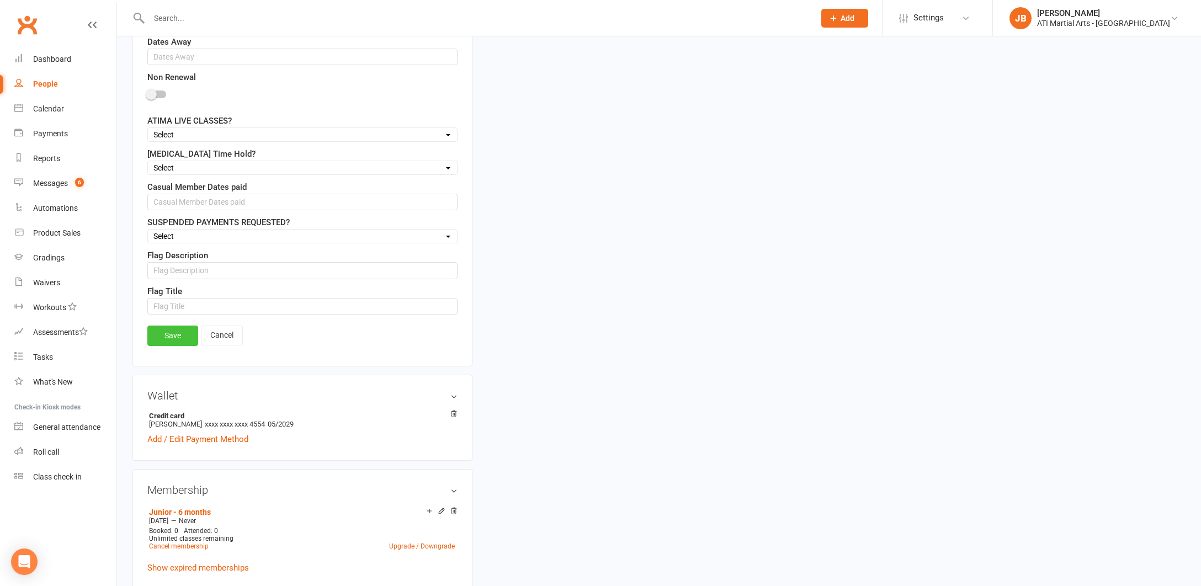
click at [177, 337] on link "Save" at bounding box center [172, 336] width 51 height 20
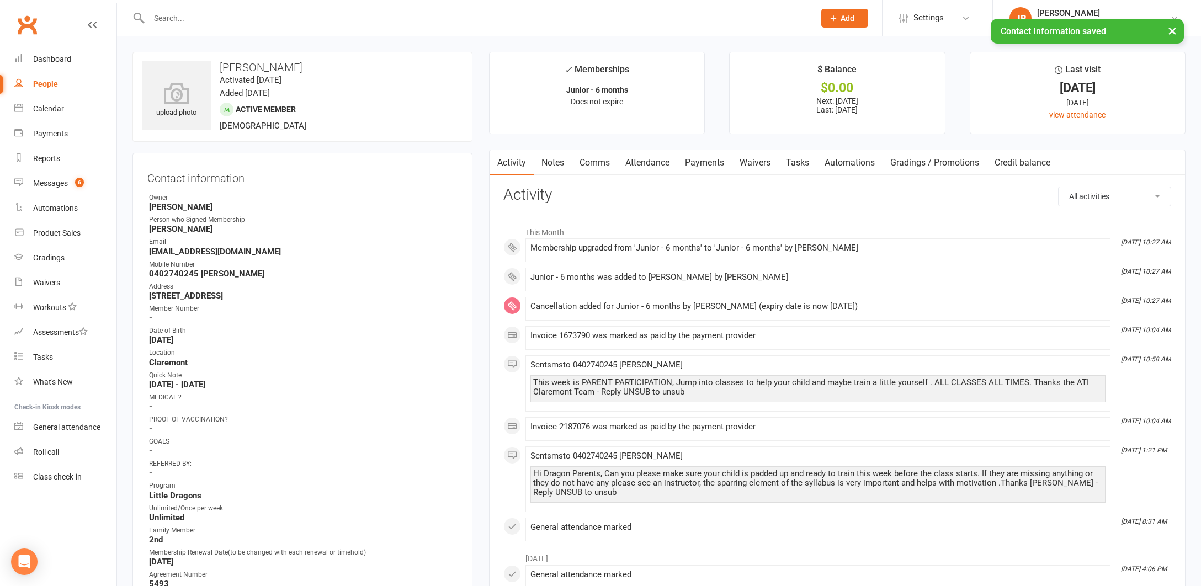
scroll to position [0, 0]
click at [699, 162] on link "Payments" at bounding box center [704, 162] width 55 height 25
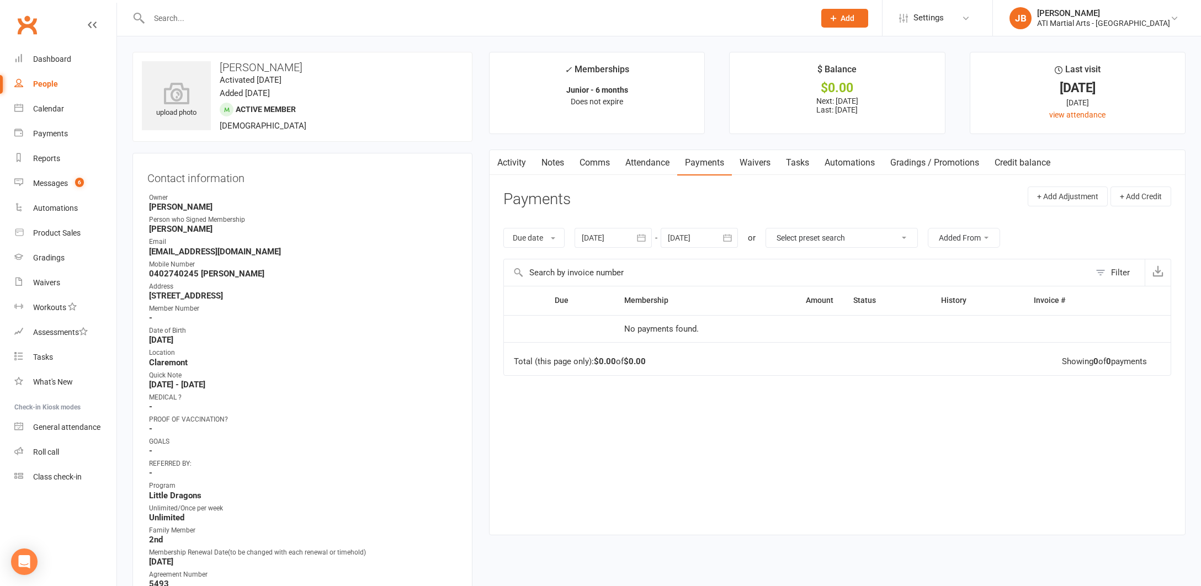
click at [618, 236] on div at bounding box center [613, 238] width 77 height 20
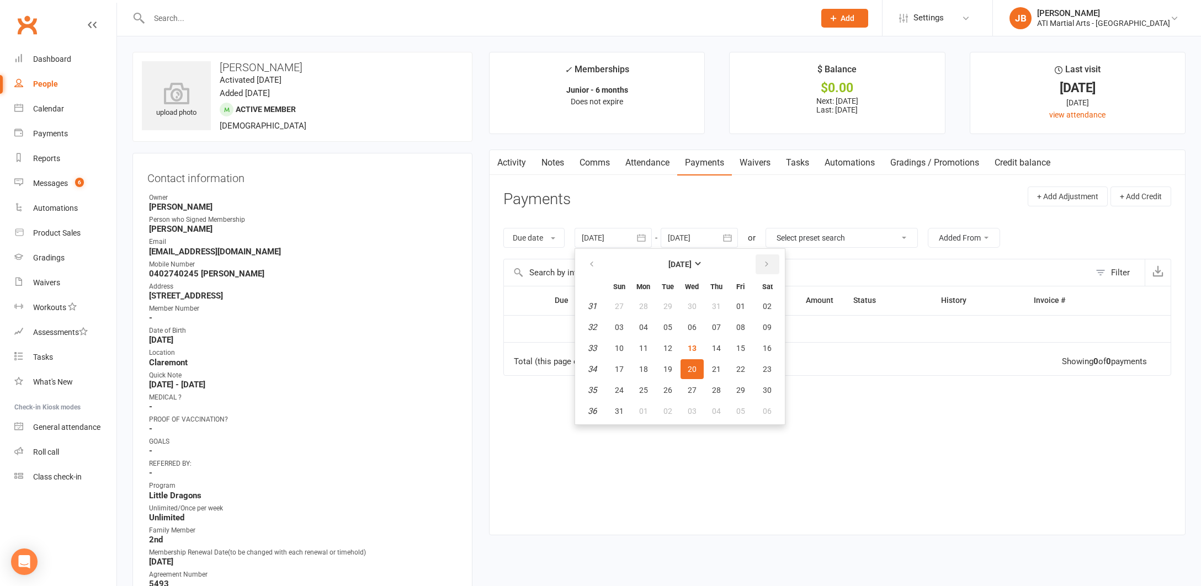
click at [768, 264] on icon "button" at bounding box center [767, 264] width 8 height 9
click at [768, 371] on span "27" at bounding box center [767, 369] width 9 height 9
type input "27 Sep 2025"
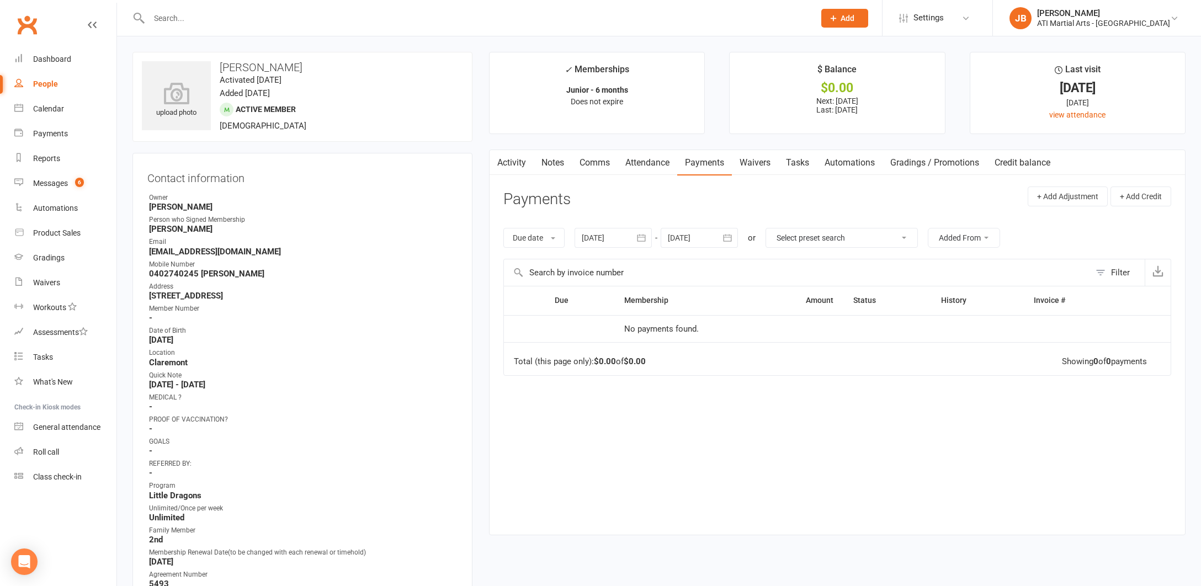
click at [681, 236] on div at bounding box center [699, 238] width 77 height 20
click at [853, 263] on icon "button" at bounding box center [853, 264] width 8 height 9
click at [807, 369] on span "23" at bounding box center [802, 369] width 9 height 9
type input "23 Oct 2025"
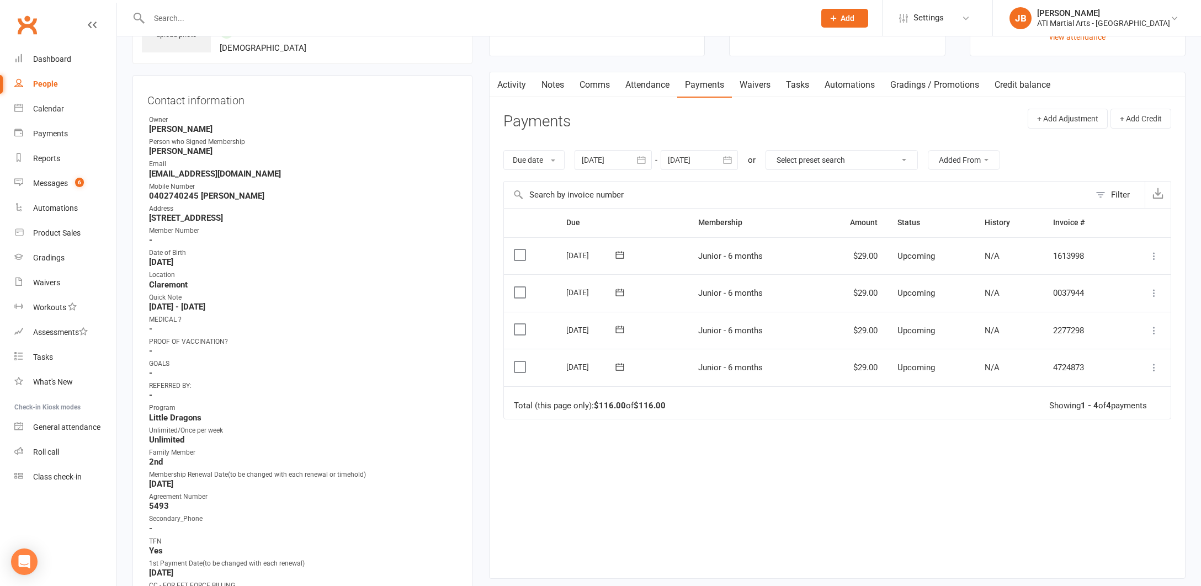
scroll to position [81, 0]
click at [604, 155] on div at bounding box center [613, 157] width 77 height 20
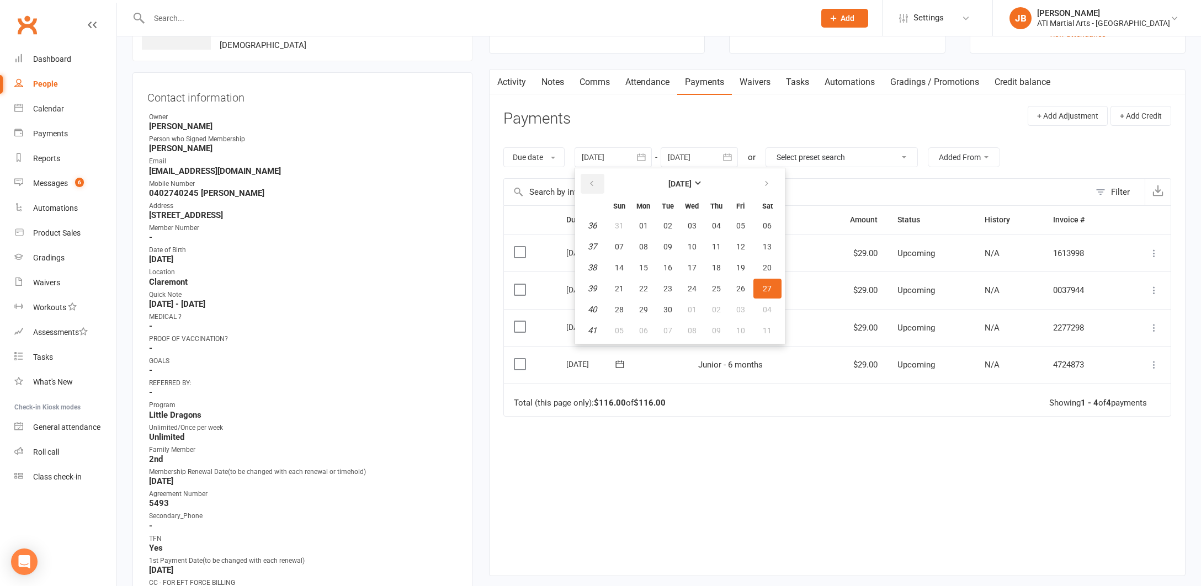
click at [594, 182] on icon "button" at bounding box center [592, 183] width 8 height 9
click at [672, 310] on span "26" at bounding box center [668, 309] width 9 height 9
type input "26 Aug 2025"
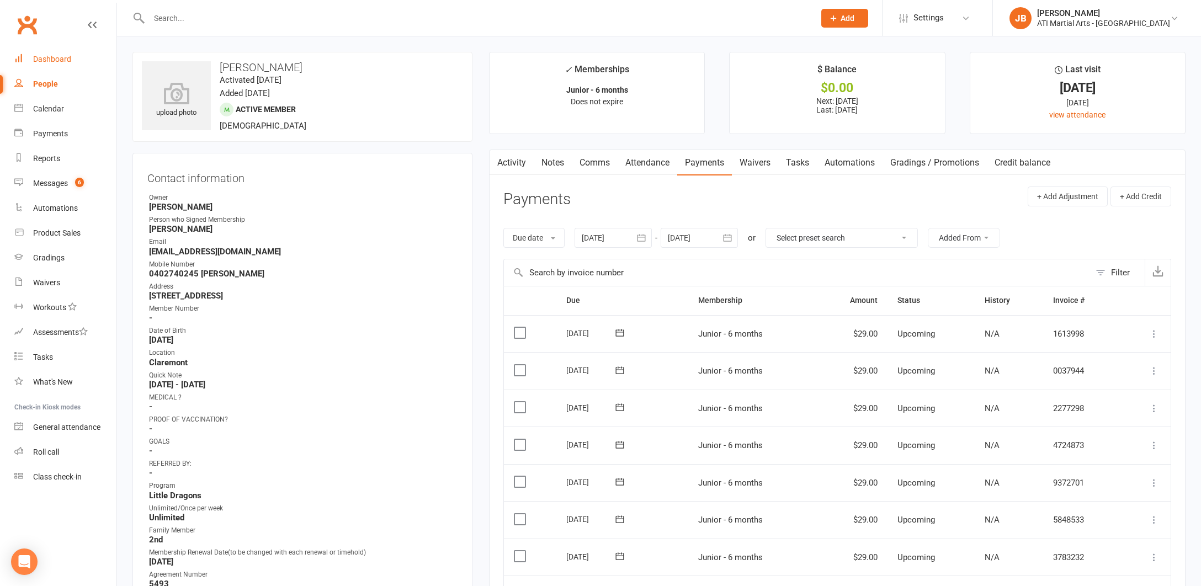
scroll to position [0, 0]
click at [42, 24] on div "Clubworx" at bounding box center [58, 31] width 117 height 41
click at [29, 24] on link "Clubworx" at bounding box center [27, 25] width 28 height 28
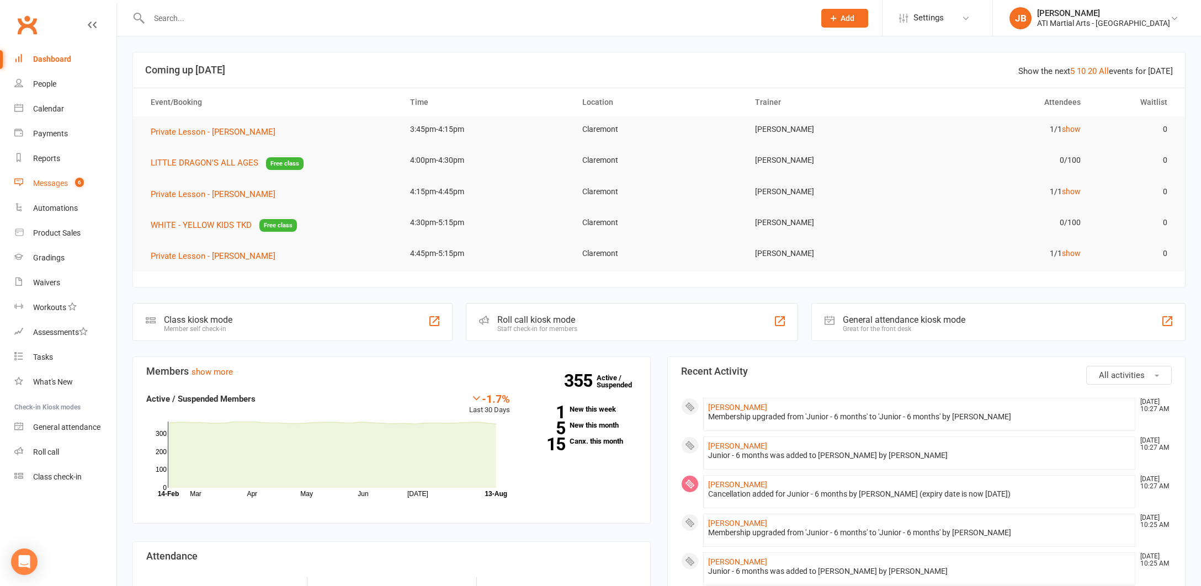
click at [47, 185] on div "Messages" at bounding box center [50, 183] width 35 height 9
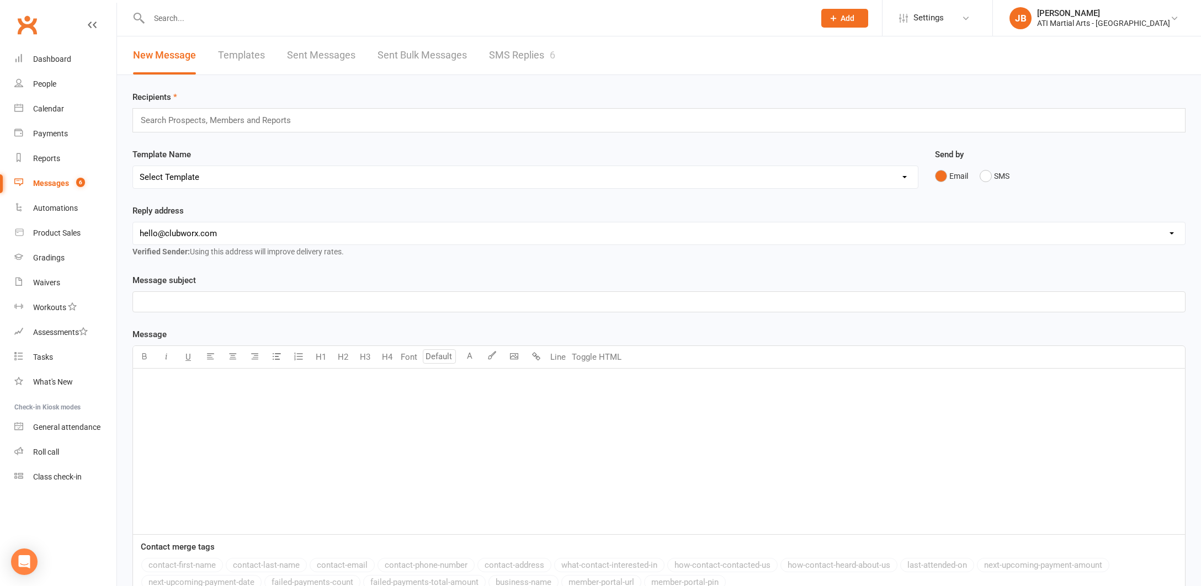
click at [501, 54] on link "SMS Replies 6" at bounding box center [522, 55] width 66 height 38
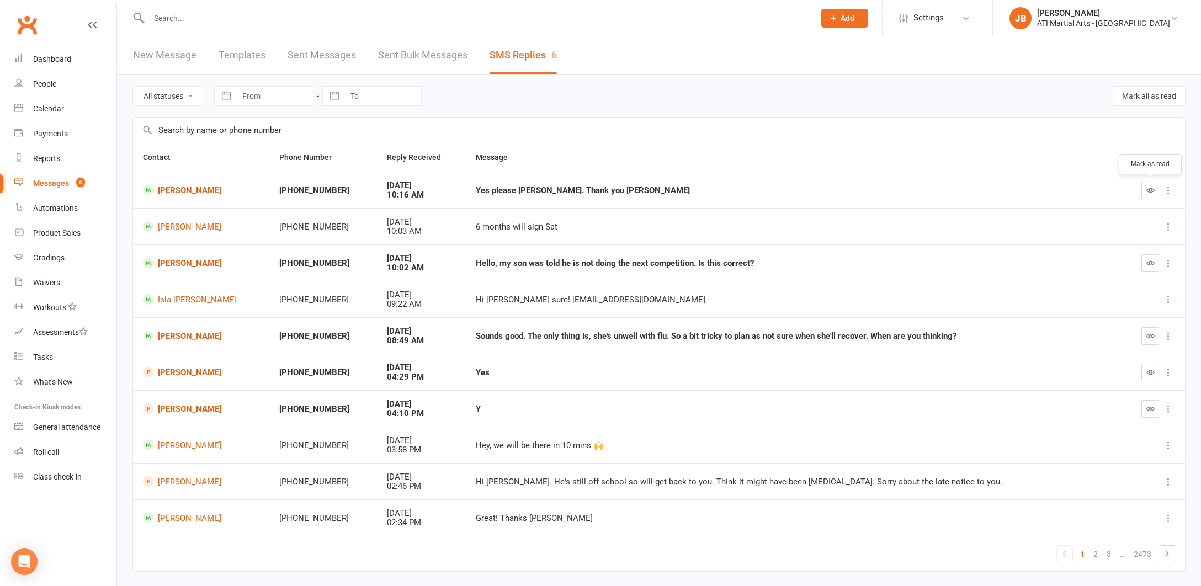
click at [1150, 193] on icon "button" at bounding box center [1151, 190] width 8 height 8
click at [186, 191] on link "[PERSON_NAME]" at bounding box center [201, 190] width 117 height 10
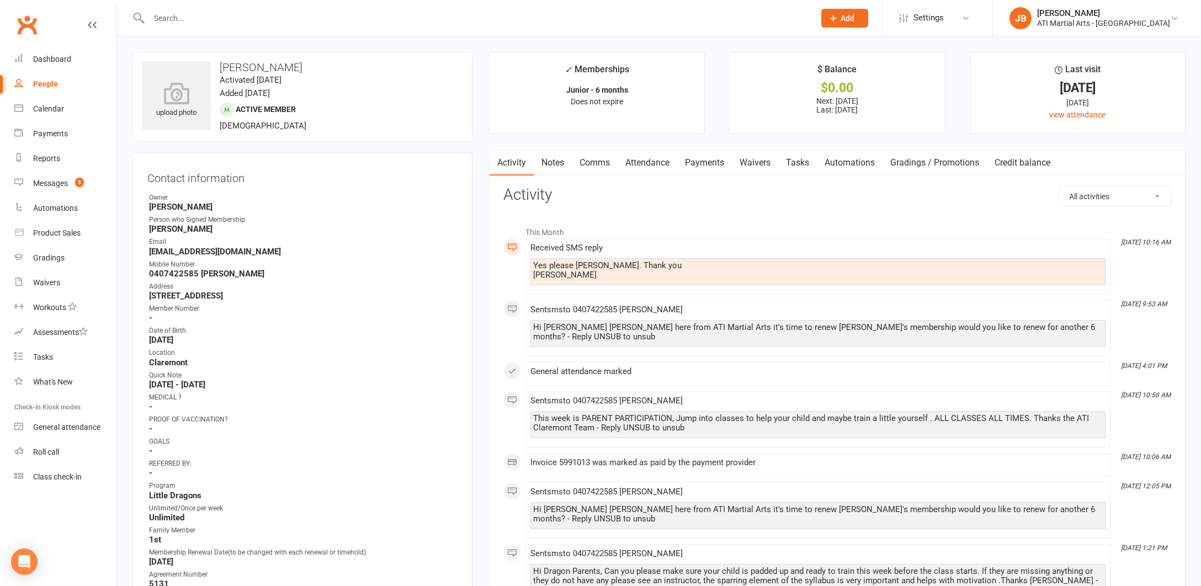
click at [598, 163] on link "Comms" at bounding box center [595, 162] width 46 height 25
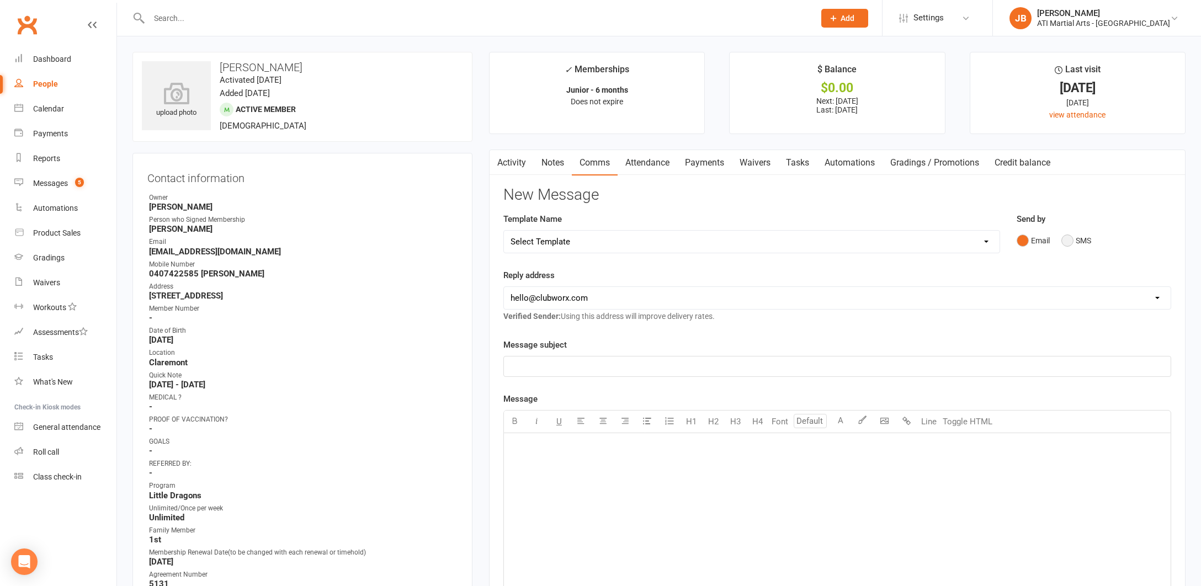
click at [1068, 241] on button "SMS" at bounding box center [1077, 240] width 30 height 21
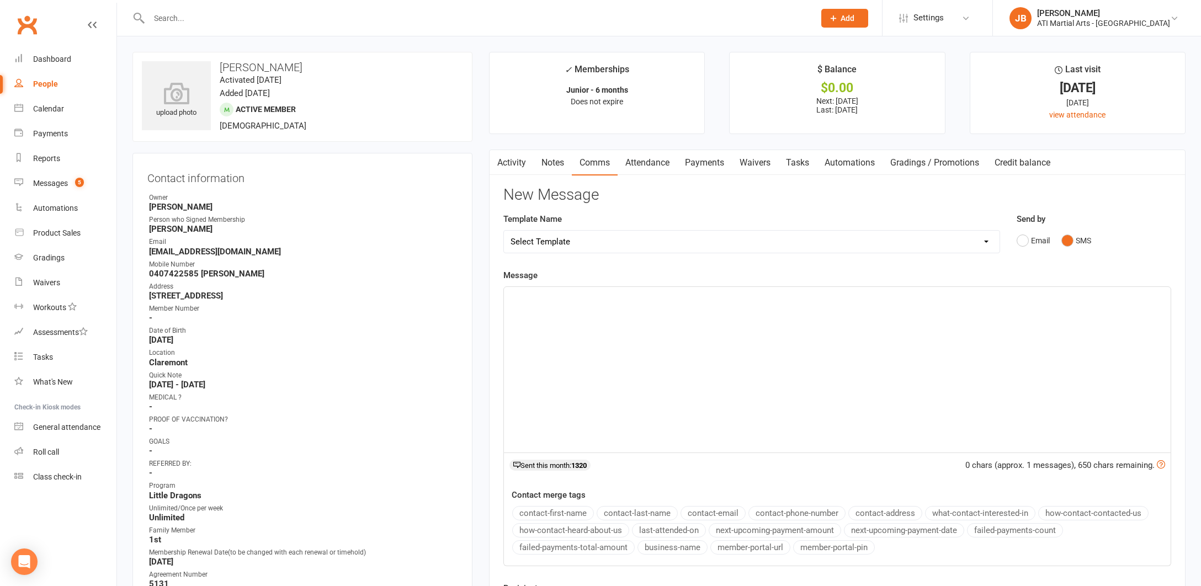
click at [539, 299] on p "﻿" at bounding box center [838, 296] width 654 height 13
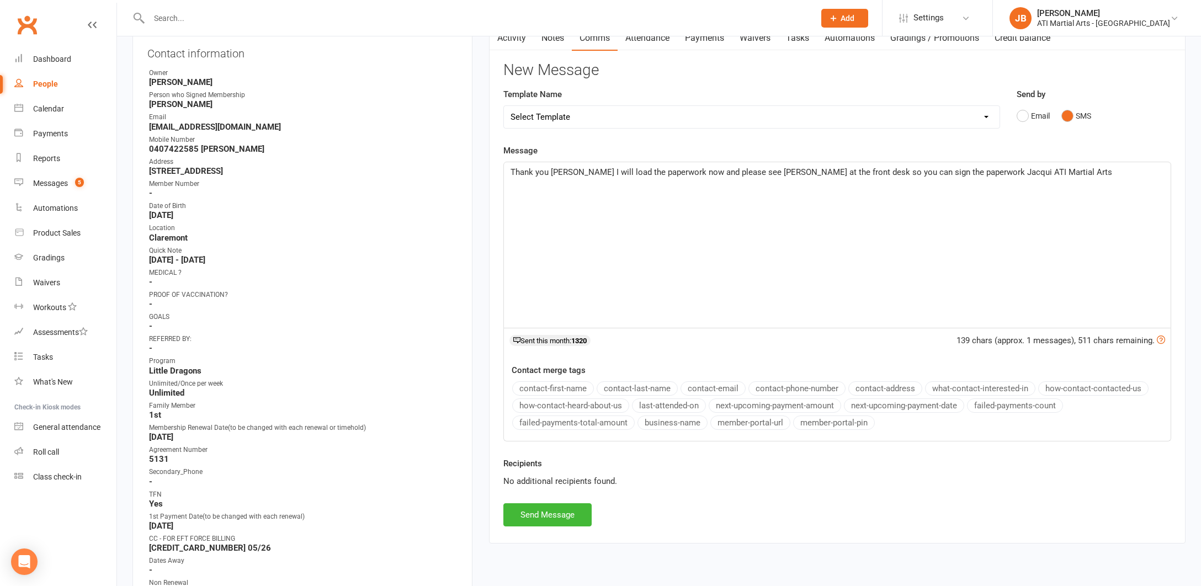
scroll to position [153, 0]
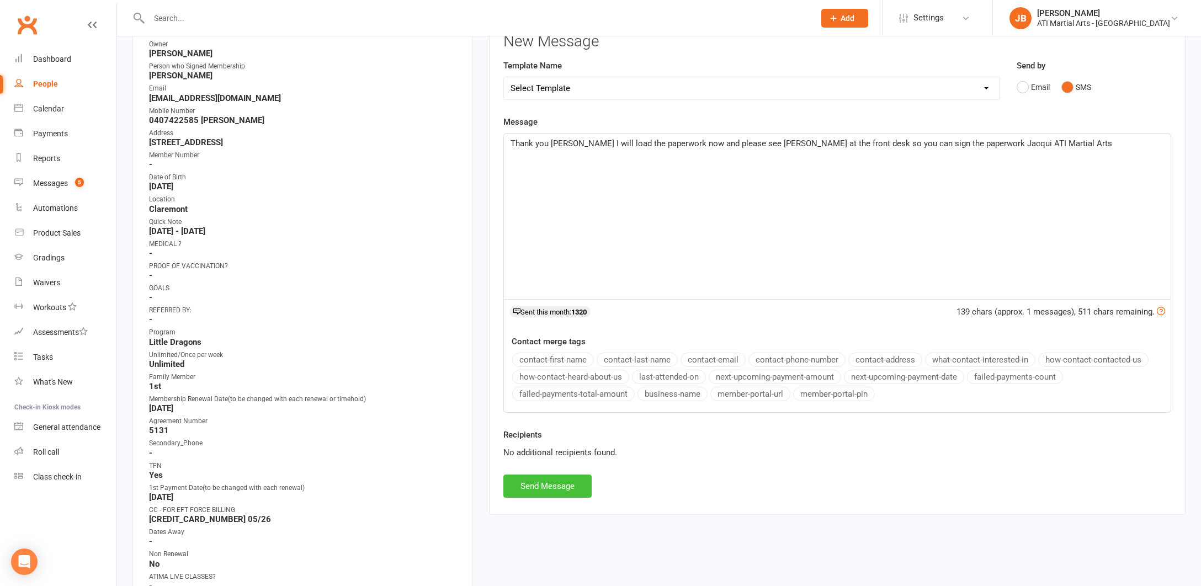
drag, startPoint x: 682, startPoint y: 367, endPoint x: 568, endPoint y: 486, distance: 165.6
click at [568, 486] on button "Send Message" at bounding box center [548, 486] width 88 height 23
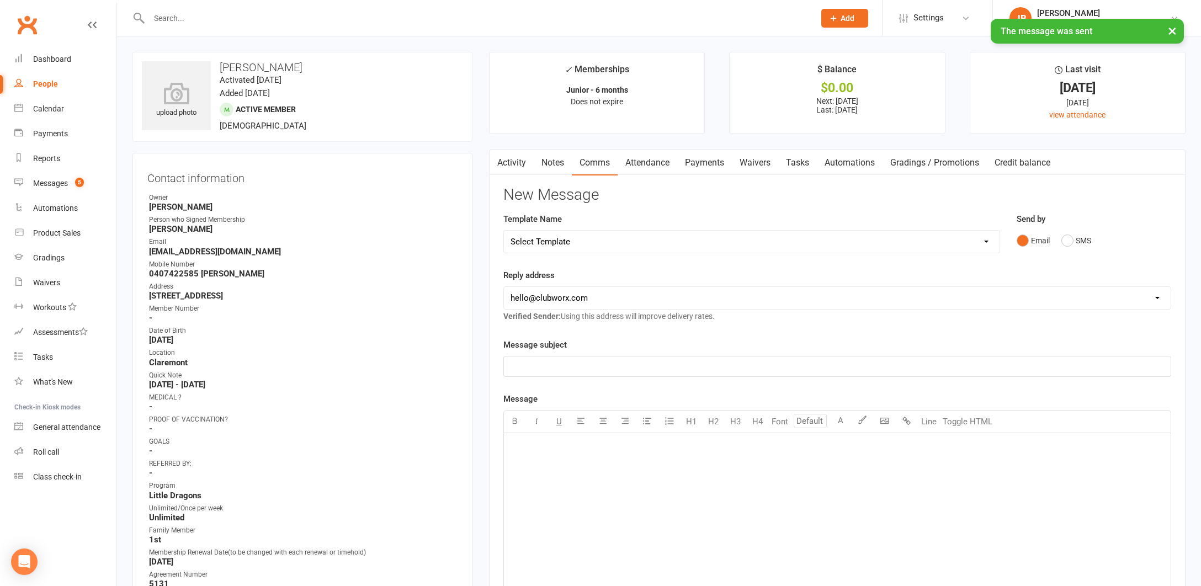
scroll to position [0, 0]
click at [512, 162] on link "Activity" at bounding box center [512, 162] width 44 height 25
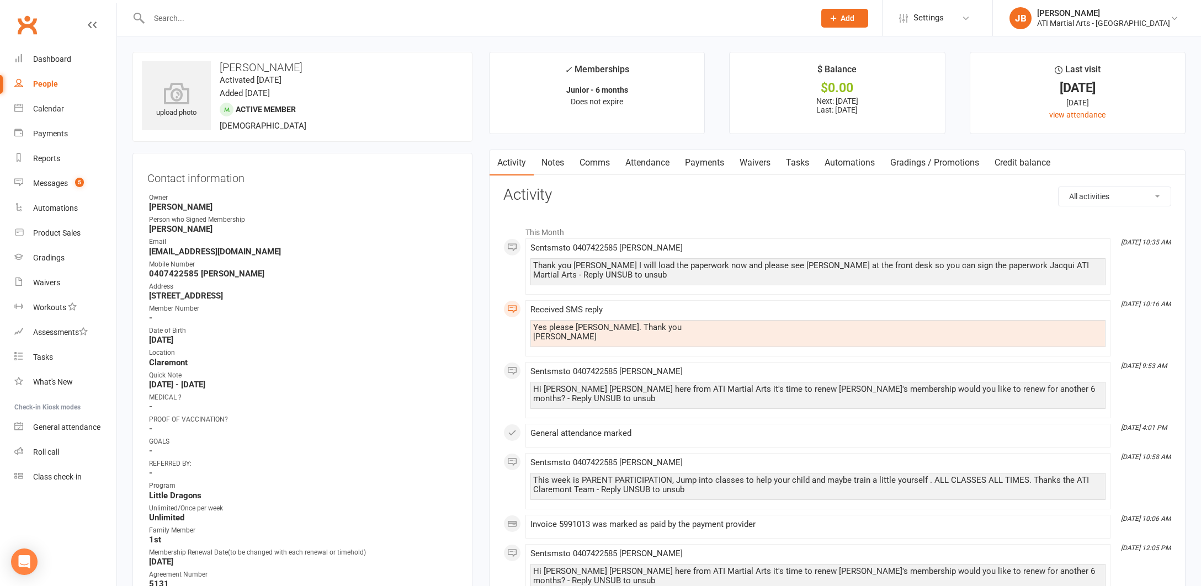
click at [712, 161] on link "Payments" at bounding box center [704, 162] width 55 height 25
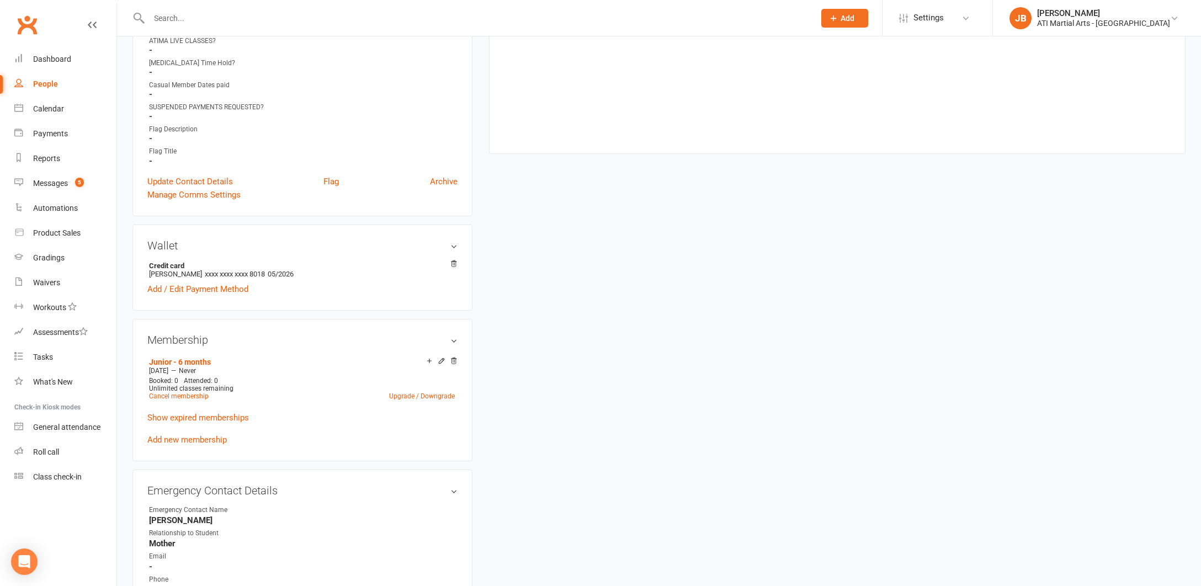
scroll to position [696, 0]
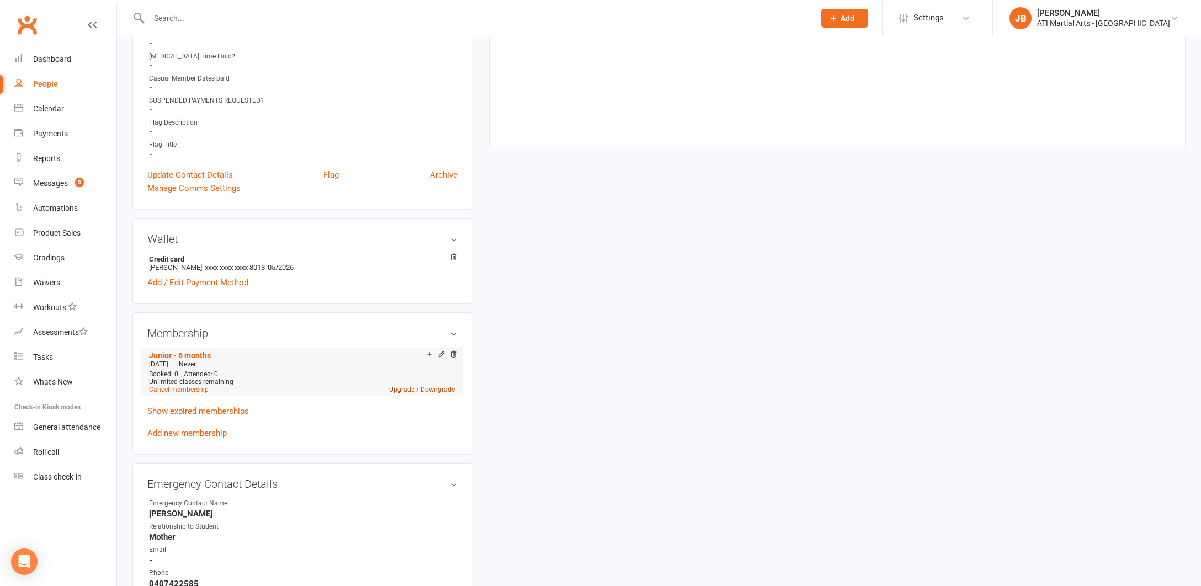
click at [400, 387] on link "Upgrade / Downgrade" at bounding box center [422, 390] width 66 height 8
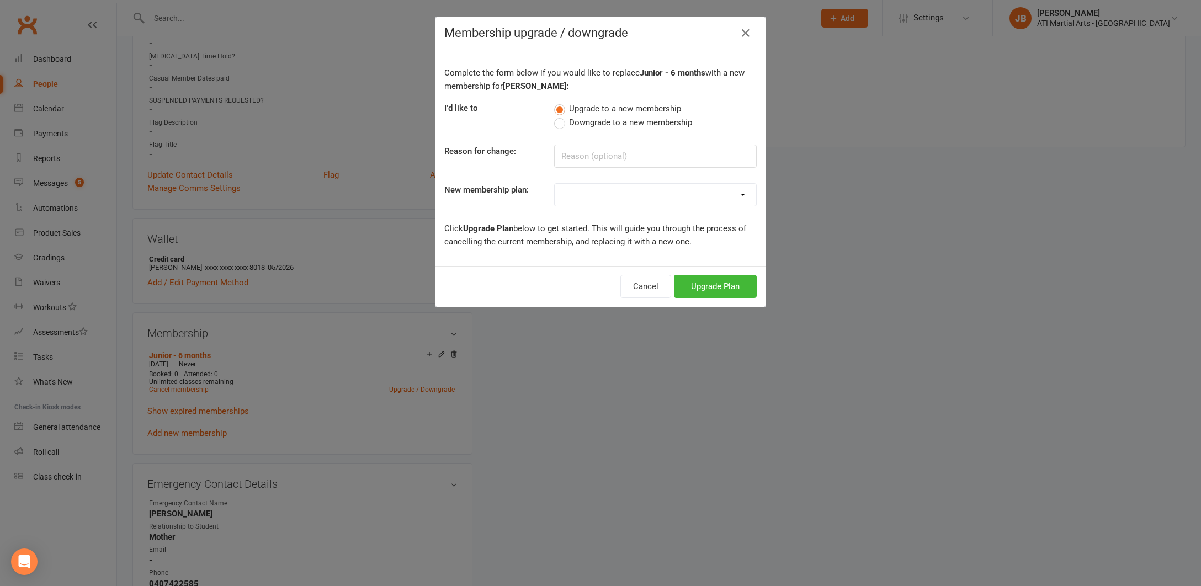
select select "4"
click at [693, 288] on button "Upgrade Plan" at bounding box center [715, 286] width 83 height 23
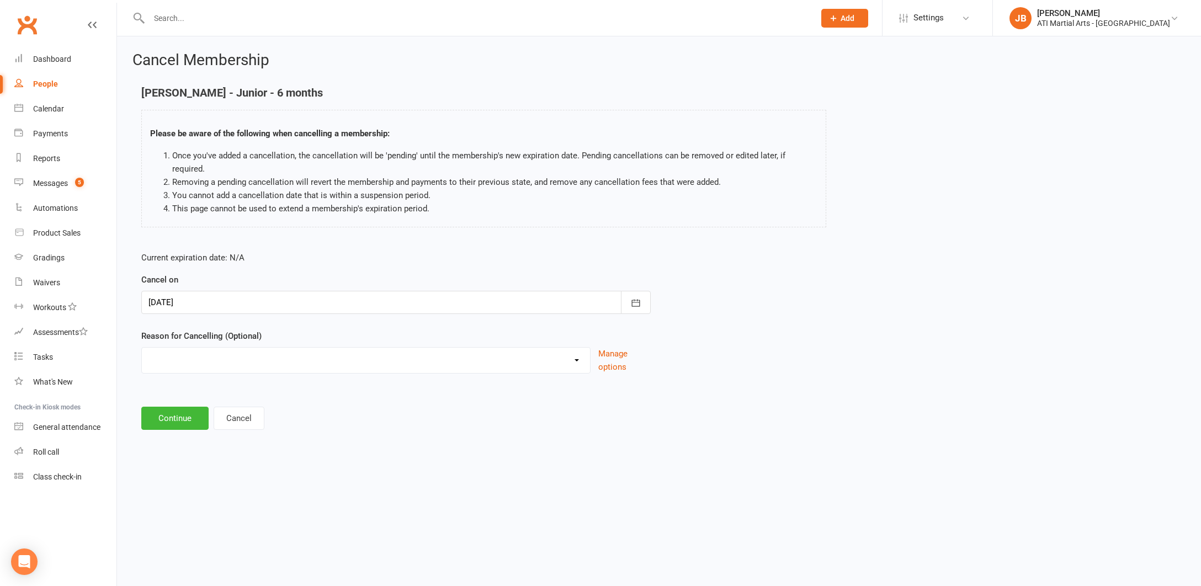
select select "2"
click at [199, 407] on input at bounding box center [396, 418] width 510 height 23
type input "Renewal Loaded"
click at [176, 463] on button "Continue" at bounding box center [174, 474] width 67 height 23
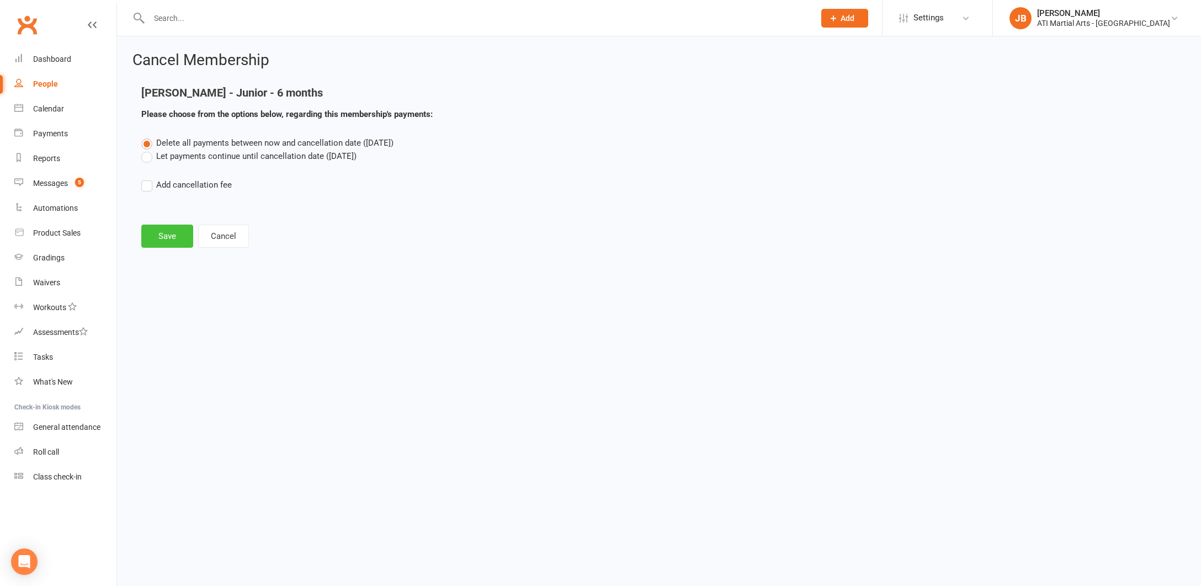
click at [173, 234] on button "Save" at bounding box center [167, 236] width 52 height 23
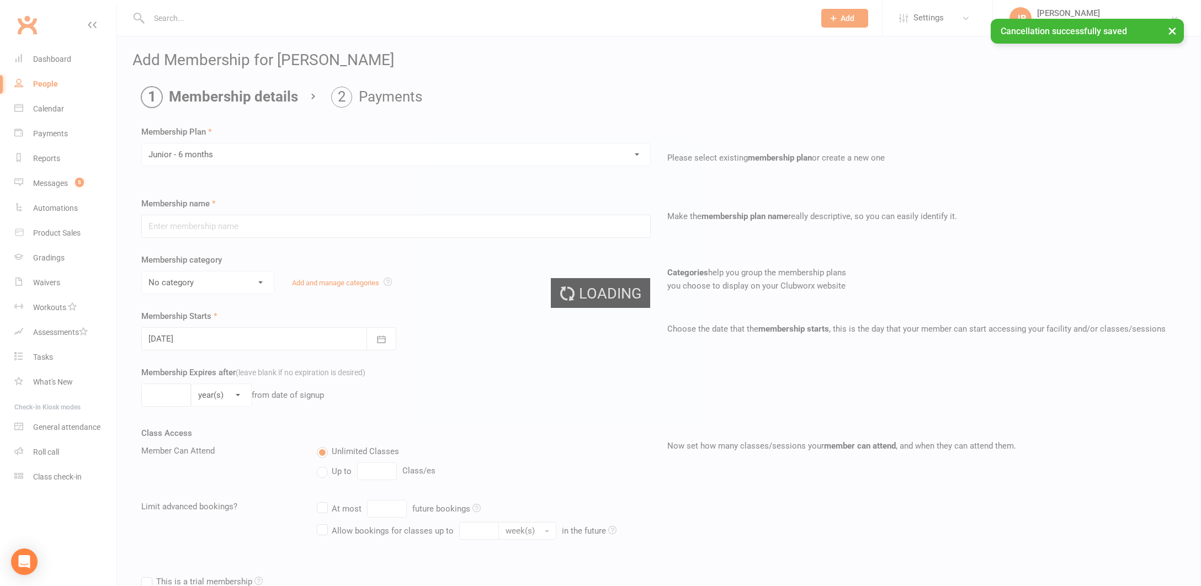
type input "Junior - 6 months"
select select "16"
type input "0"
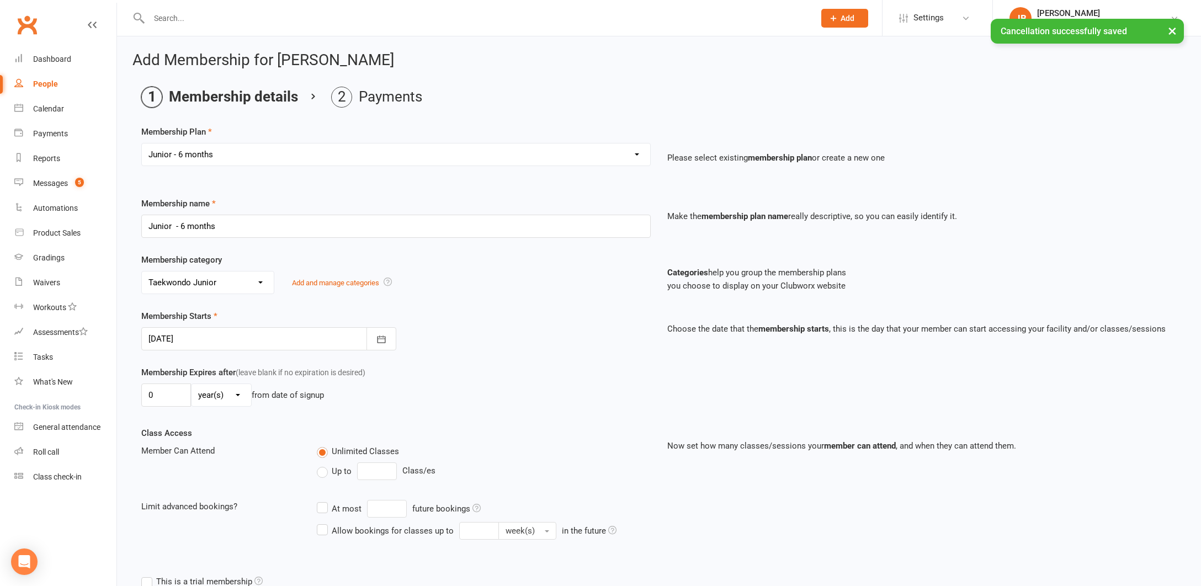
select select "11"
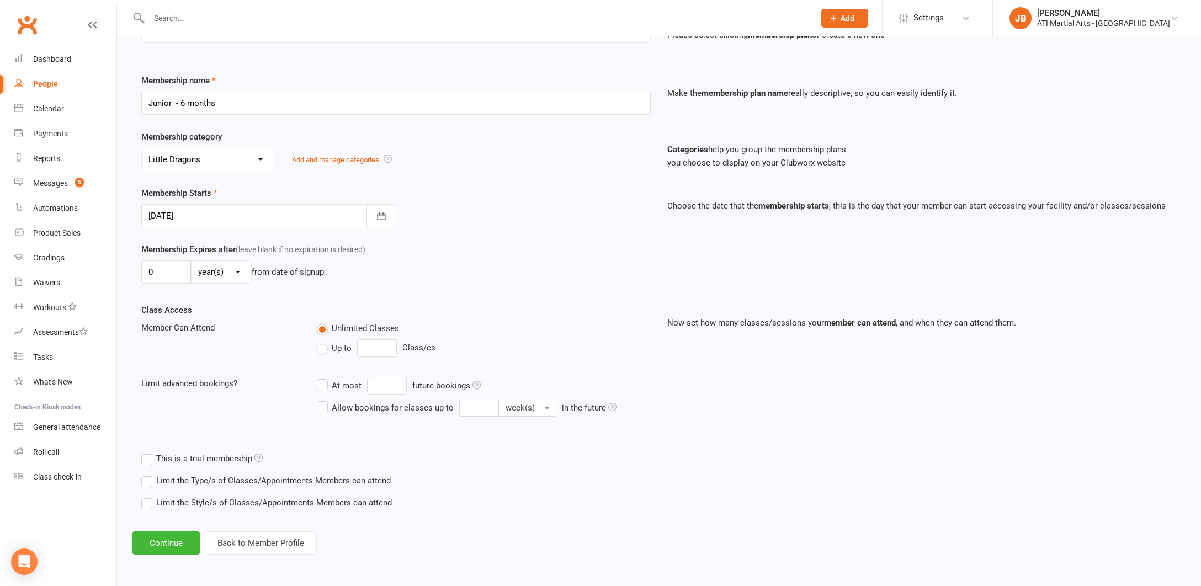
scroll to position [132, 0]
click at [181, 538] on button "Continue" at bounding box center [166, 543] width 67 height 23
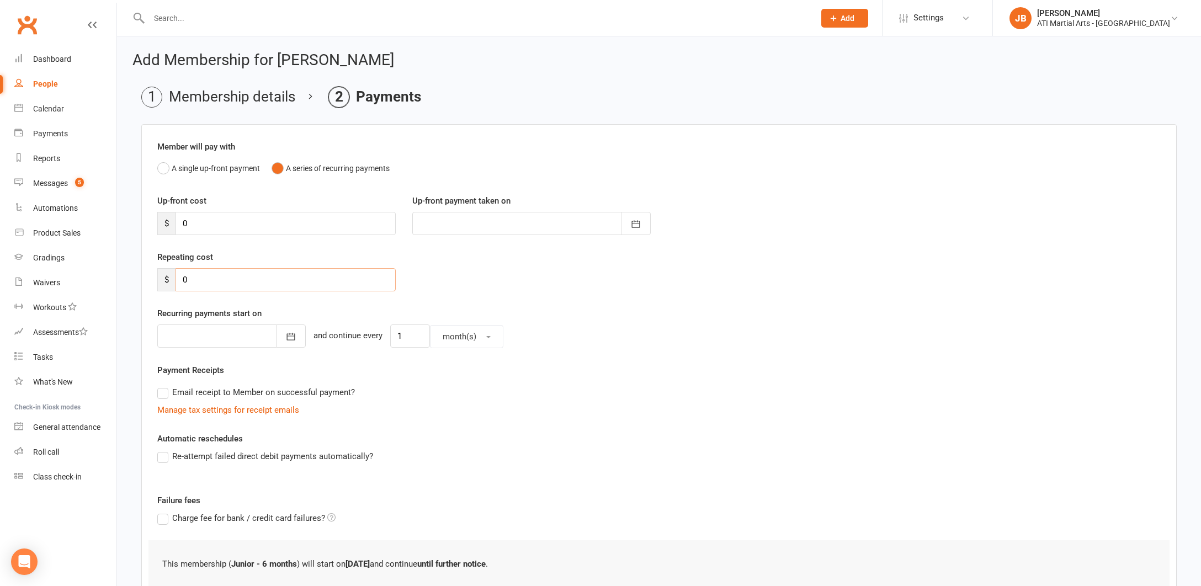
click at [192, 279] on input "0" at bounding box center [286, 279] width 220 height 23
type input "35"
click at [199, 337] on div at bounding box center [231, 336] width 149 height 23
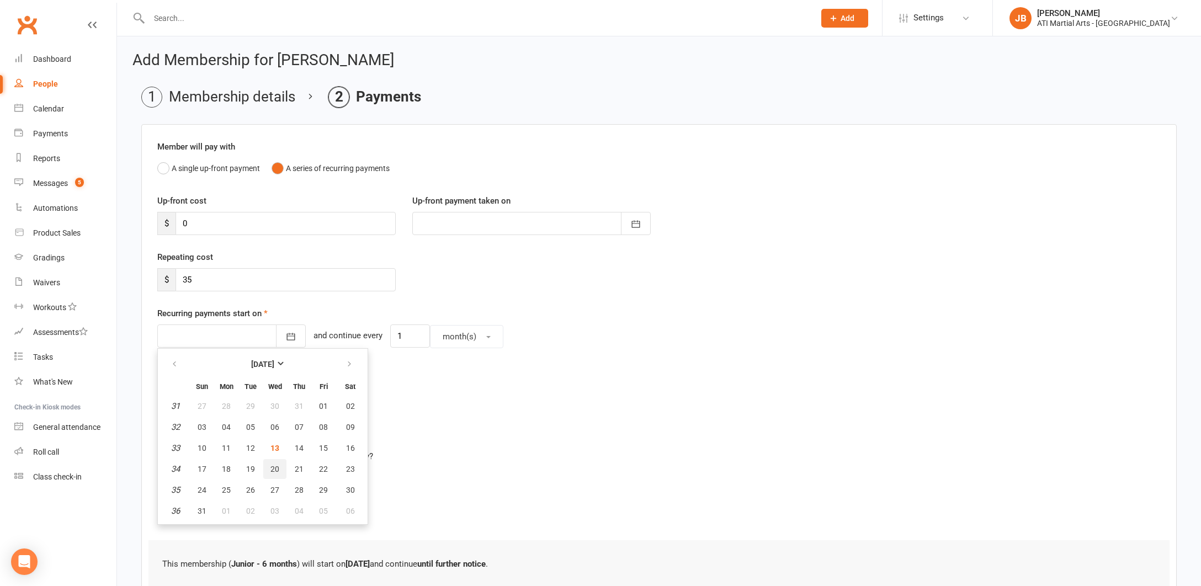
click at [276, 472] on span "20" at bounding box center [275, 469] width 9 height 9
type input "20 Aug 2025"
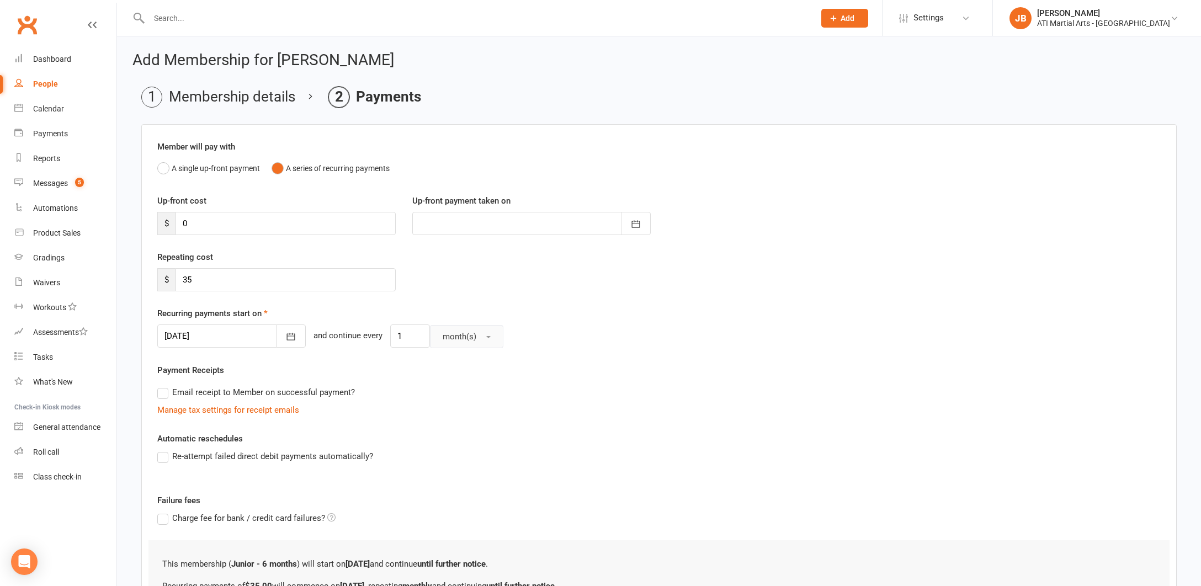
click at [486, 336] on span "button" at bounding box center [488, 337] width 4 height 2
click at [445, 387] on span "week(s)" at bounding box center [454, 385] width 29 height 10
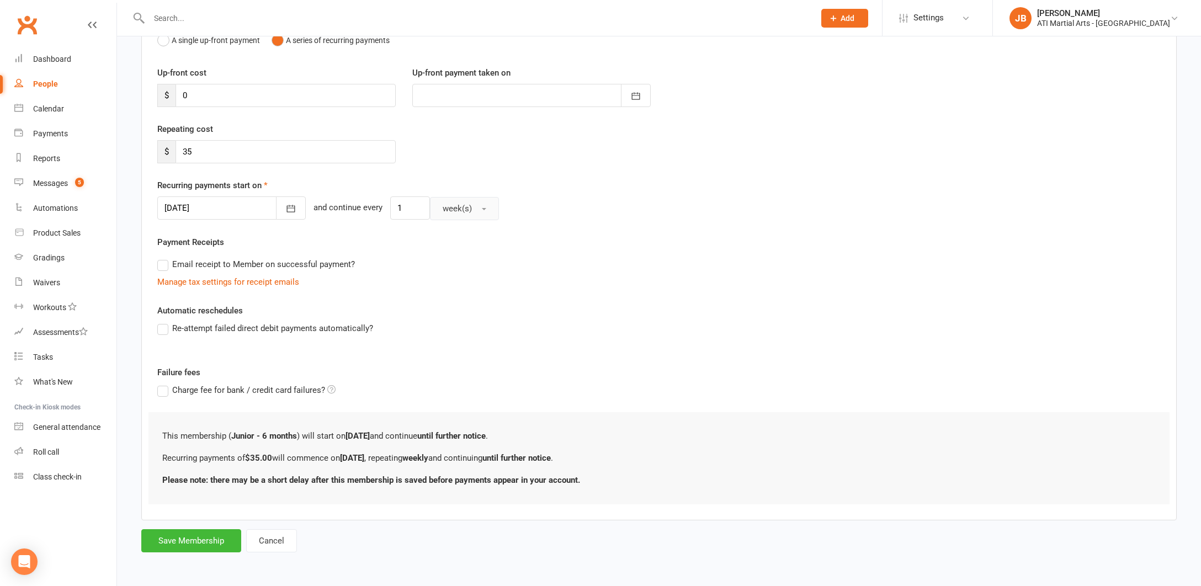
scroll to position [137, 0]
click at [184, 530] on button "Save Membership" at bounding box center [191, 541] width 100 height 23
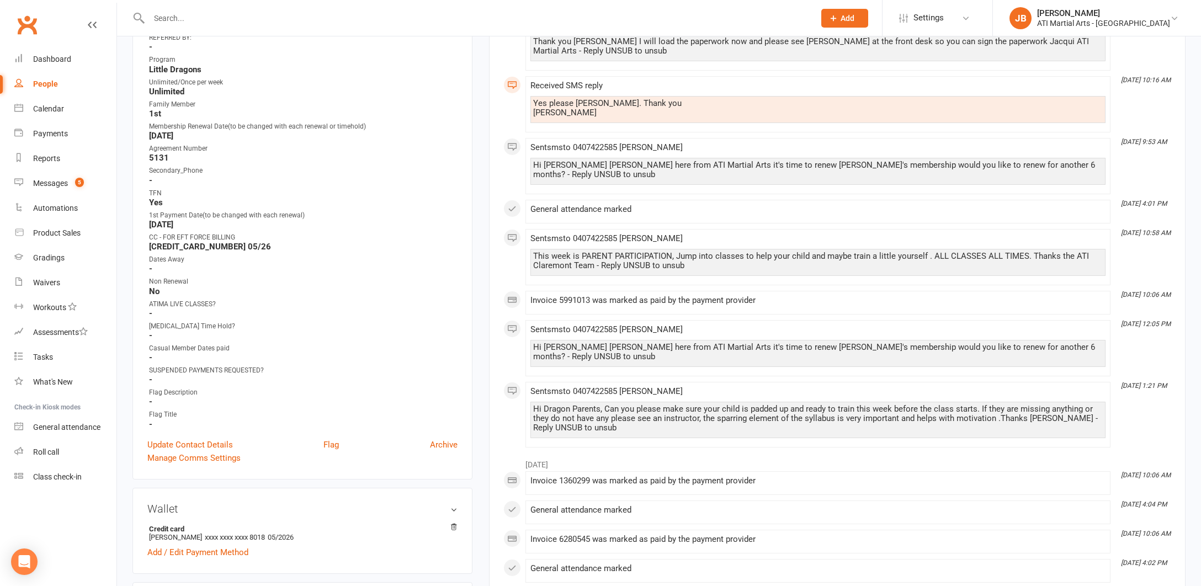
scroll to position [431, 0]
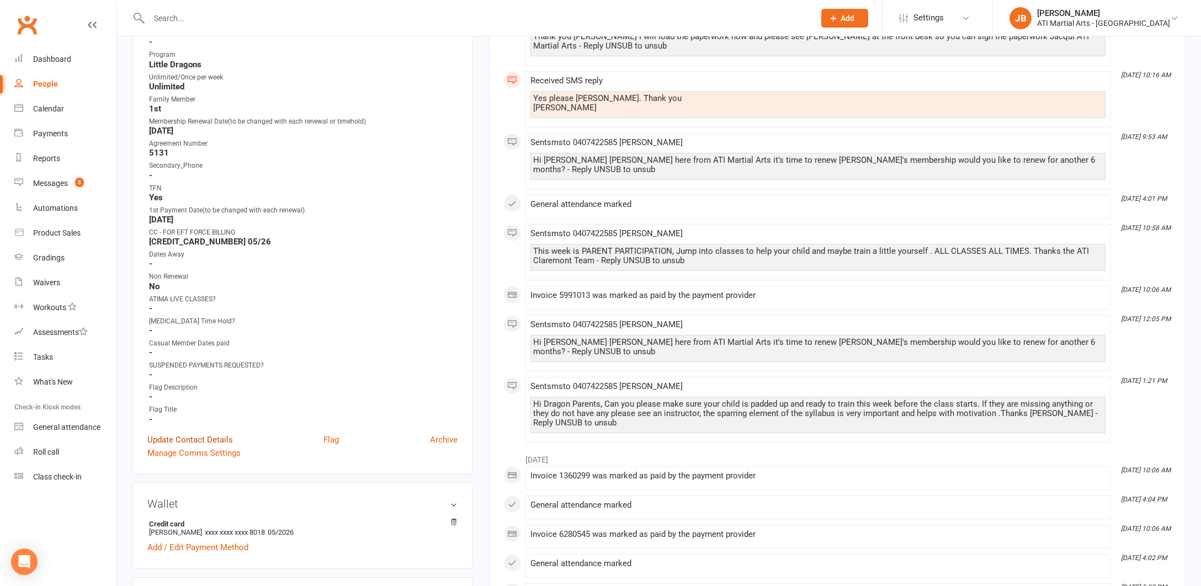
click at [189, 438] on link "Update Contact Details" at bounding box center [190, 439] width 86 height 13
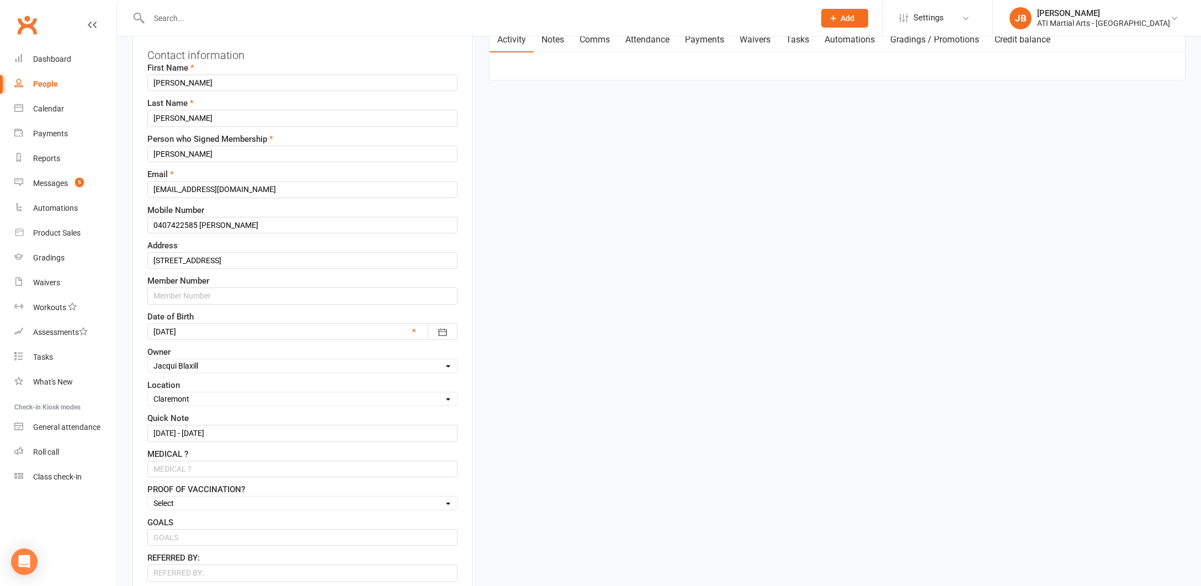
scroll to position [142, 0]
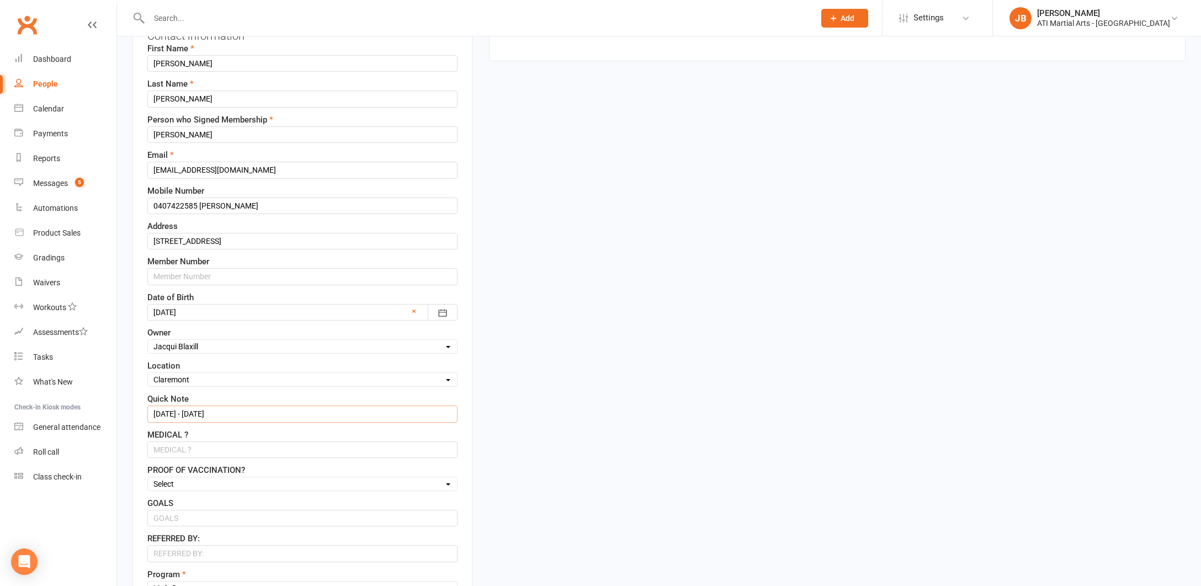
click at [210, 414] on input "4/2/25 - 4/8/25" at bounding box center [302, 414] width 310 height 17
type input "4"
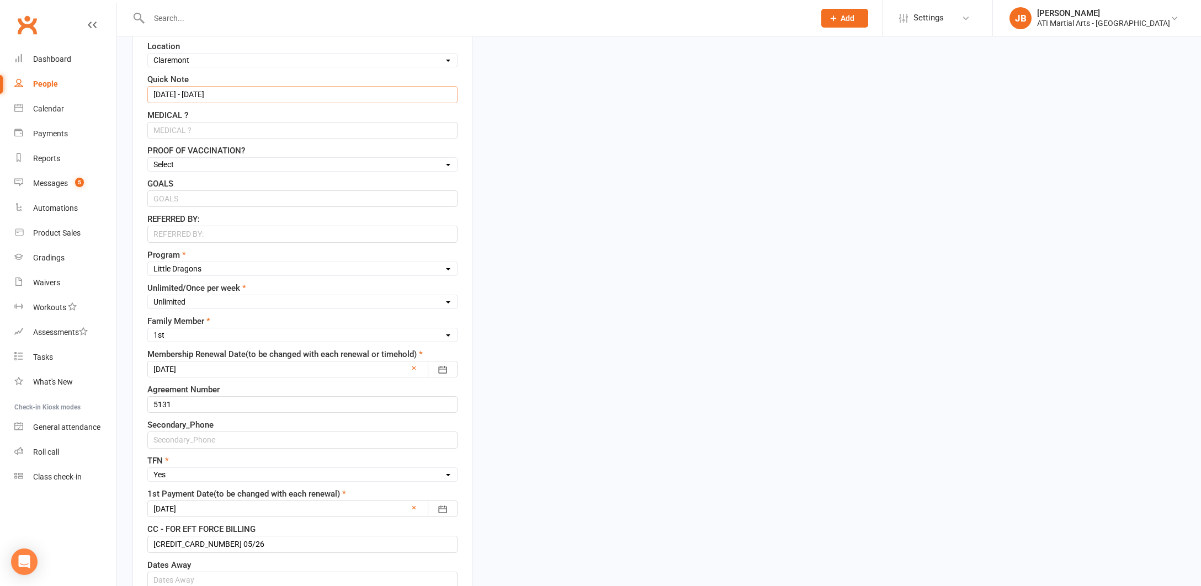
scroll to position [467, 0]
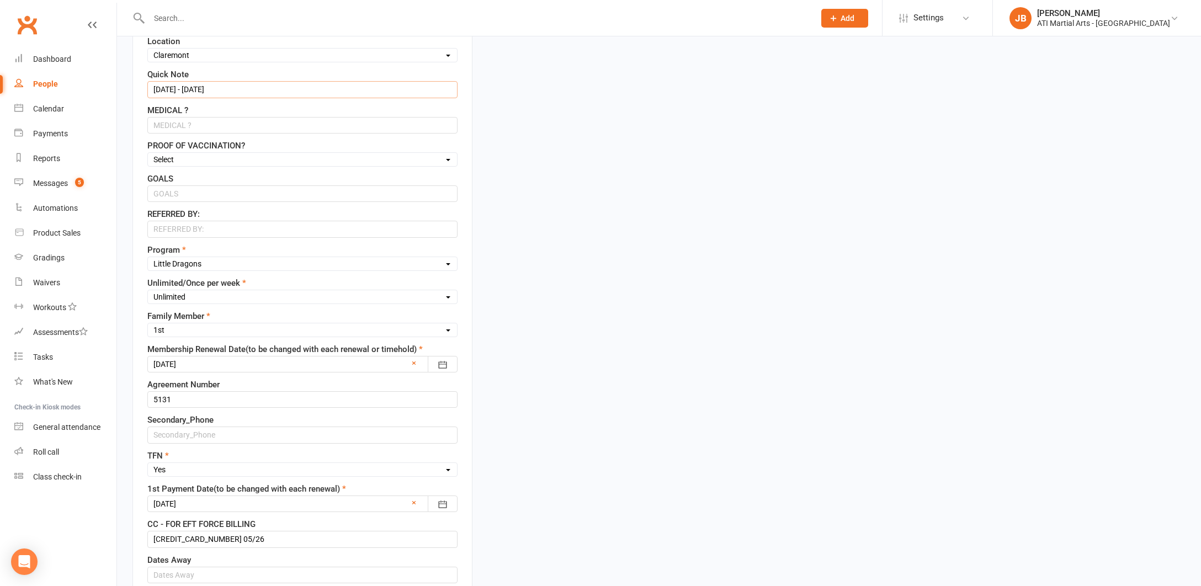
type input "13/8/25 - 13/2/26"
click at [211, 366] on div at bounding box center [302, 364] width 310 height 17
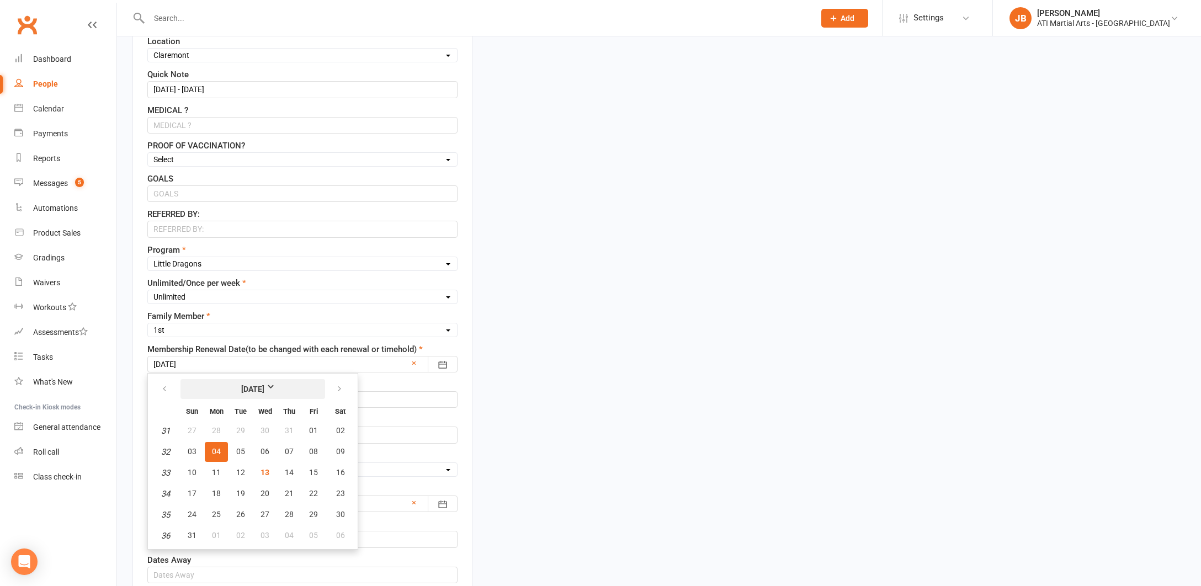
click at [279, 386] on strong "August 2025" at bounding box center [252, 389] width 63 height 12
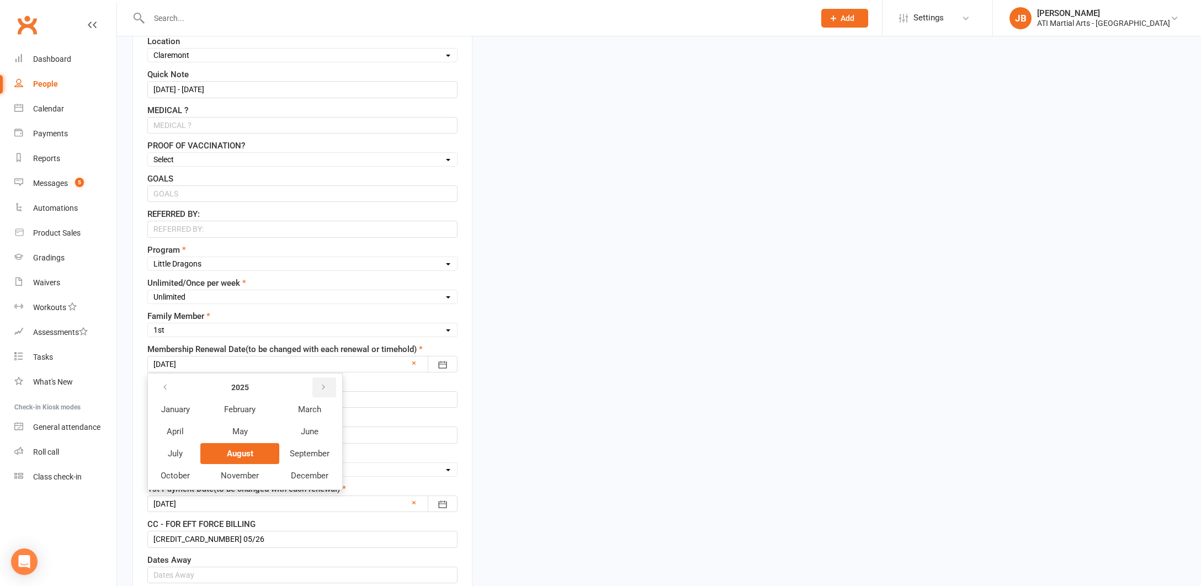
click at [320, 387] on icon "button" at bounding box center [324, 387] width 8 height 9
click at [240, 412] on span "February" at bounding box center [239, 410] width 31 height 10
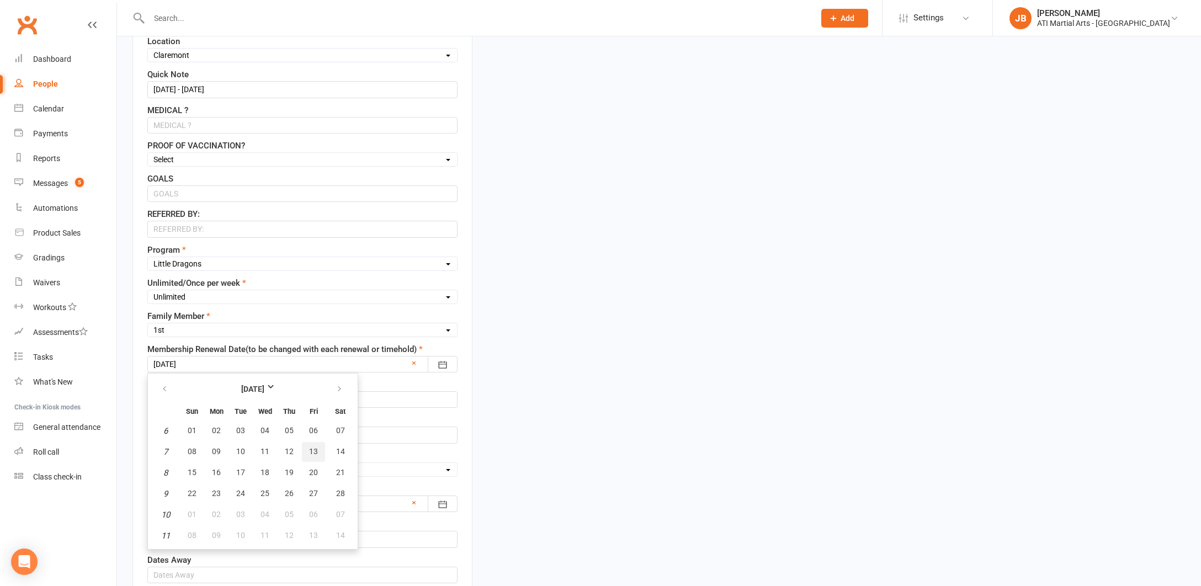
click at [316, 454] on span "13" at bounding box center [313, 451] width 9 height 9
type input "13 Feb 2026"
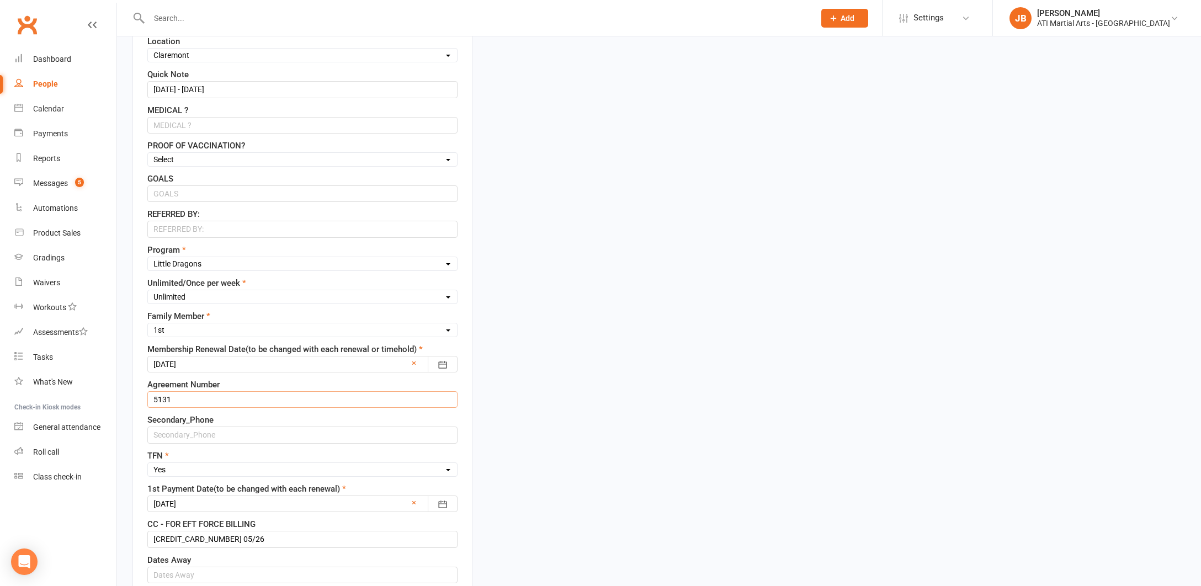
click at [178, 399] on input "5131" at bounding box center [302, 399] width 310 height 17
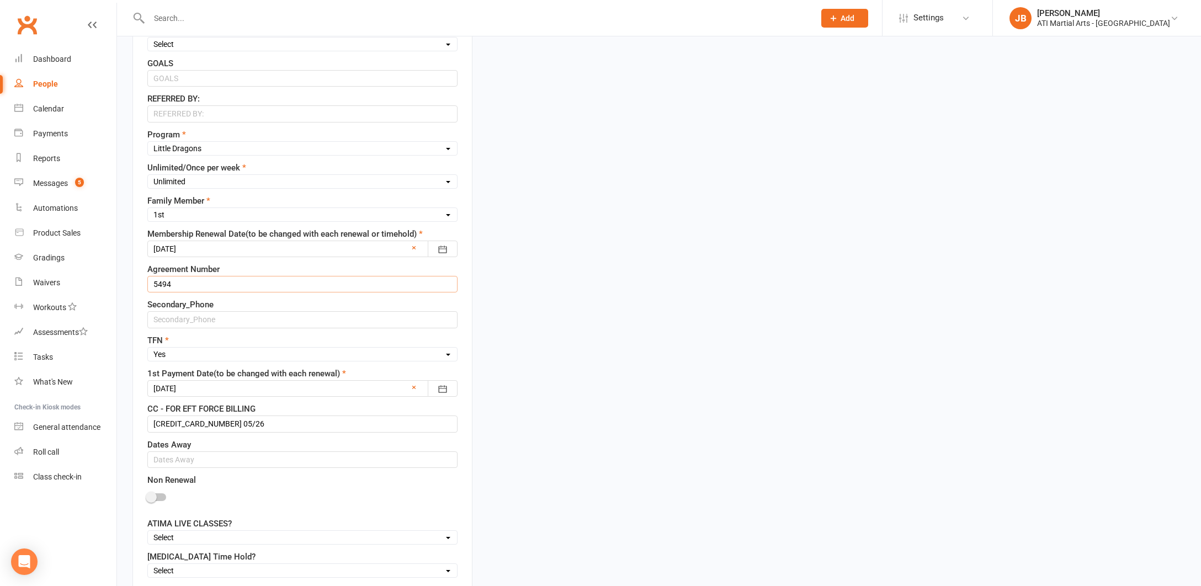
scroll to position [585, 0]
type input "5494"
click at [211, 389] on div at bounding box center [302, 386] width 310 height 17
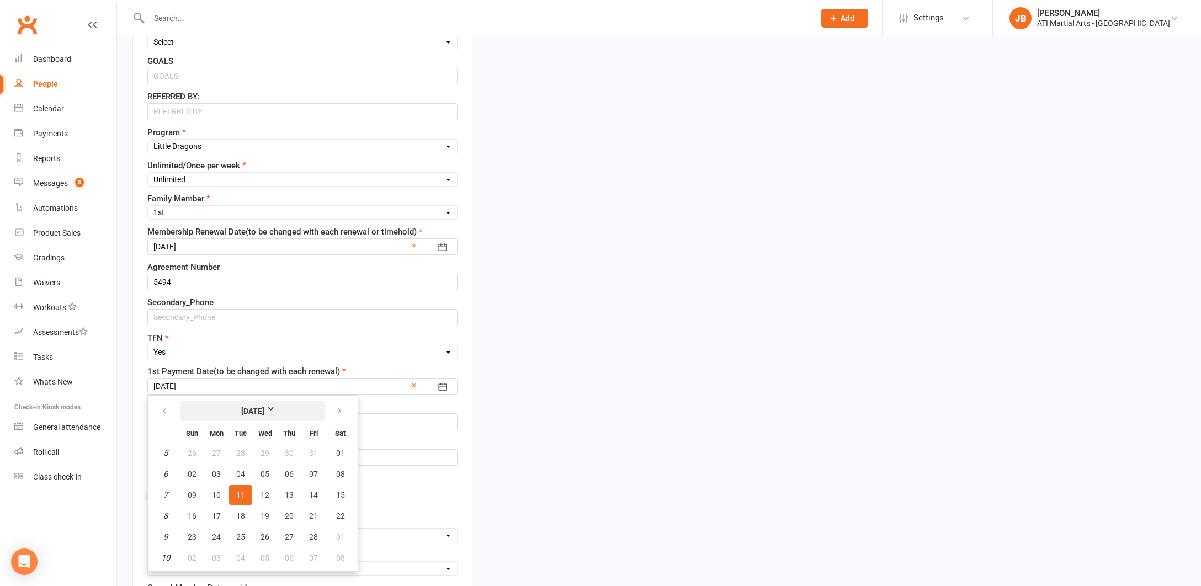
click at [282, 410] on strong "February 2025" at bounding box center [252, 411] width 63 height 12
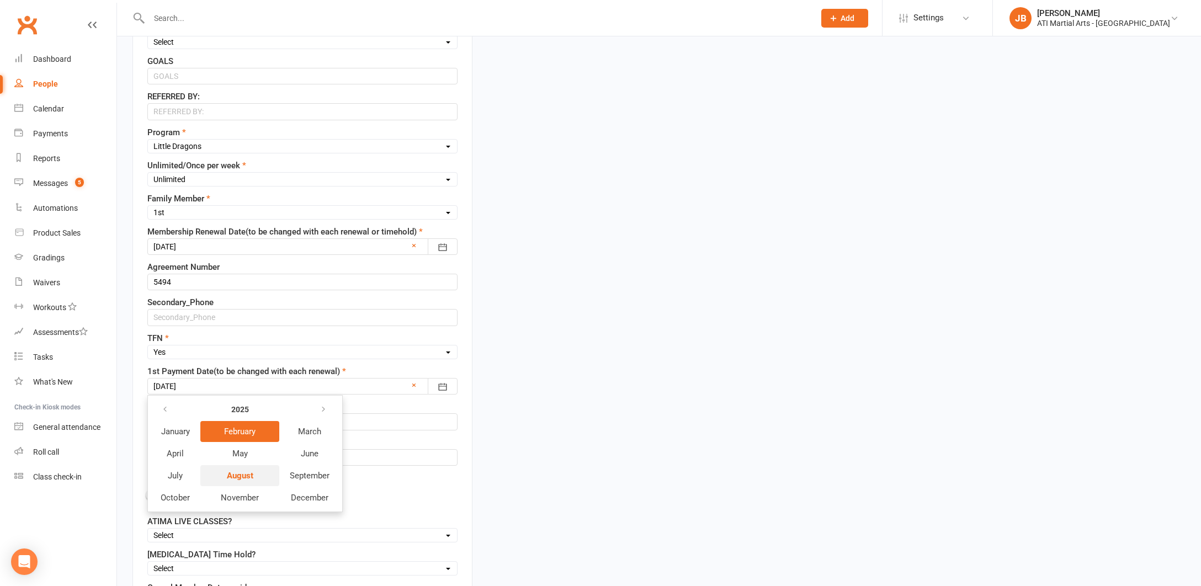
click at [249, 481] on button "August" at bounding box center [239, 475] width 79 height 21
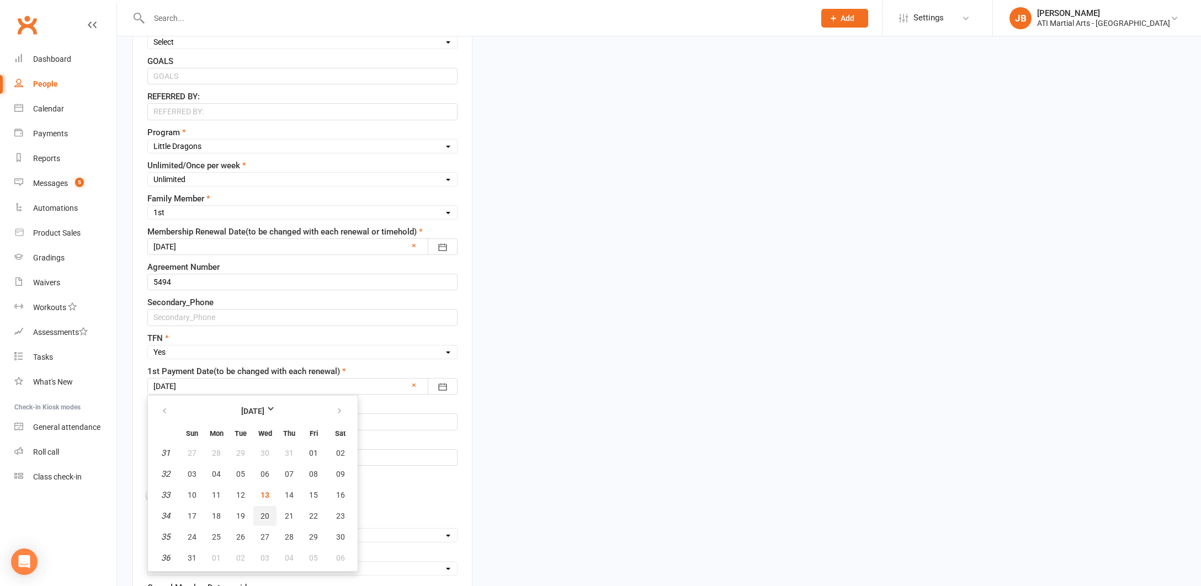
click at [264, 520] on span "20" at bounding box center [265, 516] width 9 height 9
type input "20 Aug 2025"
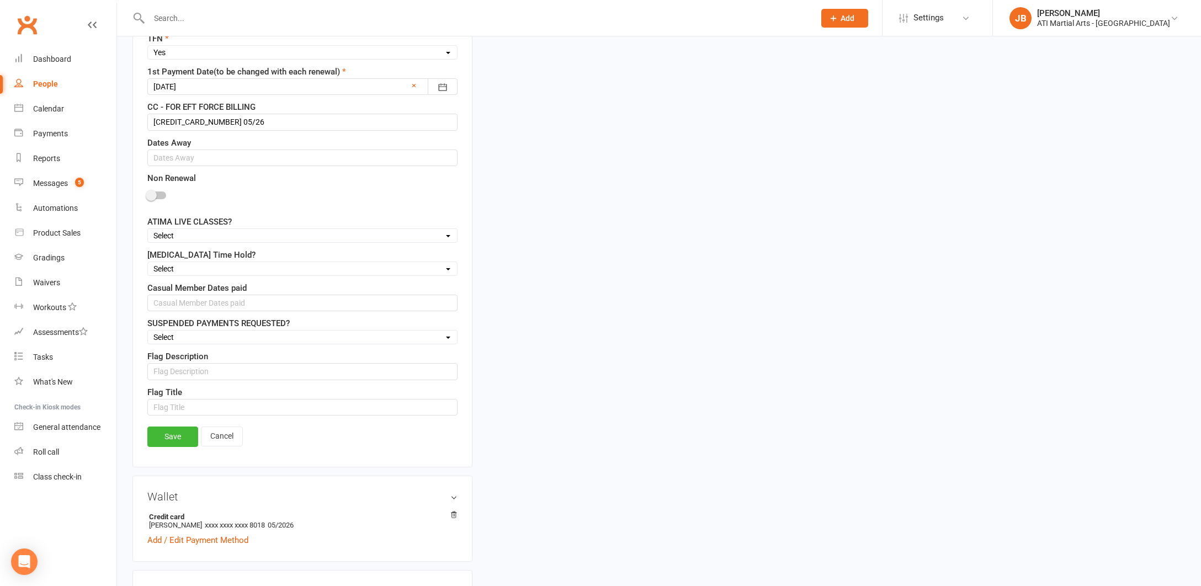
scroll to position [891, 0]
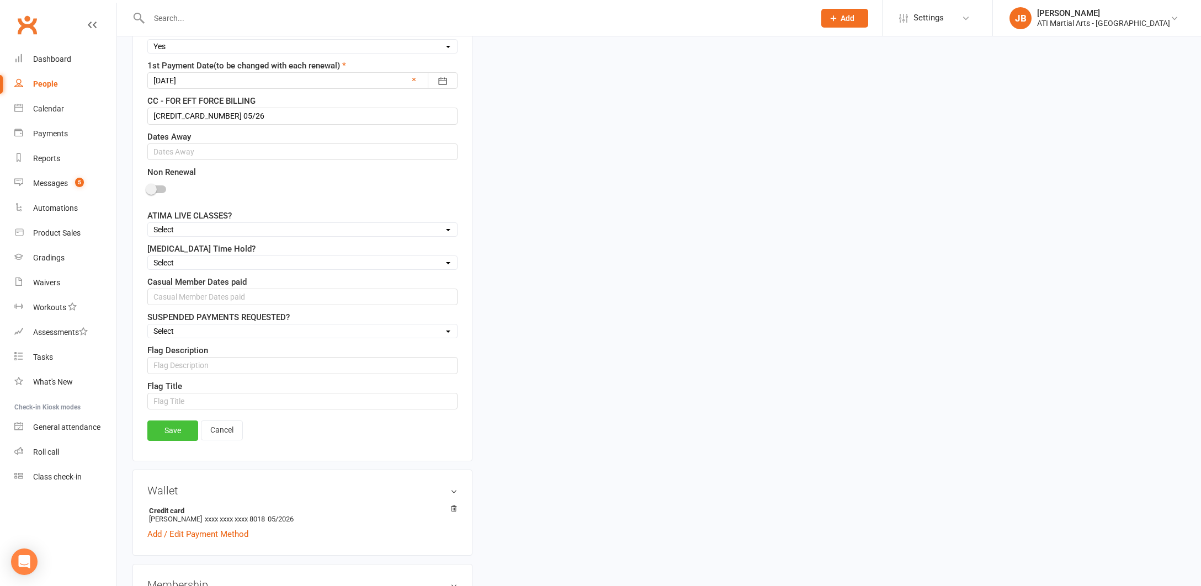
click at [177, 433] on link "Save" at bounding box center [172, 431] width 51 height 20
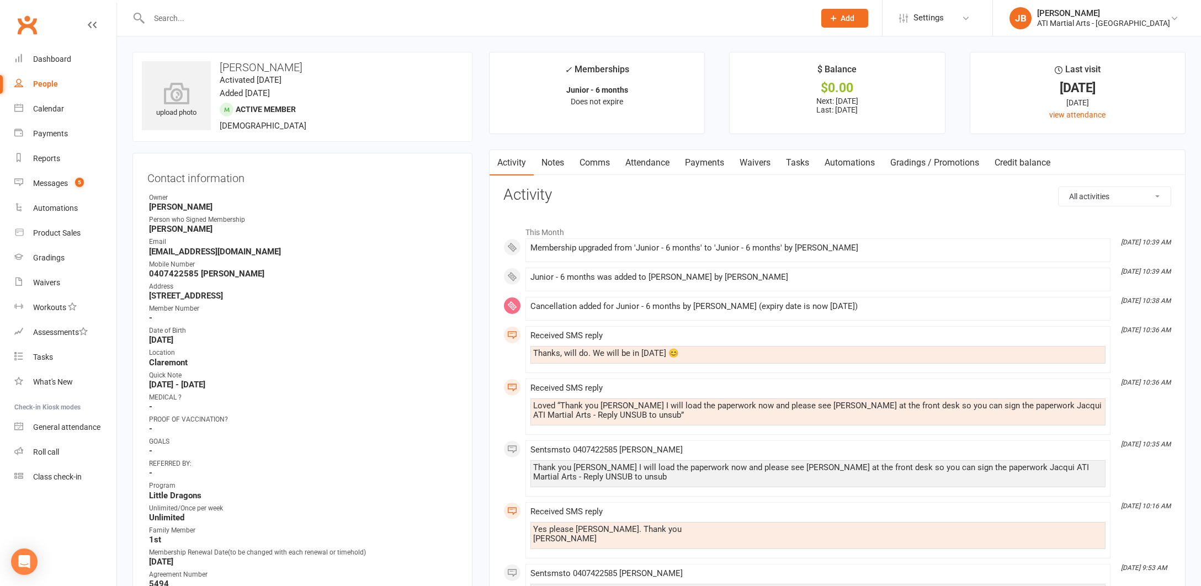
scroll to position [0, 0]
click at [25, 24] on link "Clubworx" at bounding box center [27, 25] width 28 height 28
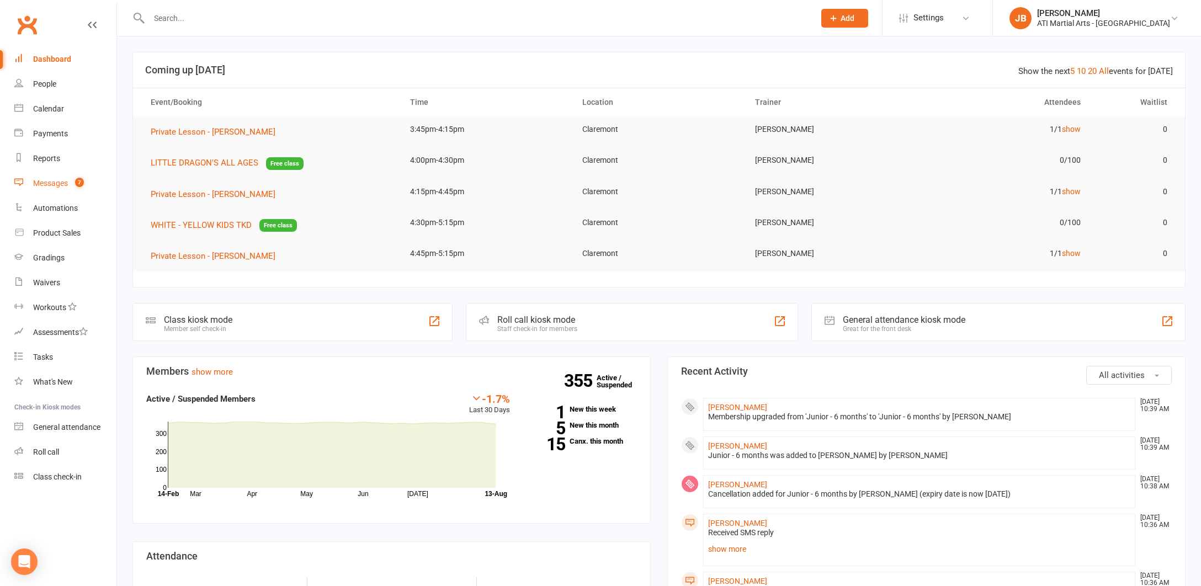
click at [50, 185] on div "Messages" at bounding box center [50, 183] width 35 height 9
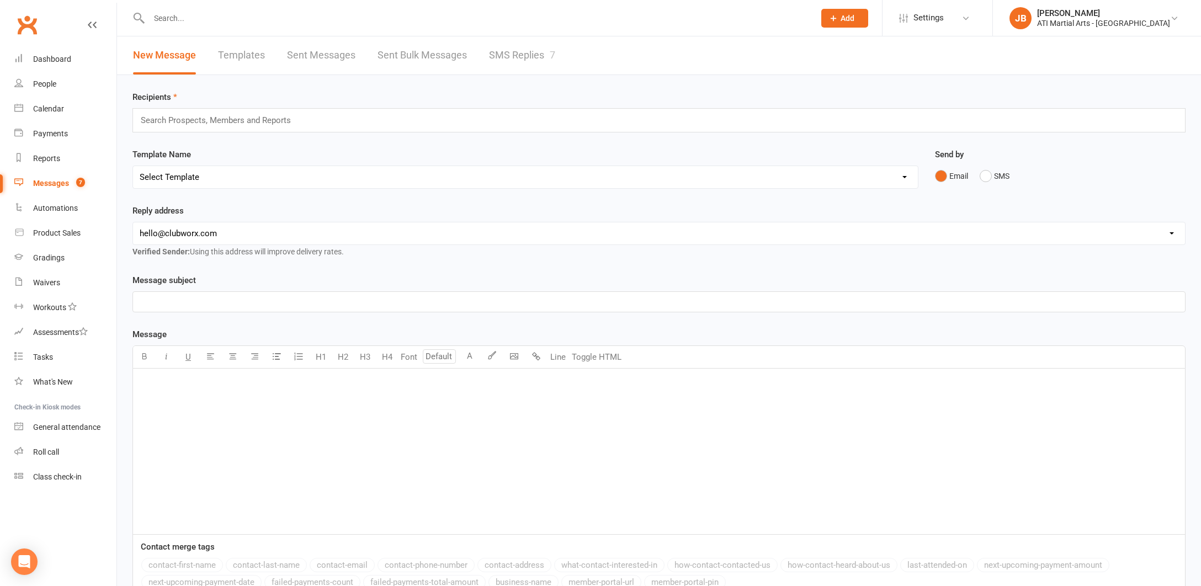
click at [514, 55] on link "SMS Replies 7" at bounding box center [522, 55] width 66 height 38
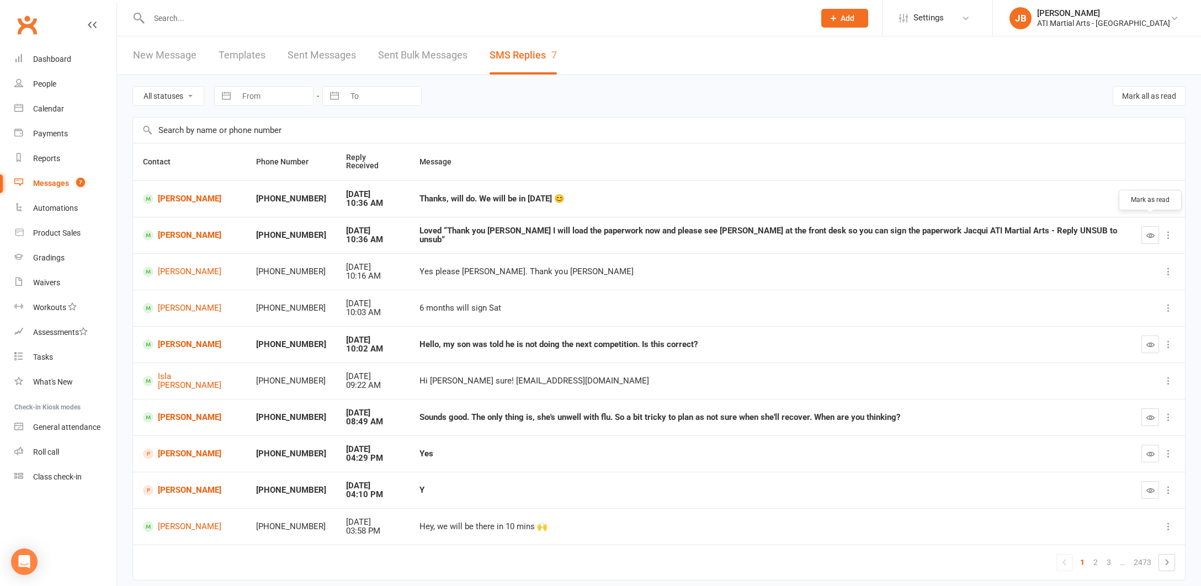
click at [1148, 231] on icon "button" at bounding box center [1151, 235] width 8 height 8
click at [1149, 195] on icon "button" at bounding box center [1151, 199] width 8 height 8
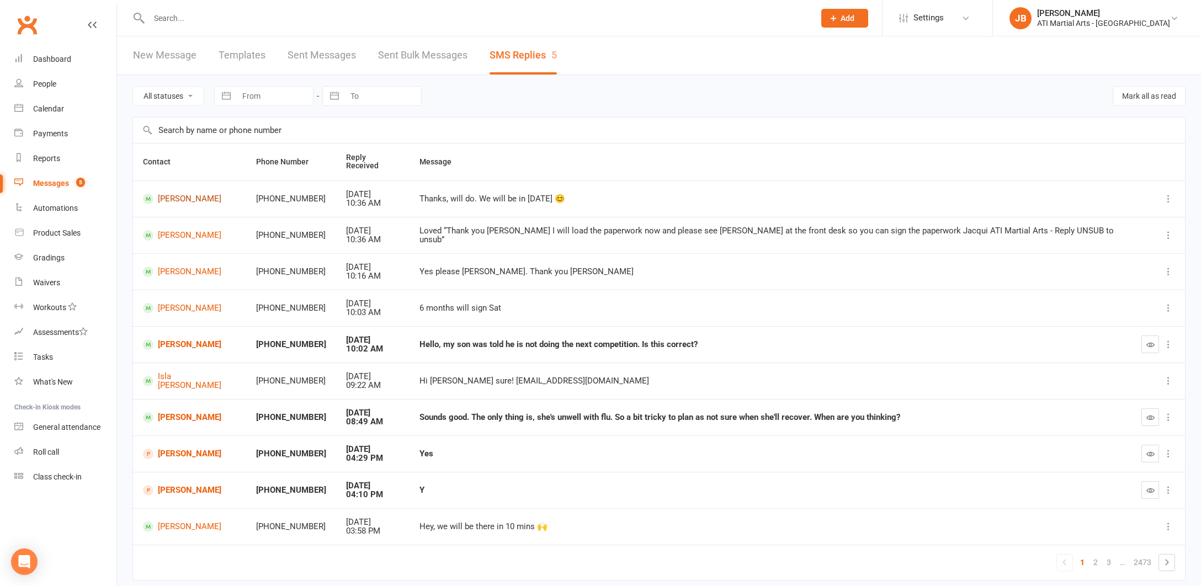
click at [200, 194] on link "[PERSON_NAME]" at bounding box center [189, 199] width 93 height 10
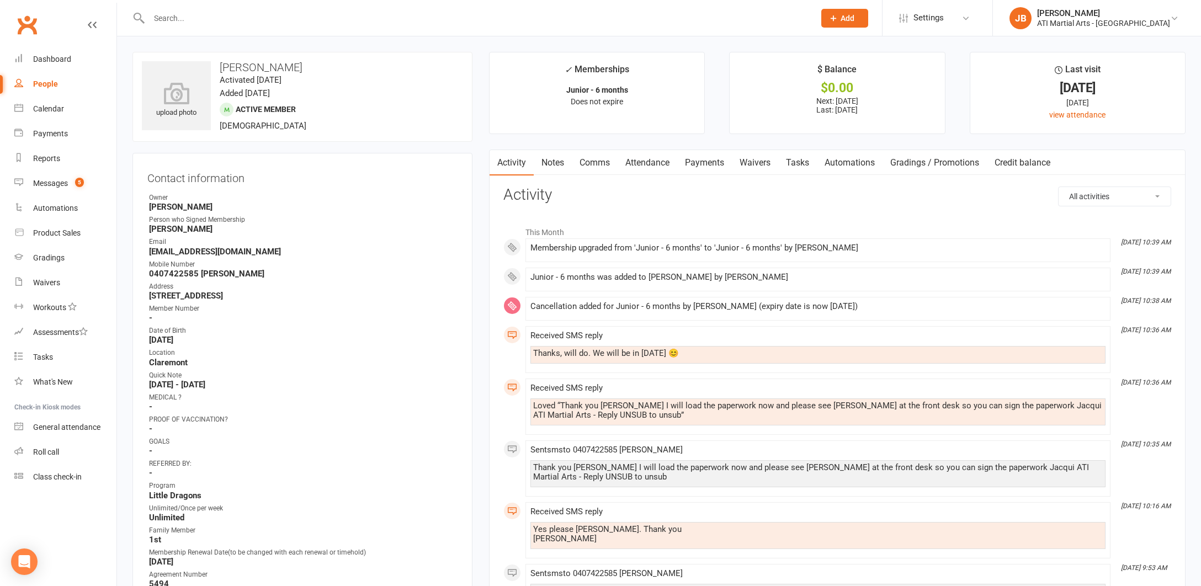
click at [599, 163] on link "Comms" at bounding box center [595, 162] width 46 height 25
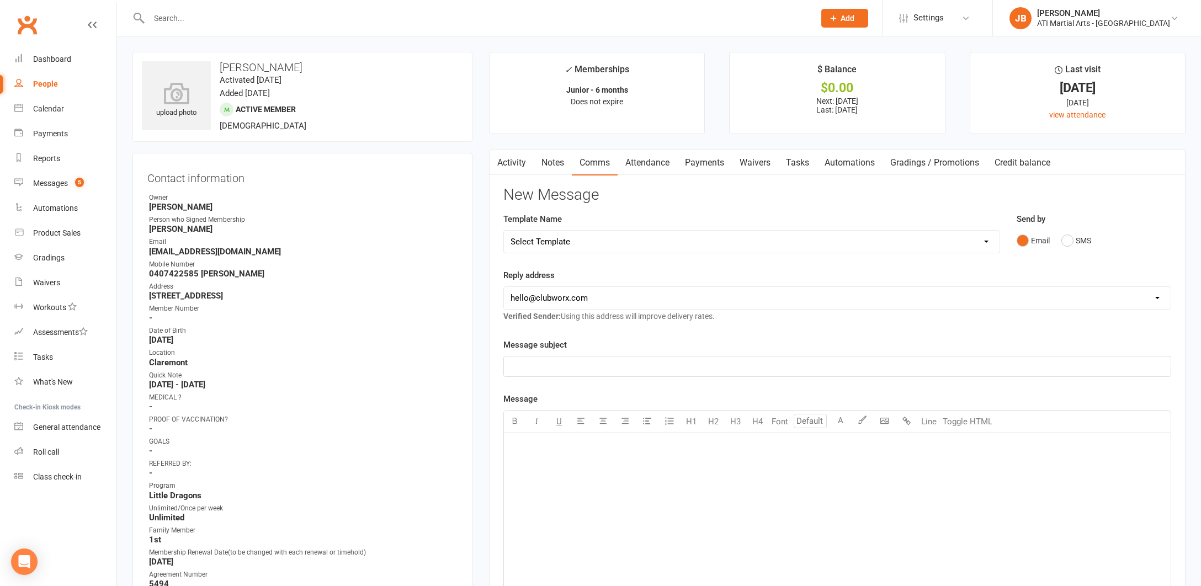
drag, startPoint x: 1068, startPoint y: 241, endPoint x: 1014, endPoint y: 252, distance: 55.2
click at [1068, 241] on button "SMS" at bounding box center [1077, 240] width 30 height 21
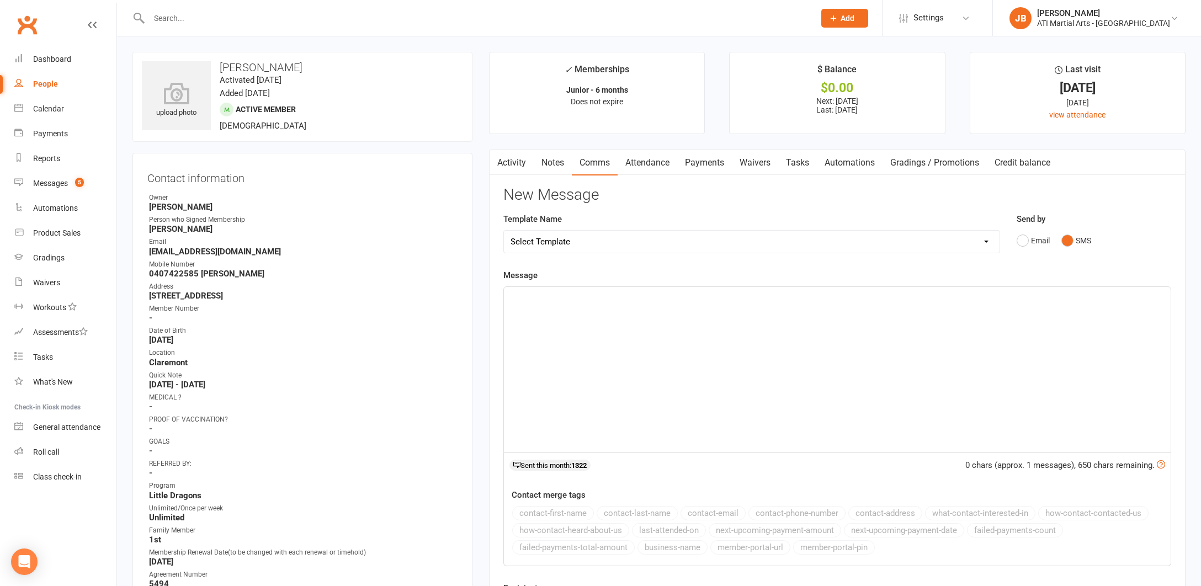
click at [564, 308] on div "﻿" at bounding box center [837, 370] width 667 height 166
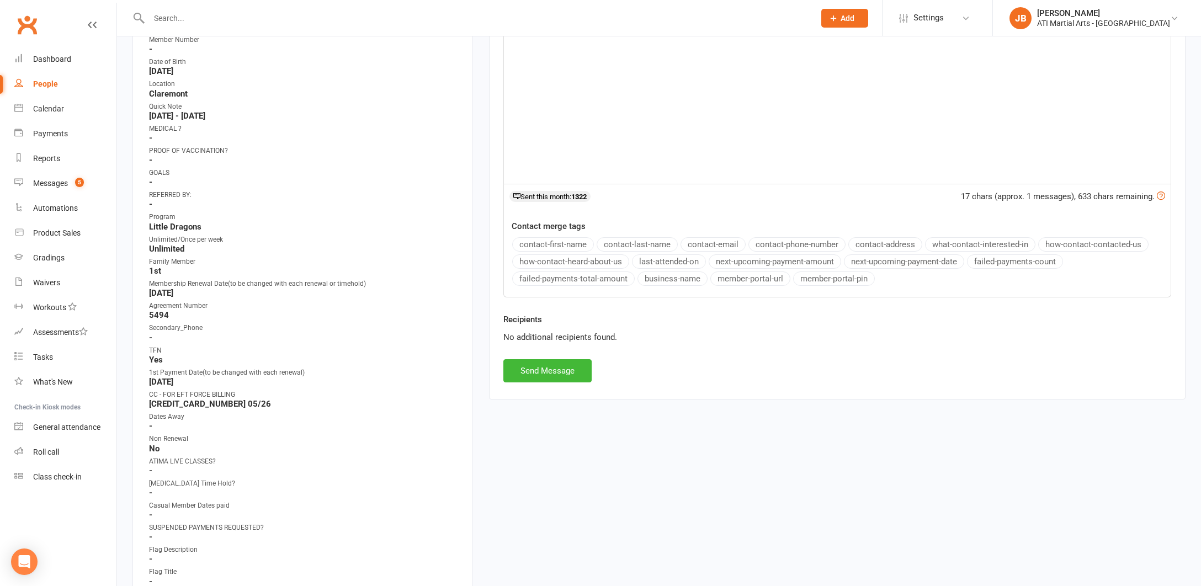
scroll to position [277, 0]
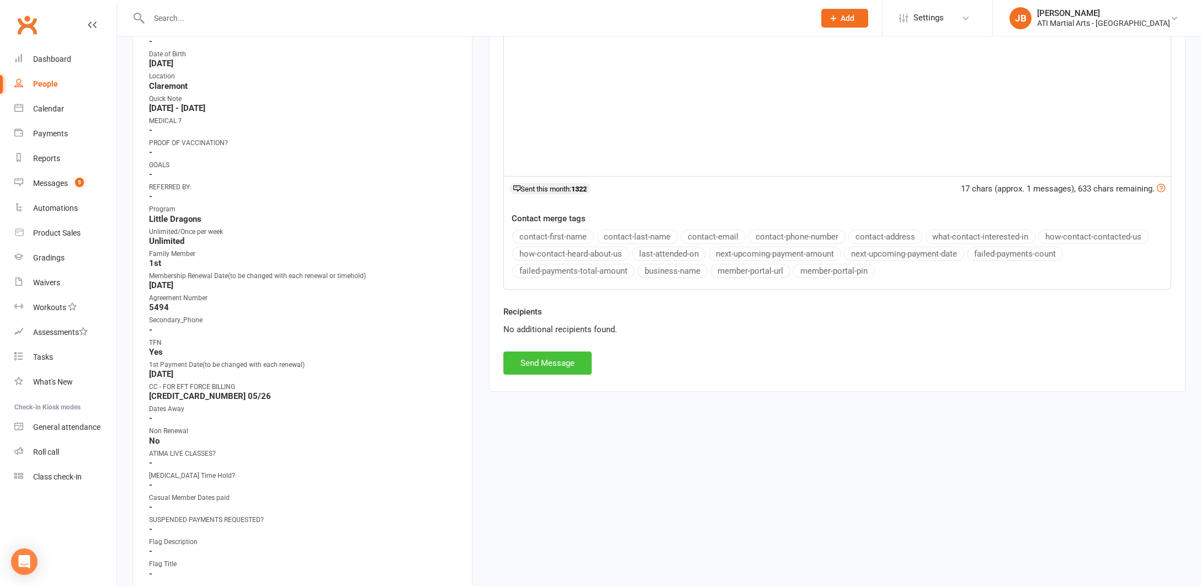
click at [553, 369] on button "Send Message" at bounding box center [548, 363] width 88 height 23
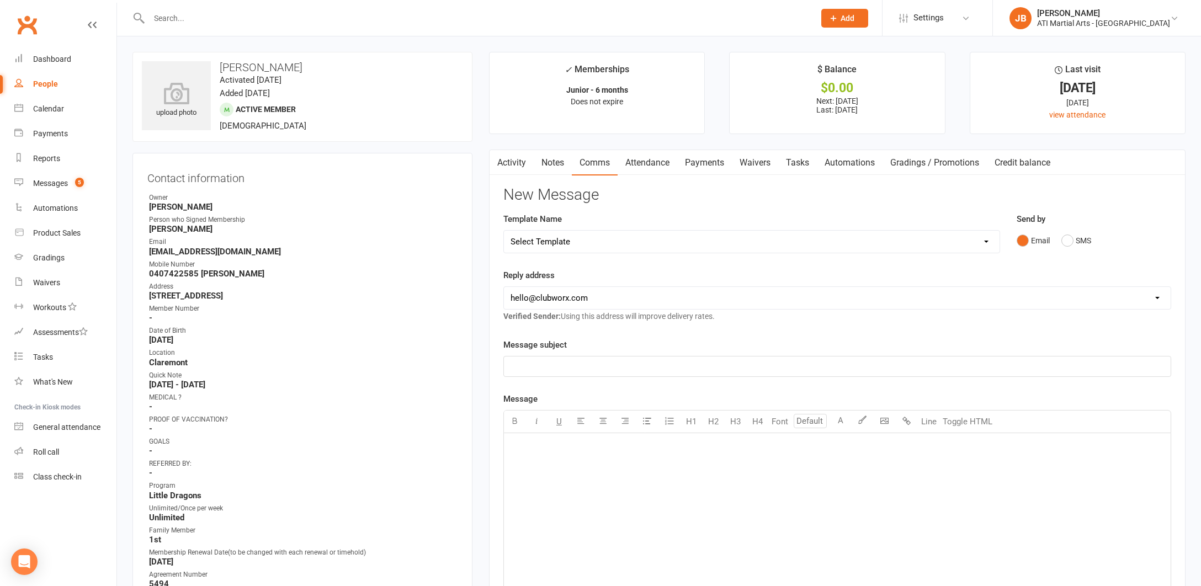
scroll to position [0, 0]
click at [26, 25] on link "Clubworx" at bounding box center [27, 25] width 28 height 28
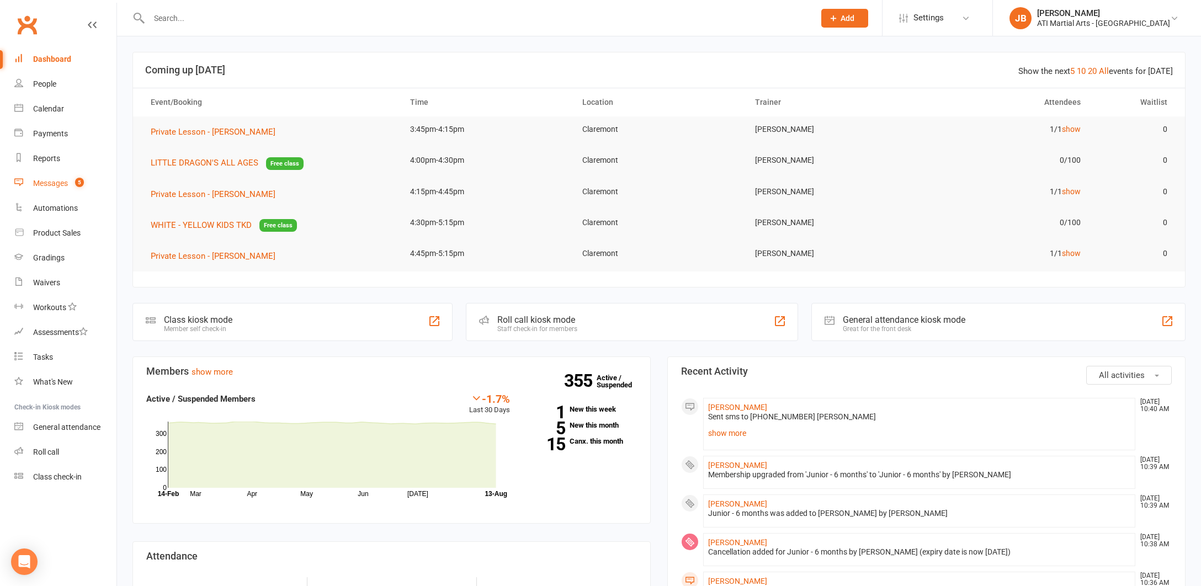
click at [53, 185] on div "Messages" at bounding box center [50, 183] width 35 height 9
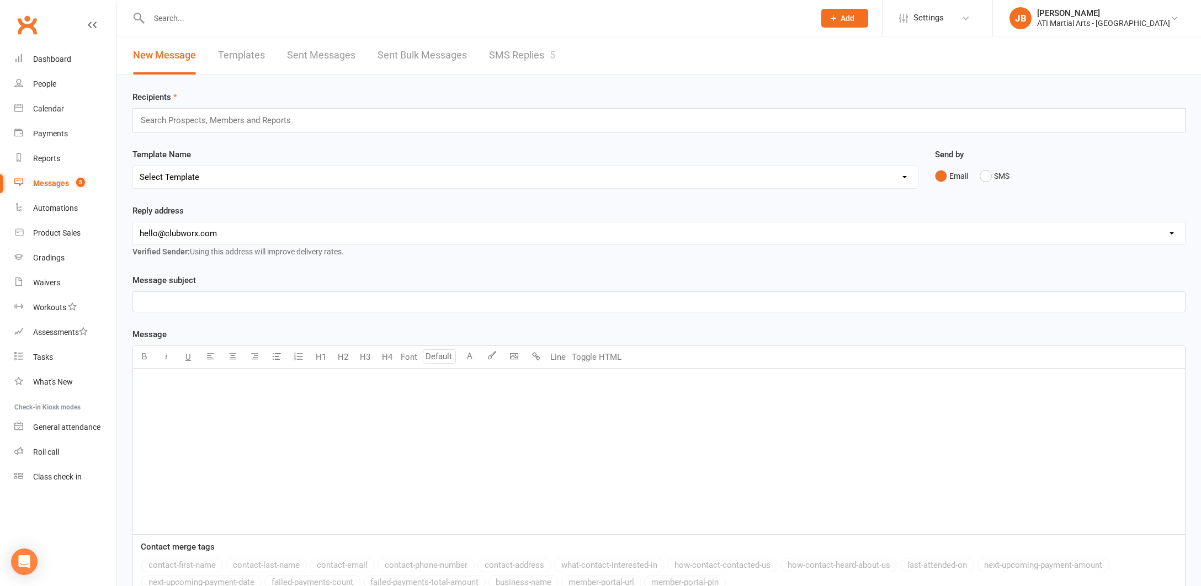
click at [506, 57] on link "SMS Replies 5" at bounding box center [522, 55] width 66 height 38
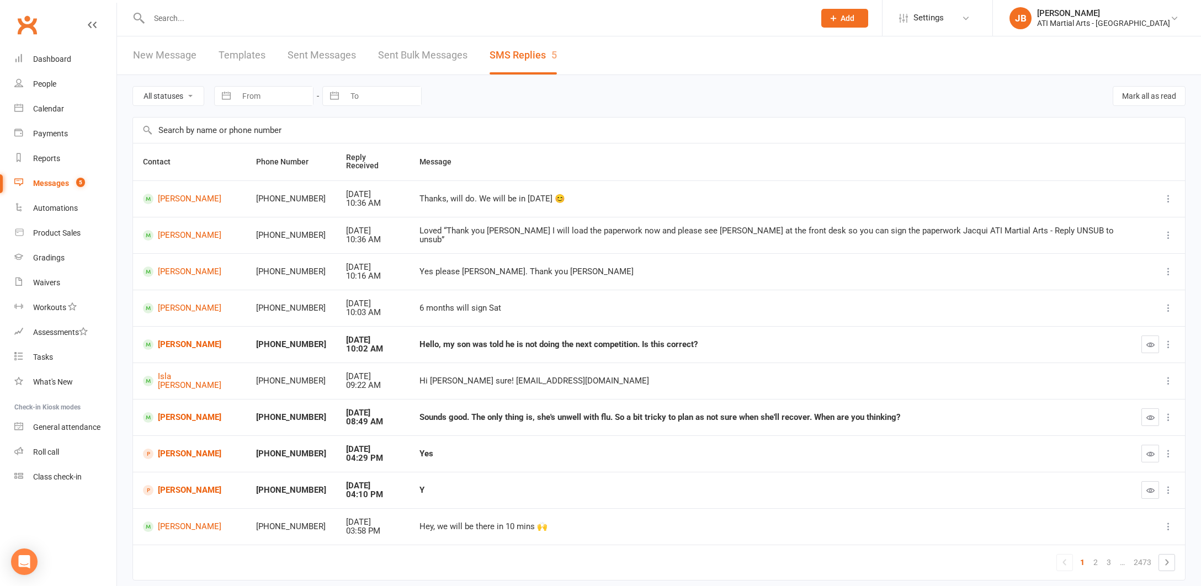
click at [44, 22] on div "Clubworx" at bounding box center [58, 31] width 117 height 41
click at [27, 22] on link "Clubworx" at bounding box center [27, 25] width 28 height 28
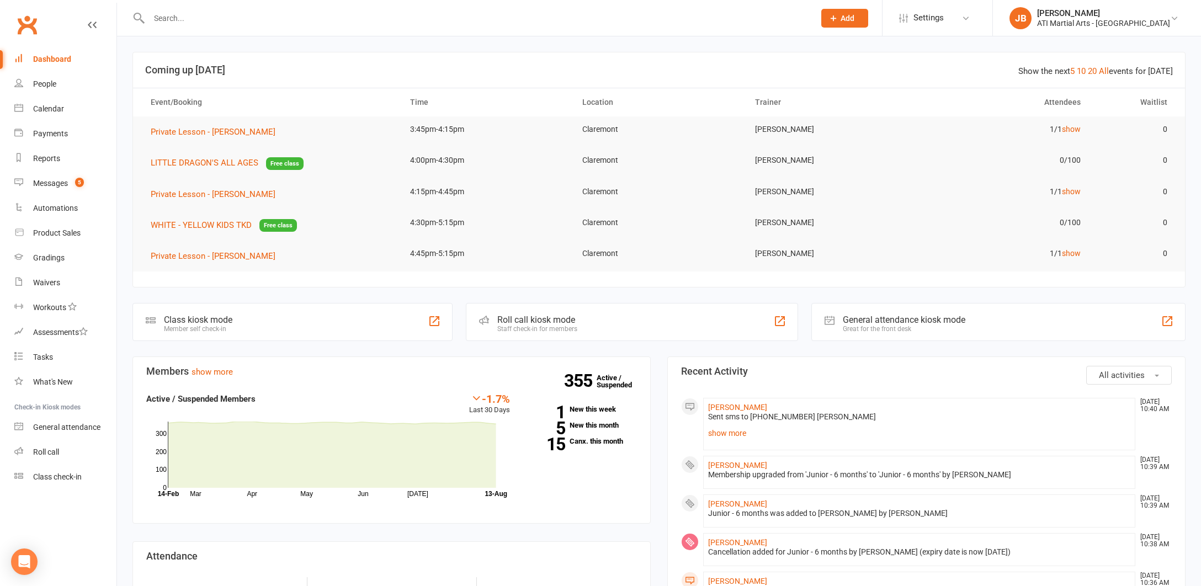
click at [28, 24] on link "Clubworx" at bounding box center [27, 25] width 28 height 28
click at [50, 184] on div "Messages" at bounding box center [50, 183] width 35 height 9
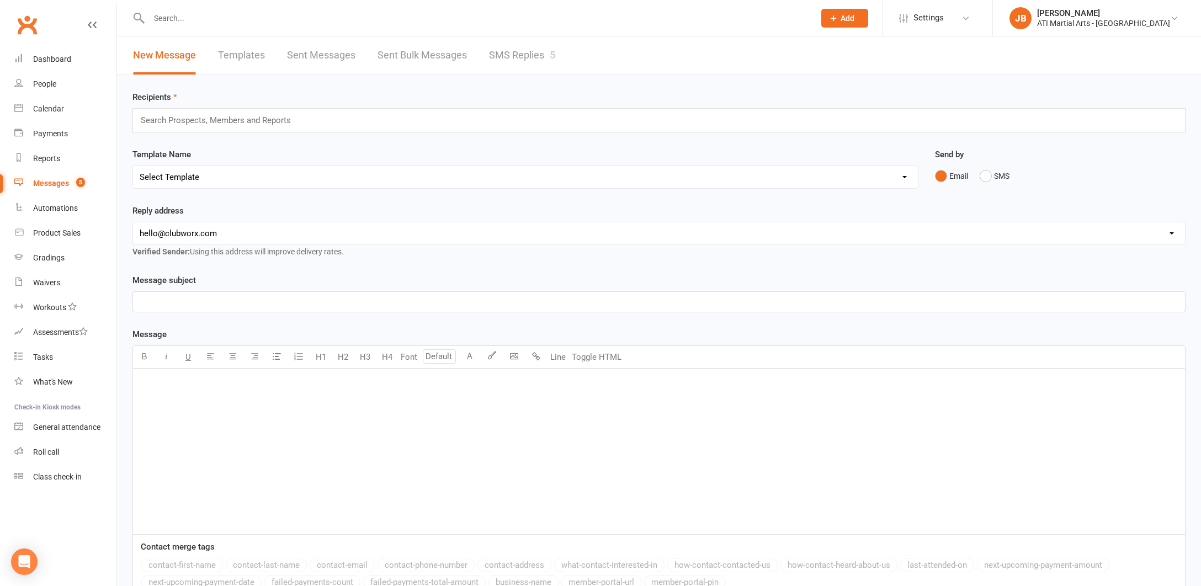
click at [512, 54] on link "SMS Replies 5" at bounding box center [522, 55] width 66 height 38
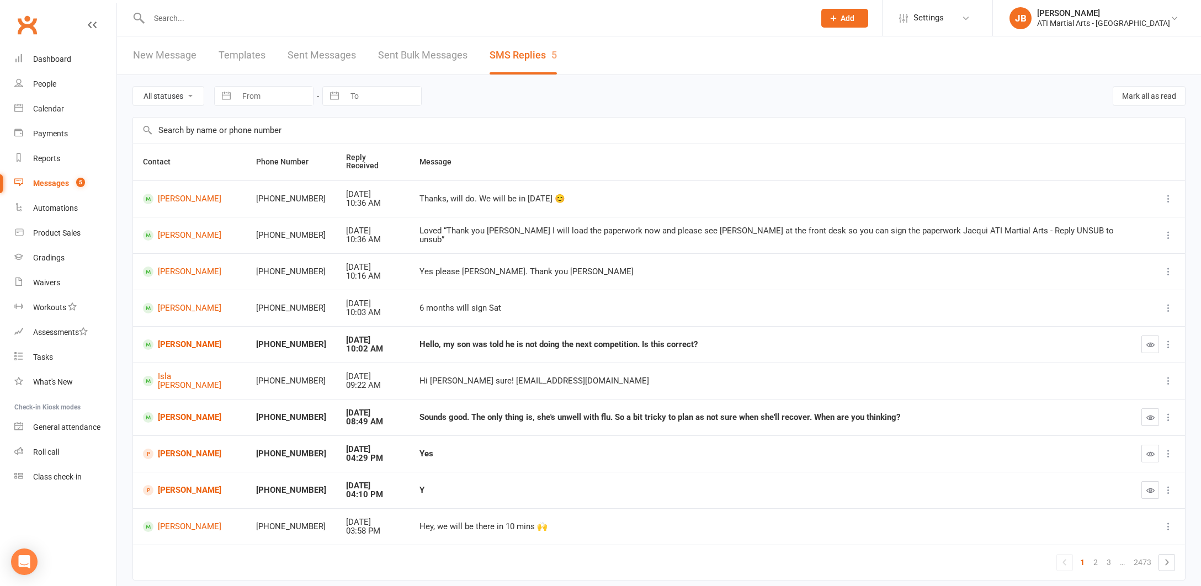
click at [27, 23] on link "Clubworx" at bounding box center [27, 25] width 28 height 28
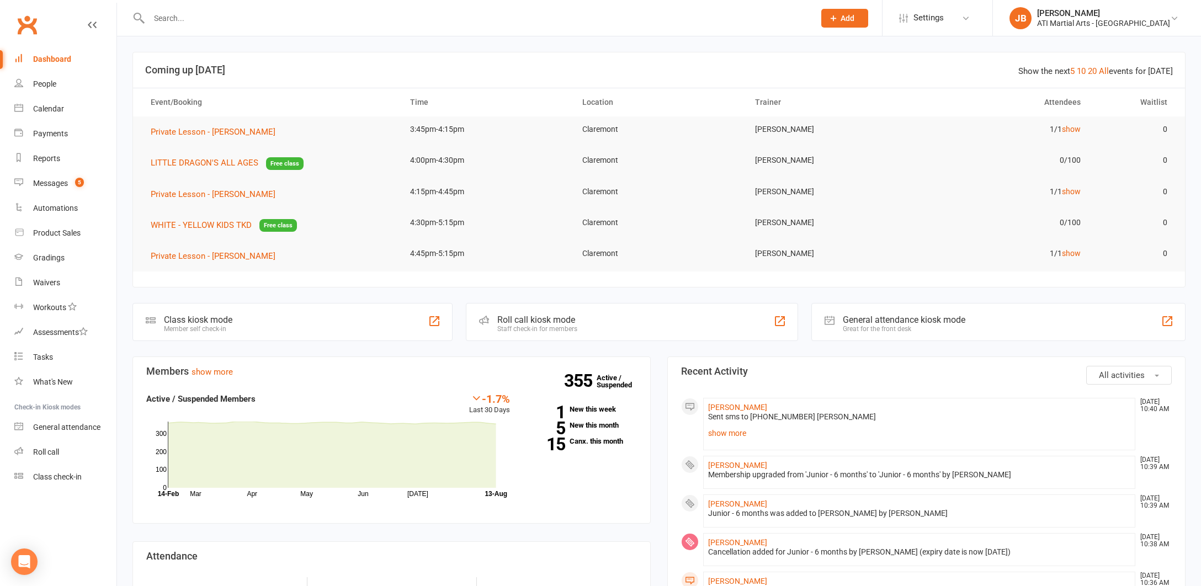
click at [28, 23] on link "Clubworx" at bounding box center [27, 25] width 28 height 28
click at [54, 183] on div "Messages" at bounding box center [50, 183] width 35 height 9
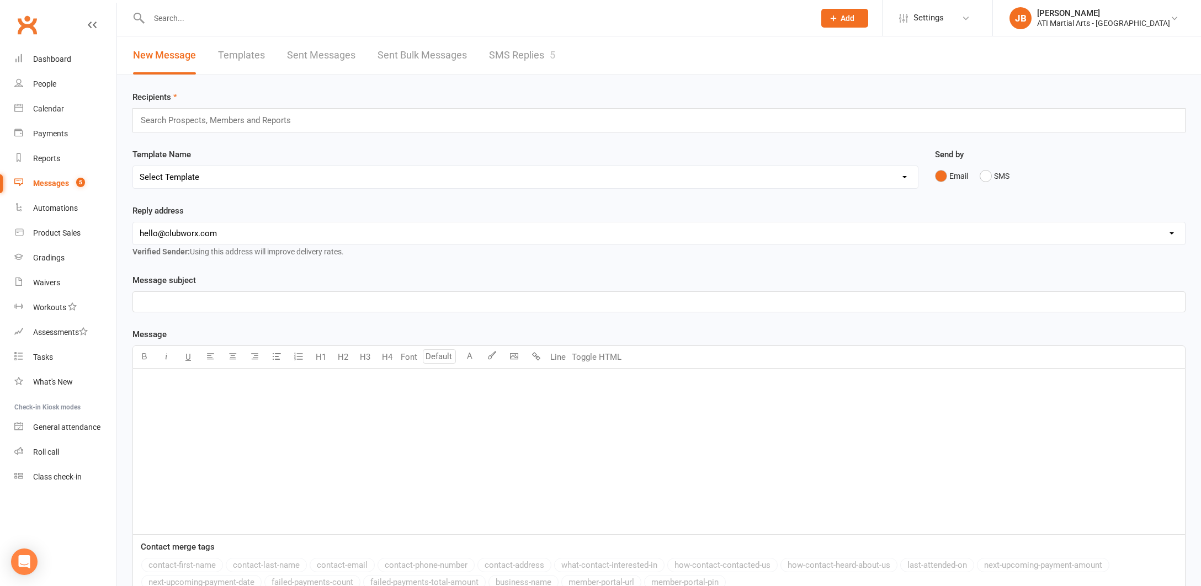
click at [500, 56] on link "SMS Replies 5" at bounding box center [522, 55] width 66 height 38
